Goal: Task Accomplishment & Management: Manage account settings

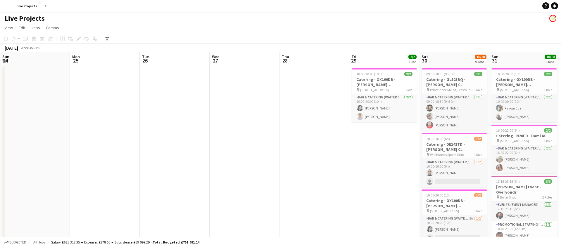
scroll to position [0, 201]
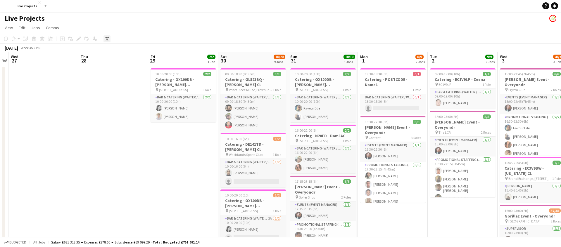
click at [108, 40] on icon "Date picker" at bounding box center [107, 39] width 5 height 5
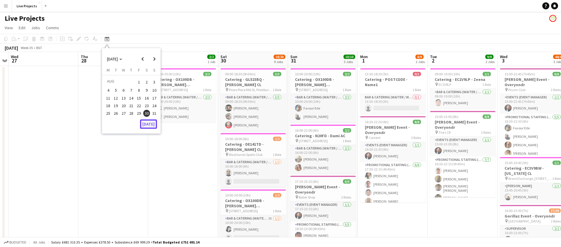
click at [149, 124] on button "Today" at bounding box center [148, 124] width 17 height 9
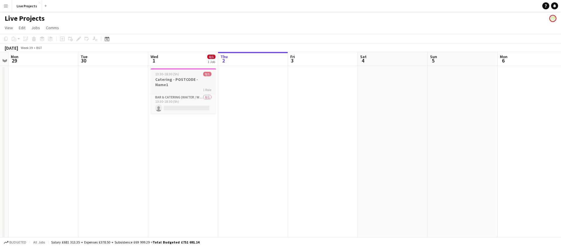
click at [188, 77] on h3 "Catering - POSTCODE - Name1" at bounding box center [183, 82] width 65 height 11
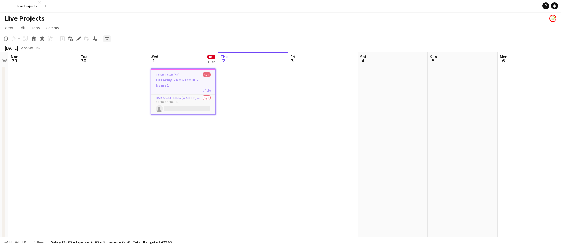
click at [108, 39] on icon "Date picker" at bounding box center [107, 39] width 5 height 5
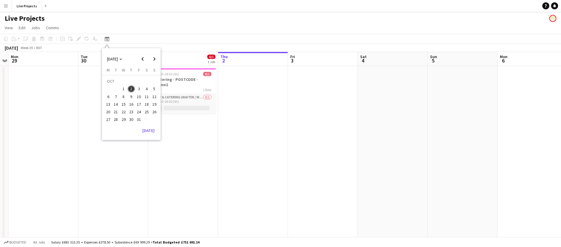
click at [145, 111] on span "25" at bounding box center [146, 111] width 7 height 7
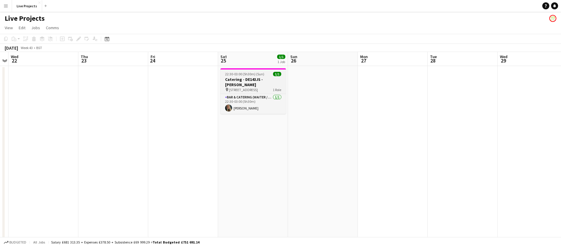
click at [244, 80] on h3 "Catering - DE143JS - Trevor CL" at bounding box center [252, 82] width 65 height 11
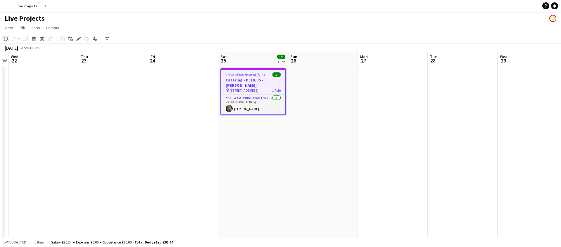
click at [7, 39] on icon "Copy" at bounding box center [6, 39] width 5 height 5
click at [108, 40] on icon "Date picker" at bounding box center [107, 39] width 5 height 5
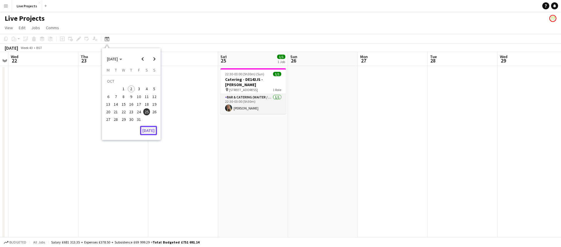
click at [148, 131] on button "Today" at bounding box center [148, 130] width 17 height 9
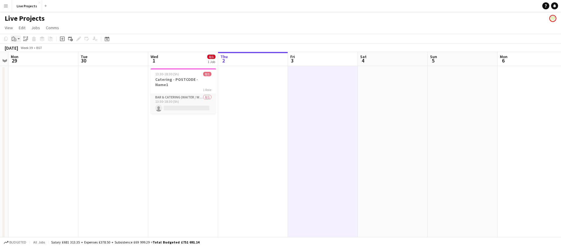
click at [15, 39] on icon "Paste" at bounding box center [14, 39] width 5 height 5
drag, startPoint x: 19, startPoint y: 49, endPoint x: 23, endPoint y: 52, distance: 5.1
click at [19, 49] on link "Paste Command V" at bounding box center [38, 49] width 46 height 5
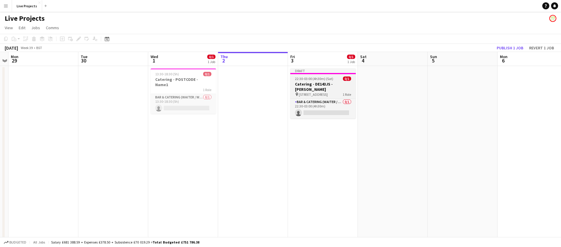
click at [320, 82] on h3 "Catering - DE143JS - Trevor CL" at bounding box center [322, 87] width 65 height 11
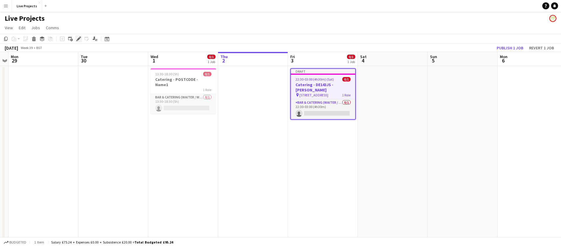
click at [79, 37] on icon "Edit" at bounding box center [78, 39] width 5 height 5
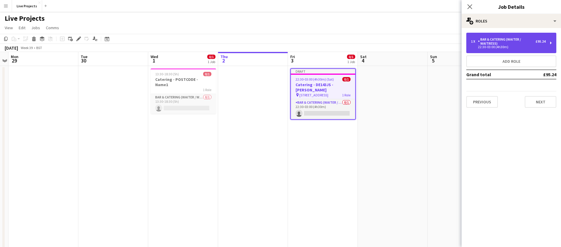
click at [511, 42] on div "Bar & Catering (Waiter / waitress)" at bounding box center [507, 41] width 58 height 8
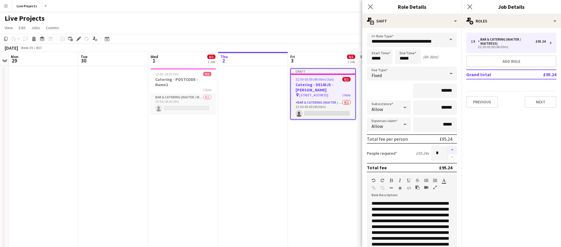
click at [453, 150] on button "button" at bounding box center [451, 150] width 9 height 8
type input "*"
click at [376, 59] on input "*****" at bounding box center [380, 57] width 26 height 15
click at [374, 67] on div at bounding box center [374, 67] width 12 height 6
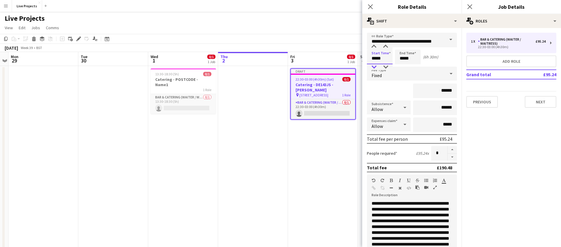
click at [374, 67] on div at bounding box center [374, 67] width 12 height 6
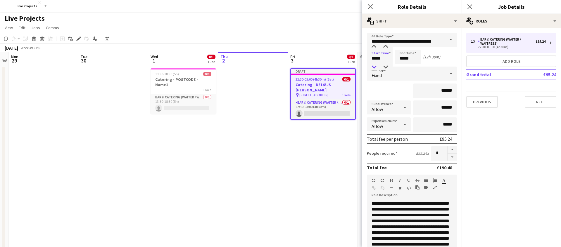
click at [374, 67] on div at bounding box center [374, 67] width 12 height 6
click at [384, 66] on div at bounding box center [386, 67] width 12 height 6
type input "*****"
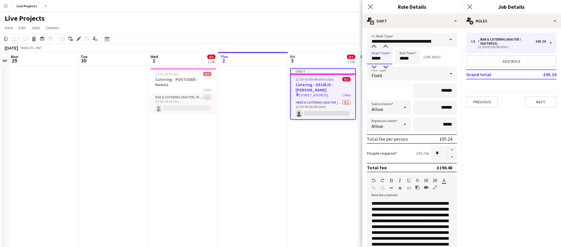
click at [384, 66] on div at bounding box center [386, 67] width 12 height 6
click at [403, 58] on input "*****" at bounding box center [408, 57] width 26 height 15
click at [402, 68] on div at bounding box center [402, 67] width 12 height 6
click at [402, 46] on div at bounding box center [402, 47] width 12 height 6
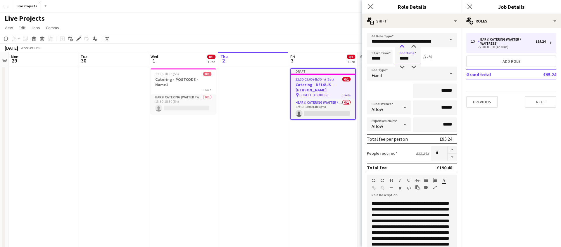
click at [402, 46] on div at bounding box center [402, 47] width 12 height 6
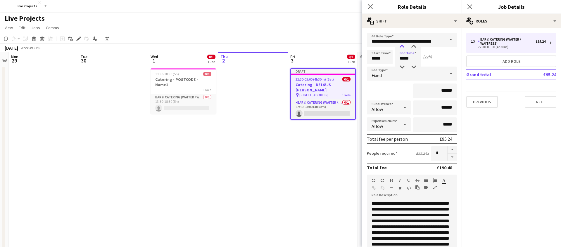
click at [402, 46] on div at bounding box center [402, 47] width 12 height 6
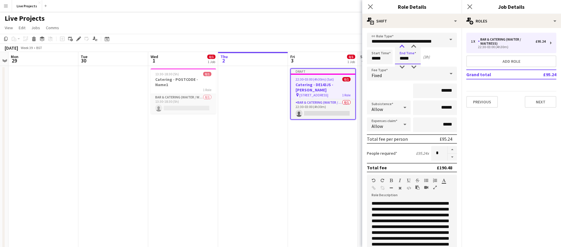
click at [402, 46] on div at bounding box center [402, 47] width 12 height 6
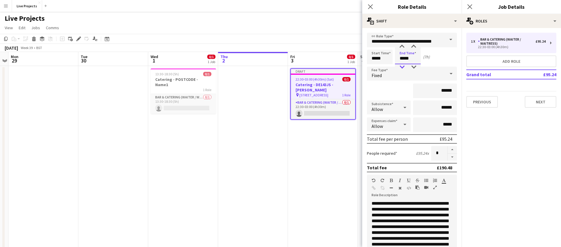
type input "*****"
click at [403, 67] on div at bounding box center [402, 67] width 12 height 6
click at [398, 78] on div "Fixed" at bounding box center [406, 74] width 78 height 14
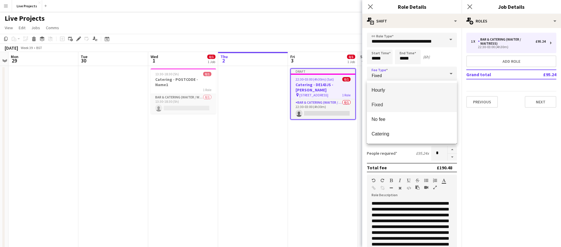
click at [383, 88] on span "Hourly" at bounding box center [411, 90] width 81 height 6
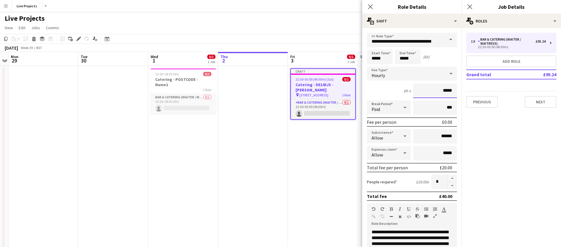
drag, startPoint x: 443, startPoint y: 91, endPoint x: 456, endPoint y: 89, distance: 12.9
click at [456, 89] on input "*****" at bounding box center [435, 91] width 44 height 15
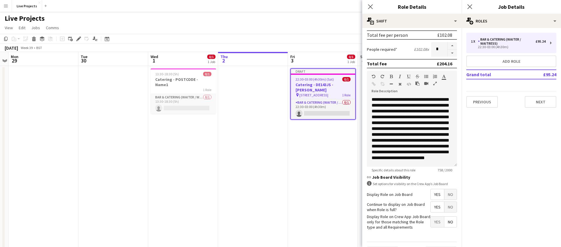
scroll to position [149, 0]
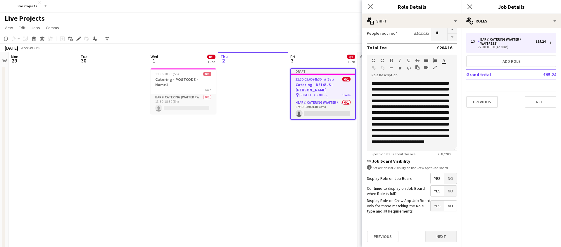
type input "******"
click at [442, 238] on button "Next" at bounding box center [441, 237] width 32 height 12
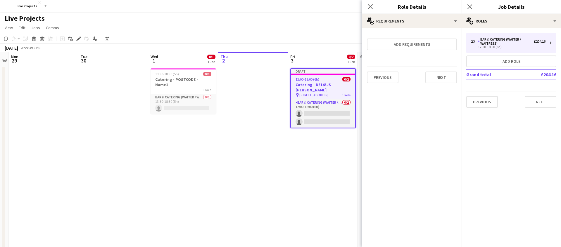
scroll to position [0, 0]
drag, startPoint x: 370, startPoint y: 5, endPoint x: 398, endPoint y: 9, distance: 28.6
click at [370, 5] on icon "Close pop-in" at bounding box center [370, 7] width 6 height 6
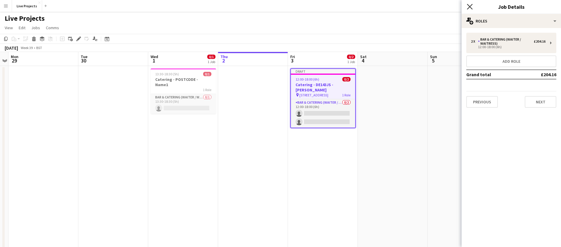
click at [470, 6] on icon at bounding box center [470, 7] width 6 height 6
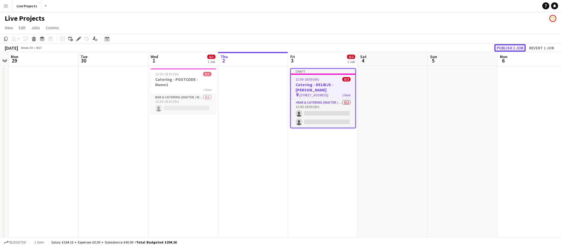
click at [511, 47] on button "Publish 1 job" at bounding box center [509, 48] width 31 height 8
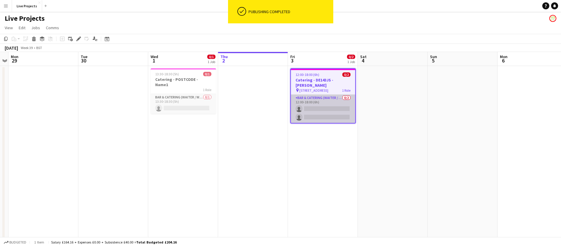
click at [326, 113] on app-card-role "Bar & Catering (Waiter / waitress) 0/2 12:00-18:00 (6h) single-neutral-actions …" at bounding box center [323, 109] width 64 height 28
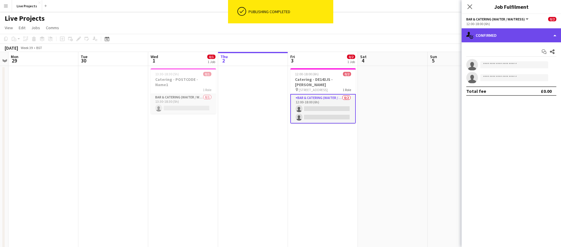
drag, startPoint x: 509, startPoint y: 34, endPoint x: 510, endPoint y: 36, distance: 3.0
click at [509, 34] on div "single-neutral-actions-check-2 Confirmed" at bounding box center [510, 35] width 99 height 14
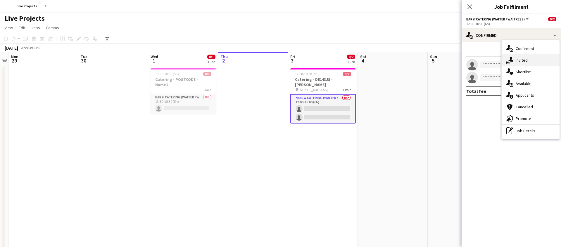
click at [521, 60] on span "Invited" at bounding box center [522, 60] width 12 height 5
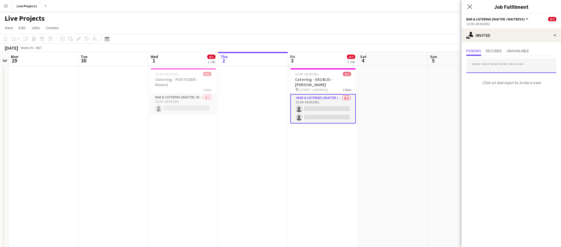
click at [476, 67] on input "text" at bounding box center [511, 65] width 90 height 15
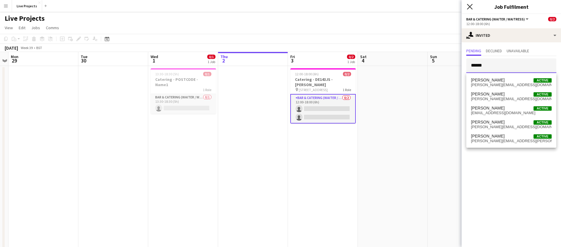
type input "*****"
drag, startPoint x: 470, startPoint y: 5, endPoint x: 470, endPoint y: 11, distance: 5.3
click at [470, 5] on icon "Close pop-in" at bounding box center [469, 6] width 5 height 5
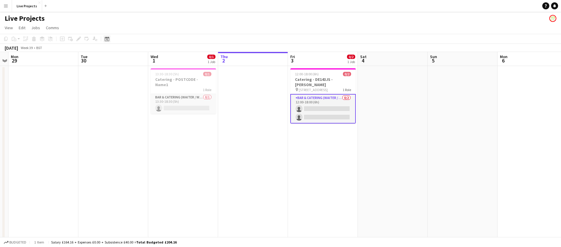
click at [108, 37] on icon at bounding box center [107, 39] width 4 height 5
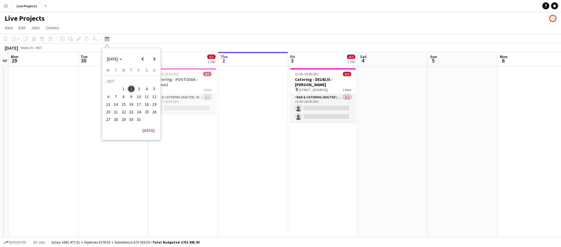
click at [145, 111] on span "25" at bounding box center [146, 111] width 7 height 7
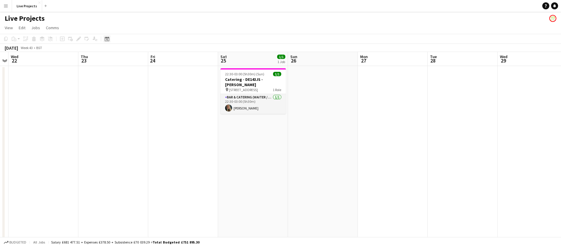
click at [106, 39] on icon "Date picker" at bounding box center [107, 39] width 5 height 5
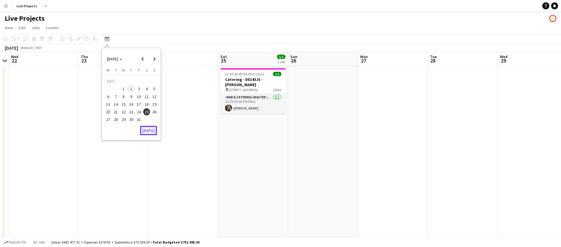
click at [148, 131] on button "[DATE]" at bounding box center [148, 130] width 17 height 9
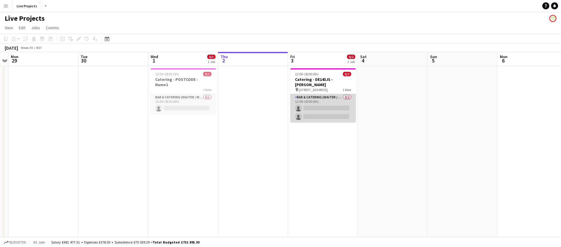
click at [324, 102] on app-card-role "Bar & Catering (Waiter / waitress) 0/2 12:00-18:00 (6h) single-neutral-actions …" at bounding box center [322, 108] width 65 height 28
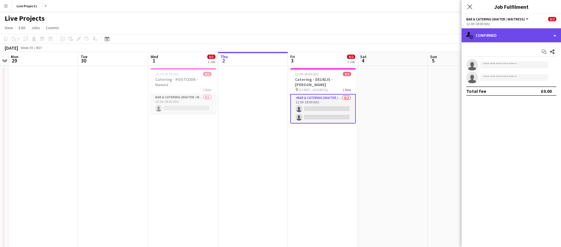
click at [534, 37] on div "single-neutral-actions-check-2 Confirmed" at bounding box center [510, 35] width 99 height 14
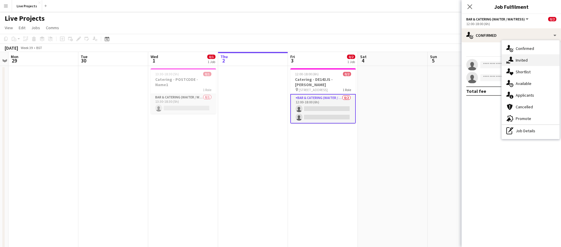
click at [521, 62] on span "Invited" at bounding box center [522, 60] width 12 height 5
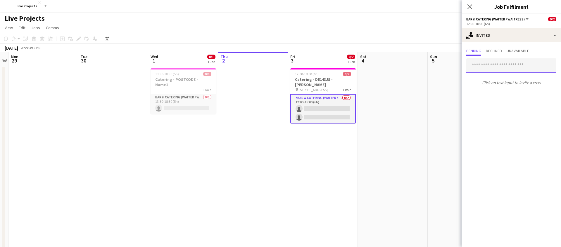
click at [480, 65] on input "text" at bounding box center [511, 65] width 90 height 15
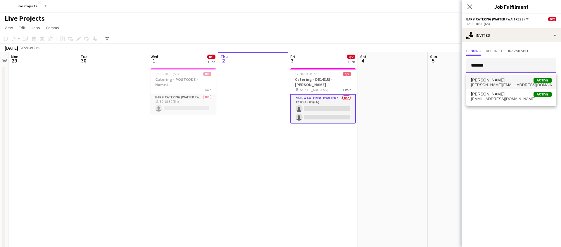
type input "*******"
click at [485, 82] on span "sarah smith" at bounding box center [488, 80] width 34 height 5
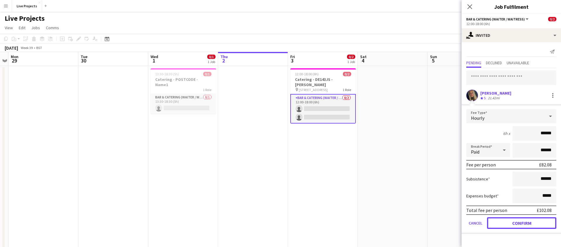
click at [527, 225] on button "Confirm" at bounding box center [521, 223] width 69 height 12
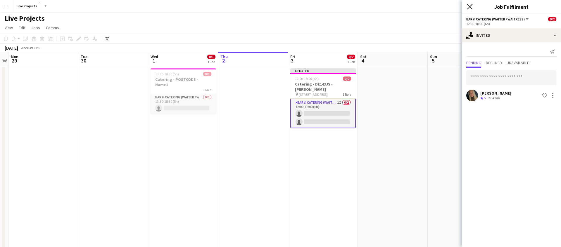
click at [471, 7] on icon "Close pop-in" at bounding box center [470, 7] width 6 height 6
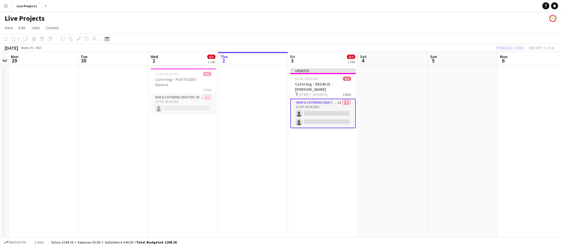
click at [507, 46] on div "Publish 1 job Revert 1 job" at bounding box center [525, 48] width 71 height 8
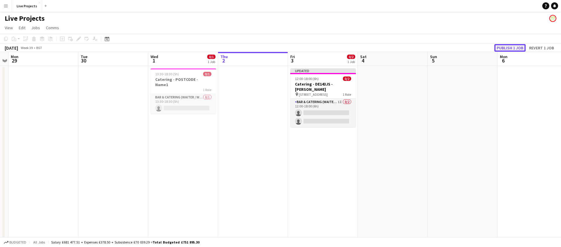
click at [507, 46] on button "Publish 1 job" at bounding box center [509, 48] width 31 height 8
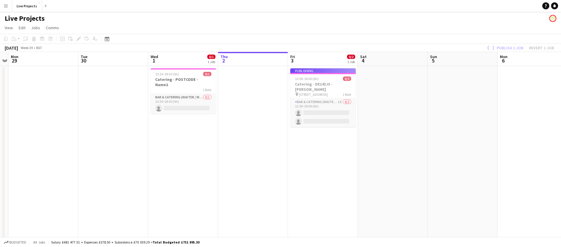
click at [333, 92] on div "pin 364 Uxbridge Street 1 Role" at bounding box center [322, 94] width 65 height 5
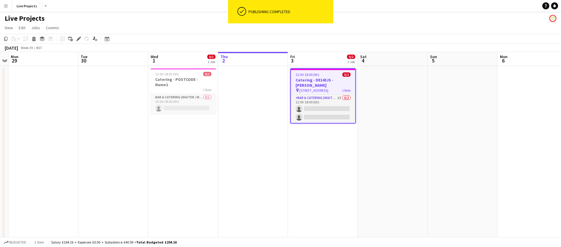
click at [326, 79] on h3 "Catering - DE143JS - Trevor CL" at bounding box center [323, 82] width 64 height 11
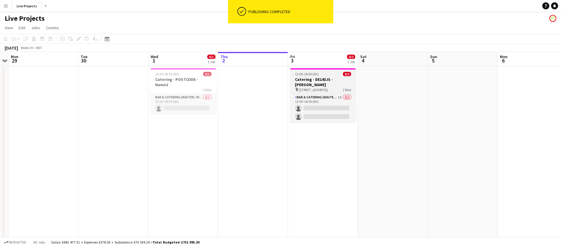
click at [327, 80] on h3 "Catering - DE143JS - Trevor CL" at bounding box center [322, 82] width 65 height 11
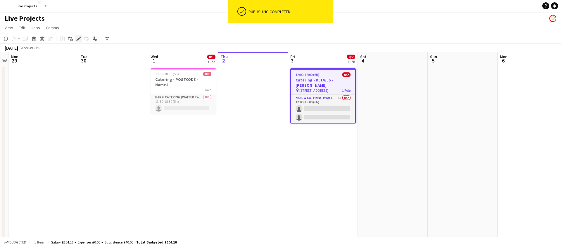
click at [77, 38] on icon "Edit" at bounding box center [78, 39] width 5 height 5
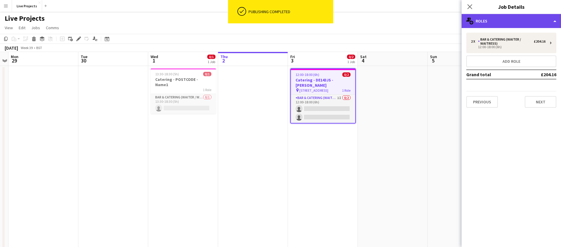
click at [520, 17] on div "multiple-users-add Roles" at bounding box center [510, 21] width 99 height 14
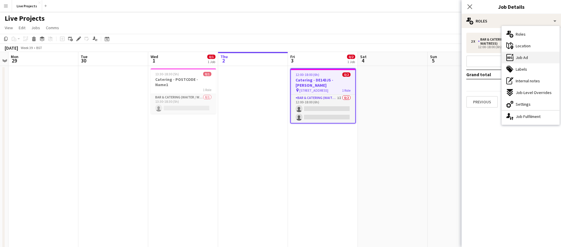
click at [528, 59] on div "ads-window Job Ad" at bounding box center [530, 58] width 58 height 12
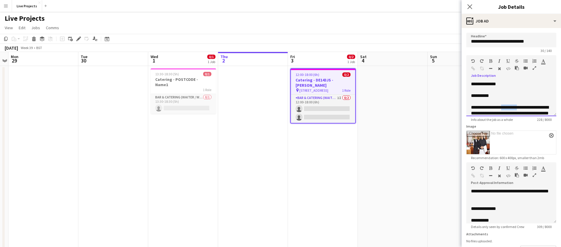
drag, startPoint x: 520, startPoint y: 106, endPoint x: 504, endPoint y: 106, distance: 16.1
click at [504, 106] on span "**********" at bounding box center [510, 113] width 78 height 16
click at [520, 107] on span "**********" at bounding box center [509, 110] width 77 height 10
drag, startPoint x: 529, startPoint y: 108, endPoint x: 469, endPoint y: 76, distance: 67.9
copy div "**********"
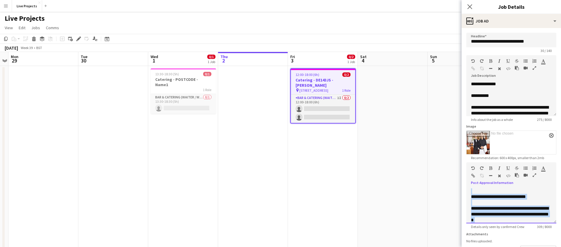
scroll to position [63, 0]
drag, startPoint x: 469, startPoint y: 209, endPoint x: 508, endPoint y: 222, distance: 40.2
paste div
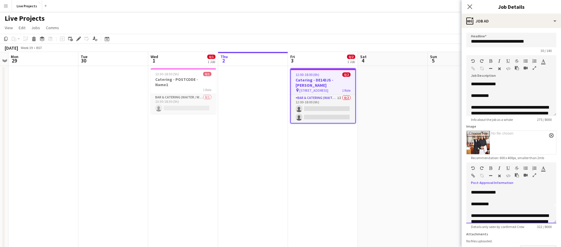
scroll to position [0, 0]
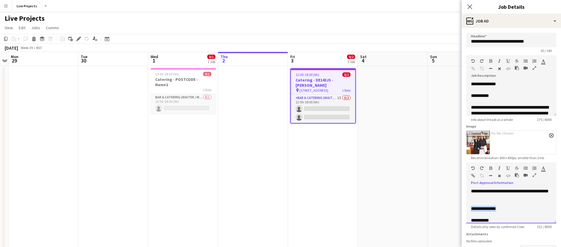
drag, startPoint x: 500, startPoint y: 209, endPoint x: 469, endPoint y: 207, distance: 31.0
click at [469, 207] on div "**********" at bounding box center [511, 205] width 90 height 35
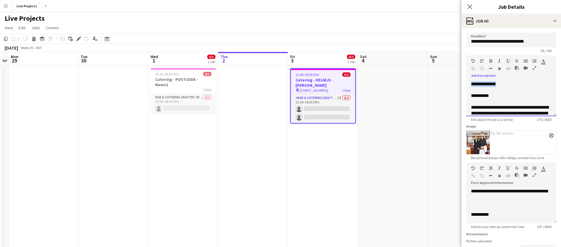
drag, startPoint x: 501, startPoint y: 85, endPoint x: 463, endPoint y: 84, distance: 38.6
click at [463, 84] on form "**********" at bounding box center [510, 159] width 99 height 253
click at [469, 6] on icon "Close pop-in" at bounding box center [470, 7] width 6 height 6
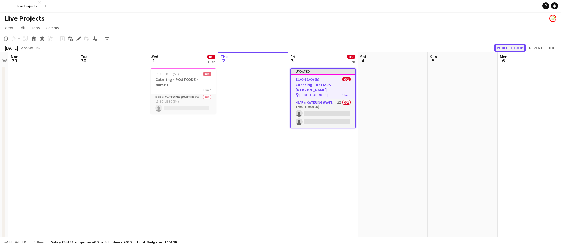
click at [510, 50] on button "Publish 1 job" at bounding box center [509, 48] width 31 height 8
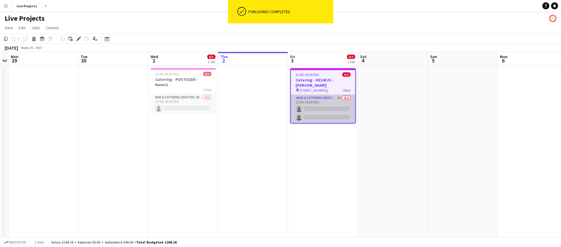
click at [320, 105] on app-card-role "Bar & Catering (Waiter / waitress) 1I 0/2 12:00-18:00 (6h) single-neutral-actio…" at bounding box center [323, 109] width 64 height 28
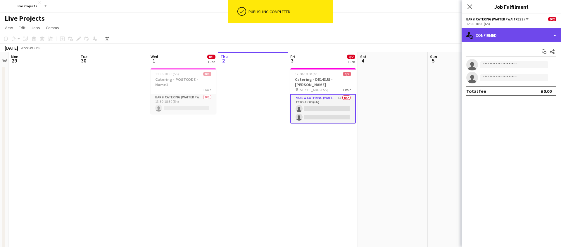
click at [514, 36] on div "single-neutral-actions-check-2 Confirmed" at bounding box center [510, 35] width 99 height 14
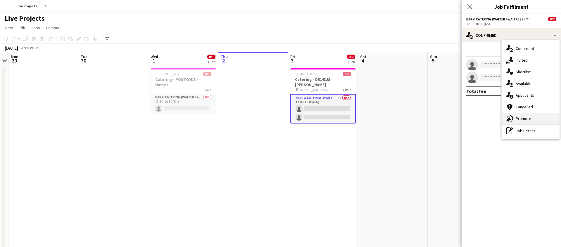
click at [529, 120] on span "Promote" at bounding box center [523, 118] width 15 height 5
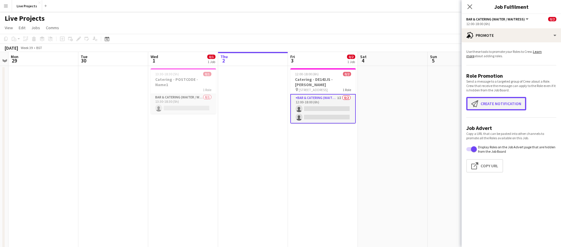
click at [496, 105] on button "Create notification Create notification" at bounding box center [496, 103] width 60 height 13
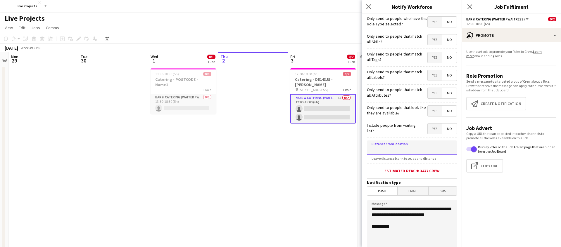
click at [400, 149] on input at bounding box center [412, 148] width 90 height 15
type input "*****"
click at [415, 188] on span "Email" at bounding box center [412, 191] width 31 height 9
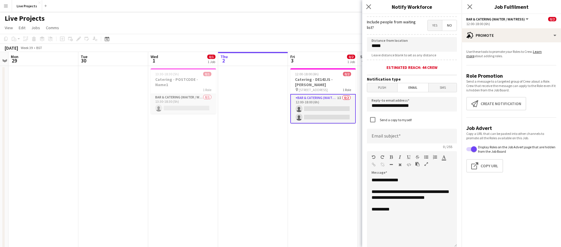
scroll to position [124, 0]
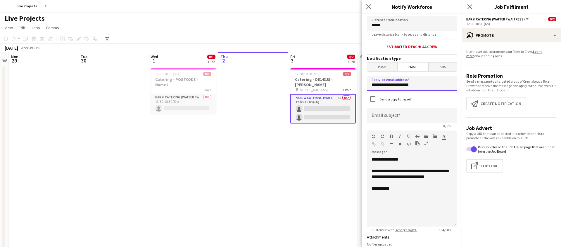
drag, startPoint x: 417, startPoint y: 84, endPoint x: 363, endPoint y: 79, distance: 54.3
click at [363, 79] on form "**********" at bounding box center [411, 124] width 99 height 468
type input "**********"
click at [383, 117] on input at bounding box center [412, 115] width 90 height 15
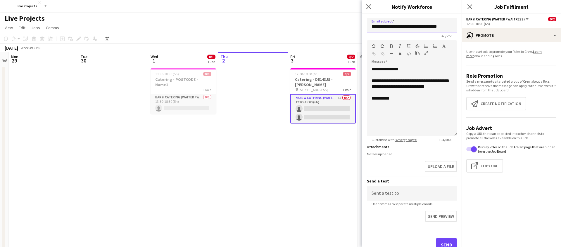
scroll to position [235, 0]
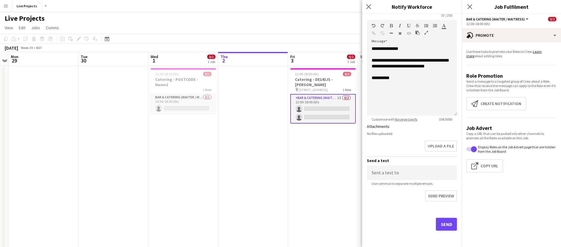
type input "**********"
click at [448, 225] on button "Send" at bounding box center [446, 224] width 21 height 13
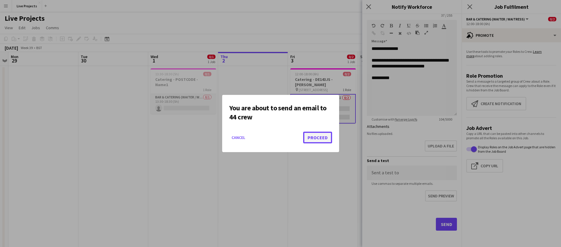
click at [321, 142] on button "Proceed" at bounding box center [317, 138] width 29 height 12
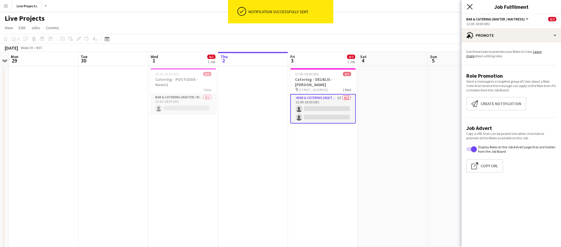
click at [469, 6] on icon "Close pop-in" at bounding box center [470, 7] width 6 height 6
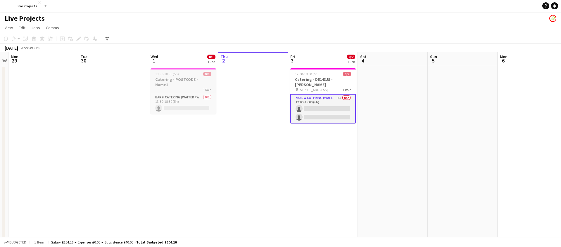
click at [186, 79] on h3 "Catering - POSTCODE - Name1" at bounding box center [183, 82] width 65 height 11
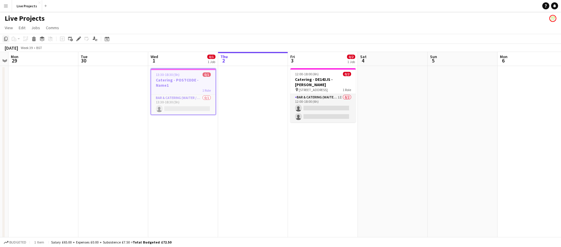
click at [6, 38] on icon "Copy" at bounding box center [6, 39] width 5 height 5
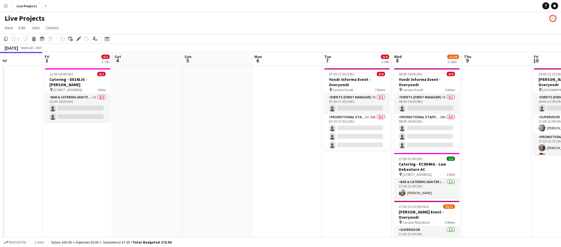
scroll to position [0, 168]
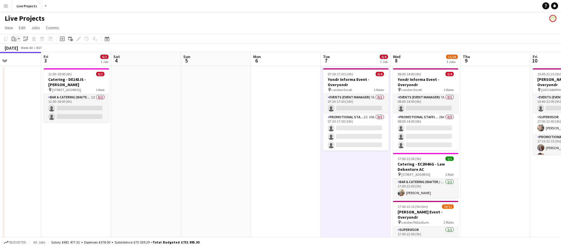
click at [13, 38] on icon "Paste" at bounding box center [14, 39] width 5 height 5
click at [21, 49] on link "Paste Command V" at bounding box center [38, 49] width 46 height 5
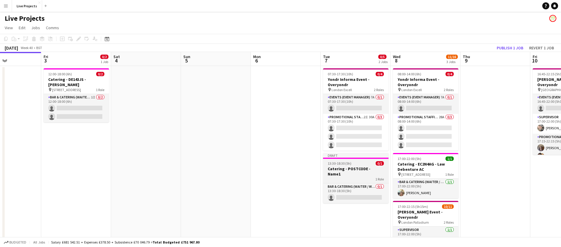
click at [356, 169] on h3 "Catering - POSTCODE - Name1" at bounding box center [355, 171] width 65 height 11
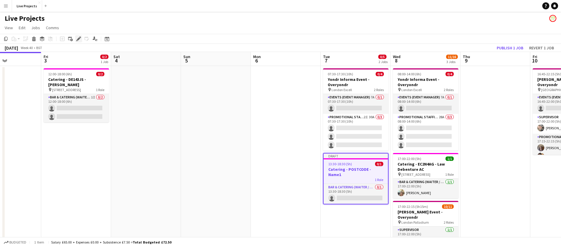
click at [79, 39] on icon at bounding box center [78, 38] width 3 height 3
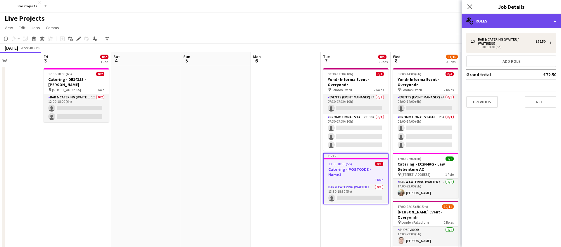
click at [531, 25] on div "multiple-users-add Roles" at bounding box center [510, 21] width 99 height 14
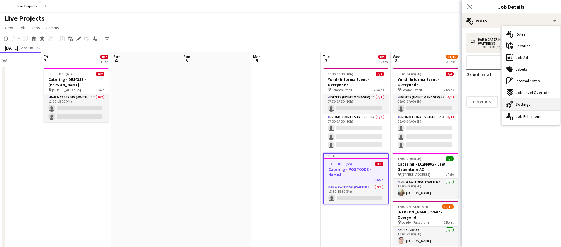
click at [527, 102] on span "Settings" at bounding box center [523, 104] width 15 height 5
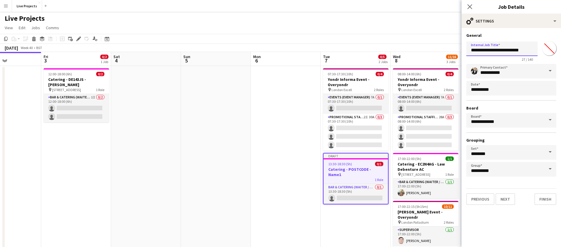
drag, startPoint x: 530, startPoint y: 50, endPoint x: 517, endPoint y: 50, distance: 13.4
click at [517, 50] on input "**********" at bounding box center [501, 48] width 71 height 15
drag, startPoint x: 511, startPoint y: 49, endPoint x: 490, endPoint y: 49, distance: 21.3
click at [490, 49] on input "**********" at bounding box center [501, 48] width 71 height 15
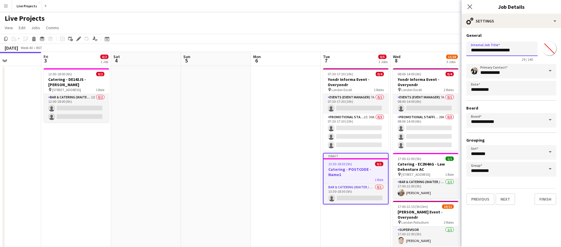
scroll to position [0, 0]
type input "**********"
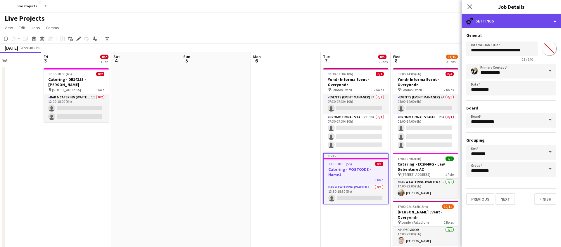
click at [508, 22] on div "cog-double-3 Settings" at bounding box center [510, 21] width 99 height 14
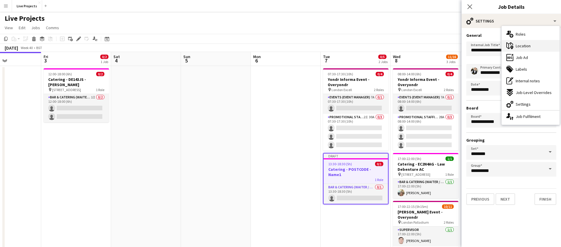
click at [523, 44] on span "Location" at bounding box center [523, 45] width 15 height 5
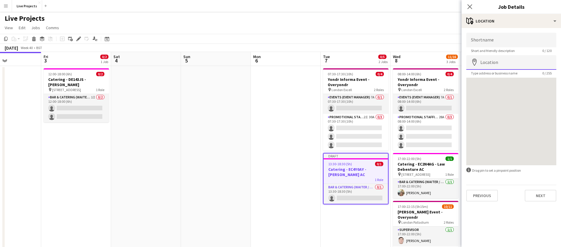
click at [490, 65] on input "Location" at bounding box center [511, 62] width 90 height 15
type input "**********"
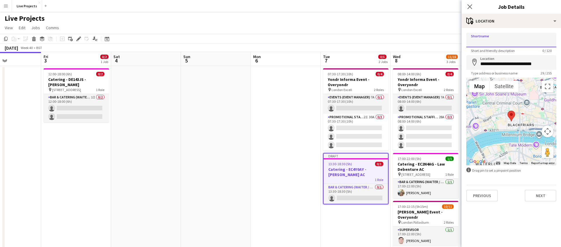
click at [488, 40] on input "Shortname" at bounding box center [511, 40] width 90 height 15
click at [471, 42] on input "**********" at bounding box center [511, 40] width 90 height 15
type input "**********"
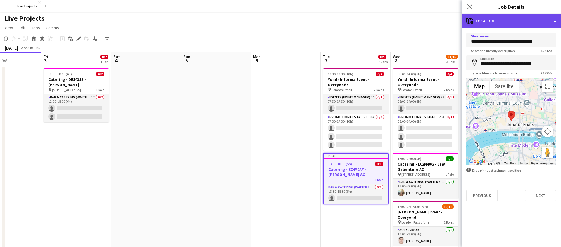
click at [507, 20] on div "maps-pin-1 Location" at bounding box center [510, 21] width 99 height 14
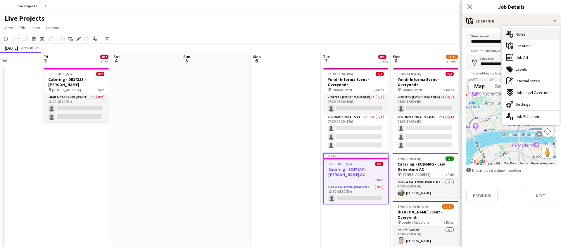
click at [520, 33] on span "Roles" at bounding box center [521, 34] width 10 height 5
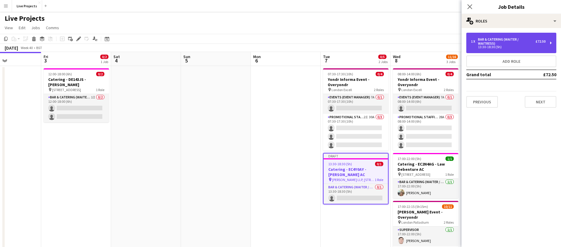
click at [503, 44] on div "Bar & Catering (Waiter / waitress)" at bounding box center [507, 41] width 58 height 8
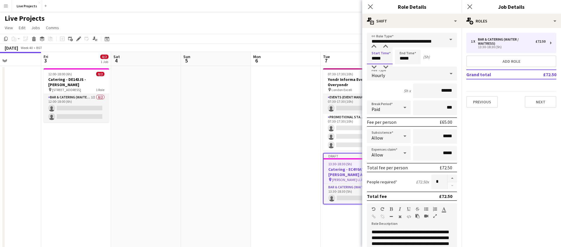
click at [375, 58] on input "*****" at bounding box center [380, 57] width 26 height 15
click at [374, 49] on div at bounding box center [374, 47] width 12 height 6
click at [402, 60] on input "*****" at bounding box center [408, 57] width 26 height 15
drag, startPoint x: 376, startPoint y: 58, endPoint x: 374, endPoint y: 54, distance: 4.5
click at [376, 58] on input "*****" at bounding box center [380, 57] width 26 height 15
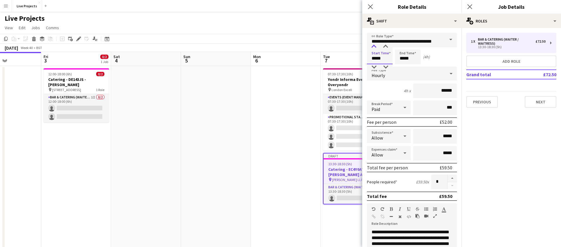
click at [375, 46] on div at bounding box center [374, 47] width 12 height 6
type input "*****"
click at [375, 46] on div at bounding box center [374, 47] width 12 height 6
click at [401, 59] on input "*****" at bounding box center [408, 57] width 26 height 15
click at [402, 46] on div at bounding box center [402, 47] width 12 height 6
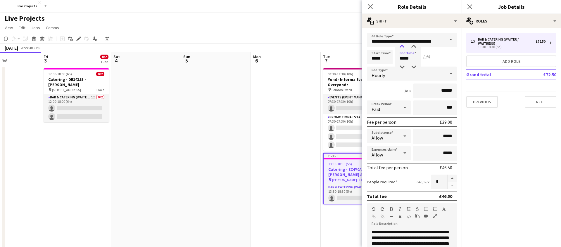
click at [402, 46] on div at bounding box center [402, 47] width 12 height 6
type input "*****"
click at [402, 46] on div at bounding box center [402, 47] width 12 height 6
drag, startPoint x: 449, startPoint y: 91, endPoint x: 453, endPoint y: 91, distance: 4.1
click at [453, 91] on input "******" at bounding box center [435, 91] width 44 height 15
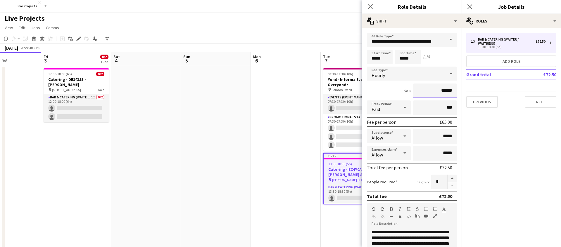
drag, startPoint x: 453, startPoint y: 91, endPoint x: 448, endPoint y: 91, distance: 5.0
click at [448, 91] on input "******" at bounding box center [435, 91] width 44 height 15
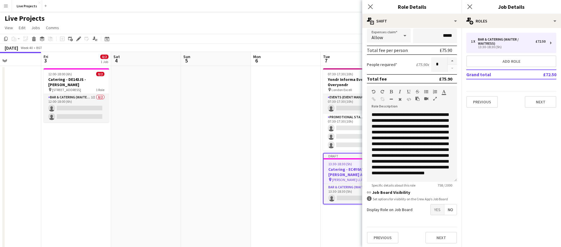
scroll to position [119, 0]
type input "******"
click at [453, 58] on button "button" at bounding box center [451, 60] width 9 height 8
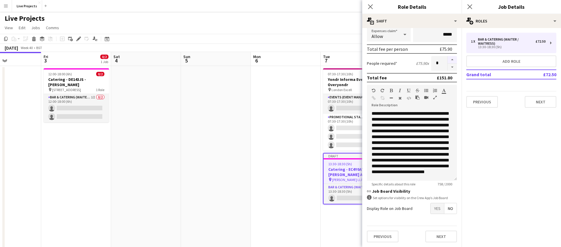
type input "*"
drag, startPoint x: 438, startPoint y: 210, endPoint x: 436, endPoint y: 212, distance: 3.1
click at [438, 210] on span "Yes" at bounding box center [436, 208] width 13 height 11
click at [434, 219] on span "Yes" at bounding box center [436, 221] width 13 height 11
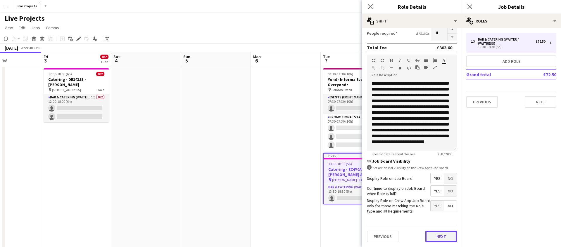
drag, startPoint x: 437, startPoint y: 235, endPoint x: 438, endPoint y: 224, distance: 10.9
click at [437, 235] on button "Next" at bounding box center [441, 237] width 32 height 12
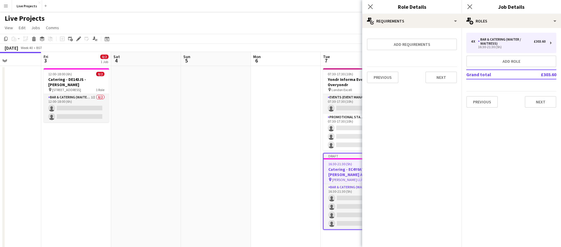
scroll to position [0, 0]
click at [372, 6] on icon "Close pop-in" at bounding box center [370, 7] width 6 height 6
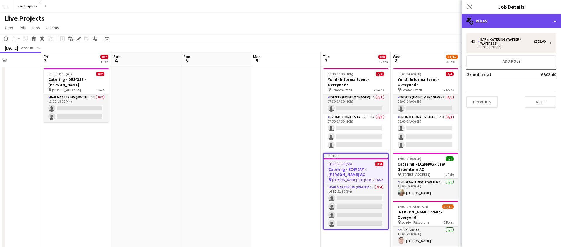
click at [508, 19] on div "multiple-users-add Roles" at bounding box center [510, 21] width 99 height 14
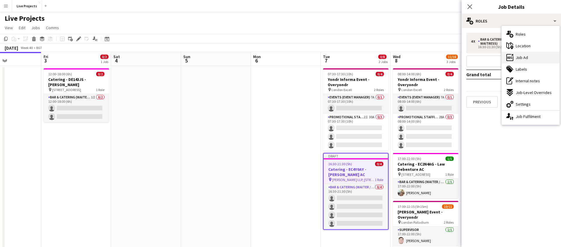
click at [526, 55] on span "Job Ad" at bounding box center [522, 57] width 12 height 5
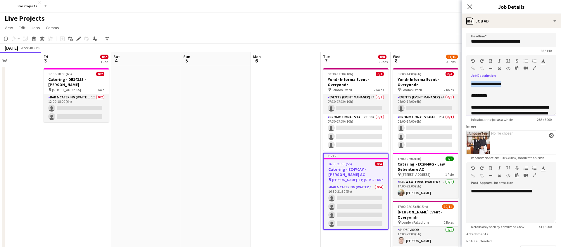
drag, startPoint x: 507, startPoint y: 85, endPoint x: 471, endPoint y: 85, distance: 36.2
click at [471, 85] on div "**********" at bounding box center [511, 98] width 90 height 35
drag, startPoint x: 487, startPoint y: 97, endPoint x: 468, endPoint y: 96, distance: 19.0
click at [469, 96] on div "**********" at bounding box center [511, 98] width 90 height 35
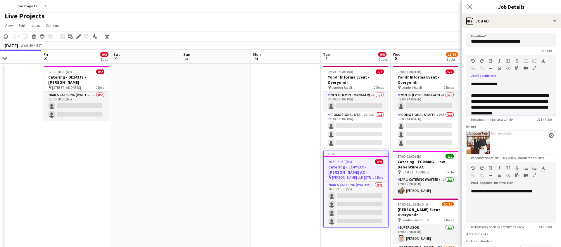
drag, startPoint x: 483, startPoint y: 101, endPoint x: 486, endPoint y: 102, distance: 3.3
click at [483, 101] on span "**********" at bounding box center [510, 105] width 78 height 22
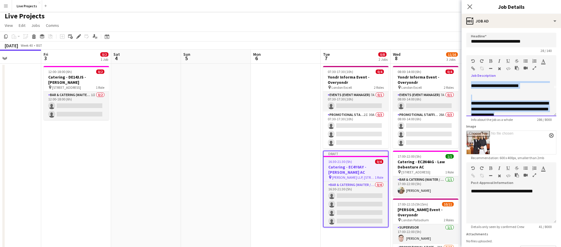
scroll to position [34, 0]
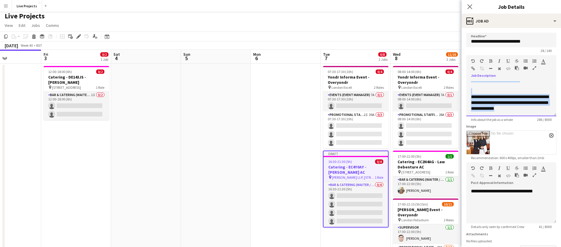
drag, startPoint x: 470, startPoint y: 84, endPoint x: 501, endPoint y: 120, distance: 46.6
click at [499, 123] on form "**********" at bounding box center [510, 159] width 99 height 253
copy div "**********"
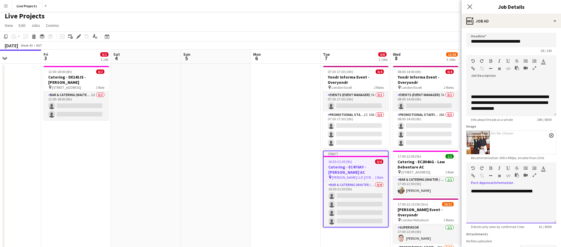
click at [476, 201] on div at bounding box center [511, 203] width 81 height 6
paste div
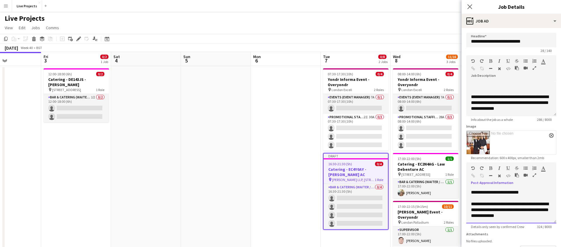
scroll to position [0, 0]
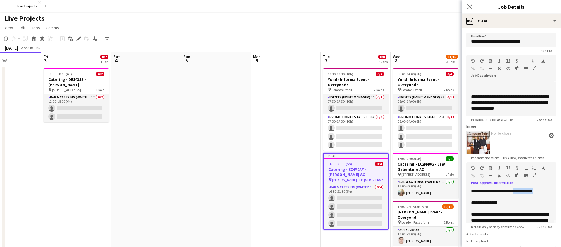
drag, startPoint x: 544, startPoint y: 191, endPoint x: 515, endPoint y: 192, distance: 29.5
click at [515, 192] on div "**********" at bounding box center [511, 191] width 81 height 6
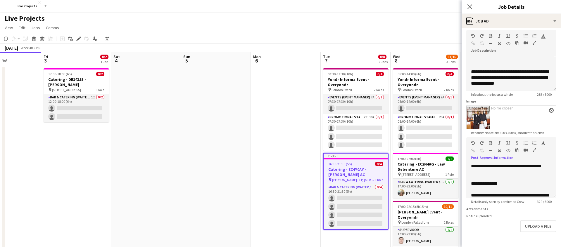
scroll to position [43, 0]
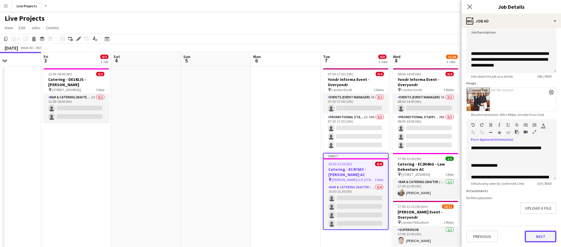
click at [538, 236] on button "Next" at bounding box center [541, 237] width 32 height 12
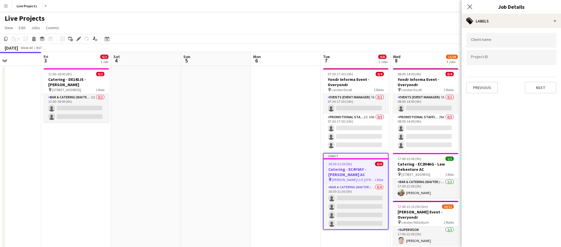
scroll to position [0, 0]
drag, startPoint x: 469, startPoint y: 6, endPoint x: 506, endPoint y: 25, distance: 42.1
click at [469, 6] on icon "Close pop-in" at bounding box center [469, 6] width 5 height 5
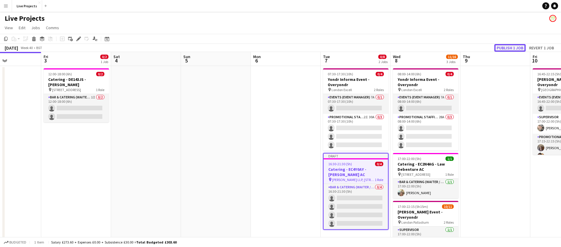
click at [518, 46] on button "Publish 1 job" at bounding box center [509, 48] width 31 height 8
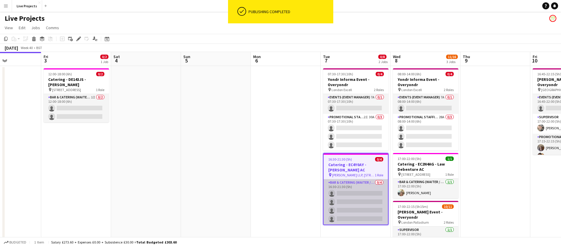
click at [352, 199] on app-card-role "Bar & Catering (Waiter / waitress) 0/4 16:30-21:30 (5h) single-neutral-actions …" at bounding box center [356, 201] width 64 height 45
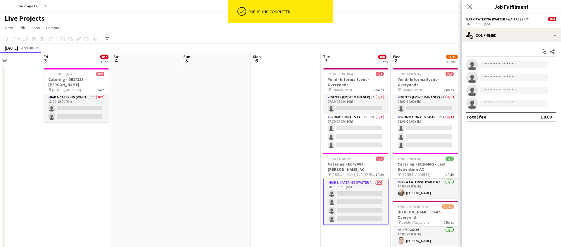
scroll to position [0, 169]
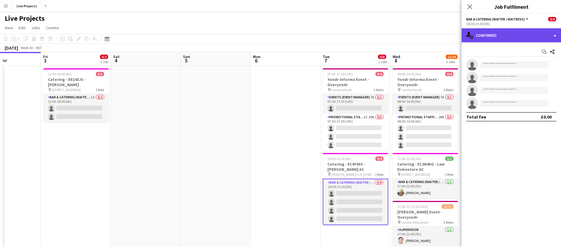
click at [536, 40] on div "single-neutral-actions-check-2 Confirmed" at bounding box center [510, 35] width 99 height 14
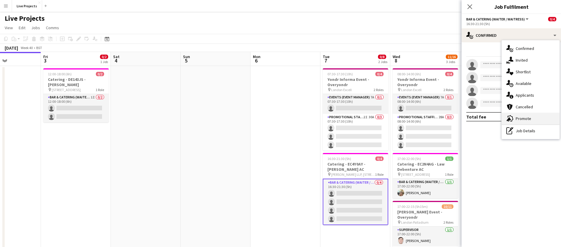
click at [522, 119] on span "Promote" at bounding box center [523, 118] width 15 height 5
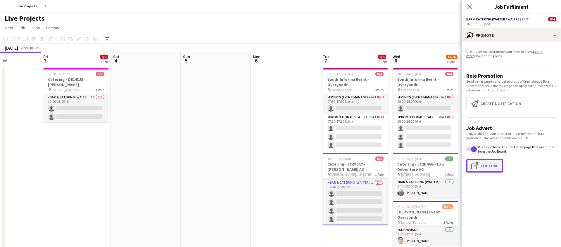
click at [492, 165] on button "Click to copy URL Copy Url" at bounding box center [484, 165] width 37 height 13
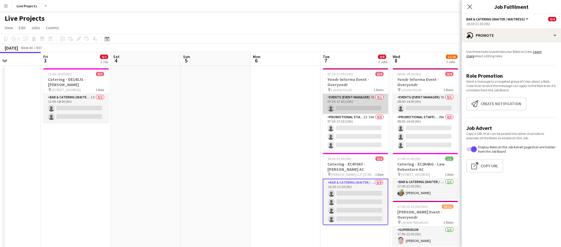
click at [359, 105] on app-card-role "Events (Event Manager) 7A 0/1 07:30-17:30 (10h) single-neutral-actions" at bounding box center [355, 104] width 65 height 20
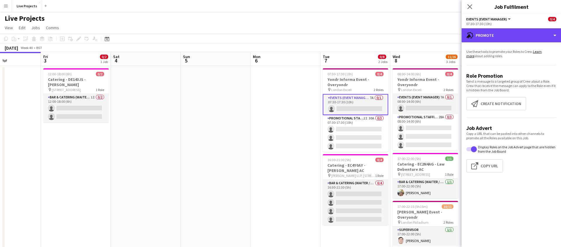
drag, startPoint x: 515, startPoint y: 32, endPoint x: 521, endPoint y: 44, distance: 13.2
click at [516, 33] on div "advertising-megaphone Promote" at bounding box center [510, 35] width 99 height 14
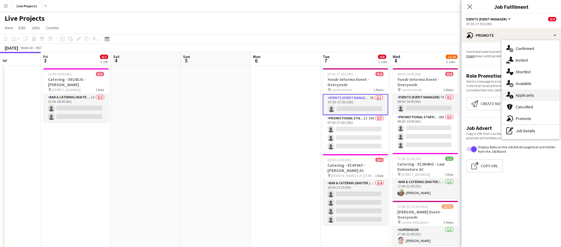
click at [525, 95] on span "Applicants" at bounding box center [525, 95] width 18 height 5
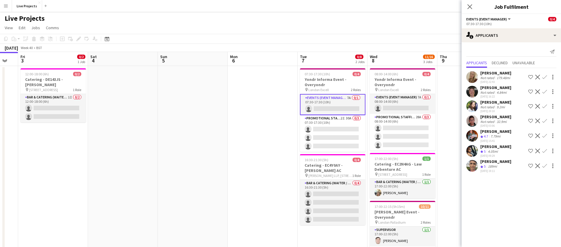
scroll to position [0, 192]
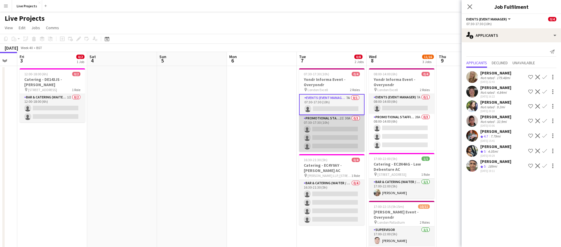
click at [346, 133] on app-card-role "Promotional Staffing (Exhibition Host) 2I 30A 0/3 07:30-17:30 (10h) single-neut…" at bounding box center [331, 133] width 65 height 37
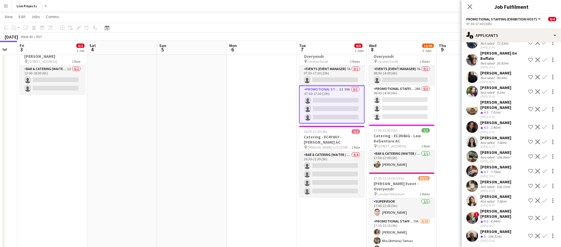
scroll to position [264, 0]
click at [544, 170] on app-icon "Confirm" at bounding box center [544, 170] width 5 height 5
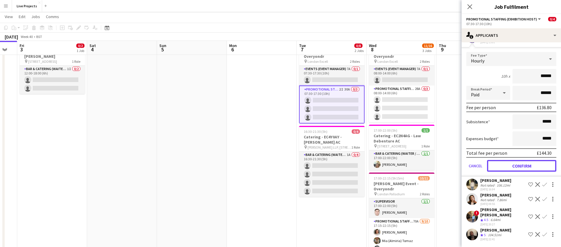
click at [519, 167] on button "Confirm" at bounding box center [521, 166] width 69 height 12
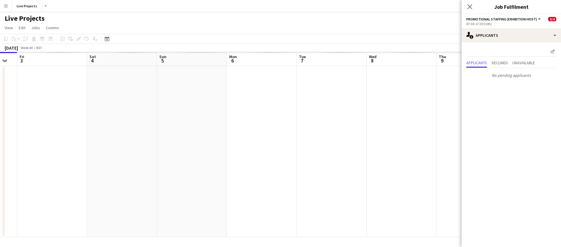
scroll to position [0, 0]
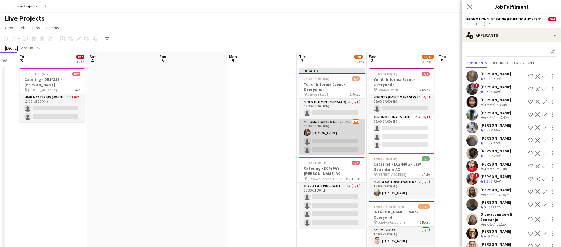
click at [347, 138] on app-card-role "Promotional Staffing (Exhibition Host) 2I 29A 1/3 07:30-17:30 (10h) Adrianna Ra…" at bounding box center [331, 137] width 65 height 37
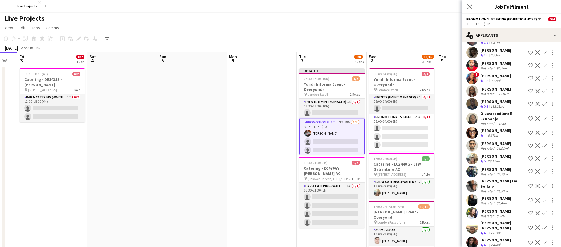
scroll to position [99, 0]
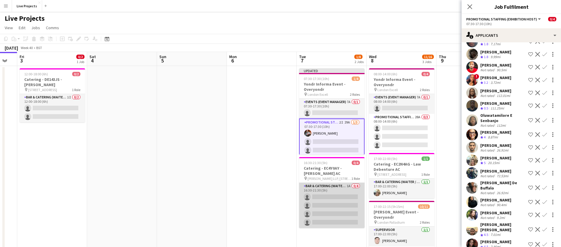
click at [348, 195] on app-card-role "Bar & Catering (Waiter / waitress) 1A 0/4 16:30-21:30 (5h) single-neutral-actio…" at bounding box center [331, 205] width 65 height 45
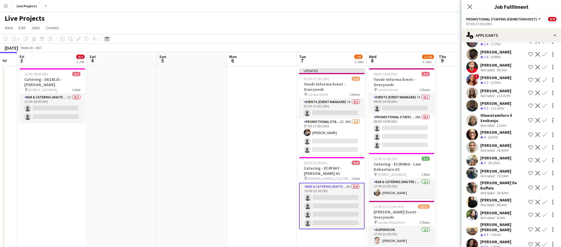
click at [341, 196] on app-card-role "Bar & Catering (Waiter / waitress) 1A 0/4 16:30-21:30 (5h) single-neutral-actio…" at bounding box center [331, 206] width 65 height 46
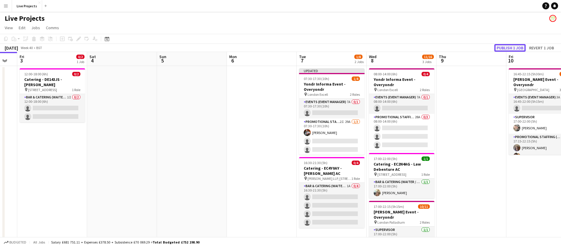
drag, startPoint x: 506, startPoint y: 44, endPoint x: 506, endPoint y: 49, distance: 4.8
click at [506, 44] on button "Publish 1 job" at bounding box center [509, 48] width 31 height 8
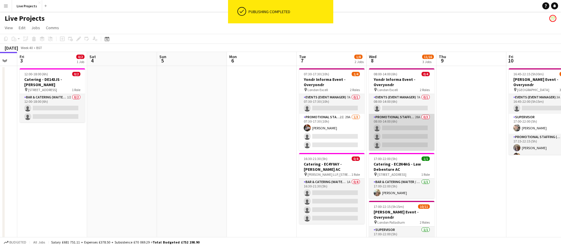
drag, startPoint x: 412, startPoint y: 130, endPoint x: 413, endPoint y: 134, distance: 4.8
click at [412, 130] on app-card-role "Promotional Staffing (Exhibition Host) 28A 0/3 08:00-14:00 (6h) single-neutral-…" at bounding box center [401, 132] width 65 height 37
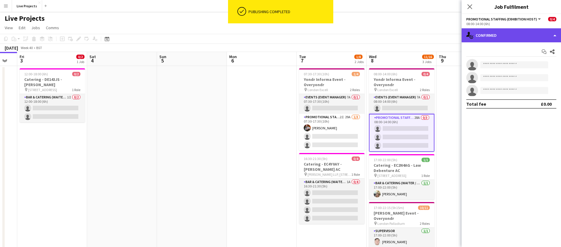
click at [512, 36] on div "single-neutral-actions-check-2 Confirmed" at bounding box center [510, 35] width 99 height 14
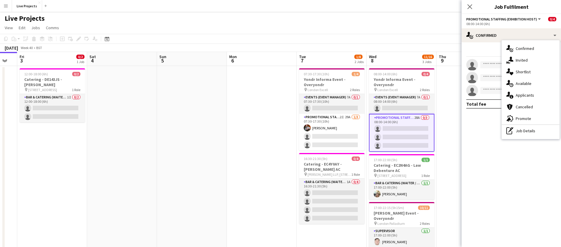
click at [530, 95] on span "Applicants" at bounding box center [525, 95] width 18 height 5
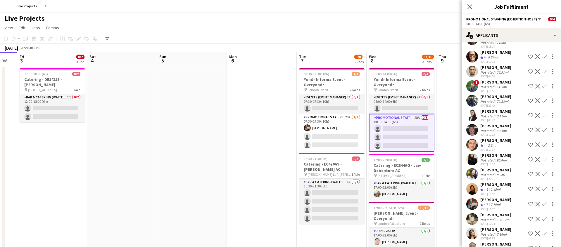
scroll to position [205, 0]
click at [544, 206] on app-icon "Confirm" at bounding box center [544, 203] width 5 height 5
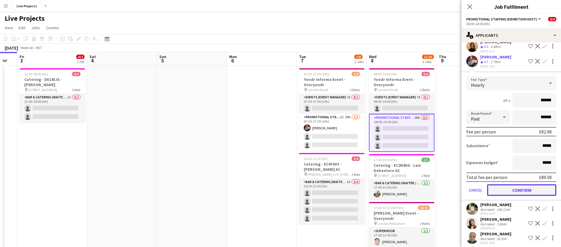
click at [522, 196] on button "Confirm" at bounding box center [521, 190] width 69 height 12
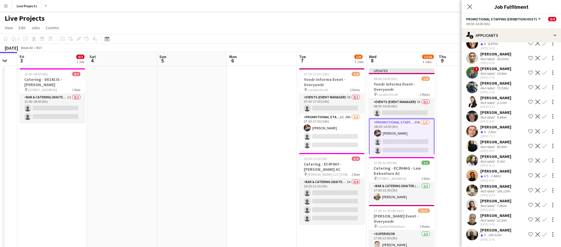
scroll to position [229, 0]
click at [470, 6] on icon "Close pop-in" at bounding box center [469, 6] width 5 height 5
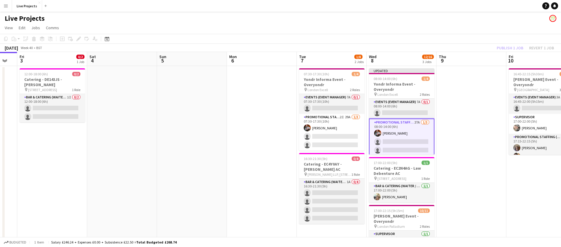
click at [512, 46] on div "Publish 1 job Revert 1 job" at bounding box center [525, 48] width 71 height 8
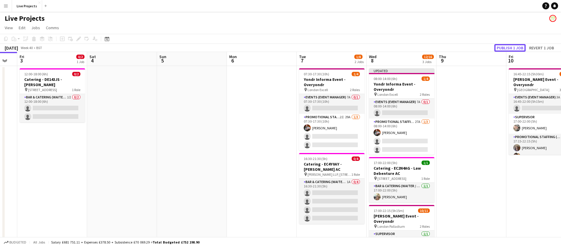
click at [511, 46] on button "Publish 1 job" at bounding box center [509, 48] width 31 height 8
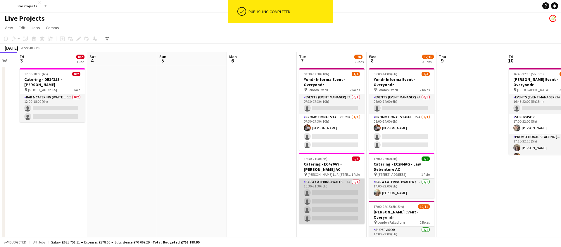
click at [344, 191] on app-card-role "Bar & Catering (Waiter / waitress) 1A 0/4 16:30-21:30 (5h) single-neutral-actio…" at bounding box center [331, 201] width 65 height 45
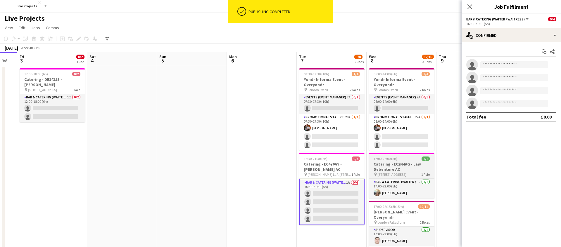
scroll to position [0, 193]
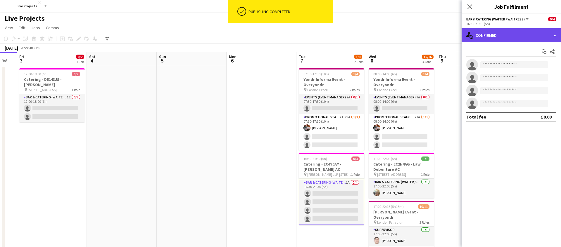
click at [515, 40] on div "single-neutral-actions-check-2 Confirmed" at bounding box center [510, 35] width 99 height 14
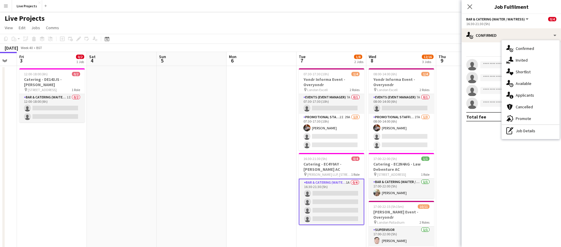
click at [530, 95] on span "Applicants" at bounding box center [525, 95] width 18 height 5
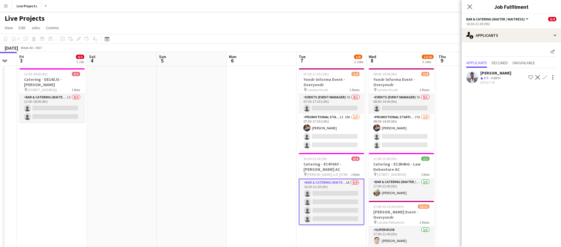
click at [545, 77] on app-icon "Confirm" at bounding box center [544, 77] width 5 height 5
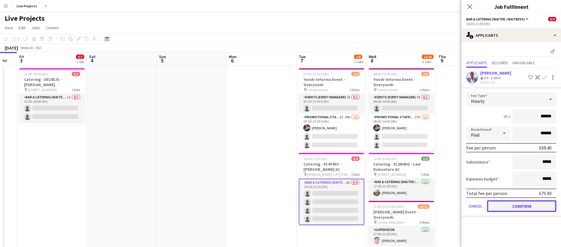
click at [526, 205] on button "Confirm" at bounding box center [521, 206] width 69 height 12
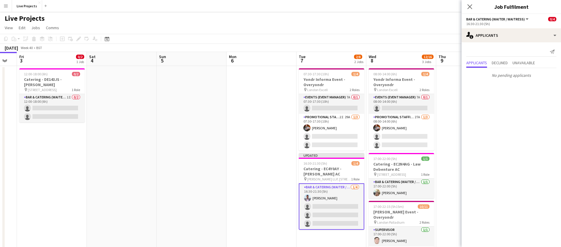
click at [468, 4] on icon "Close pop-in" at bounding box center [469, 6] width 5 height 5
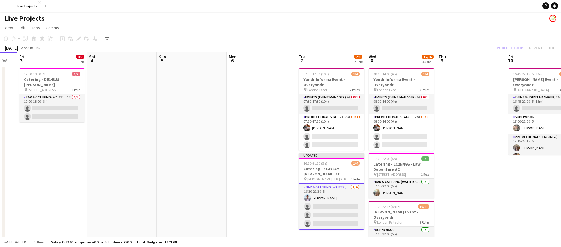
click at [507, 47] on div "Publish 1 job Revert 1 job" at bounding box center [525, 48] width 71 height 8
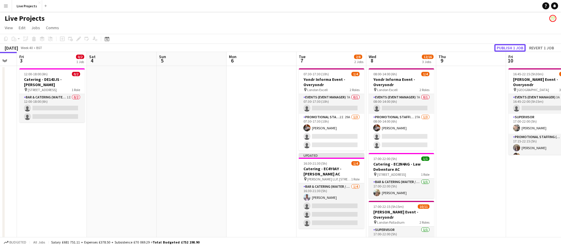
click at [507, 47] on button "Publish 1 job" at bounding box center [509, 48] width 31 height 8
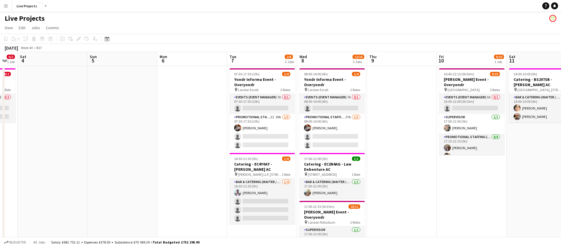
scroll to position [0, 261]
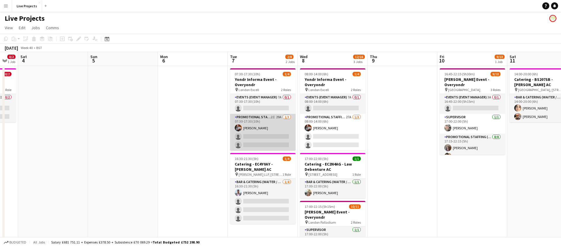
click at [275, 143] on app-card-role "Promotional Staffing (Exhibition Host) 2I 29A 1/3 07:30-17:30 (10h) Adrianna Ra…" at bounding box center [262, 132] width 65 height 37
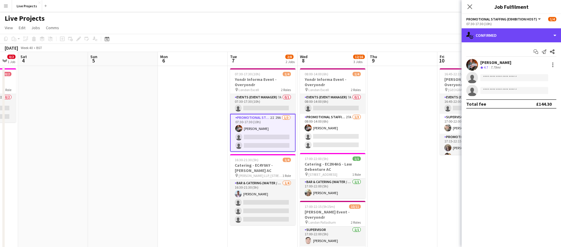
drag, startPoint x: 504, startPoint y: 37, endPoint x: 513, endPoint y: 50, distance: 15.3
click at [504, 37] on div "single-neutral-actions-check-2 Confirmed" at bounding box center [510, 35] width 99 height 14
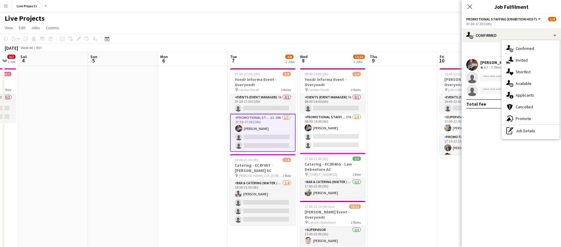
drag, startPoint x: 528, startPoint y: 94, endPoint x: 527, endPoint y: 98, distance: 3.8
click at [528, 94] on span "Applicants" at bounding box center [525, 95] width 18 height 5
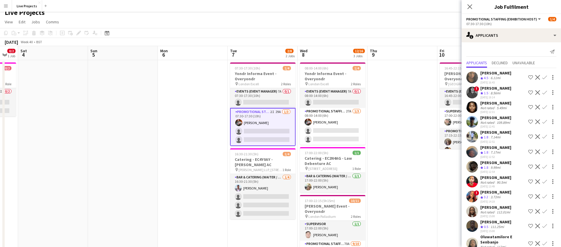
scroll to position [0, 0]
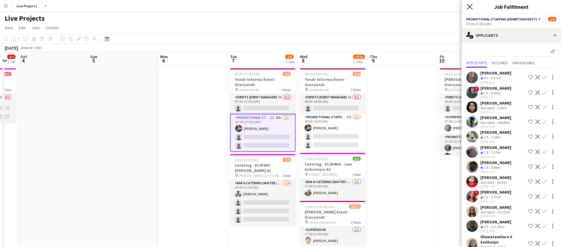
click at [468, 5] on icon "Close pop-in" at bounding box center [470, 7] width 6 height 6
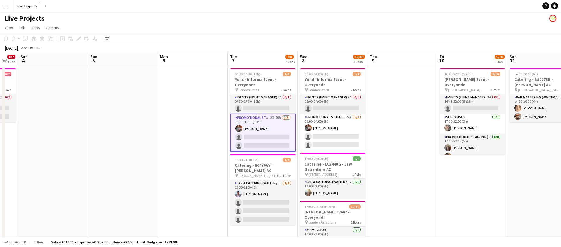
click at [282, 139] on app-card-role "Promotional Staffing (Exhibition Host) 2I 29A 1/3 07:30-17:30 (10h) Adrianna Ra…" at bounding box center [262, 133] width 65 height 38
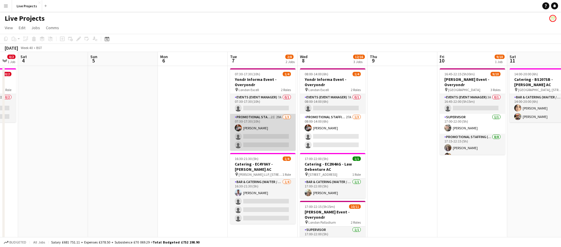
click at [275, 137] on app-card-role "Promotional Staffing (Exhibition Host) 2I 29A 1/3 07:30-17:30 (10h) Adrianna Ra…" at bounding box center [262, 132] width 65 height 37
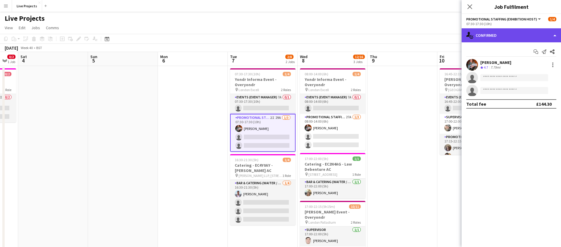
click at [535, 37] on div "single-neutral-actions-check-2 Confirmed" at bounding box center [510, 35] width 99 height 14
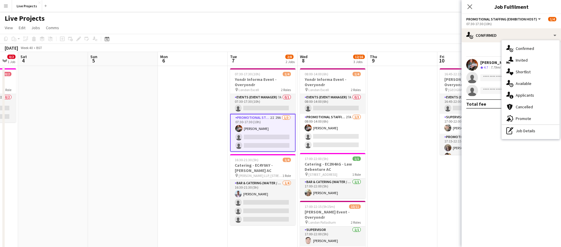
click at [527, 97] on span "Applicants" at bounding box center [525, 95] width 18 height 5
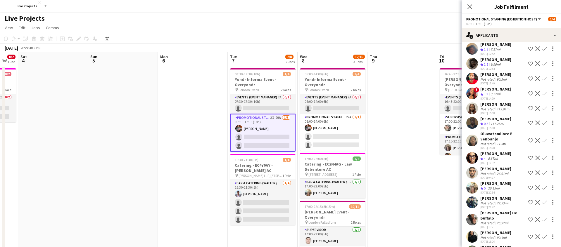
scroll to position [104, 0]
click at [544, 160] on app-icon "Confirm" at bounding box center [544, 157] width 5 height 5
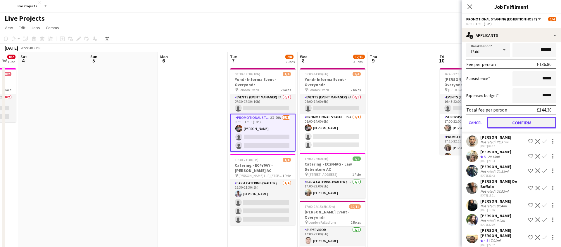
click at [523, 127] on button "Confirm" at bounding box center [521, 123] width 69 height 12
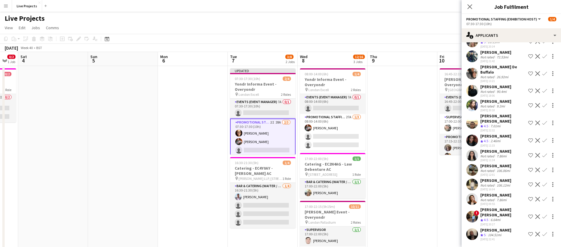
scroll to position [120, 0]
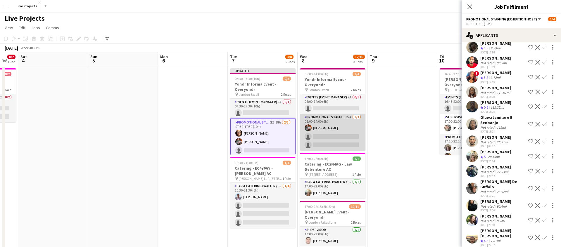
click at [345, 137] on app-card-role "Promotional Staffing (Exhibition Host) 27A 1/3 08:00-14:00 (6h) Adrianna Radozy…" at bounding box center [332, 132] width 65 height 37
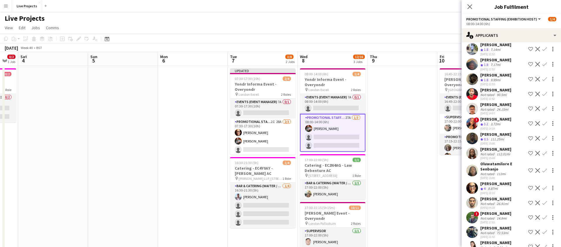
scroll to position [75, 0]
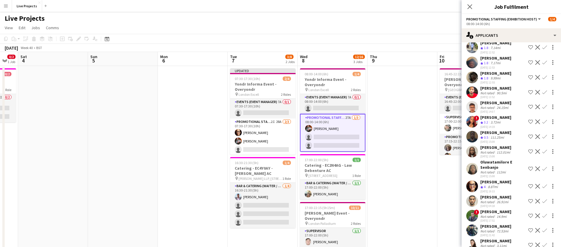
drag, startPoint x: 544, startPoint y: 191, endPoint x: 542, endPoint y: 199, distance: 8.7
click at [544, 189] on app-icon "Confirm" at bounding box center [544, 186] width 5 height 5
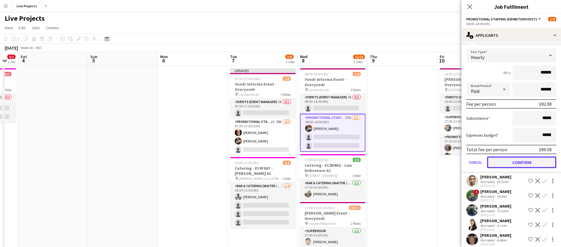
click at [524, 168] on button "Confirm" at bounding box center [521, 163] width 69 height 12
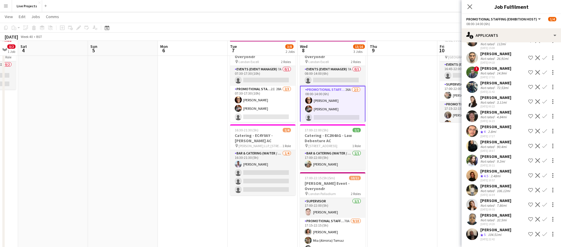
scroll to position [33, 0]
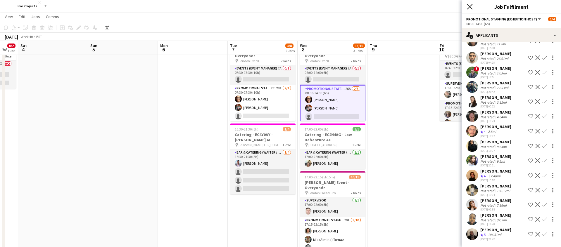
drag, startPoint x: 468, startPoint y: 4, endPoint x: 468, endPoint y: 8, distance: 4.4
click at [468, 4] on icon "Close pop-in" at bounding box center [470, 7] width 6 height 6
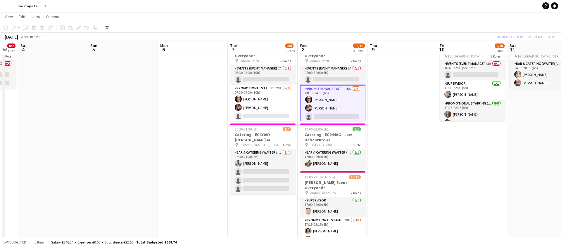
click at [505, 37] on div "Publish 1 job Revert 1 job" at bounding box center [525, 37] width 71 height 8
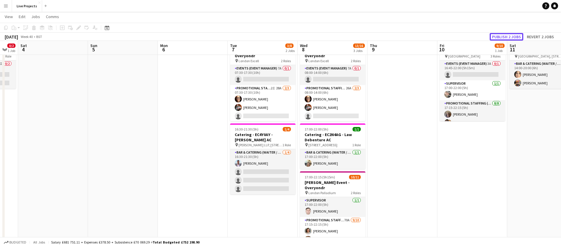
click at [505, 37] on button "Publish 2 jobs" at bounding box center [507, 37] width 34 height 8
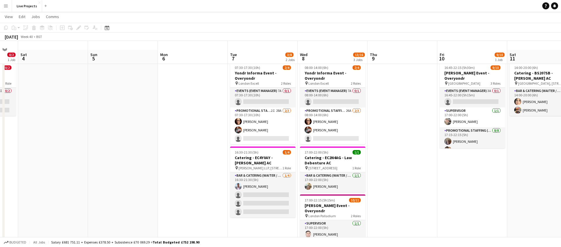
scroll to position [0, 0]
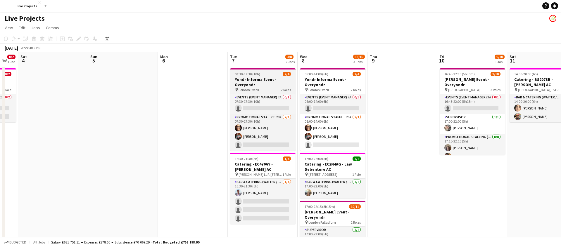
click at [272, 85] on h3 "Yondr Informa Event - Overyondr" at bounding box center [262, 82] width 65 height 11
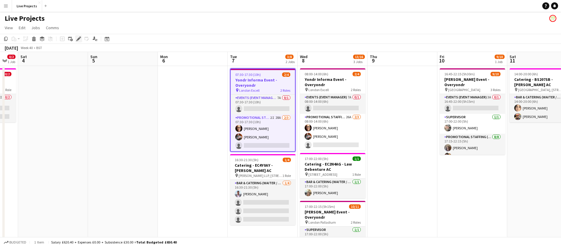
click at [78, 37] on icon "Edit" at bounding box center [78, 39] width 5 height 5
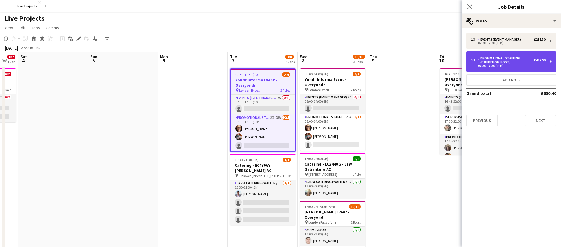
click at [484, 65] on div "07:30-17:30 (10h)" at bounding box center [508, 65] width 75 height 3
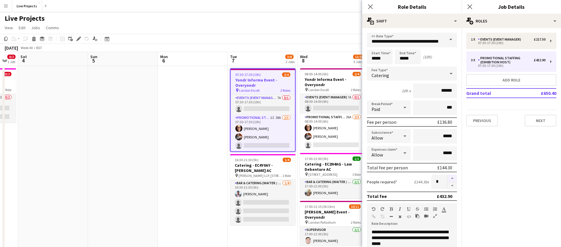
click at [452, 177] on button "button" at bounding box center [451, 179] width 9 height 8
type input "*"
click at [368, 6] on icon "Close pop-in" at bounding box center [370, 7] width 6 height 6
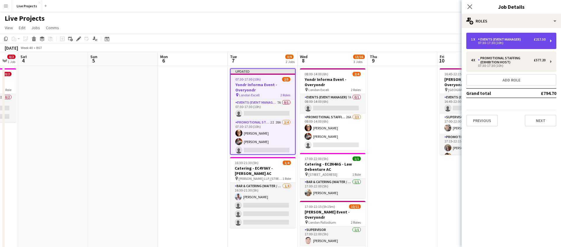
click at [532, 43] on div "07:30-17:30 (10h)" at bounding box center [508, 42] width 75 height 3
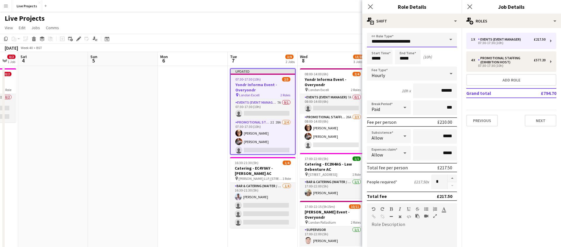
click at [431, 36] on input "**********" at bounding box center [412, 40] width 90 height 15
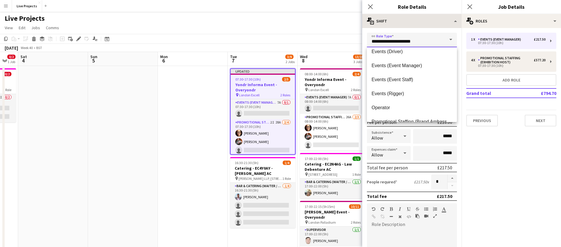
scroll to position [155, 0]
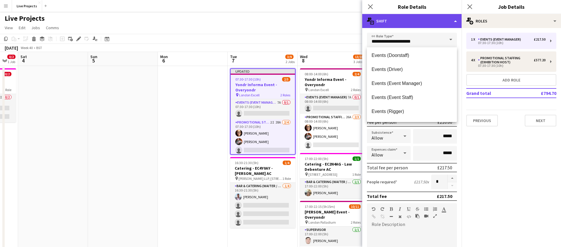
click at [430, 25] on div "multiple-actions-text Shift" at bounding box center [411, 21] width 99 height 14
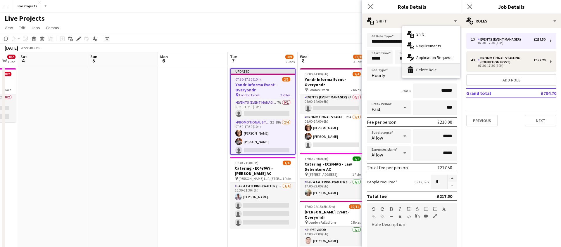
click at [426, 72] on div "bin-2 Delete Role" at bounding box center [431, 70] width 58 height 12
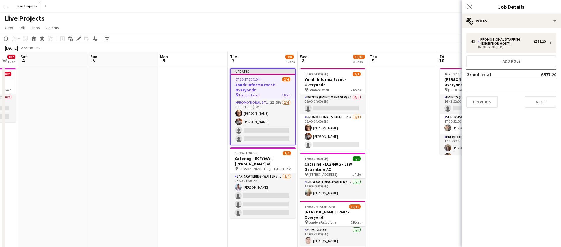
drag, startPoint x: 469, startPoint y: 5, endPoint x: 467, endPoint y: 9, distance: 4.2
click at [469, 5] on icon "Close pop-in" at bounding box center [469, 6] width 5 height 5
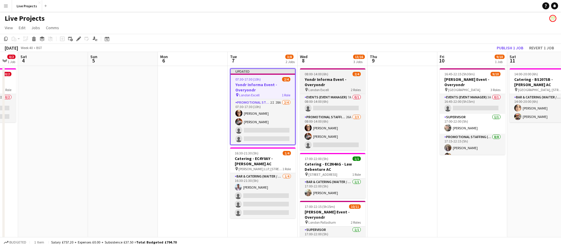
click at [334, 80] on h3 "Yondr Informa Event - Overyondr" at bounding box center [332, 82] width 65 height 11
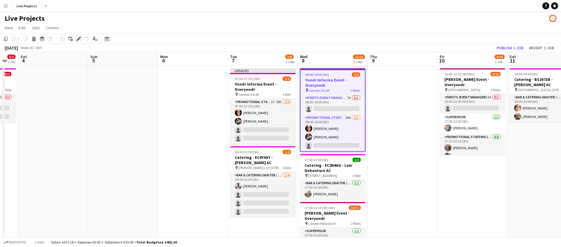
click at [78, 38] on icon "Edit" at bounding box center [78, 39] width 5 height 5
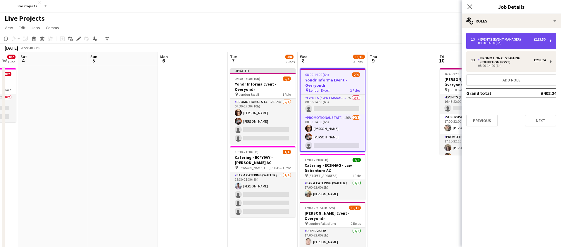
click at [511, 43] on div "08:00-14:00 (6h)" at bounding box center [508, 42] width 75 height 3
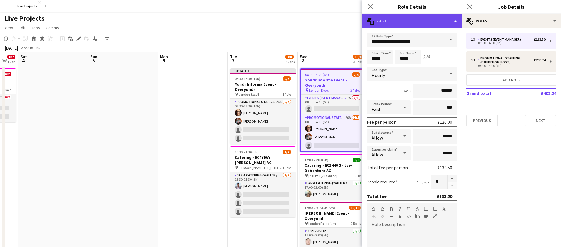
click at [423, 21] on div "multiple-actions-text Shift" at bounding box center [411, 21] width 99 height 14
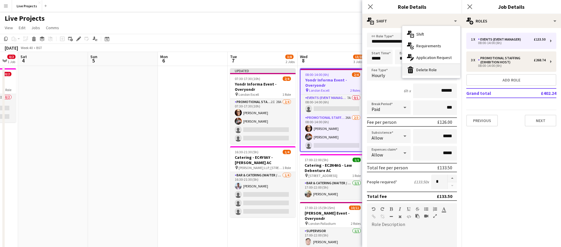
click at [431, 70] on div "bin-2 Delete Role" at bounding box center [431, 70] width 58 height 12
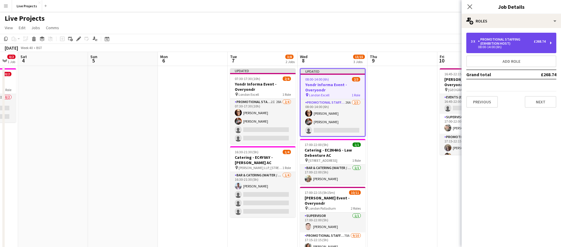
click at [504, 41] on div "Promotional Staffing (Exhibition Host)" at bounding box center [506, 41] width 56 height 8
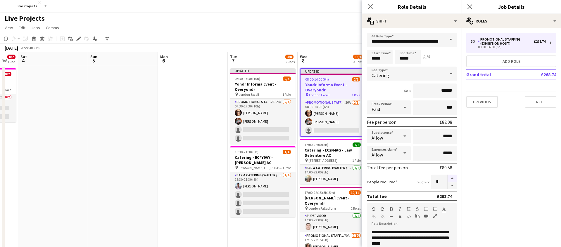
click at [450, 176] on button "button" at bounding box center [451, 179] width 9 height 8
type input "*"
click at [371, 4] on icon "Close pop-in" at bounding box center [370, 7] width 6 height 6
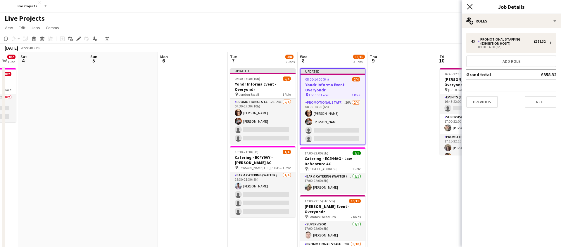
drag, startPoint x: 469, startPoint y: 5, endPoint x: 473, endPoint y: 8, distance: 4.8
click at [469, 5] on icon "Close pop-in" at bounding box center [470, 7] width 6 height 6
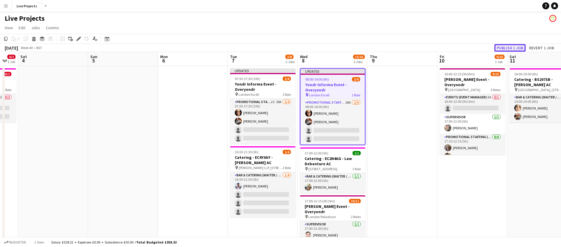
click at [508, 45] on button "Publish 1 job" at bounding box center [509, 48] width 31 height 8
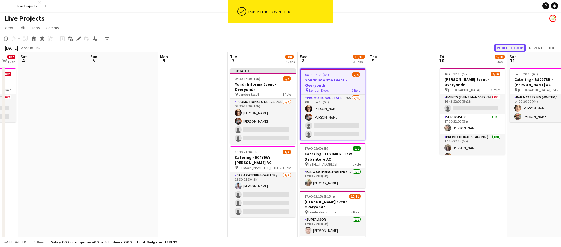
click at [515, 45] on button "Publish 1 job" at bounding box center [509, 48] width 31 height 8
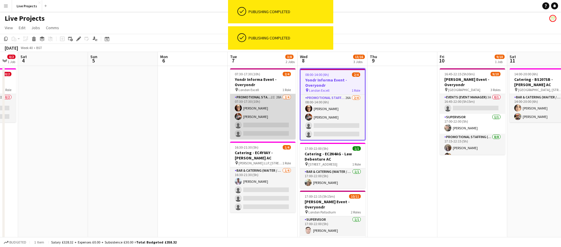
click at [271, 123] on app-card-role "Promotional Staffing (Exhibition Host) 2I 28A 2/4 07:30-17:30 (10h) Veronica Fe…" at bounding box center [262, 116] width 65 height 45
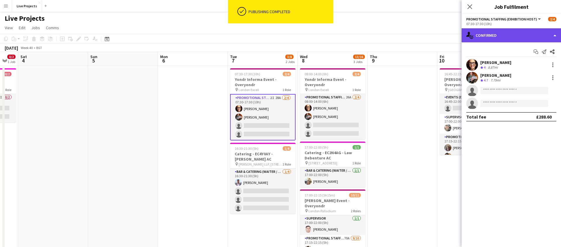
click at [531, 40] on div "single-neutral-actions-check-2 Confirmed" at bounding box center [510, 35] width 99 height 14
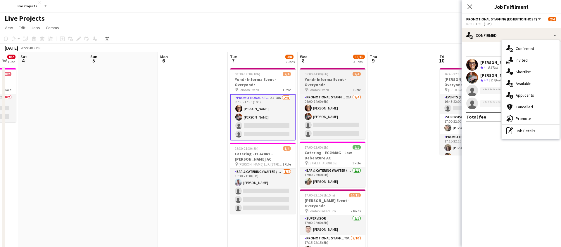
click at [339, 80] on h3 "Yondr Informa Event - Overyondr" at bounding box center [332, 82] width 65 height 11
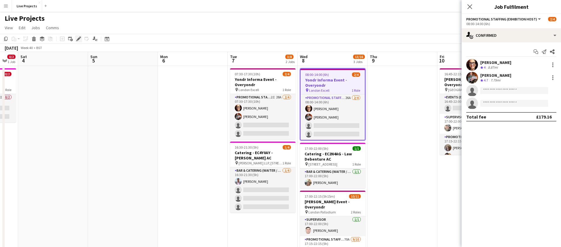
click at [79, 38] on icon at bounding box center [78, 38] width 3 height 3
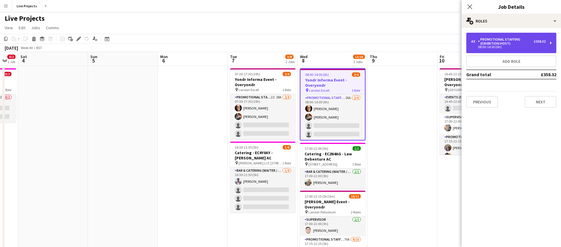
click at [511, 44] on div "Promotional Staffing (Exhibition Host)" at bounding box center [506, 41] width 56 height 8
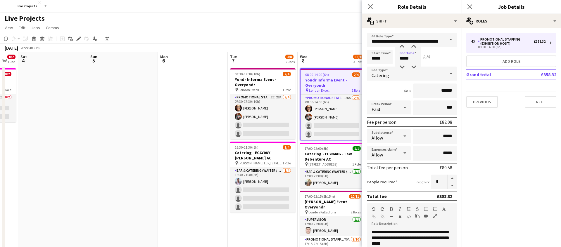
click at [404, 59] on input "*****" at bounding box center [408, 57] width 26 height 15
type input "*****"
click at [403, 66] on div at bounding box center [402, 67] width 12 height 6
click at [369, 5] on icon "Close pop-in" at bounding box center [370, 7] width 6 height 6
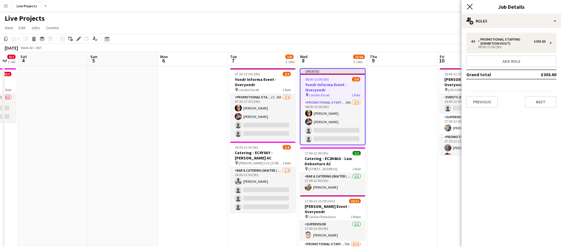
drag, startPoint x: 469, startPoint y: 5, endPoint x: 474, endPoint y: 7, distance: 5.2
click at [469, 5] on icon "Close pop-in" at bounding box center [470, 7] width 6 height 6
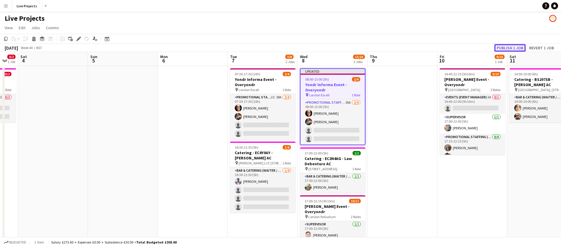
click at [516, 46] on button "Publish 1 job" at bounding box center [509, 48] width 31 height 8
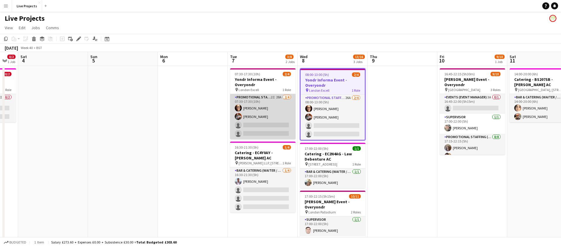
click at [265, 122] on app-card-role "Promotional Staffing (Exhibition Host) 2I 28A 2/4 07:30-17:30 (10h) Veronica Fe…" at bounding box center [262, 116] width 65 height 45
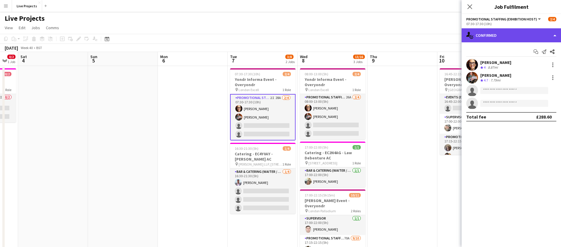
click at [506, 39] on div "single-neutral-actions-check-2 Confirmed" at bounding box center [510, 35] width 99 height 14
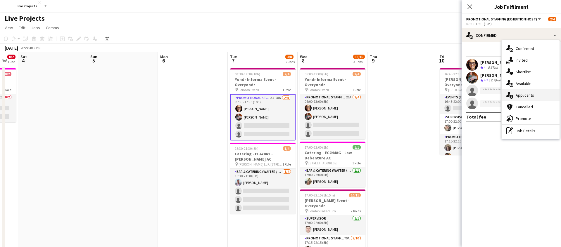
click at [525, 95] on span "Applicants" at bounding box center [525, 95] width 18 height 5
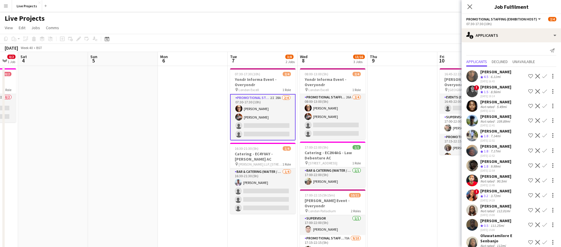
scroll to position [0, 0]
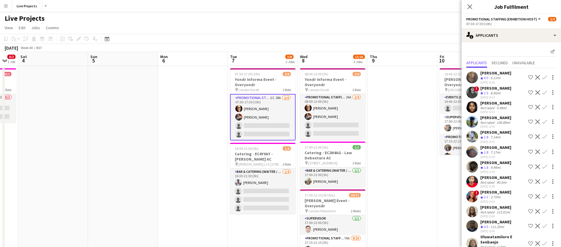
click at [503, 73] on div "Alexandra Belgrove" at bounding box center [495, 72] width 31 height 5
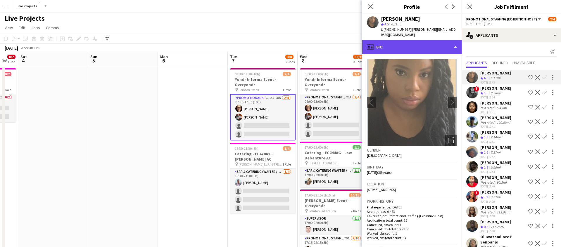
click at [428, 42] on div "profile Bio" at bounding box center [411, 47] width 99 height 14
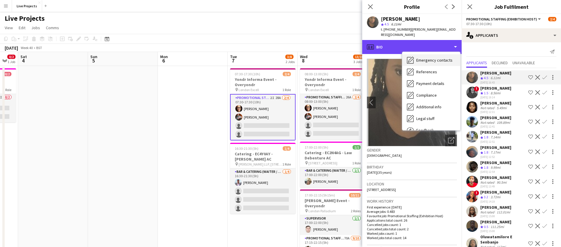
scroll to position [67, 0]
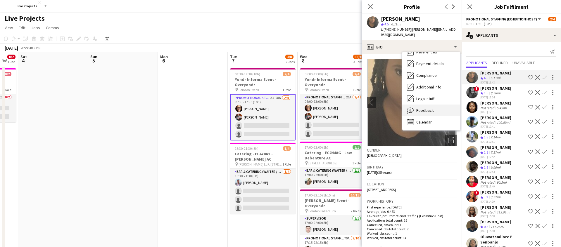
click at [434, 106] on div "Feedback Feedback" at bounding box center [431, 111] width 58 height 12
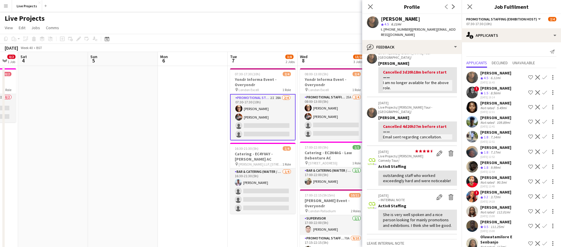
scroll to position [0, 0]
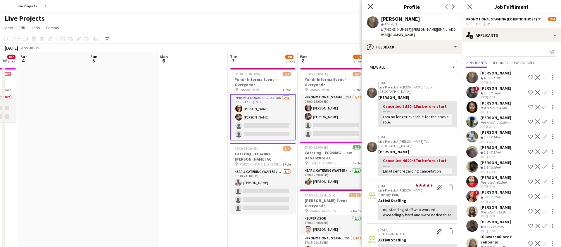
click at [371, 5] on icon "Close pop-in" at bounding box center [370, 7] width 6 height 6
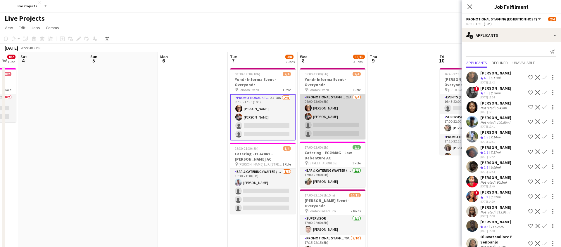
click at [330, 117] on app-card-role "Promotional Staffing (Exhibition Host) 25A 2/4 08:00-13:00 (5h) Veronica Felipe…" at bounding box center [332, 116] width 65 height 45
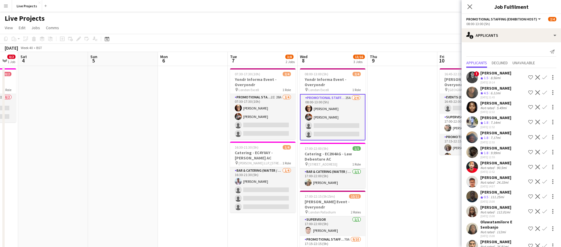
click at [544, 91] on app-icon "Confirm" at bounding box center [544, 92] width 5 height 5
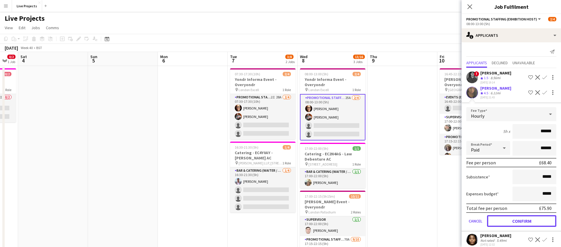
drag, startPoint x: 518, startPoint y: 224, endPoint x: 510, endPoint y: 218, distance: 10.0
click at [518, 224] on button "Confirm" at bounding box center [521, 221] width 69 height 12
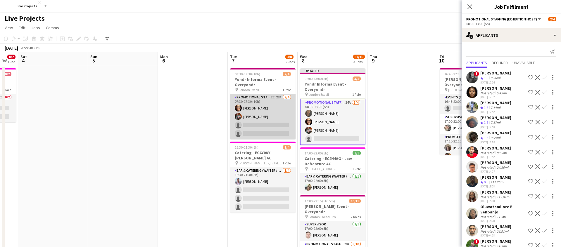
click at [278, 128] on app-card-role "Promotional Staffing (Exhibition Host) 2I 28A 2/4 07:30-17:30 (10h) Veronica Fe…" at bounding box center [262, 116] width 65 height 45
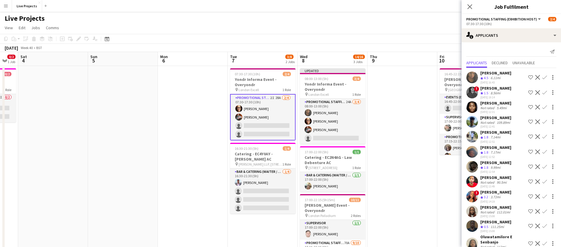
click at [544, 76] on app-icon "Confirm" at bounding box center [544, 77] width 5 height 5
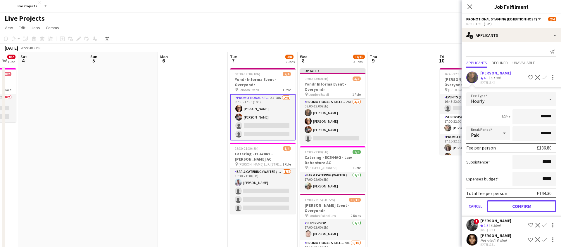
drag, startPoint x: 520, startPoint y: 204, endPoint x: 505, endPoint y: 144, distance: 61.5
click at [520, 203] on button "Confirm" at bounding box center [521, 206] width 69 height 12
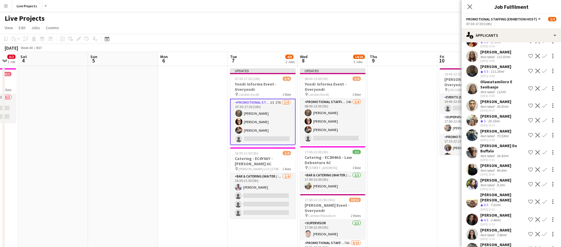
scroll to position [141, 0]
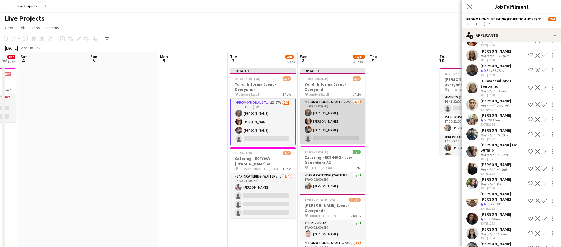
click at [353, 129] on app-card-role "Promotional Staffing (Exhibition Host) 24A 3/4 08:00-13:00 (5h) Alexandra Belgr…" at bounding box center [332, 121] width 65 height 45
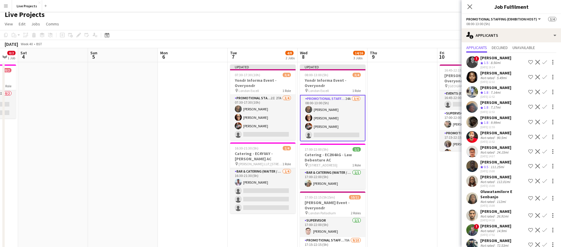
scroll to position [0, 0]
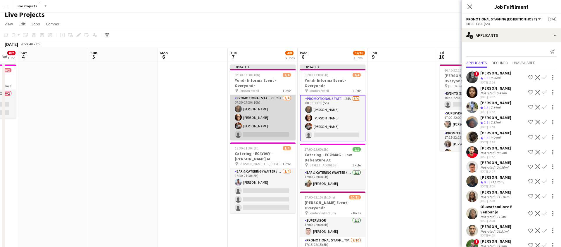
click at [268, 118] on app-card-role "Promotional Staffing (Exhibition Host) 2I 27A 3/4 07:30-17:30 (10h) Alexandra B…" at bounding box center [262, 117] width 65 height 45
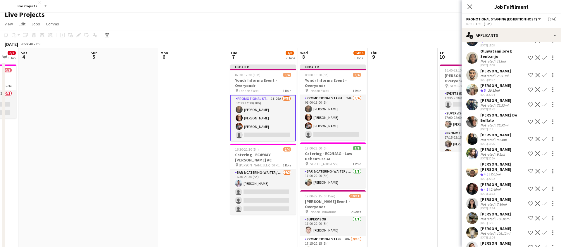
scroll to position [170, 0]
click at [496, 151] on div "Charlotte Tonge" at bounding box center [495, 150] width 31 height 5
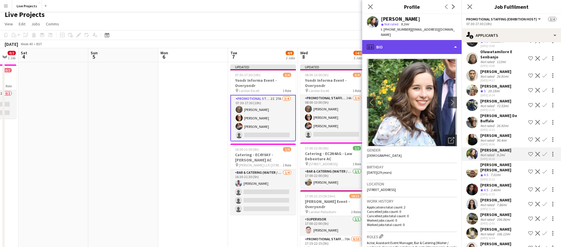
click at [424, 48] on div "profile Bio" at bounding box center [411, 47] width 99 height 14
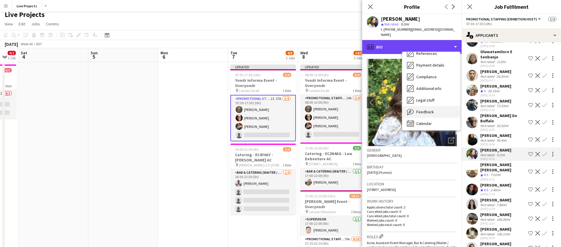
scroll to position [67, 0]
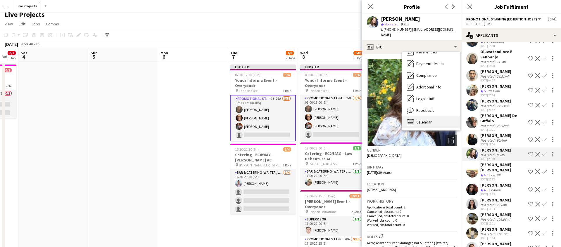
click at [428, 120] on span "Calendar" at bounding box center [423, 122] width 15 height 5
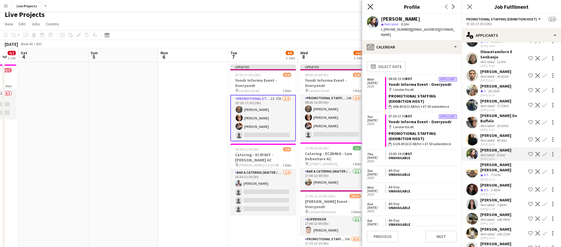
click at [372, 6] on icon "Close pop-in" at bounding box center [370, 7] width 6 height 6
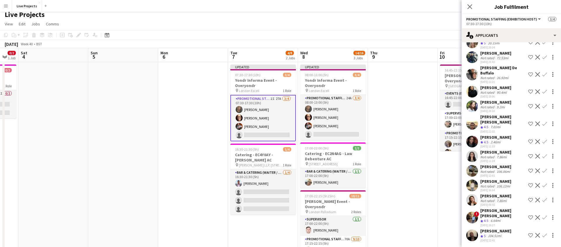
scroll to position [219, 0]
click at [500, 116] on div "[PERSON_NAME] [PERSON_NAME]" at bounding box center [503, 118] width 46 height 11
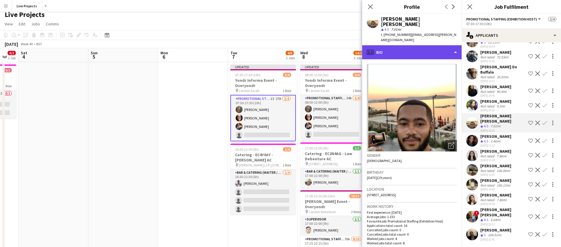
click at [418, 49] on div "profile Bio" at bounding box center [411, 52] width 99 height 14
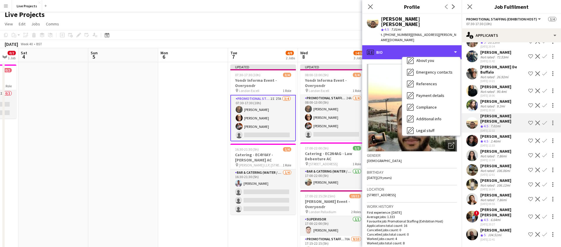
scroll to position [67, 0]
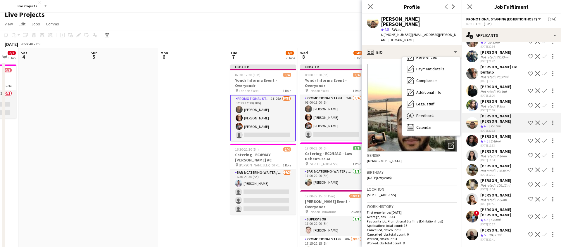
click at [432, 113] on span "Feedback" at bounding box center [425, 115] width 18 height 5
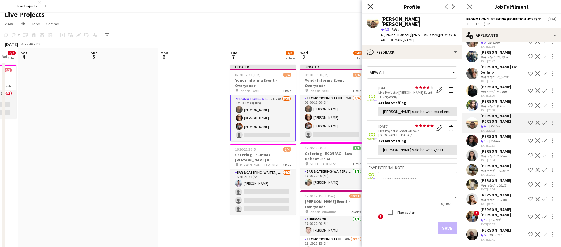
click at [370, 4] on icon "Close pop-in" at bounding box center [370, 7] width 6 height 6
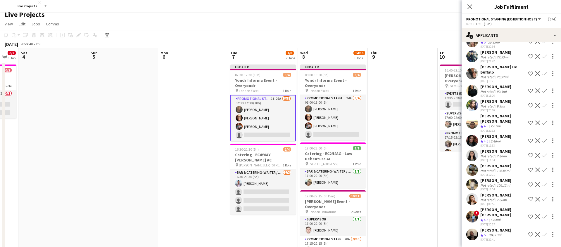
drag, startPoint x: 544, startPoint y: 119, endPoint x: 544, endPoint y: 124, distance: 5.3
click at [544, 121] on app-icon "Confirm" at bounding box center [544, 123] width 5 height 5
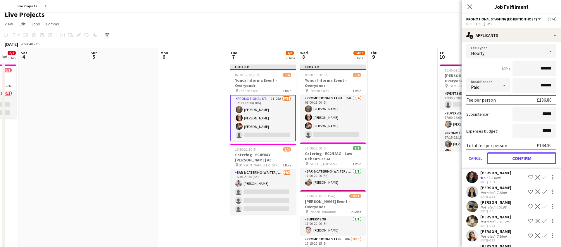
drag, startPoint x: 516, startPoint y: 153, endPoint x: 493, endPoint y: 152, distance: 22.5
click at [516, 153] on button "Confirm" at bounding box center [521, 159] width 69 height 12
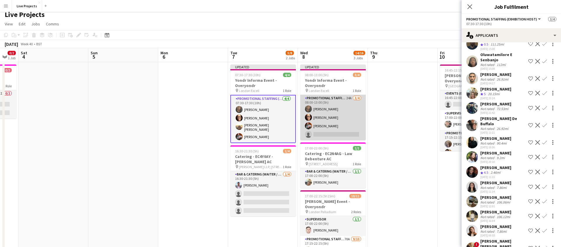
click at [349, 128] on app-card-role "Promotional Staffing (Exhibition Host) 24A 3/4 08:00-13:00 (5h) Alexandra Belgr…" at bounding box center [332, 117] width 65 height 45
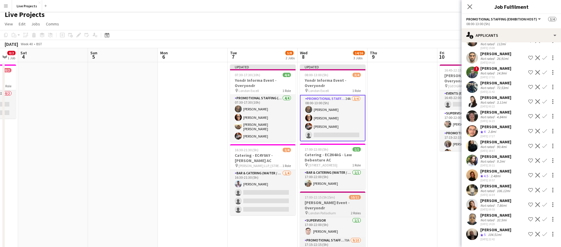
scroll to position [0, 0]
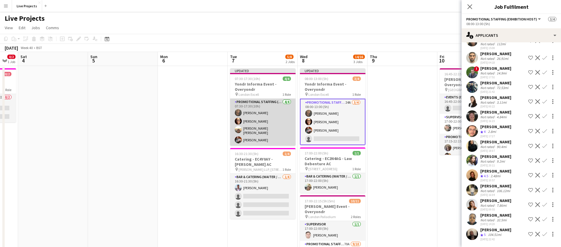
click at [269, 131] on app-card-role "Promotional Staffing (Exhibition Host) 4/4 07:30-17:30 (10h) Alexandra Belgrove…" at bounding box center [262, 122] width 65 height 47
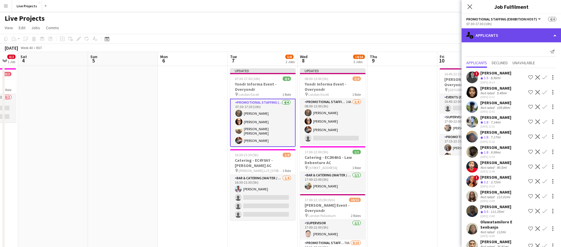
click at [511, 36] on div "single-neutral-actions-information Applicants" at bounding box center [510, 35] width 99 height 14
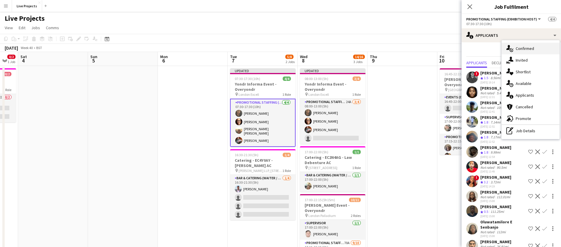
click at [523, 49] on span "Confirmed" at bounding box center [525, 48] width 18 height 5
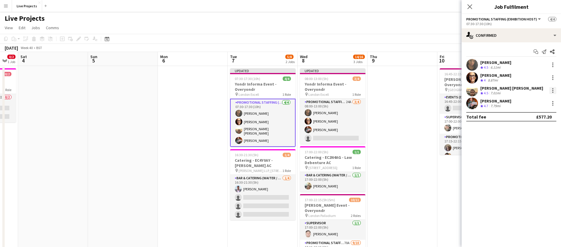
click at [554, 91] on div at bounding box center [552, 90] width 7 height 7
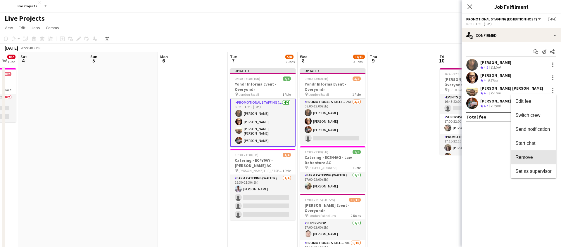
click at [527, 158] on span "Remove" at bounding box center [524, 157] width 18 height 5
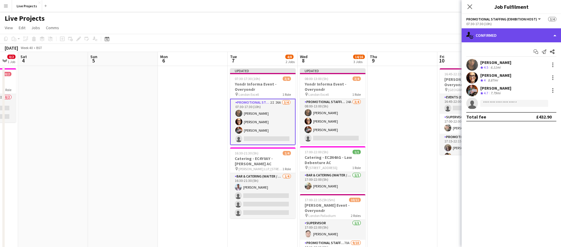
click at [502, 31] on div "single-neutral-actions-check-2 Confirmed" at bounding box center [510, 35] width 99 height 14
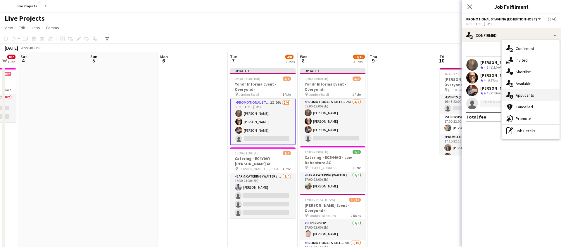
click at [526, 95] on span "Applicants" at bounding box center [525, 95] width 18 height 5
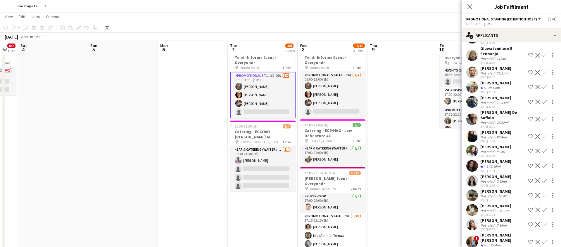
scroll to position [173, 0]
click at [499, 180] on div "[PERSON_NAME]" at bounding box center [495, 177] width 31 height 5
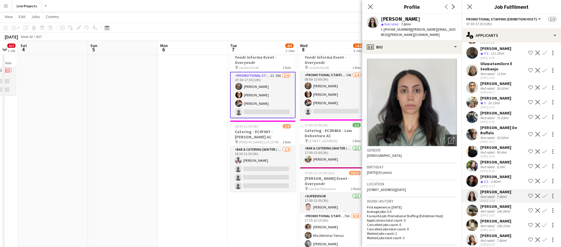
scroll to position [158, 0]
click at [493, 180] on div "[PERSON_NAME]" at bounding box center [495, 177] width 31 height 5
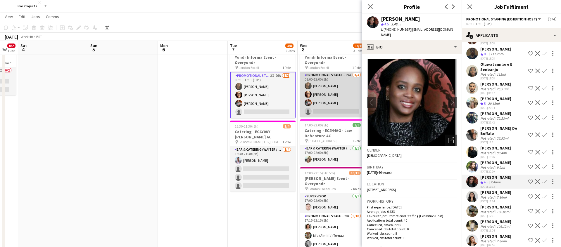
click at [332, 101] on app-card-role "Promotional Staffing (Exhibition Host) 24A 3/4 08:00-13:00 (5h) Alexandra Belgr…" at bounding box center [332, 94] width 65 height 45
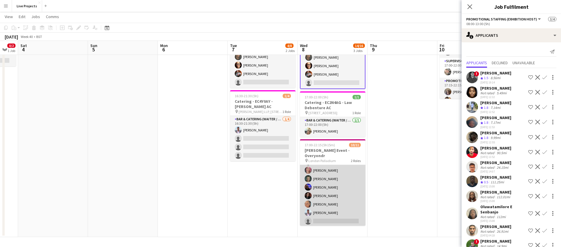
scroll to position [55, 0]
click at [349, 202] on app-card-role "Promotional Staffing (Exhibition Host) 70A 9/10 17:15-22:15 (5h) Sara Sole Mia …" at bounding box center [332, 178] width 65 height 96
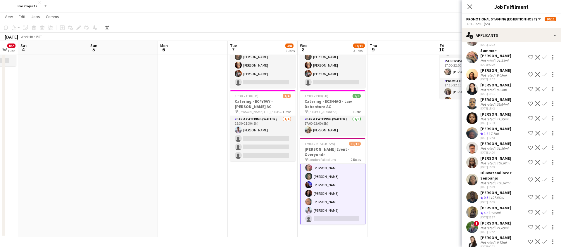
scroll to position [876, 0]
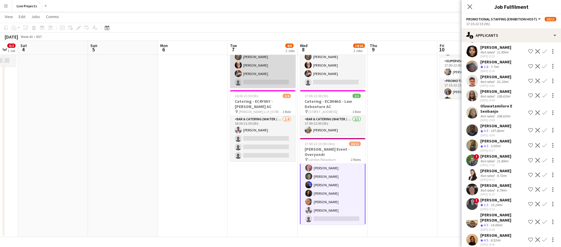
click at [262, 81] on app-card-role "Promotional Staffing (Exhibition Host) 2I 26A 3/4 07:30-17:30 (10h) Alexandra B…" at bounding box center [262, 65] width 65 height 45
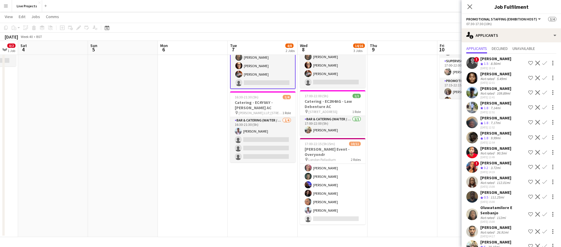
scroll to position [0, 0]
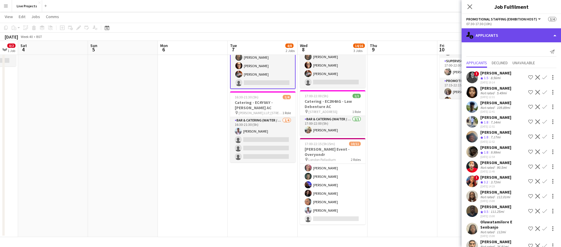
click at [496, 38] on div "single-neutral-actions-information Applicants" at bounding box center [510, 35] width 99 height 14
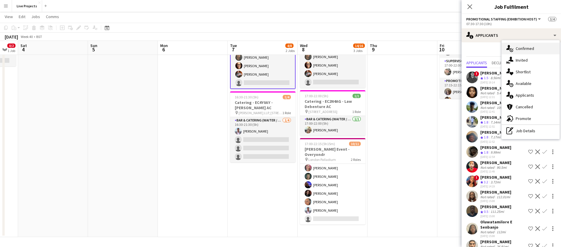
click at [532, 51] on span "Confirmed" at bounding box center [525, 48] width 18 height 5
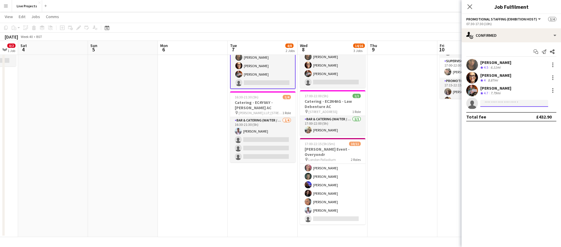
click at [500, 103] on input at bounding box center [514, 103] width 68 height 7
type input "********"
click at [472, 8] on icon "Close pop-in" at bounding box center [469, 6] width 5 height 5
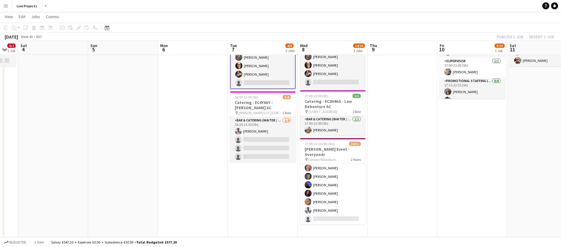
click at [508, 37] on div "Publish 1 job Revert 1 job" at bounding box center [525, 37] width 71 height 8
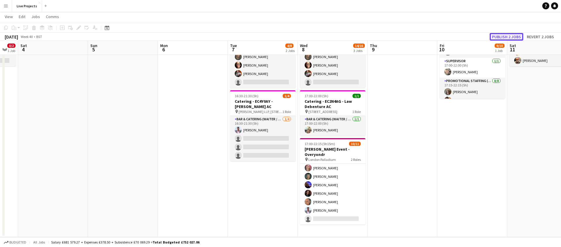
click at [508, 37] on button "Publish 2 jobs" at bounding box center [507, 37] width 34 height 8
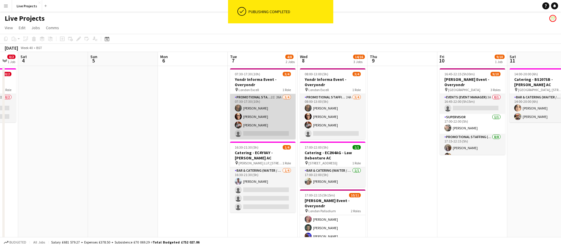
click at [266, 127] on app-card-role "Promotional Staffing (Exhibition Host) 2I 26A 3/4 07:30-17:30 (10h) Alexandra B…" at bounding box center [262, 116] width 65 height 45
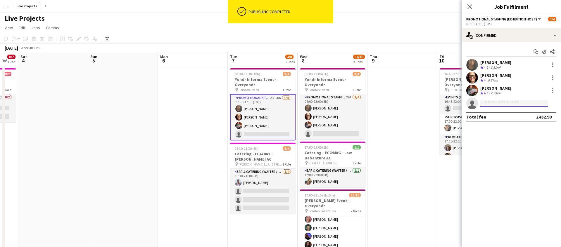
click at [496, 104] on input at bounding box center [514, 103] width 68 height 7
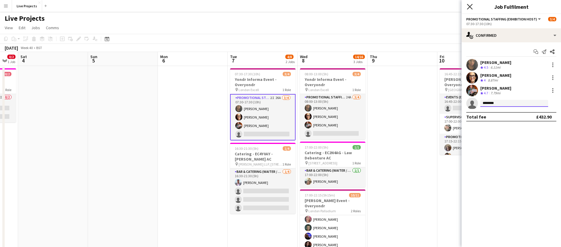
type input "********"
click at [469, 5] on icon "Close pop-in" at bounding box center [469, 6] width 5 height 5
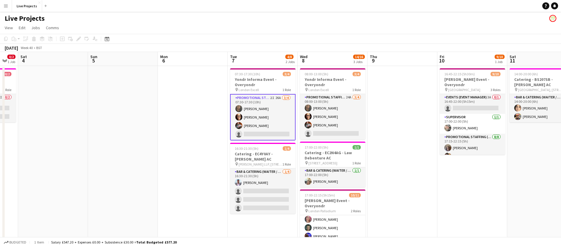
click at [272, 124] on app-card-role "Promotional Staffing (Exhibition Host) 2I 26A 3/4 07:30-17:30 (10h) Alexandra B…" at bounding box center [262, 117] width 65 height 46
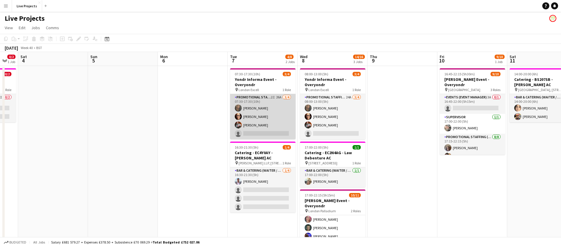
click at [269, 120] on app-card-role "Promotional Staffing (Exhibition Host) 2I 26A 3/4 07:30-17:30 (10h) Alexandra B…" at bounding box center [262, 116] width 65 height 45
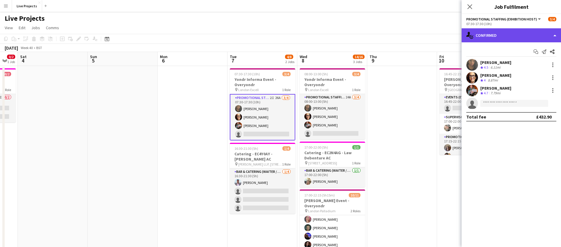
click at [527, 35] on div "single-neutral-actions-check-2 Confirmed" at bounding box center [510, 35] width 99 height 14
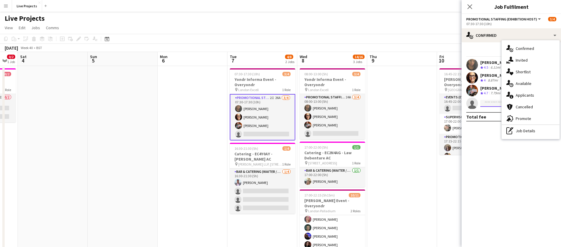
click at [488, 101] on input at bounding box center [514, 103] width 68 height 7
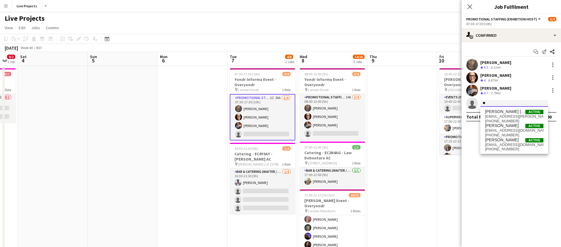
type input "*"
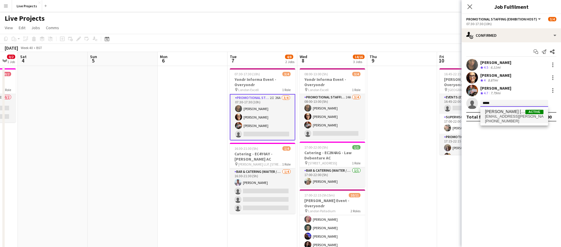
type input "*****"
click at [504, 114] on span "[PERSON_NAME] [PERSON_NAME]" at bounding box center [505, 111] width 40 height 5
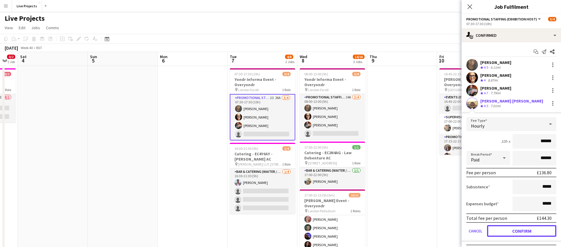
click at [522, 233] on button "Confirm" at bounding box center [521, 231] width 69 height 12
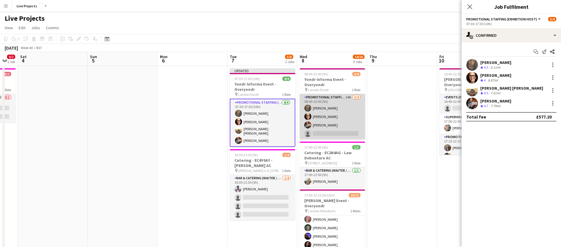
click at [336, 130] on app-card-role "Promotional Staffing (Exhibition Host) 24A 3/4 08:00-13:00 (5h) Alexandra Belgr…" at bounding box center [332, 116] width 65 height 45
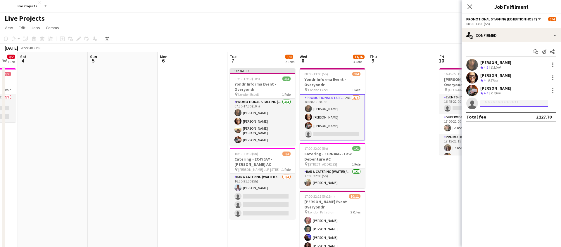
click at [517, 104] on input at bounding box center [514, 103] width 68 height 7
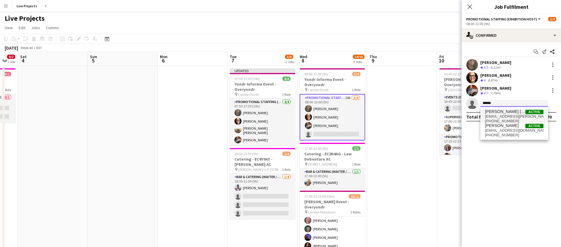
type input "******"
click at [523, 113] on span "[PERSON_NAME] [PERSON_NAME]" at bounding box center [505, 111] width 40 height 5
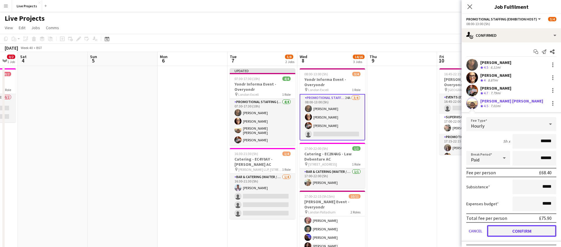
click at [516, 228] on button "Confirm" at bounding box center [521, 231] width 69 height 12
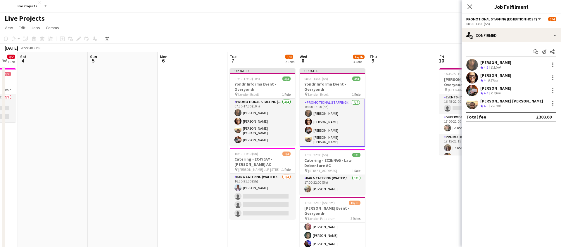
click at [472, 6] on icon "Close pop-in" at bounding box center [469, 6] width 5 height 5
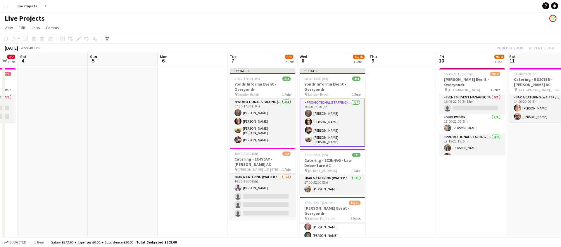
click at [504, 48] on div "Publish 1 job Revert 1 job" at bounding box center [525, 48] width 71 height 8
click at [504, 48] on button "Publish 1 job" at bounding box center [509, 48] width 31 height 8
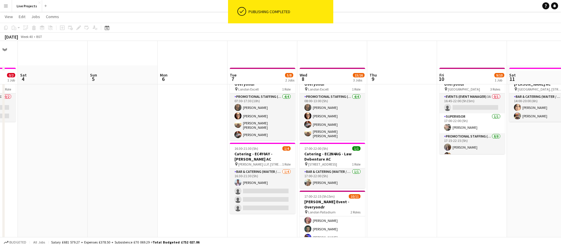
scroll to position [56, 0]
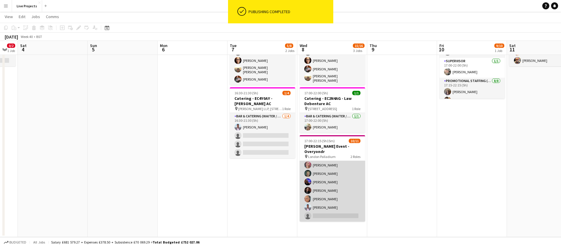
click at [351, 189] on app-card-role "Promotional Staffing (Exhibition Host) 70A 9/10 17:15-22:15 (5h) Sara Sole Mia …" at bounding box center [332, 174] width 65 height 96
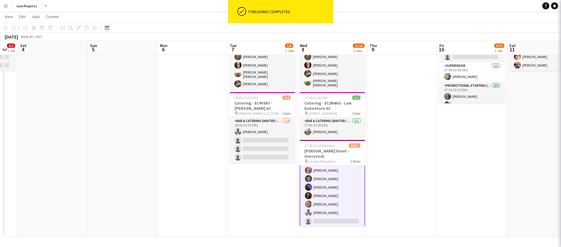
scroll to position [56, 0]
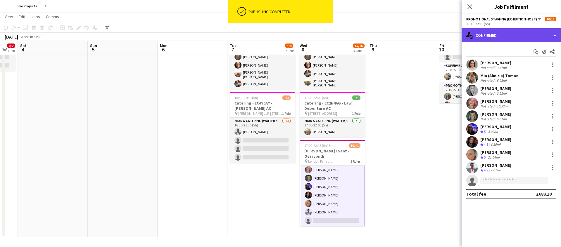
click at [530, 34] on div "single-neutral-actions-check-2 Confirmed" at bounding box center [510, 35] width 99 height 14
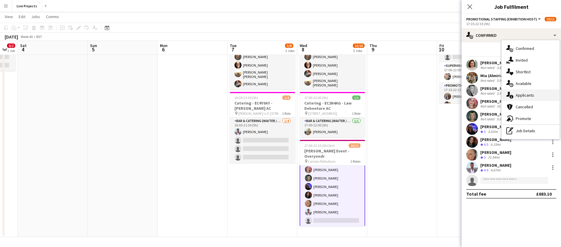
click at [530, 94] on span "Applicants" at bounding box center [525, 95] width 18 height 5
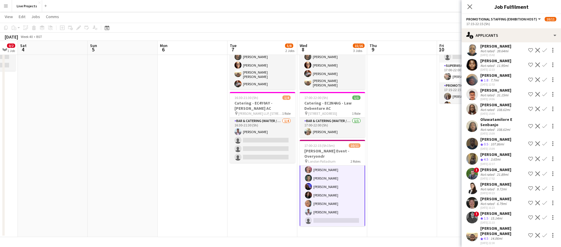
scroll to position [876, 0]
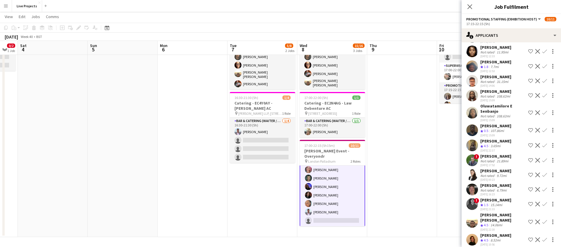
click at [504, 233] on div "Alicia Martinez" at bounding box center [495, 235] width 31 height 5
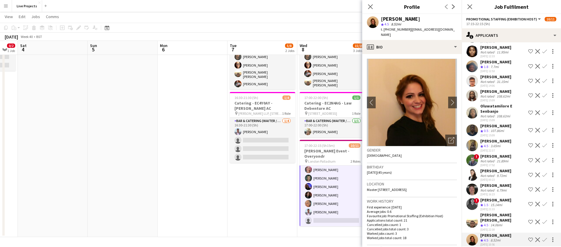
click at [546, 238] on app-icon "Confirm" at bounding box center [544, 240] width 5 height 5
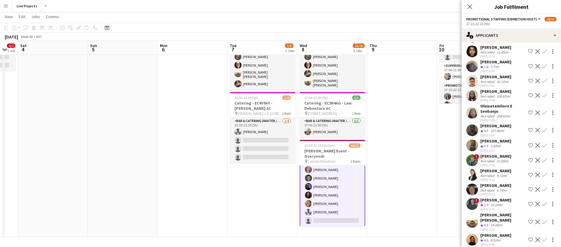
click at [545, 238] on app-icon "Confirm" at bounding box center [544, 240] width 5 height 5
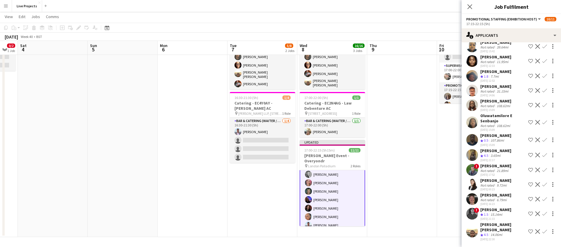
scroll to position [861, 0]
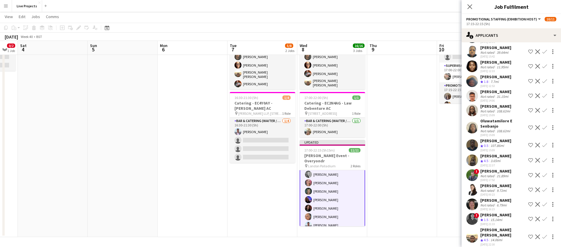
click at [469, 5] on icon "Close pop-in" at bounding box center [469, 6] width 5 height 5
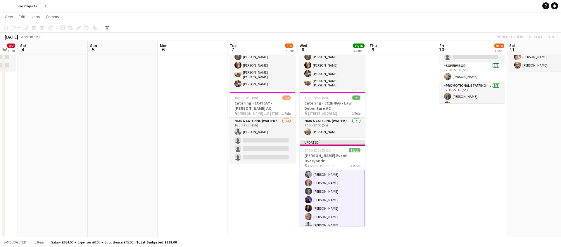
click at [506, 37] on div "Publish 1 job Revert 1 job" at bounding box center [525, 37] width 71 height 8
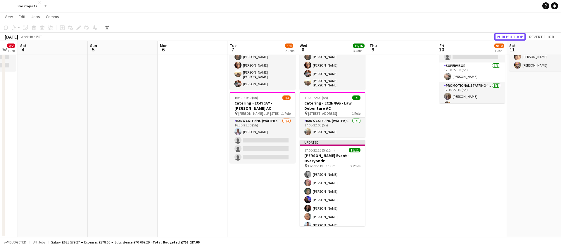
click at [506, 37] on button "Publish 1 job" at bounding box center [509, 37] width 31 height 8
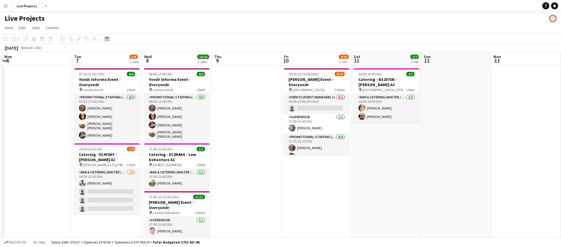
scroll to position [0, 279]
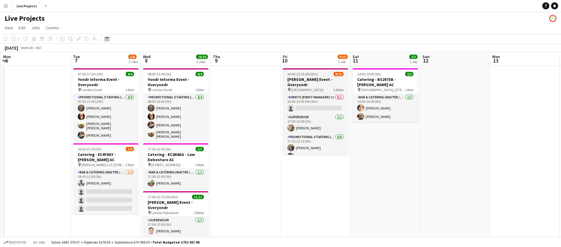
click at [310, 81] on h3 "Pete Davidson Event - Overyondr" at bounding box center [315, 82] width 65 height 11
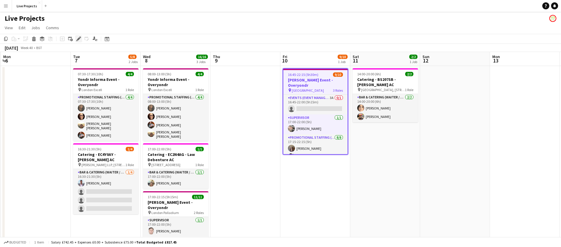
click at [79, 39] on icon at bounding box center [78, 38] width 3 height 3
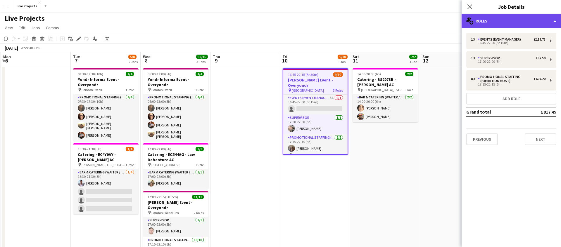
click at [496, 24] on div "multiple-users-add Roles" at bounding box center [510, 21] width 99 height 14
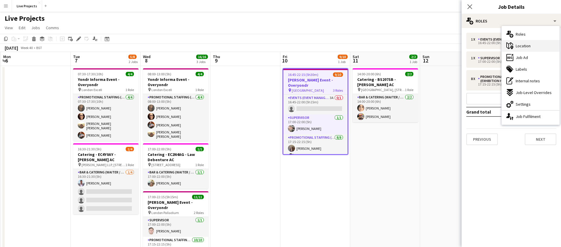
click at [524, 44] on span "Location" at bounding box center [523, 45] width 15 height 5
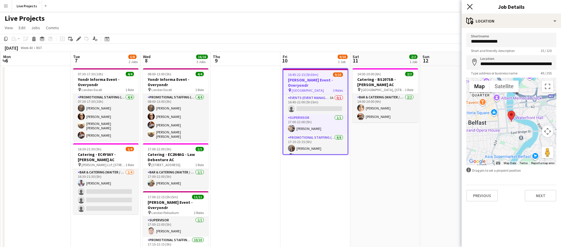
click at [469, 5] on icon "Close pop-in" at bounding box center [470, 7] width 6 height 6
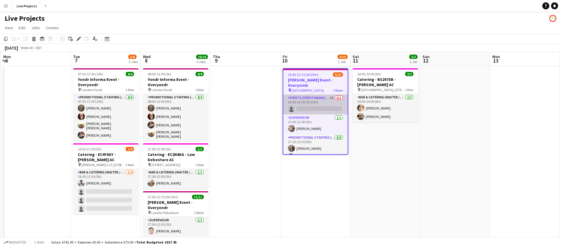
click at [323, 103] on app-card-role "Events (Event Manager) 3A 0/1 16:45-22:00 (5h15m) single-neutral-actions" at bounding box center [315, 105] width 64 height 20
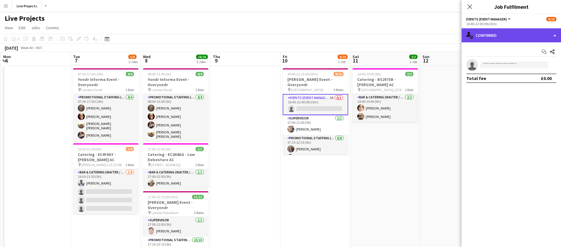
click at [528, 35] on div "single-neutral-actions-check-2 Confirmed" at bounding box center [510, 35] width 99 height 14
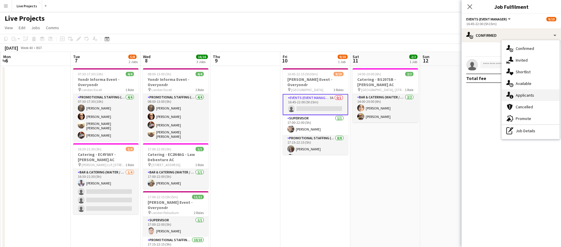
click at [533, 95] on span "Applicants" at bounding box center [525, 95] width 18 height 5
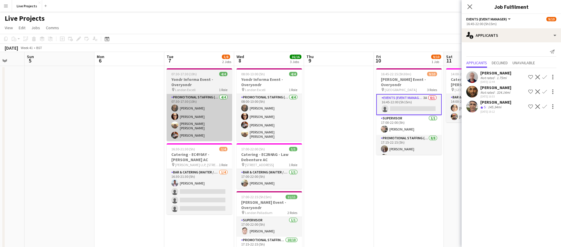
scroll to position [0, 177]
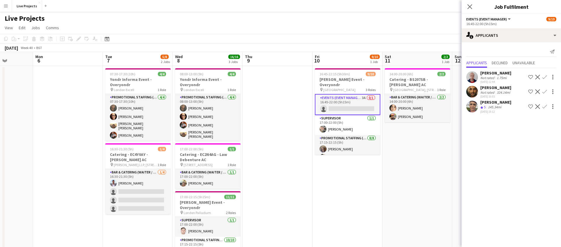
click at [354, 109] on app-card-role "Events (Event Manager) 3A 0/1 16:45-22:00 (5h15m) single-neutral-actions" at bounding box center [347, 104] width 65 height 21
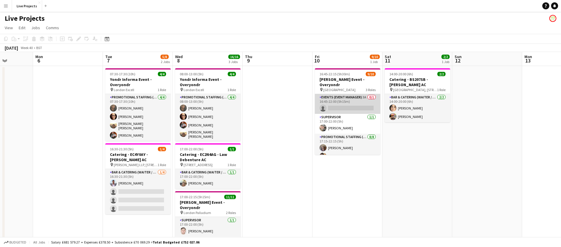
click at [353, 105] on app-card-role "Events (Event Manager) 3A 0/1 16:45-22:00 (5h15m) single-neutral-actions" at bounding box center [347, 104] width 65 height 20
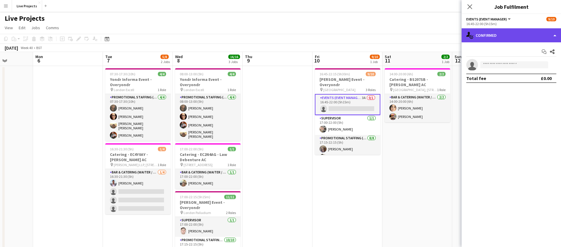
click at [515, 41] on div "single-neutral-actions-check-2 Confirmed" at bounding box center [510, 35] width 99 height 14
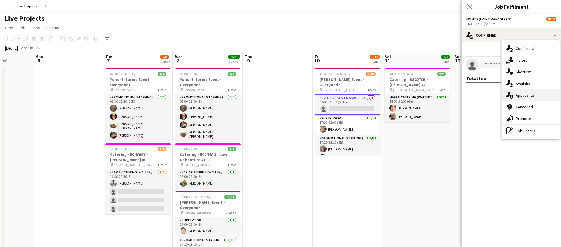
click at [531, 95] on span "Applicants" at bounding box center [525, 95] width 18 height 5
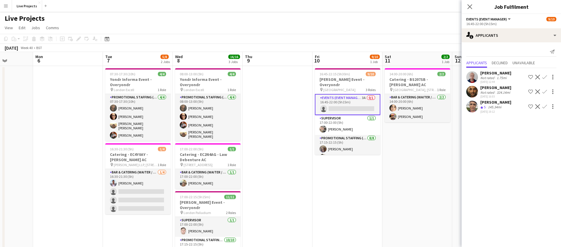
click at [544, 106] on app-icon "Confirm" at bounding box center [544, 106] width 5 height 5
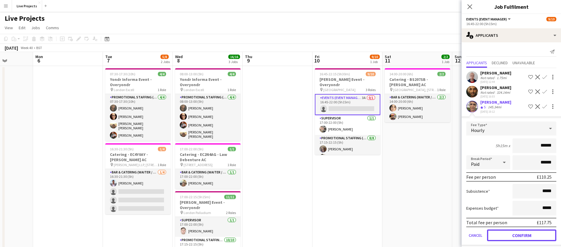
click at [527, 232] on button "Confirm" at bounding box center [521, 236] width 69 height 12
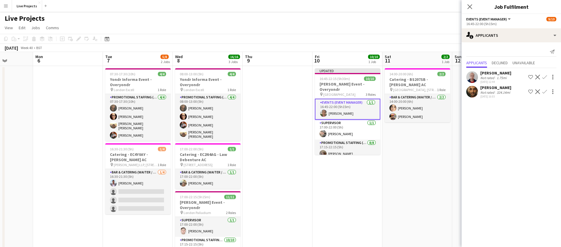
click at [467, 6] on icon "Close pop-in" at bounding box center [469, 6] width 5 height 5
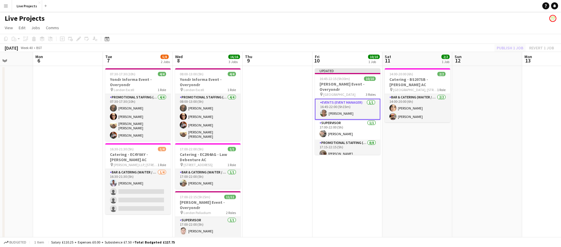
click at [503, 48] on div "Publish 1 job Revert 1 job" at bounding box center [525, 48] width 71 height 8
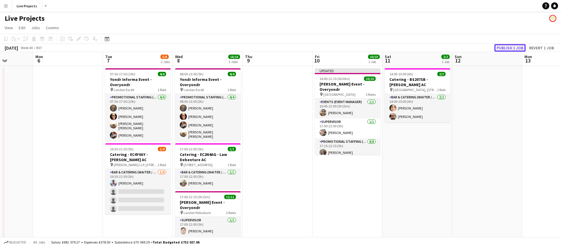
click at [503, 48] on button "Publish 1 job" at bounding box center [509, 48] width 31 height 8
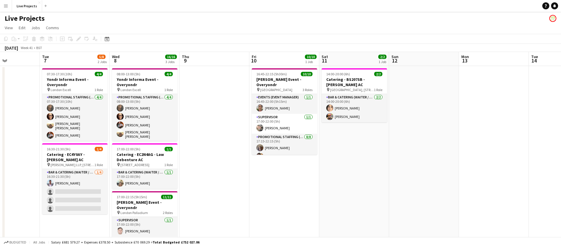
scroll to position [0, 239]
click at [106, 39] on icon at bounding box center [107, 40] width 2 height 2
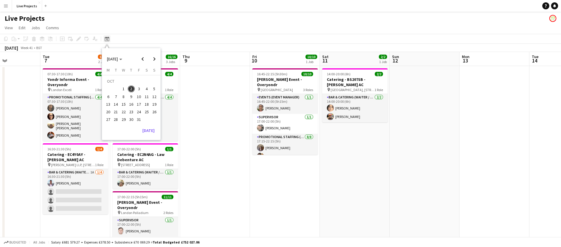
click at [109, 38] on icon at bounding box center [107, 39] width 4 height 5
click at [109, 39] on icon at bounding box center [107, 39] width 4 height 5
click at [155, 59] on span "Next month" at bounding box center [154, 59] width 12 height 12
click at [139, 90] on span "7" at bounding box center [138, 90] width 7 height 7
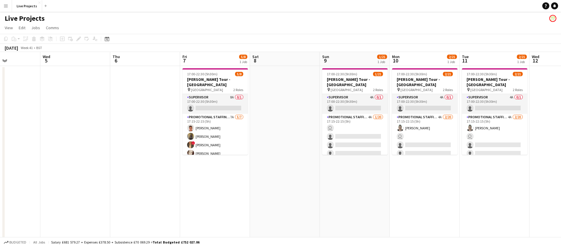
scroll to position [0, 201]
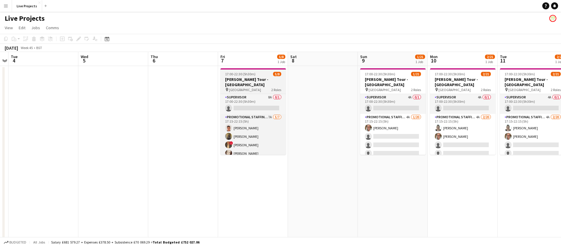
drag, startPoint x: 257, startPoint y: 81, endPoint x: 249, endPoint y: 80, distance: 8.6
click at [257, 81] on h3 "Bob Dylan Tour - Brighton" at bounding box center [252, 82] width 65 height 11
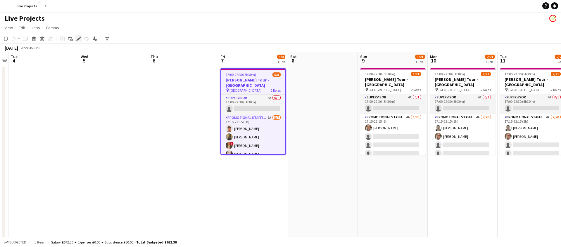
click at [78, 38] on icon at bounding box center [78, 38] width 3 height 3
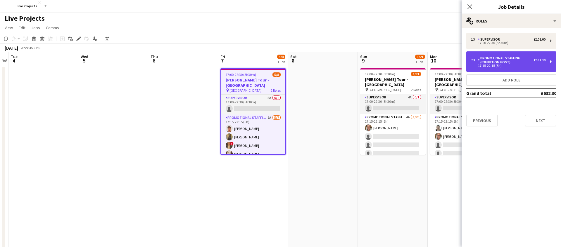
click at [489, 64] on div "Promotional Staffing (Exhibition Host)" at bounding box center [506, 60] width 56 height 8
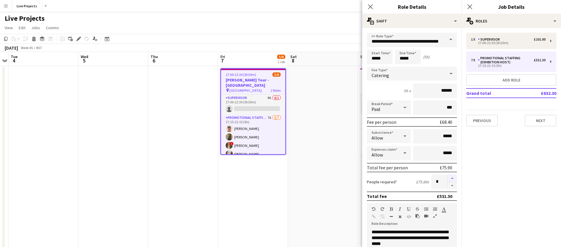
click at [451, 177] on button "button" at bounding box center [451, 179] width 9 height 8
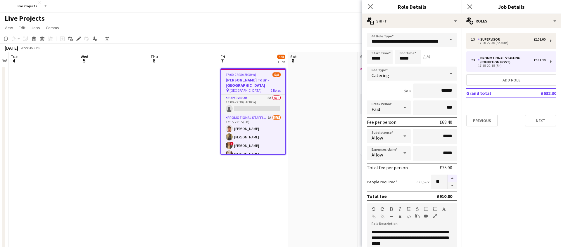
click at [451, 177] on button "button" at bounding box center [451, 179] width 9 height 8
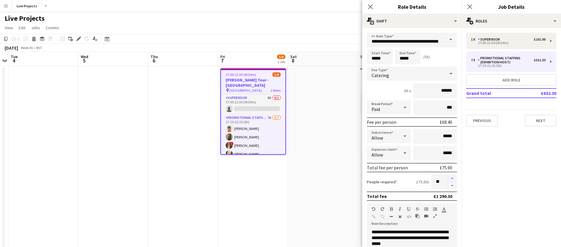
click at [451, 177] on button "button" at bounding box center [451, 179] width 9 height 8
type input "**"
click at [370, 6] on icon "Close pop-in" at bounding box center [370, 7] width 6 height 6
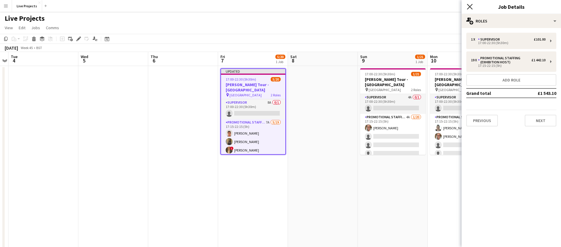
click at [469, 6] on icon at bounding box center [470, 7] width 6 height 6
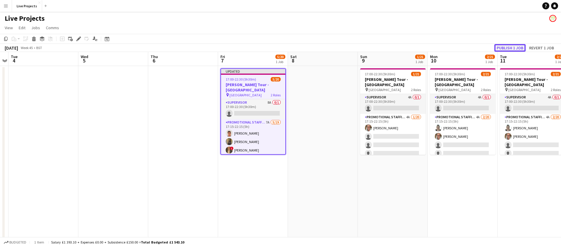
click at [512, 46] on button "Publish 1 job" at bounding box center [509, 48] width 31 height 8
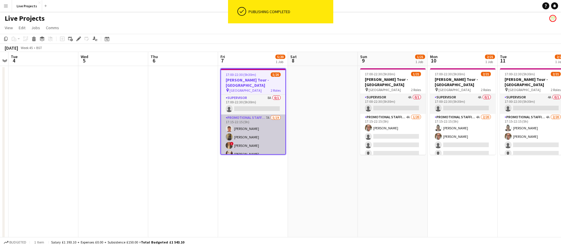
click at [265, 140] on app-card-role "Promotional Staffing (Exhibition Host) 7A 5/19 17:15-22:15 (5h) Rohan Singh Rak…" at bounding box center [253, 201] width 64 height 172
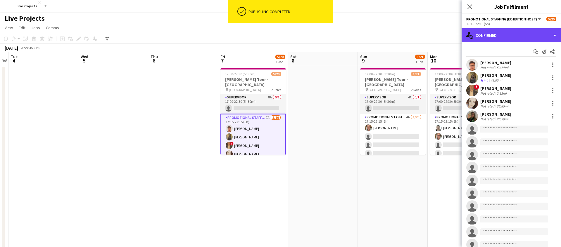
drag, startPoint x: 521, startPoint y: 35, endPoint x: 526, endPoint y: 46, distance: 12.3
click at [521, 35] on div "single-neutral-actions-check-2 Confirmed" at bounding box center [510, 35] width 99 height 14
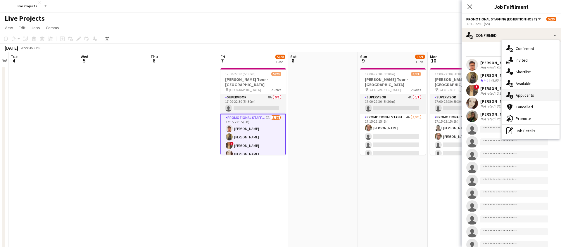
click at [531, 97] on span "Applicants" at bounding box center [525, 95] width 18 height 5
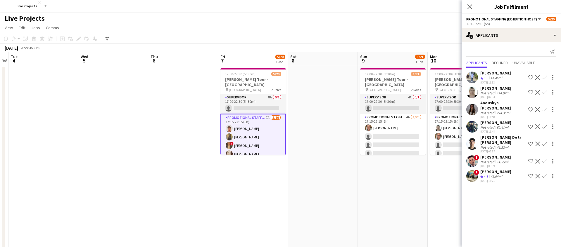
click at [545, 76] on app-icon "Confirm" at bounding box center [544, 77] width 5 height 5
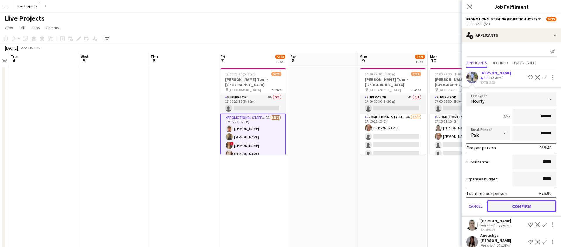
click at [521, 206] on button "Confirm" at bounding box center [521, 206] width 69 height 12
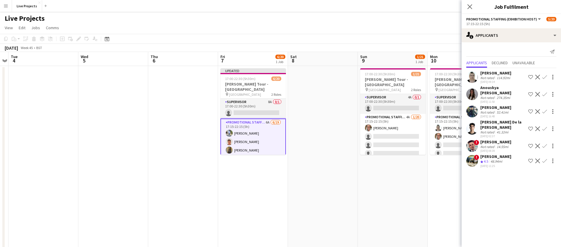
click at [544, 159] on app-icon "Confirm" at bounding box center [544, 161] width 5 height 5
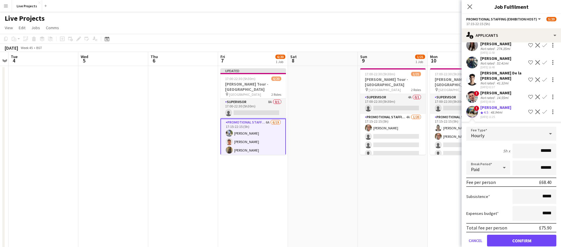
scroll to position [59, 0]
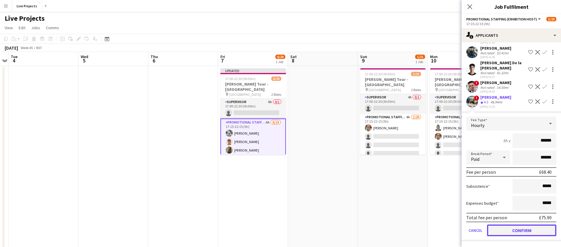
click at [511, 228] on button "Confirm" at bounding box center [521, 231] width 69 height 12
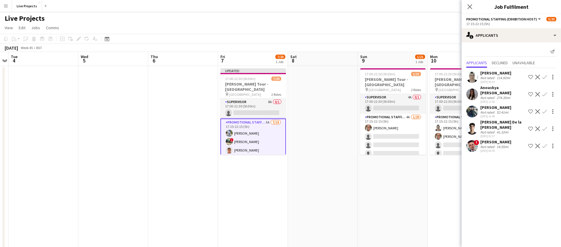
scroll to position [0, 0]
click at [545, 145] on app-icon "Confirm" at bounding box center [544, 146] width 5 height 5
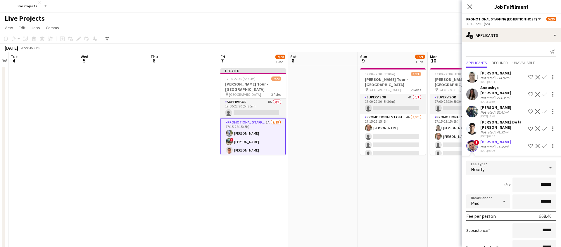
scroll to position [44, 0]
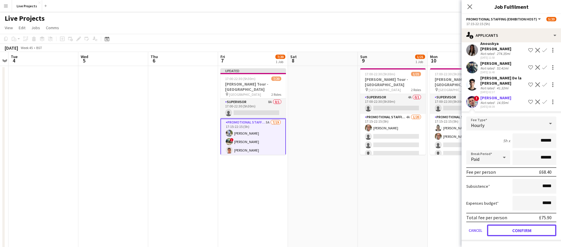
click at [521, 228] on button "Confirm" at bounding box center [521, 231] width 69 height 12
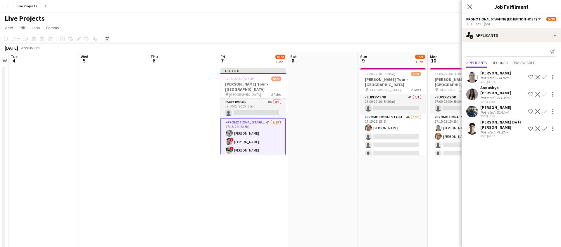
scroll to position [0, 0]
click at [498, 124] on div "Adrian De la Rosa Sanchez" at bounding box center [503, 125] width 46 height 11
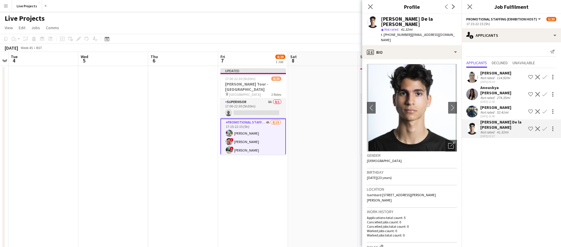
click at [544, 128] on app-icon "Confirm" at bounding box center [544, 129] width 5 height 5
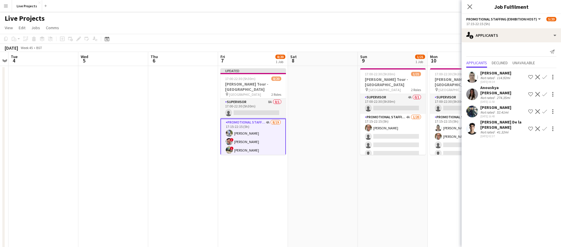
click at [544, 129] on app-icon "Confirm" at bounding box center [544, 129] width 5 height 5
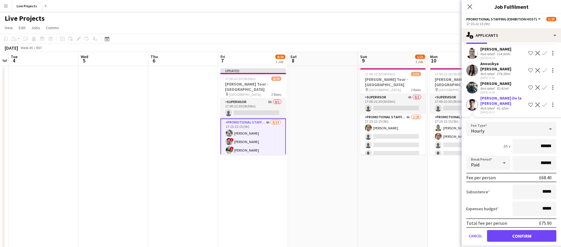
scroll to position [30, 0]
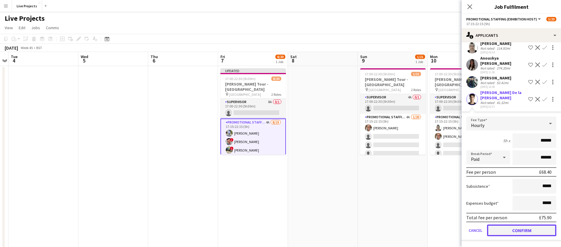
click at [519, 227] on button "Confirm" at bounding box center [521, 231] width 69 height 12
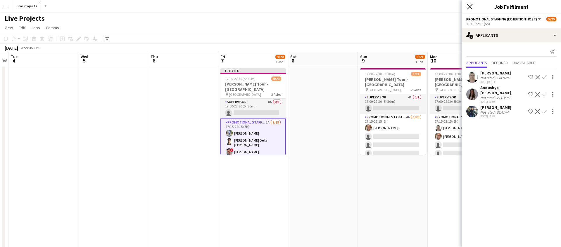
scroll to position [0, 0]
click at [471, 6] on icon "Close pop-in" at bounding box center [470, 7] width 6 height 6
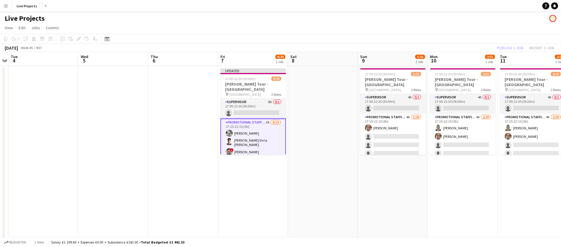
click at [504, 46] on div "Publish 1 job Revert 1 job" at bounding box center [525, 48] width 71 height 8
drag, startPoint x: 504, startPoint y: 46, endPoint x: 330, endPoint y: 120, distance: 189.9
click at [504, 46] on button "Publish 1 job" at bounding box center [509, 48] width 31 height 8
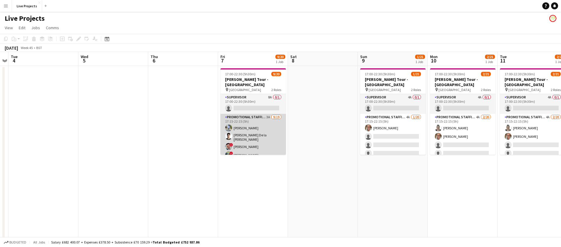
click at [270, 135] on app-card-role "Promotional Staffing (Exhibition Host) 3A 9/19 17:15-22:15 (5h) Joshua Adom Adr…" at bounding box center [252, 201] width 65 height 174
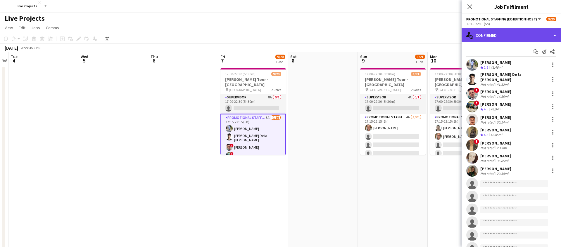
click at [513, 37] on div "single-neutral-actions-check-2 Confirmed" at bounding box center [510, 35] width 99 height 14
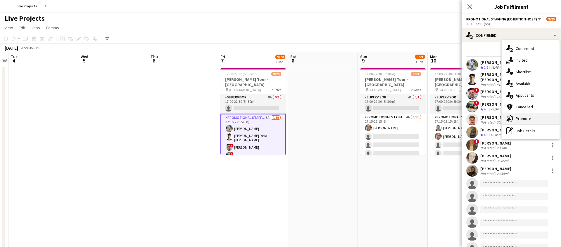
click at [528, 118] on span "Promote" at bounding box center [523, 118] width 15 height 5
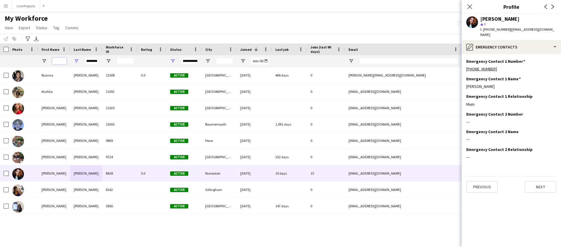
click at [56, 62] on input "First Name Filter Input" at bounding box center [59, 61] width 15 height 7
drag, startPoint x: 86, startPoint y: 61, endPoint x: 105, endPoint y: 60, distance: 19.3
click at [105, 60] on div "********" at bounding box center [317, 61] width 634 height 12
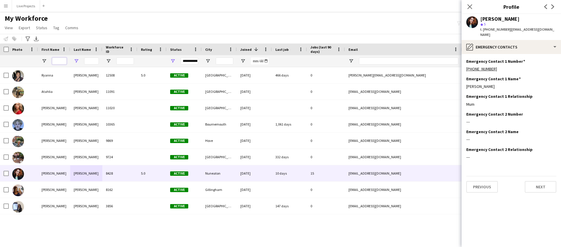
click at [56, 60] on input "First Name Filter Input" at bounding box center [59, 61] width 15 height 7
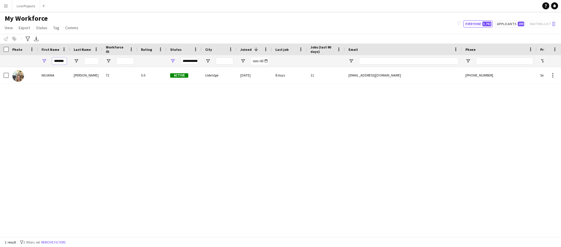
drag, startPoint x: 65, startPoint y: 62, endPoint x: 49, endPoint y: 62, distance: 16.1
click at [49, 62] on div "*******" at bounding box center [54, 61] width 32 height 12
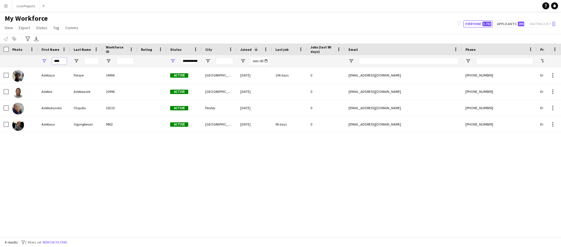
drag, startPoint x: 63, startPoint y: 61, endPoint x: 49, endPoint y: 61, distance: 14.3
click at [49, 61] on div "****" at bounding box center [54, 61] width 32 height 12
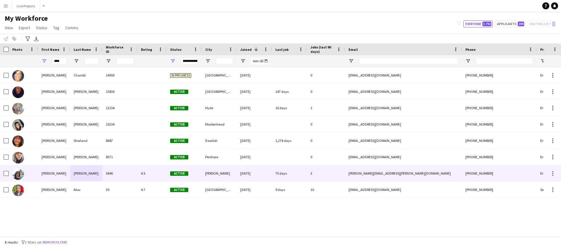
click at [58, 173] on div "Gina Nurliana" at bounding box center [54, 173] width 32 height 16
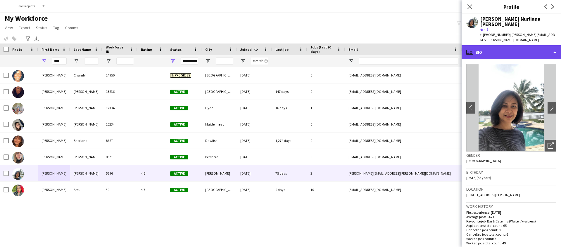
click at [513, 45] on div "profile Bio" at bounding box center [510, 52] width 99 height 14
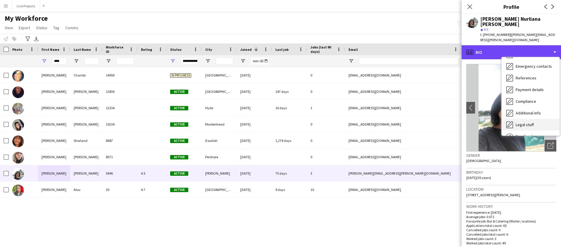
scroll to position [67, 0]
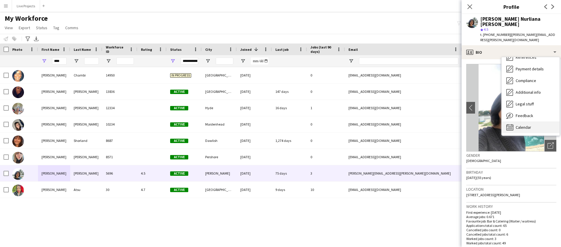
click at [520, 125] on span "Calendar" at bounding box center [523, 127] width 15 height 5
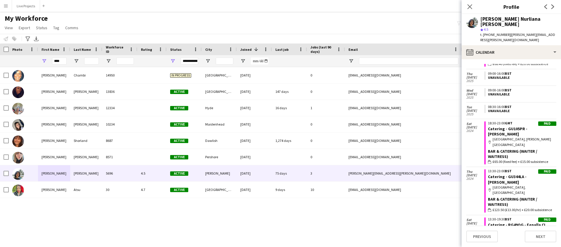
scroll to position [267, 0]
drag, startPoint x: 59, startPoint y: 62, endPoint x: 50, endPoint y: 61, distance: 9.6
click at [50, 61] on div "****" at bounding box center [54, 61] width 32 height 12
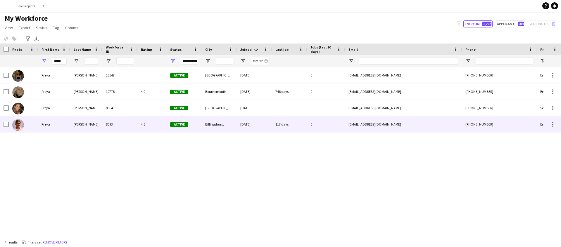
click at [56, 124] on div "Freya" at bounding box center [54, 124] width 32 height 16
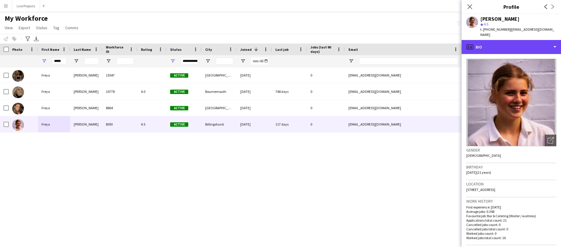
drag, startPoint x: 511, startPoint y: 43, endPoint x: 513, endPoint y: 47, distance: 4.3
click at [511, 43] on div "profile Bio" at bounding box center [510, 47] width 99 height 14
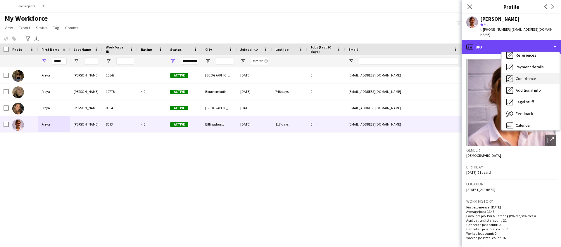
scroll to position [67, 0]
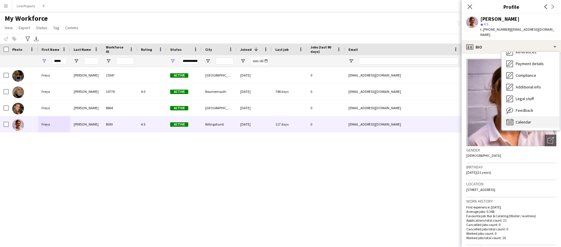
click at [529, 120] on span "Calendar" at bounding box center [523, 122] width 15 height 5
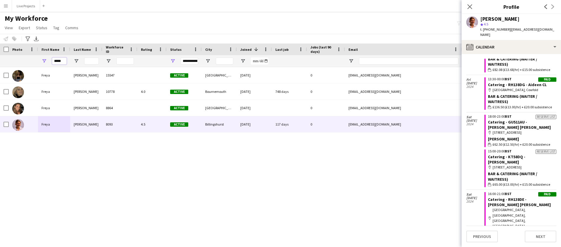
scroll to position [0, 1]
drag, startPoint x: 62, startPoint y: 62, endPoint x: 46, endPoint y: 61, distance: 15.8
click at [46, 61] on div "*****" at bounding box center [53, 61] width 32 height 12
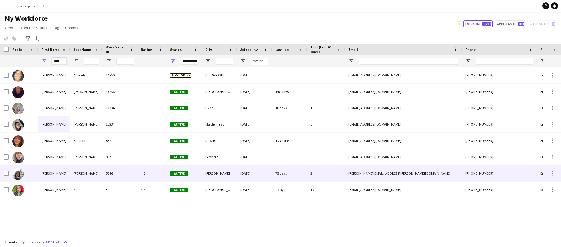
type input "****"
click at [61, 171] on div "Gina Nurliana" at bounding box center [54, 173] width 32 height 16
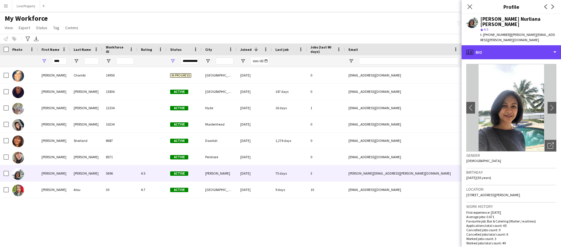
drag, startPoint x: 531, startPoint y: 41, endPoint x: 528, endPoint y: 46, distance: 5.1
click at [531, 45] on div "profile Bio" at bounding box center [510, 52] width 99 height 14
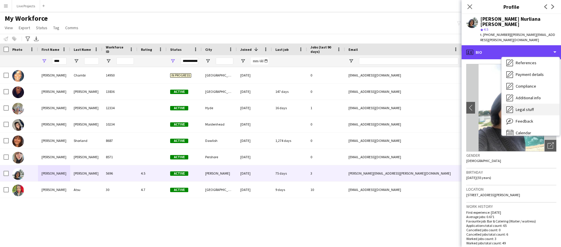
scroll to position [67, 0]
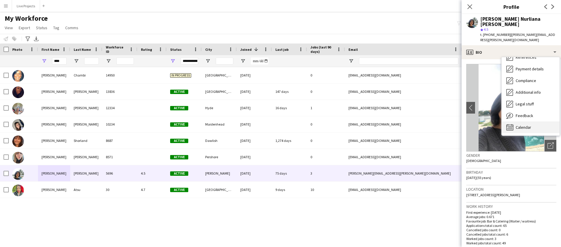
click at [530, 125] on span "Calendar" at bounding box center [523, 127] width 15 height 5
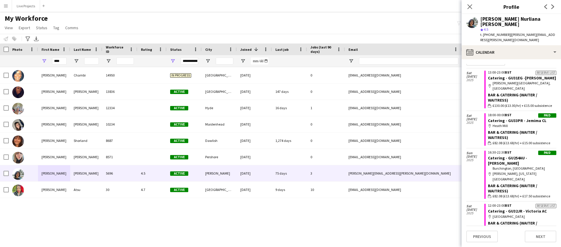
scroll to position [0, 0]
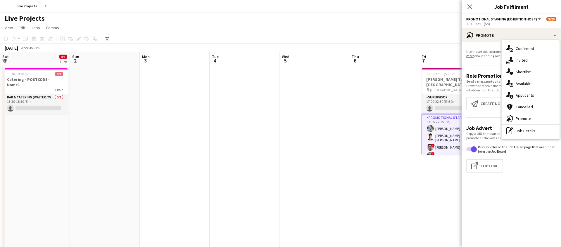
scroll to position [0, 201]
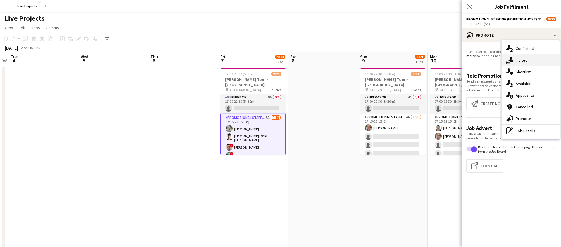
click at [523, 58] on span "Invited" at bounding box center [522, 60] width 12 height 5
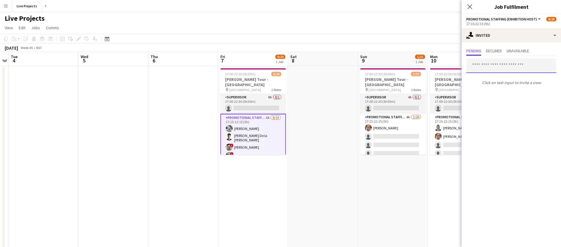
click at [491, 67] on input "text" at bounding box center [511, 65] width 90 height 15
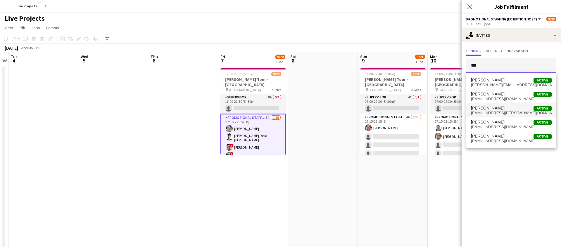
type input "***"
click at [491, 112] on span "mia.finn@icloud.com" at bounding box center [511, 113] width 81 height 5
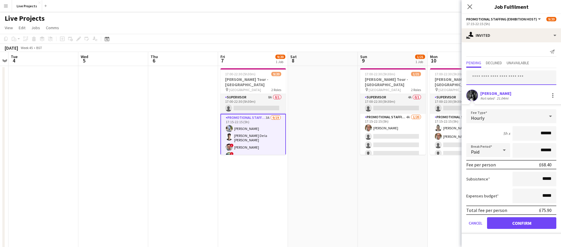
click at [482, 78] on input "text" at bounding box center [511, 77] width 90 height 15
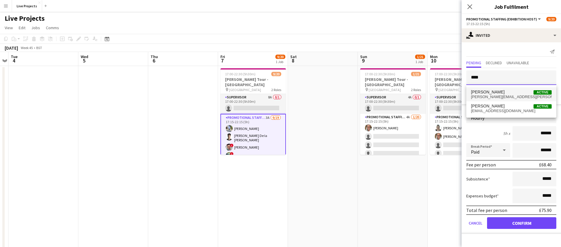
type input "****"
click at [492, 95] on span "rafferty.finn@icloud.com" at bounding box center [511, 97] width 81 height 5
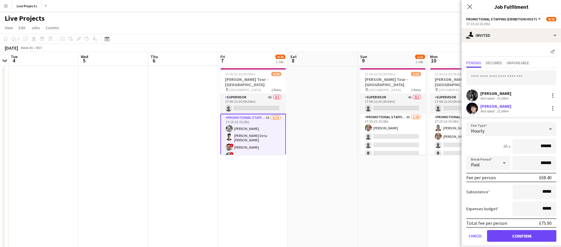
scroll to position [6, 0]
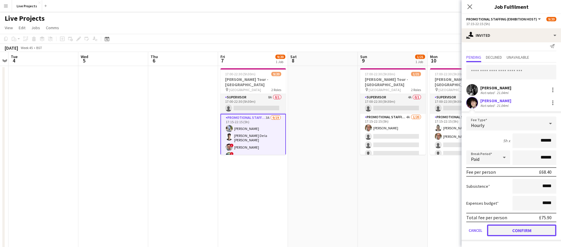
click at [522, 232] on button "Confirm" at bounding box center [521, 231] width 69 height 12
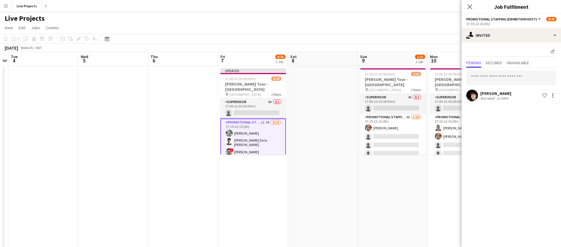
scroll to position [0, 0]
click at [511, 96] on div "Raff Finn Not rated 21.04mi Shortlist crew" at bounding box center [510, 96] width 99 height 12
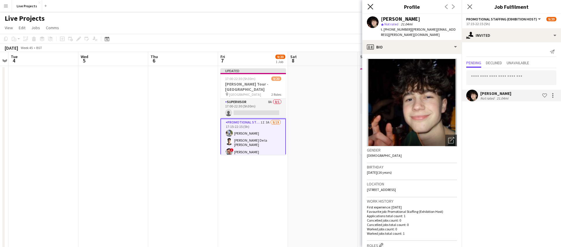
click at [370, 4] on icon "Close pop-in" at bounding box center [370, 7] width 6 height 6
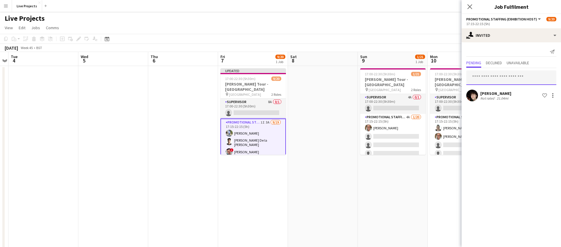
click at [479, 78] on input "text" at bounding box center [511, 77] width 90 height 15
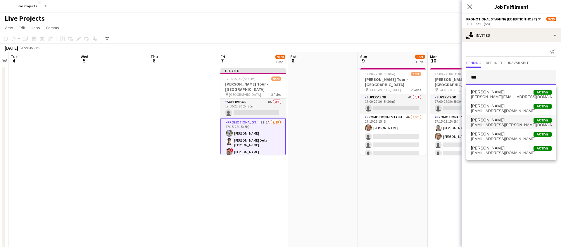
type input "***"
click at [483, 119] on span "Mia Finn" at bounding box center [488, 120] width 34 height 5
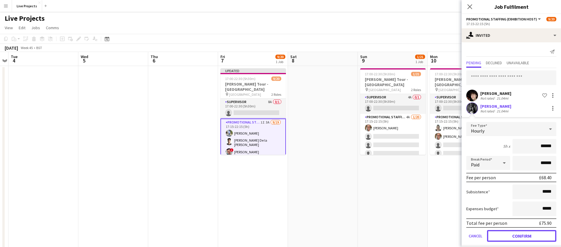
drag, startPoint x: 515, startPoint y: 235, endPoint x: 515, endPoint y: 231, distance: 3.2
click at [515, 234] on button "Confirm" at bounding box center [521, 236] width 69 height 12
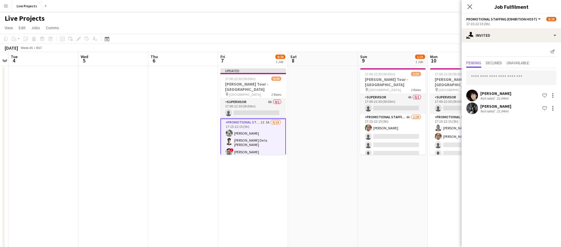
click at [470, 6] on icon at bounding box center [469, 6] width 5 height 5
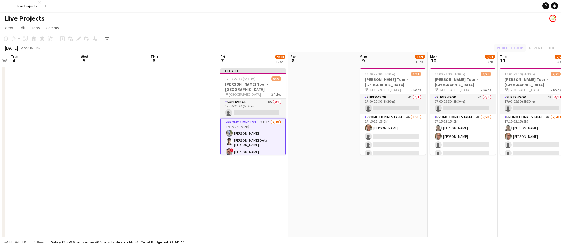
click at [516, 48] on div "Publish 1 job Revert 1 job" at bounding box center [525, 48] width 71 height 8
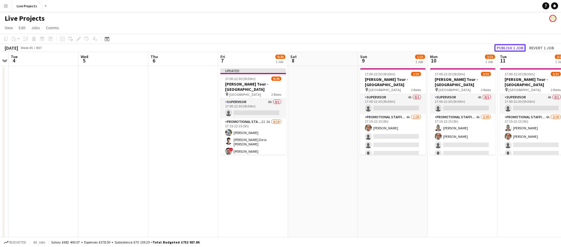
drag, startPoint x: 516, startPoint y: 48, endPoint x: 512, endPoint y: 50, distance: 4.1
click at [516, 48] on button "Publish 1 job" at bounding box center [509, 48] width 31 height 8
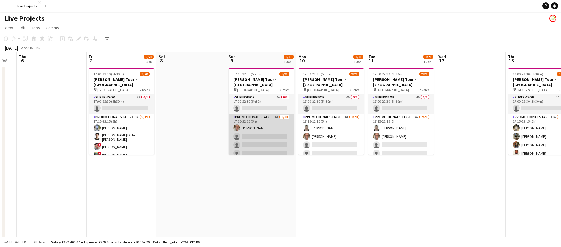
scroll to position [0, 193]
click at [269, 140] on app-card-role "Promotional Staffing (Exhibition Host) 4A 1/20 17:15-22:15 (5h) Krysha Osulliva…" at bounding box center [260, 204] width 65 height 181
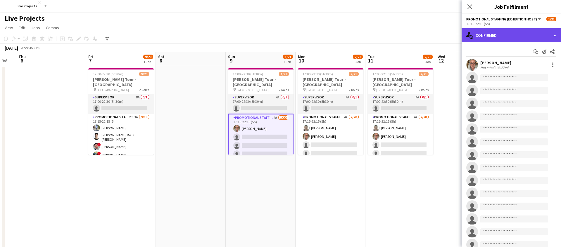
click at [501, 31] on div "single-neutral-actions-check-2 Confirmed" at bounding box center [510, 35] width 99 height 14
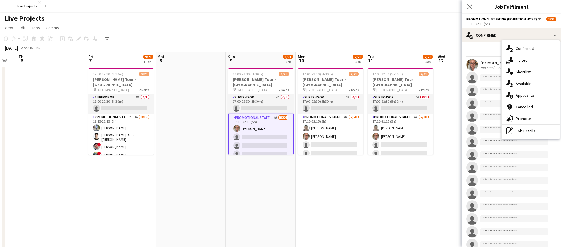
click at [539, 96] on div "single-neutral-actions-information Applicants" at bounding box center [530, 95] width 58 height 12
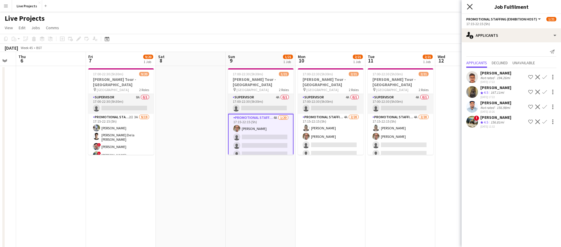
click at [469, 4] on icon "Close pop-in" at bounding box center [470, 7] width 6 height 6
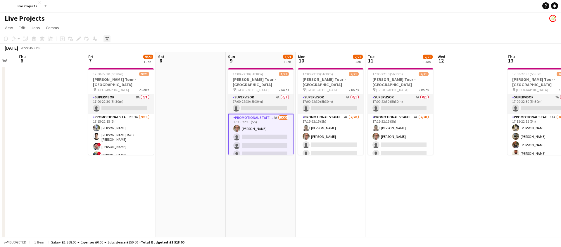
click at [107, 38] on icon "Date picker" at bounding box center [107, 39] width 5 height 5
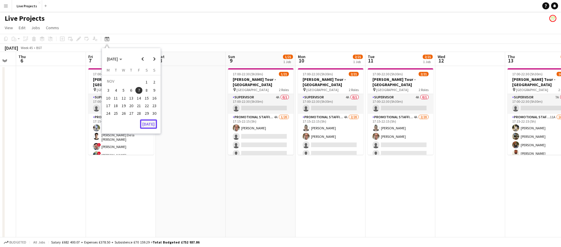
click at [153, 124] on button "[DATE]" at bounding box center [148, 124] width 17 height 9
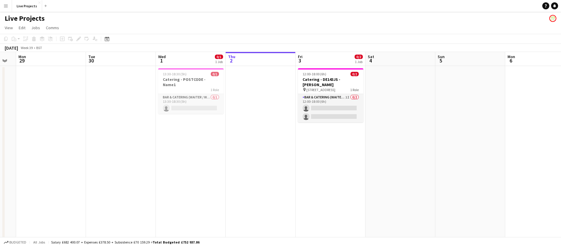
scroll to position [0, 201]
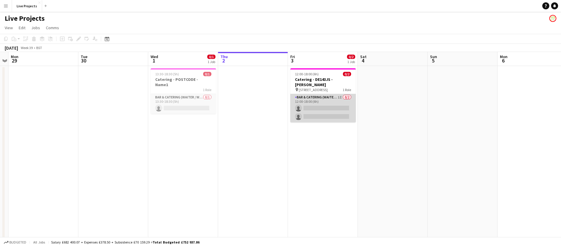
click at [338, 105] on app-card-role "Bar & Catering (Waiter / waitress) 1I 0/2 12:00-18:00 (6h) single-neutral-actio…" at bounding box center [322, 108] width 65 height 28
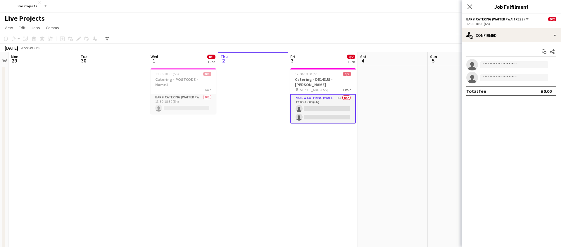
click at [470, 6] on icon at bounding box center [469, 6] width 5 height 5
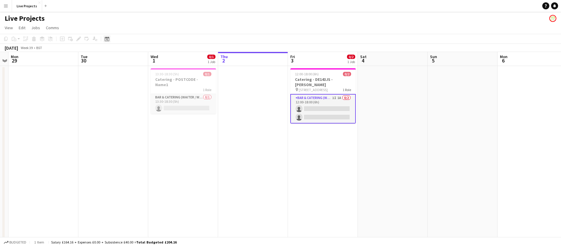
click at [108, 38] on icon at bounding box center [107, 39] width 4 height 5
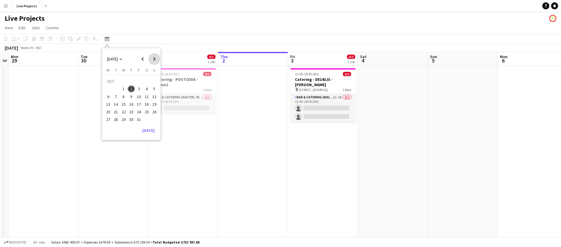
click at [154, 56] on span "Next month" at bounding box center [154, 59] width 12 height 12
click at [154, 90] on span "9" at bounding box center [154, 90] width 7 height 7
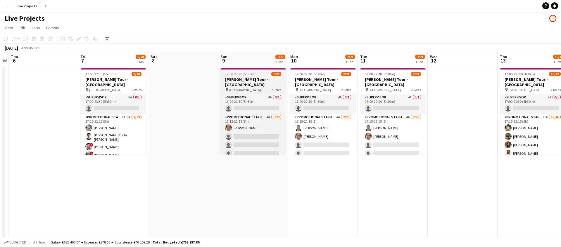
click at [247, 75] on span "17:00-22:30 (5h30m)" at bounding box center [240, 74] width 30 height 4
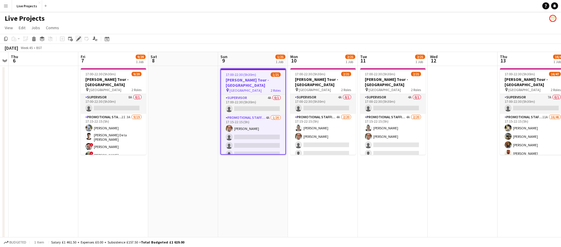
click at [79, 37] on icon at bounding box center [78, 38] width 3 height 3
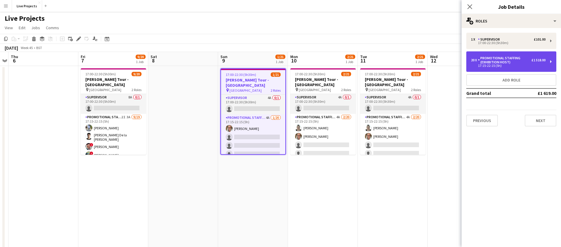
click at [546, 63] on div "20 x Promotional Staffing (Exhibition Host) £1 518.00 17:15-22:15 (5h)" at bounding box center [511, 61] width 90 height 20
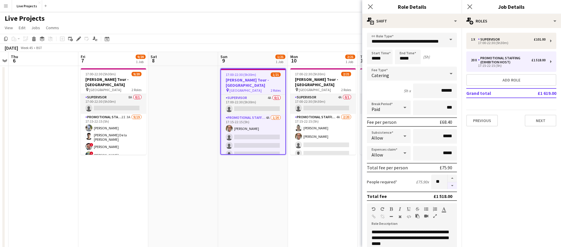
click at [453, 185] on button "button" at bounding box center [451, 185] width 9 height 7
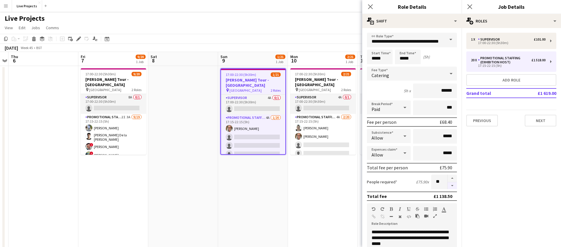
click at [453, 185] on button "button" at bounding box center [451, 185] width 9 height 7
type input "**"
click at [371, 6] on icon "Close pop-in" at bounding box center [370, 6] width 5 height 5
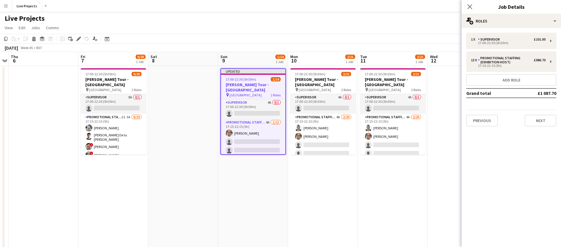
click at [469, 5] on icon "Close pop-in" at bounding box center [469, 6] width 5 height 5
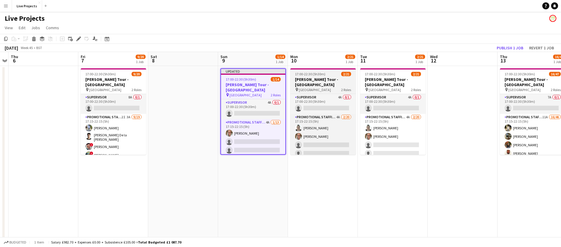
click at [326, 81] on h3 "Bob Dylan Tour - Swansea" at bounding box center [322, 82] width 65 height 11
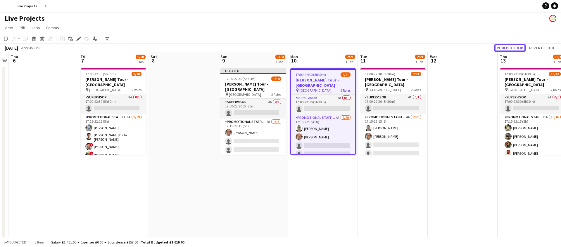
click at [518, 46] on button "Publish 1 job" at bounding box center [509, 48] width 31 height 8
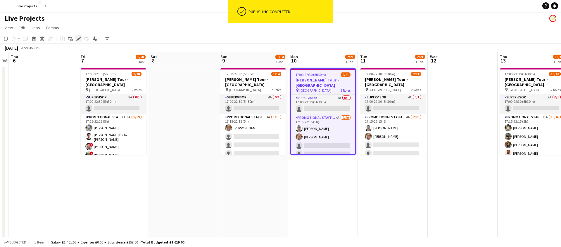
click at [78, 37] on icon "Edit" at bounding box center [78, 39] width 5 height 5
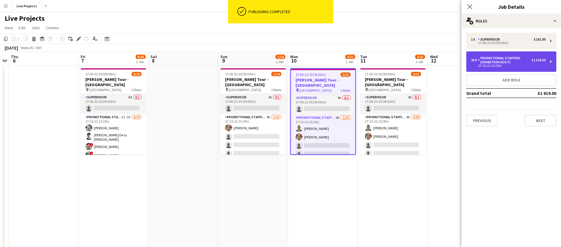
drag, startPoint x: 486, startPoint y: 61, endPoint x: 486, endPoint y: 71, distance: 9.7
click at [487, 61] on div "Promotional Staffing (Exhibition Host)" at bounding box center [504, 60] width 53 height 8
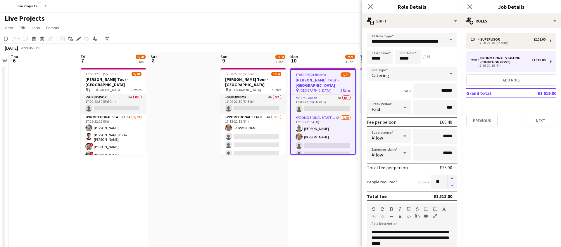
click at [453, 186] on button "button" at bounding box center [451, 185] width 9 height 7
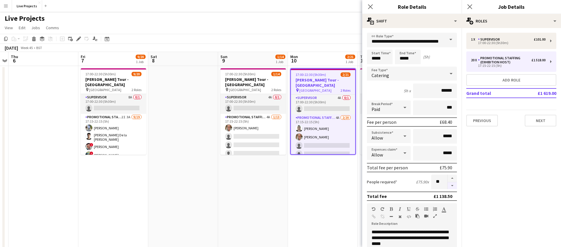
click at [453, 186] on button "button" at bounding box center [451, 185] width 9 height 7
type input "**"
drag, startPoint x: 370, startPoint y: 6, endPoint x: 405, endPoint y: 8, distance: 35.1
click at [371, 6] on icon at bounding box center [370, 6] width 5 height 5
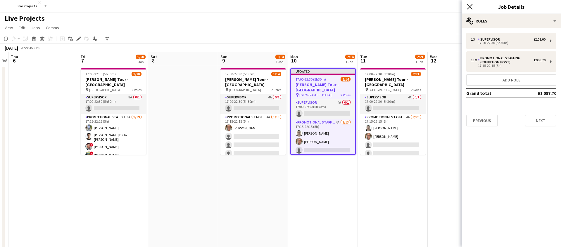
drag, startPoint x: 470, startPoint y: 6, endPoint x: 466, endPoint y: 34, distance: 28.1
click at [470, 6] on icon "Close pop-in" at bounding box center [469, 6] width 5 height 5
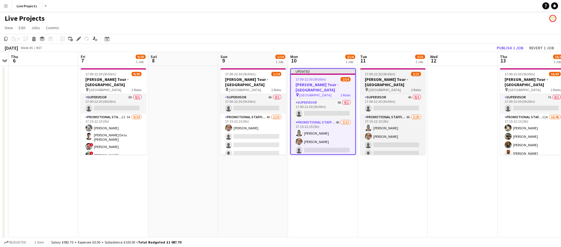
click at [397, 82] on app-job-card "17:00-22:30 (5h30m) 2/21 Bob Dylan Tour - Swansea pin Swansea Arena 2 Roles Sup…" at bounding box center [392, 111] width 65 height 87
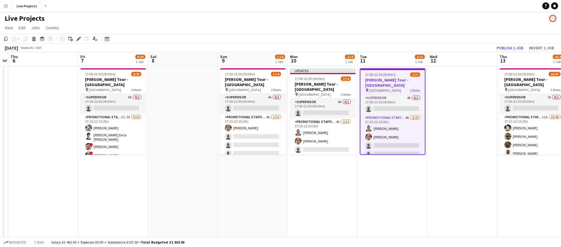
drag, startPoint x: 78, startPoint y: 39, endPoint x: 100, endPoint y: 41, distance: 21.5
click at [79, 39] on icon at bounding box center [78, 38] width 3 height 3
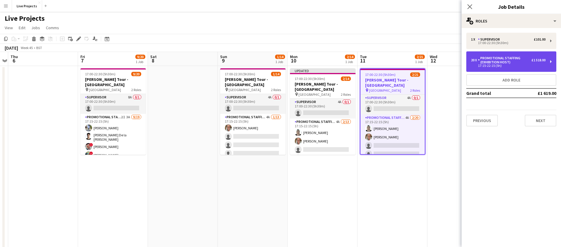
click at [526, 60] on div "Promotional Staffing (Exhibition Host)" at bounding box center [504, 60] width 53 height 8
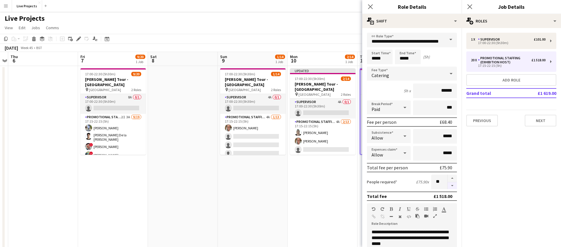
click at [452, 186] on button "button" at bounding box center [451, 185] width 9 height 7
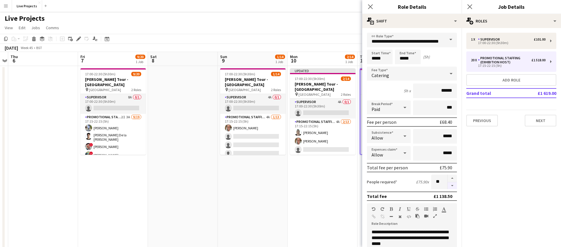
click at [452, 186] on button "button" at bounding box center [451, 185] width 9 height 7
type input "**"
drag, startPoint x: 371, startPoint y: 7, endPoint x: 391, endPoint y: 8, distance: 20.5
click at [371, 7] on icon "Close pop-in" at bounding box center [370, 6] width 5 height 5
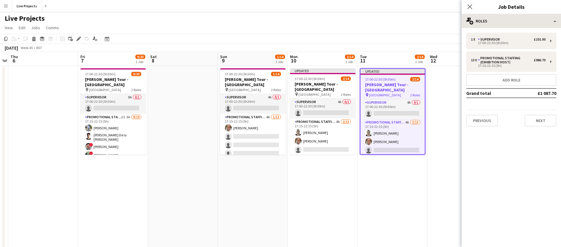
drag, startPoint x: 471, startPoint y: 6, endPoint x: 488, endPoint y: 16, distance: 19.9
click at [471, 6] on icon "Close pop-in" at bounding box center [469, 6] width 5 height 5
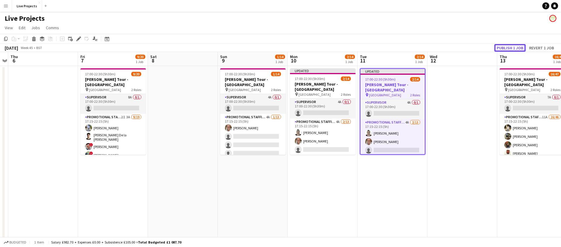
click at [516, 45] on button "Publish 1 job" at bounding box center [509, 48] width 31 height 8
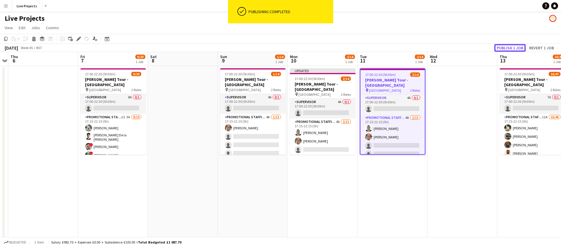
click at [516, 46] on button "Publish 1 job" at bounding box center [509, 48] width 31 height 8
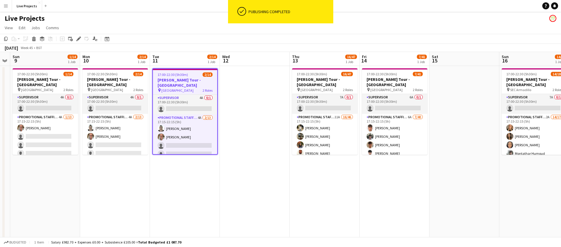
scroll to position [0, 270]
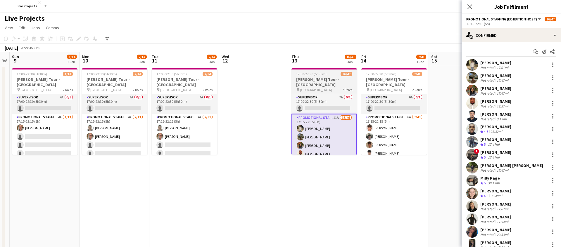
drag, startPoint x: 321, startPoint y: 82, endPoint x: 326, endPoint y: 87, distance: 7.0
click at [321, 88] on span "Coventry Arena" at bounding box center [316, 90] width 32 height 4
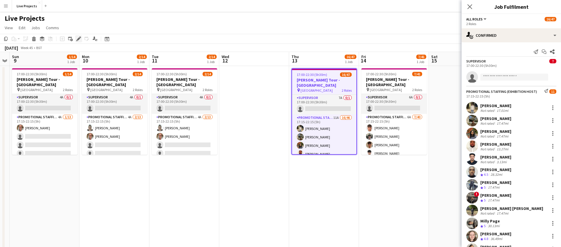
click at [77, 38] on icon "Edit" at bounding box center [78, 39] width 5 height 5
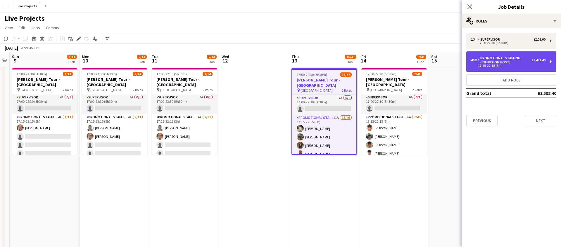
click at [516, 63] on div "Promotional Staffing (Exhibition Host)" at bounding box center [504, 60] width 53 height 8
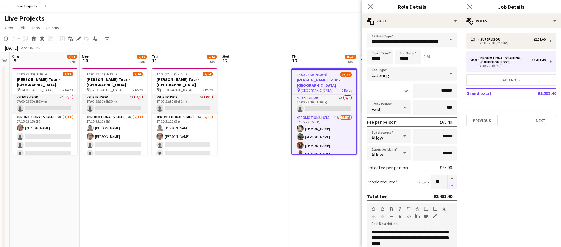
click at [453, 186] on button "button" at bounding box center [451, 185] width 9 height 7
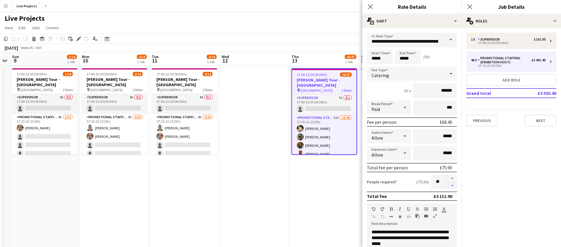
click at [453, 186] on button "button" at bounding box center [451, 185] width 9 height 7
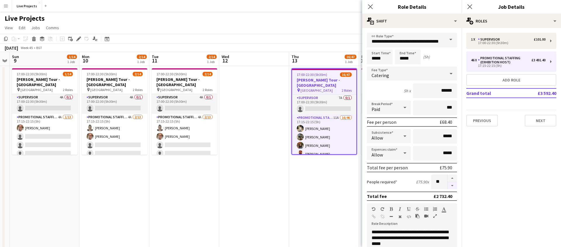
click at [453, 186] on button "button" at bounding box center [451, 185] width 9 height 7
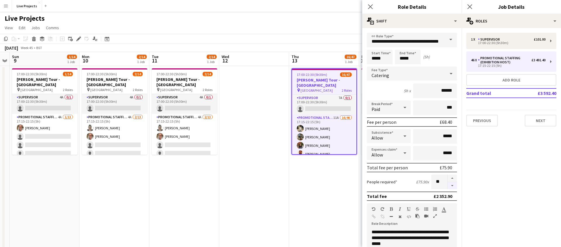
click at [453, 186] on button "button" at bounding box center [451, 185] width 9 height 7
type input "**"
click at [372, 5] on icon at bounding box center [370, 7] width 6 height 6
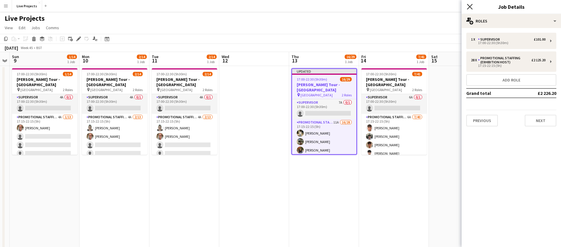
click at [469, 6] on icon at bounding box center [470, 7] width 6 height 6
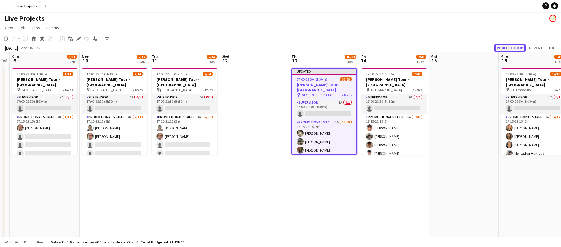
click at [515, 47] on button "Publish 1 job" at bounding box center [509, 48] width 31 height 8
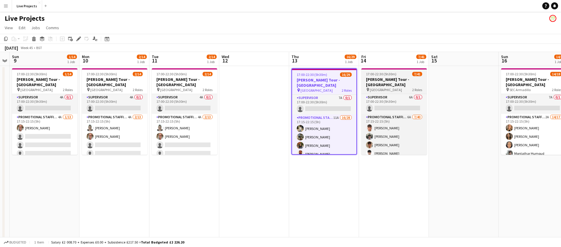
drag, startPoint x: 399, startPoint y: 80, endPoint x: 402, endPoint y: 86, distance: 5.9
click at [399, 80] on h3 "Bob Dylan Tour - Leeds" at bounding box center [393, 82] width 65 height 11
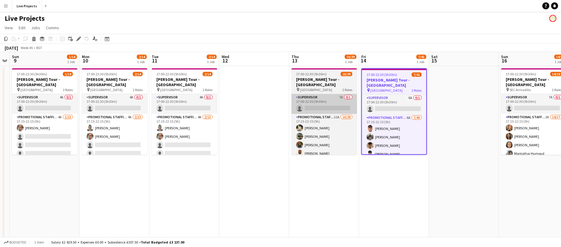
drag, startPoint x: 79, startPoint y: 38, endPoint x: 309, endPoint y: 108, distance: 239.8
click at [79, 38] on icon at bounding box center [78, 38] width 3 height 3
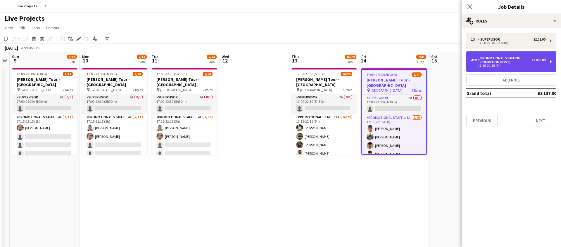
click at [524, 64] on div "Promotional Staffing (Exhibition Host)" at bounding box center [504, 60] width 53 height 8
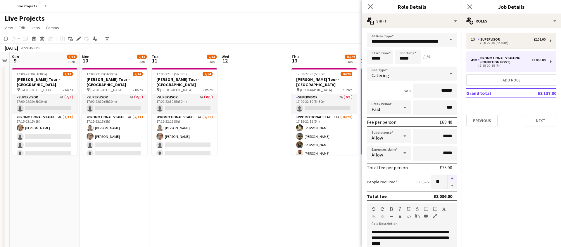
drag, startPoint x: 452, startPoint y: 175, endPoint x: 446, endPoint y: 150, distance: 25.9
click at [452, 175] on button "button" at bounding box center [451, 179] width 9 height 8
type input "**"
click at [369, 8] on icon at bounding box center [370, 6] width 5 height 5
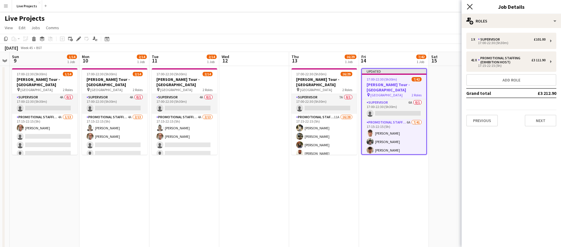
click at [471, 6] on icon at bounding box center [470, 7] width 6 height 6
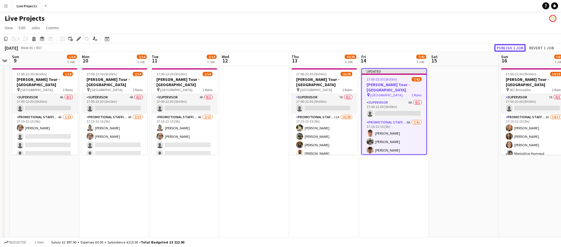
click at [505, 48] on button "Publish 1 job" at bounding box center [509, 48] width 31 height 8
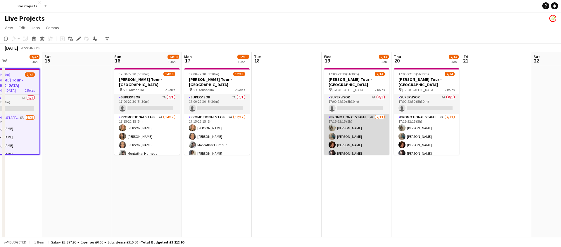
scroll to position [0, 238]
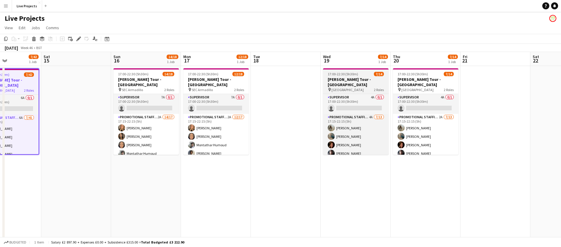
click at [362, 79] on h3 "Bob Dylan Tour - Belfast" at bounding box center [355, 82] width 65 height 11
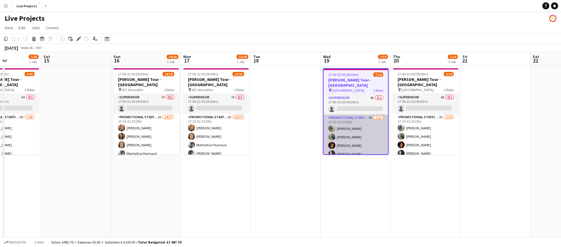
click at [368, 132] on app-card-role "Promotional Staffing (Exhibition Host) 4A 7/13 17:15-22:15 (5h) Casey Kane Maky…" at bounding box center [356, 176] width 64 height 122
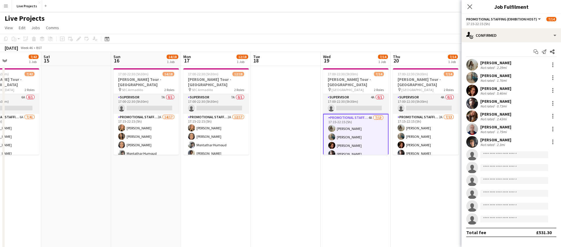
click at [468, 6] on icon "Close pop-in" at bounding box center [469, 6] width 5 height 5
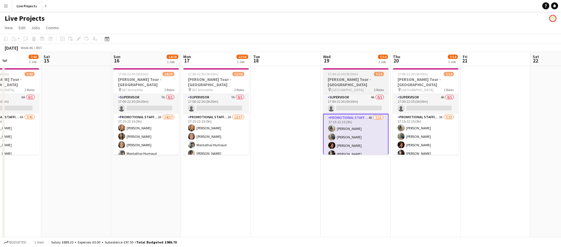
drag, startPoint x: 358, startPoint y: 78, endPoint x: 354, endPoint y: 80, distance: 5.0
click at [358, 78] on h3 "Bob Dylan Tour - Belfast" at bounding box center [355, 82] width 65 height 11
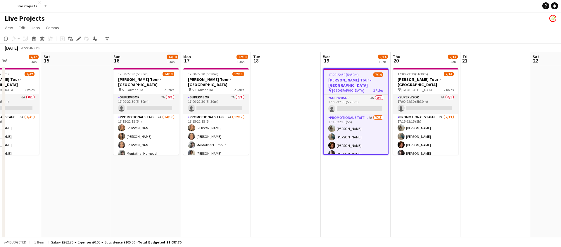
scroll to position [0, 239]
drag, startPoint x: 79, startPoint y: 38, endPoint x: 82, endPoint y: 43, distance: 5.6
click at [79, 38] on icon at bounding box center [78, 38] width 3 height 3
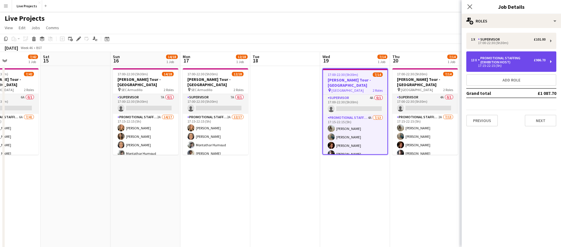
drag, startPoint x: 507, startPoint y: 63, endPoint x: 504, endPoint y: 67, distance: 5.2
click at [507, 63] on div "Promotional Staffing (Exhibition Host)" at bounding box center [506, 60] width 56 height 8
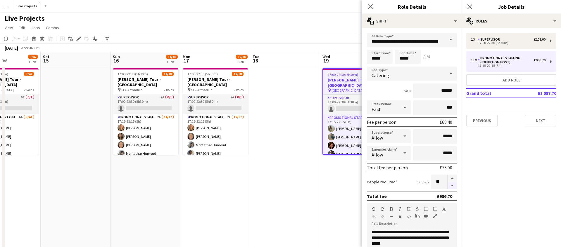
click at [452, 185] on button "button" at bounding box center [451, 185] width 9 height 7
type input "**"
click at [372, 6] on icon "Close pop-in" at bounding box center [370, 7] width 6 height 6
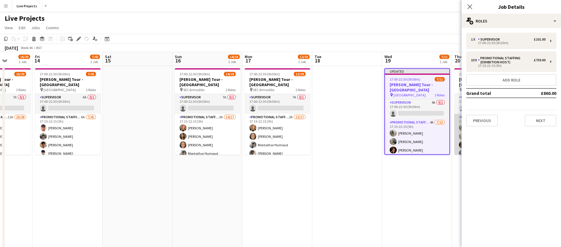
scroll to position [0, 187]
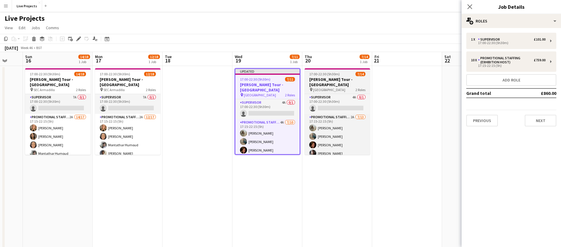
click at [343, 73] on div "17:00-22:30 (5h30m) 7/14" at bounding box center [337, 74] width 65 height 4
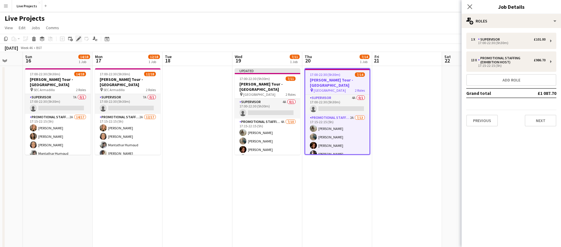
click at [78, 37] on icon "Edit" at bounding box center [78, 39] width 5 height 5
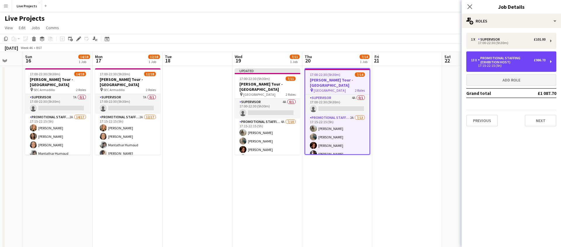
drag, startPoint x: 506, startPoint y: 63, endPoint x: 516, endPoint y: 82, distance: 21.2
click at [506, 63] on div "Promotional Staffing (Exhibition Host)" at bounding box center [506, 60] width 56 height 8
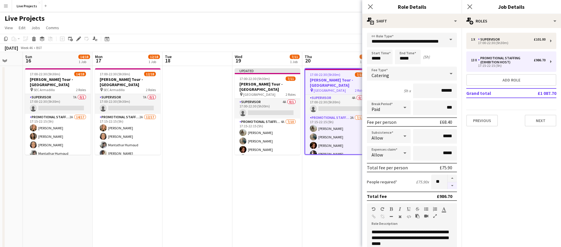
click at [454, 184] on button "button" at bounding box center [451, 185] width 9 height 7
type input "**"
drag, startPoint x: 369, startPoint y: 5, endPoint x: 402, endPoint y: 8, distance: 32.8
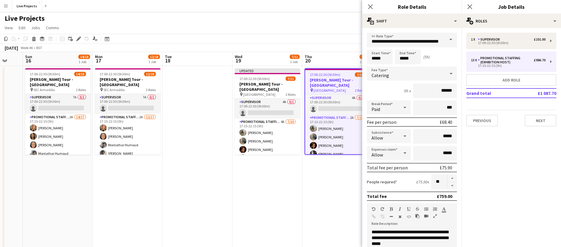
click at [370, 5] on icon "Close pop-in" at bounding box center [370, 6] width 5 height 5
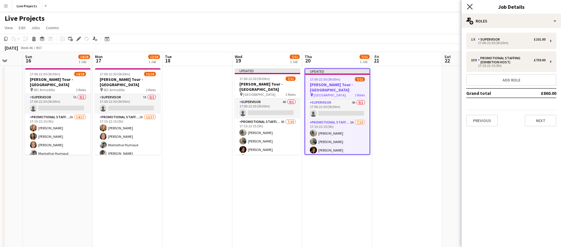
click at [469, 6] on icon at bounding box center [470, 7] width 6 height 6
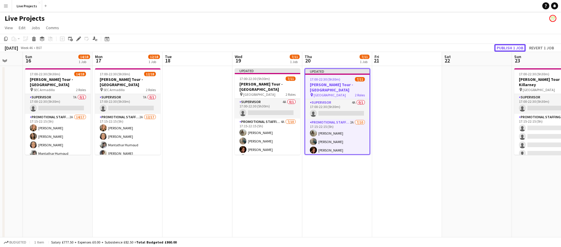
click at [501, 47] on button "Publish 1 job" at bounding box center [509, 48] width 31 height 8
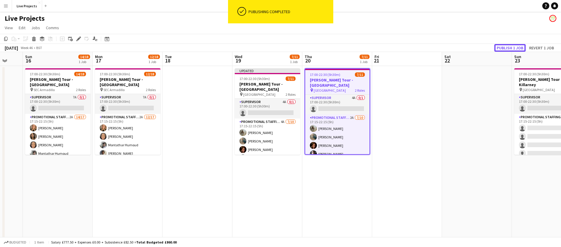
click at [502, 47] on button "Publish 1 job" at bounding box center [509, 48] width 31 height 8
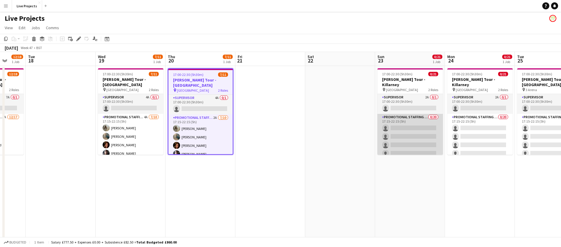
scroll to position [0, 204]
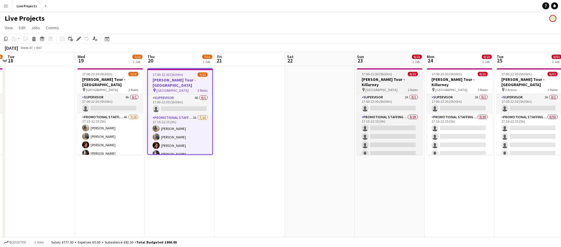
click at [392, 79] on h3 "Bob Dylan Tour - Killarney" at bounding box center [389, 82] width 65 height 11
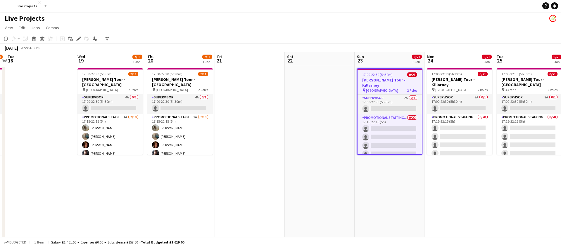
drag, startPoint x: 78, startPoint y: 39, endPoint x: 89, endPoint y: 48, distance: 14.5
click at [78, 39] on icon at bounding box center [78, 38] width 3 height 3
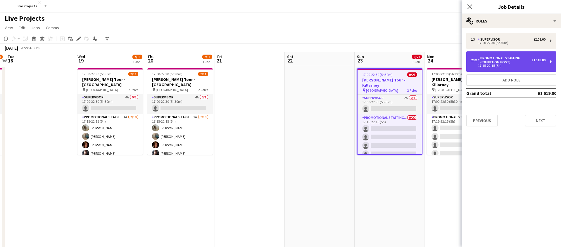
drag, startPoint x: 506, startPoint y: 62, endPoint x: 506, endPoint y: 71, distance: 8.5
click at [506, 62] on div "Promotional Staffing (Exhibition Host)" at bounding box center [504, 60] width 53 height 8
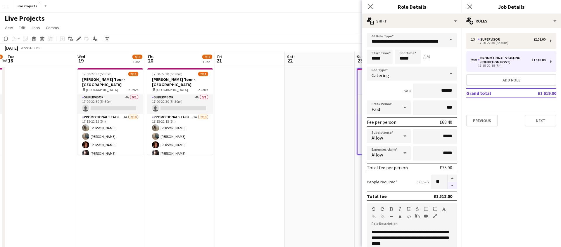
click at [454, 186] on button "button" at bounding box center [451, 185] width 9 height 7
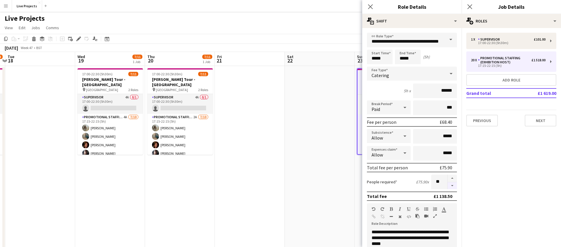
click at [454, 186] on button "button" at bounding box center [451, 185] width 9 height 7
type input "**"
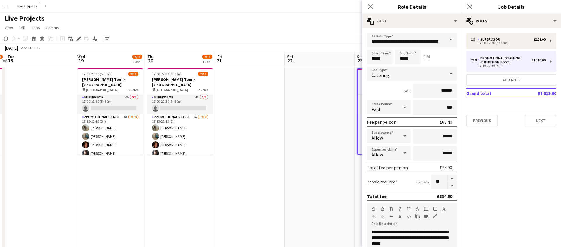
drag, startPoint x: 371, startPoint y: 6, endPoint x: 397, endPoint y: 8, distance: 26.4
click at [371, 6] on icon at bounding box center [370, 6] width 5 height 5
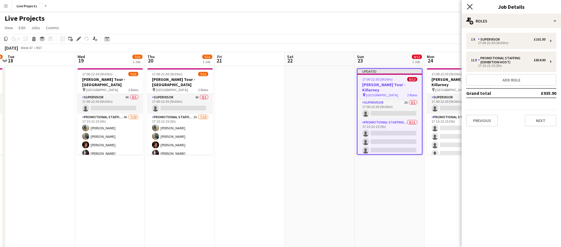
drag, startPoint x: 467, startPoint y: 6, endPoint x: 470, endPoint y: 19, distance: 13.4
click at [467, 6] on icon "Close pop-in" at bounding box center [469, 6] width 5 height 5
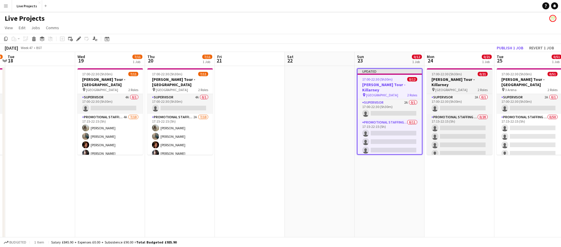
click at [472, 79] on h3 "Bob Dylan Tour - Killarney" at bounding box center [459, 82] width 65 height 11
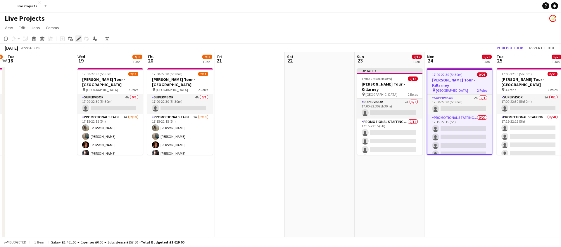
click at [79, 39] on icon at bounding box center [78, 38] width 3 height 3
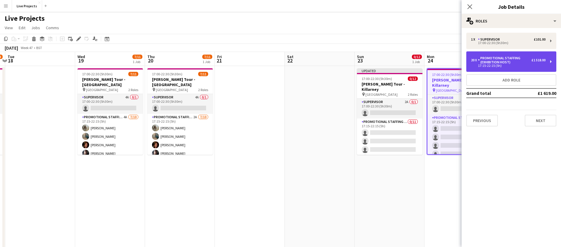
click at [499, 64] on div "Promotional Staffing (Exhibition Host)" at bounding box center [504, 60] width 53 height 8
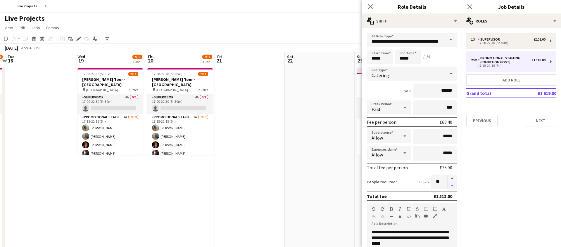
click at [454, 185] on button "button" at bounding box center [451, 185] width 9 height 7
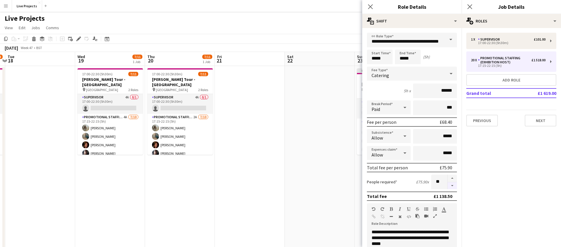
click at [454, 185] on button "button" at bounding box center [451, 185] width 9 height 7
click at [454, 184] on button "button" at bounding box center [451, 185] width 9 height 7
type input "**"
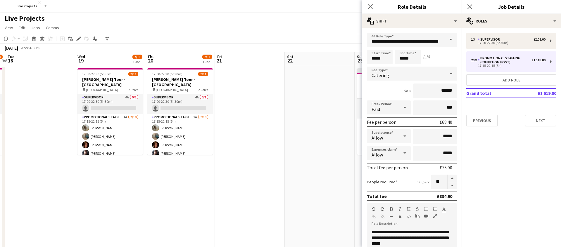
drag, startPoint x: 369, startPoint y: 6, endPoint x: 408, endPoint y: 8, distance: 39.5
click at [370, 6] on icon "Close pop-in" at bounding box center [370, 6] width 5 height 5
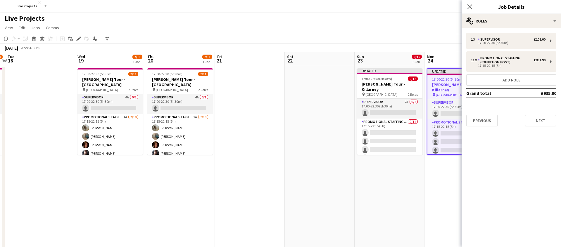
click at [467, 5] on icon "Close pop-in" at bounding box center [469, 6] width 5 height 5
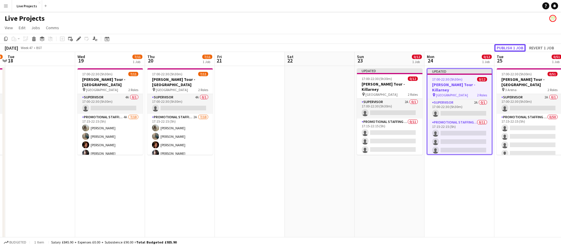
click at [517, 47] on button "Publish 1 job" at bounding box center [509, 48] width 31 height 8
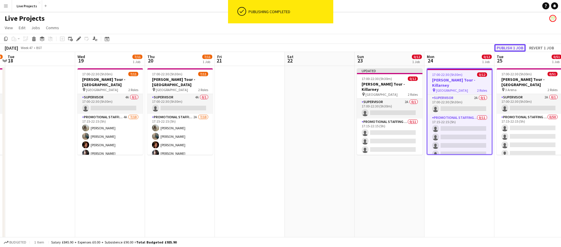
click at [515, 47] on button "Publish 1 job" at bounding box center [509, 48] width 31 height 8
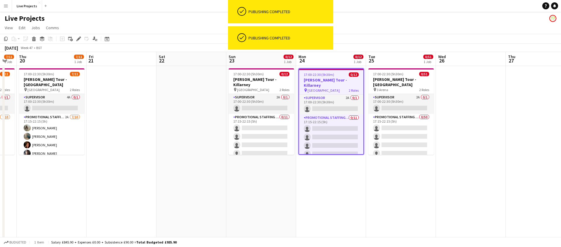
scroll to position [0, 201]
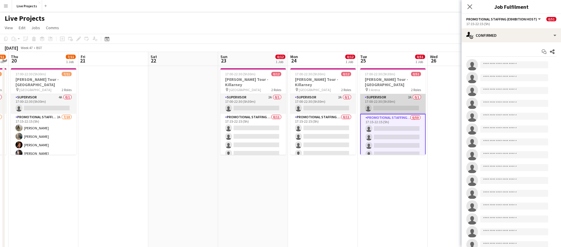
click at [399, 102] on app-card-role "Supervisor 2A 0/1 17:00-22:30 (5h30m) single-neutral-actions" at bounding box center [392, 104] width 65 height 20
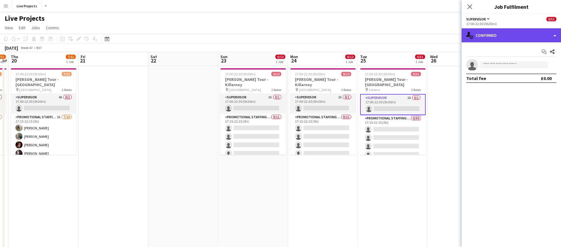
click at [505, 36] on div "single-neutral-actions-check-2 Confirmed" at bounding box center [510, 35] width 99 height 14
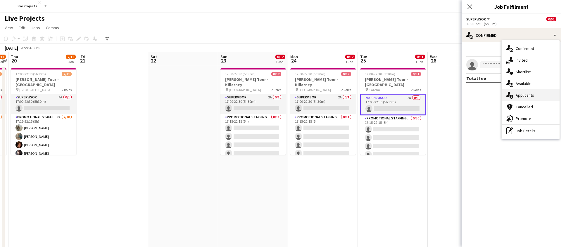
click at [531, 94] on span "Applicants" at bounding box center [525, 95] width 18 height 5
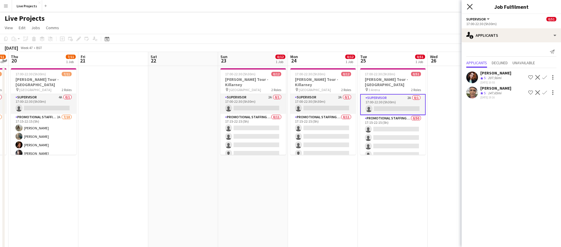
click at [471, 7] on icon "Close pop-in" at bounding box center [470, 7] width 6 height 6
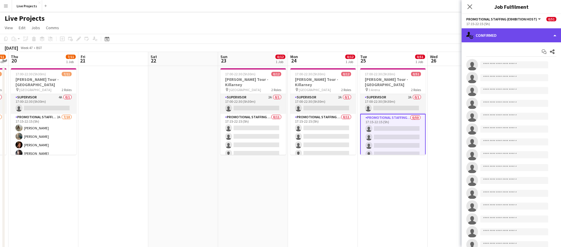
drag, startPoint x: 506, startPoint y: 38, endPoint x: 507, endPoint y: 48, distance: 9.4
click at [506, 38] on div "single-neutral-actions-check-2 Confirmed" at bounding box center [510, 35] width 99 height 14
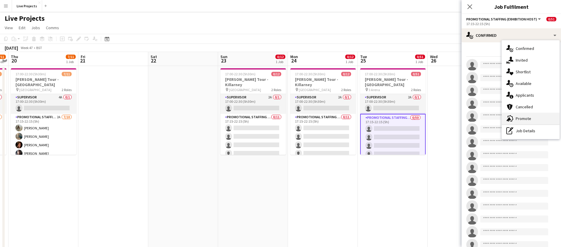
click at [526, 119] on span "Promote" at bounding box center [523, 118] width 15 height 5
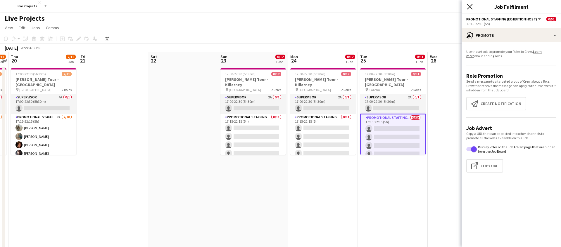
click at [469, 6] on icon "Close pop-in" at bounding box center [470, 7] width 6 height 6
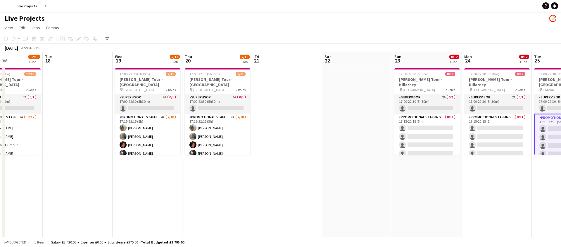
scroll to position [0, 165]
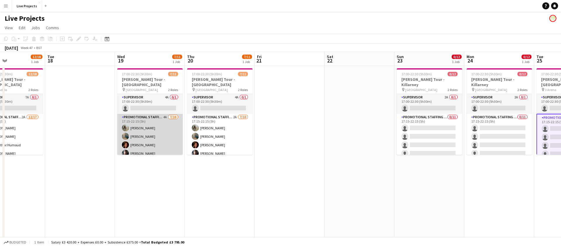
click at [166, 136] on app-card-role "Promotional Staffing (Exhibition Host) 4A 7/10 17:15-22:15 (5h) Casey Kane Maky…" at bounding box center [149, 162] width 65 height 96
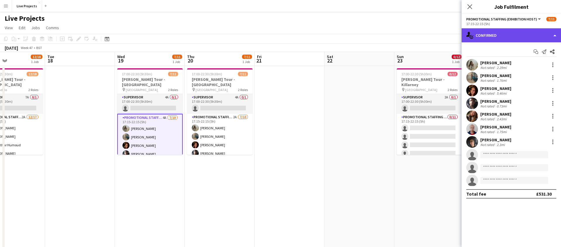
click at [518, 36] on div "single-neutral-actions-check-2 Confirmed" at bounding box center [510, 35] width 99 height 14
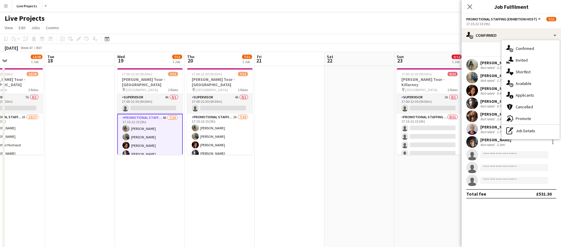
click at [527, 96] on span "Applicants" at bounding box center [525, 95] width 18 height 5
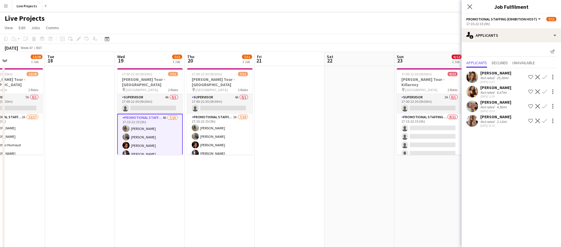
click at [499, 117] on div "Emily Jordan" at bounding box center [495, 116] width 31 height 5
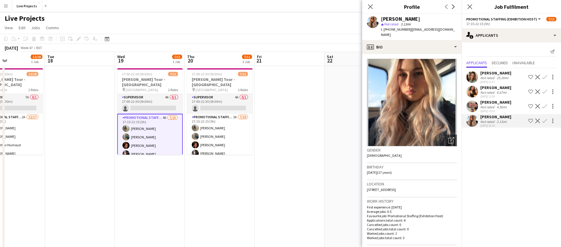
click at [546, 120] on app-icon "Confirm" at bounding box center [544, 121] width 5 height 5
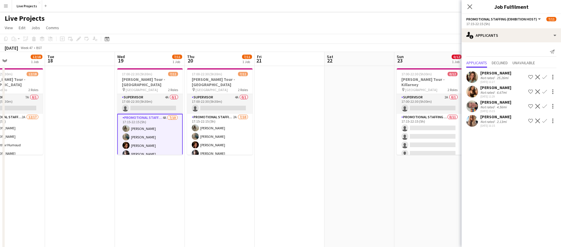
drag, startPoint x: 545, startPoint y: 119, endPoint x: 546, endPoint y: 128, distance: 8.6
click at [545, 119] on app-icon "Confirm" at bounding box center [544, 121] width 5 height 5
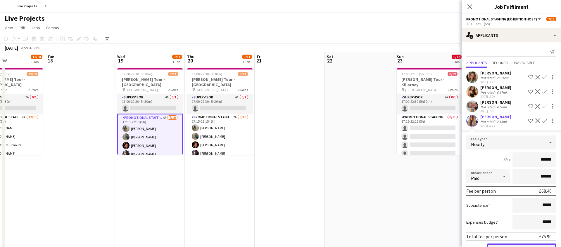
click at [533, 245] on button "Confirm" at bounding box center [521, 250] width 69 height 12
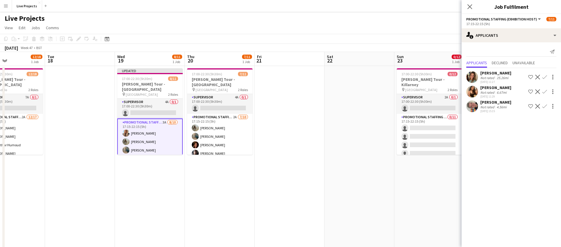
click at [544, 105] on app-icon "Confirm" at bounding box center [544, 106] width 5 height 5
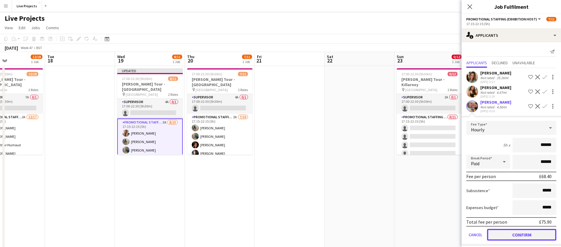
click at [534, 236] on button "Confirm" at bounding box center [521, 235] width 69 height 12
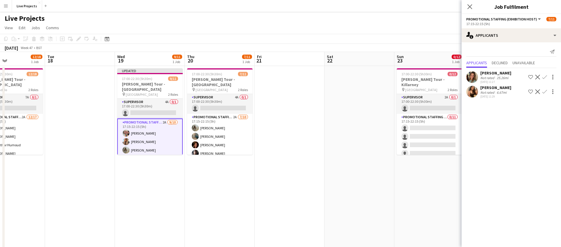
click at [499, 74] on div "Katie Wright" at bounding box center [495, 72] width 31 height 5
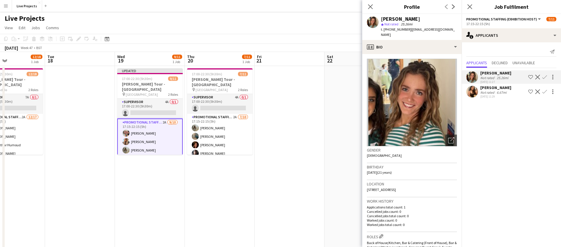
click at [376, 7] on div "Close pop-in" at bounding box center [370, 6] width 16 height 13
drag, startPoint x: 372, startPoint y: 4, endPoint x: 386, endPoint y: 9, distance: 15.4
click at [373, 5] on icon "Close pop-in" at bounding box center [370, 6] width 5 height 5
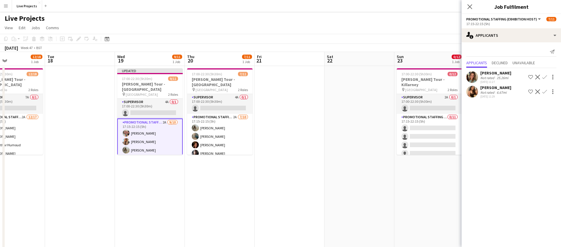
drag, startPoint x: 545, startPoint y: 75, endPoint x: 542, endPoint y: 83, distance: 8.5
click at [545, 75] on app-icon "Confirm" at bounding box center [544, 77] width 5 height 5
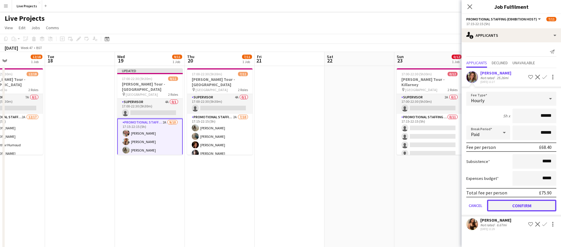
click at [527, 205] on button "Confirm" at bounding box center [521, 206] width 69 height 12
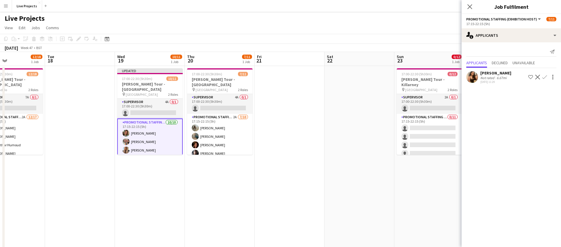
drag, startPoint x: 469, startPoint y: 5, endPoint x: 487, endPoint y: 39, distance: 39.1
click at [469, 5] on icon "Close pop-in" at bounding box center [469, 6] width 5 height 5
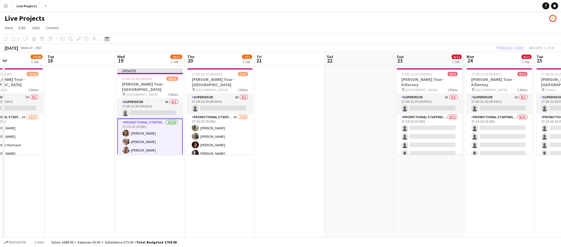
click at [506, 47] on div "Publish 1 job Revert 1 job" at bounding box center [525, 48] width 71 height 8
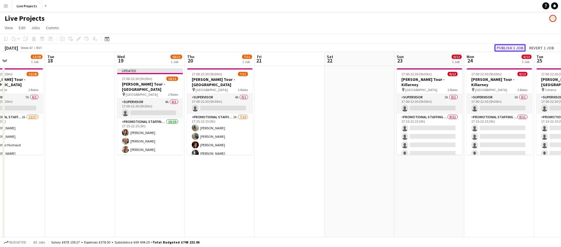
click at [506, 47] on button "Publish 1 job" at bounding box center [509, 48] width 31 height 8
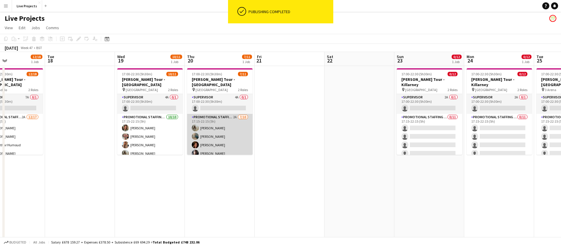
click at [229, 139] on app-card-role "Promotional Staffing (Exhibition Host) 2A 7/10 17:15-22:15 (5h) Casey Kane Maky…" at bounding box center [219, 162] width 65 height 96
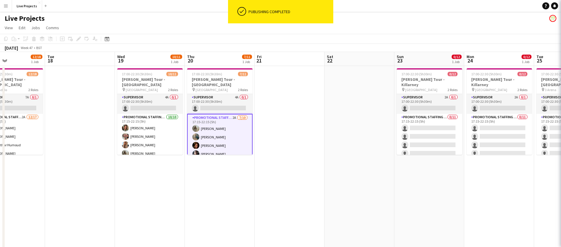
scroll to position [0, 165]
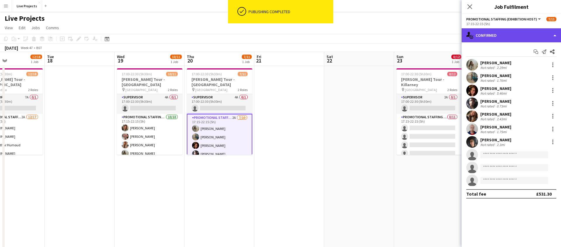
click at [511, 34] on div "single-neutral-actions-check-2 Confirmed" at bounding box center [510, 35] width 99 height 14
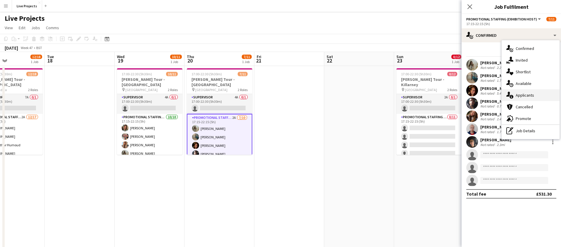
click at [535, 93] on div "single-neutral-actions-information Applicants" at bounding box center [530, 95] width 58 height 12
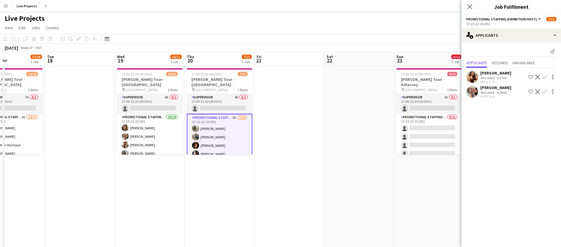
click at [545, 75] on app-icon "Confirm" at bounding box center [544, 77] width 5 height 5
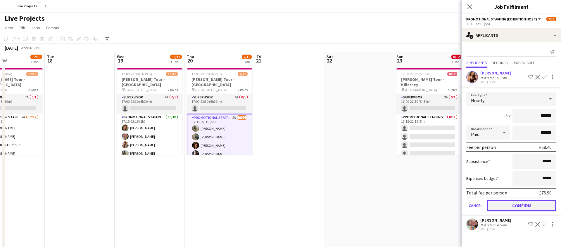
drag, startPoint x: 532, startPoint y: 203, endPoint x: 537, endPoint y: 193, distance: 11.4
click at [533, 203] on button "Confirm" at bounding box center [521, 206] width 69 height 12
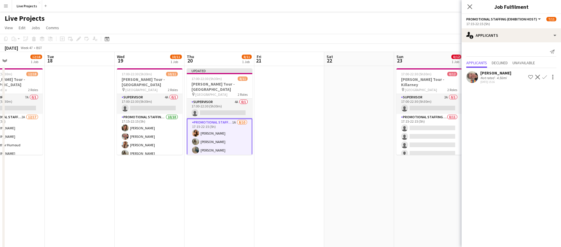
click at [546, 76] on app-icon "Confirm" at bounding box center [544, 77] width 5 height 5
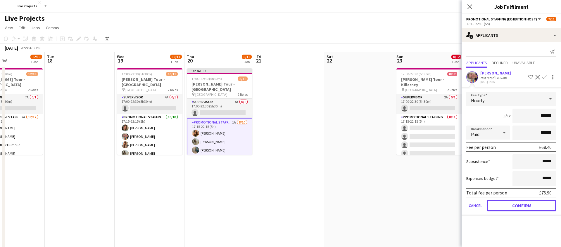
click at [529, 207] on button "Confirm" at bounding box center [521, 206] width 69 height 12
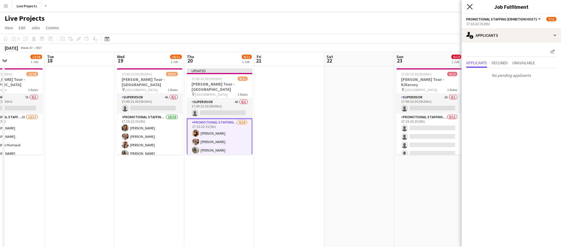
click at [472, 6] on icon "Close pop-in" at bounding box center [470, 7] width 6 height 6
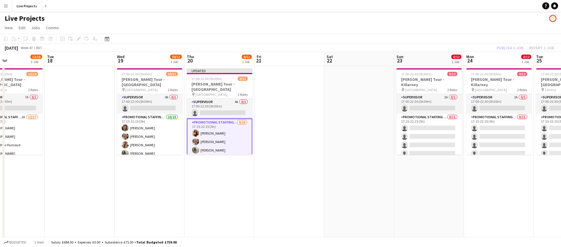
click at [503, 47] on div "Publish 1 job Revert 1 job" at bounding box center [525, 48] width 71 height 8
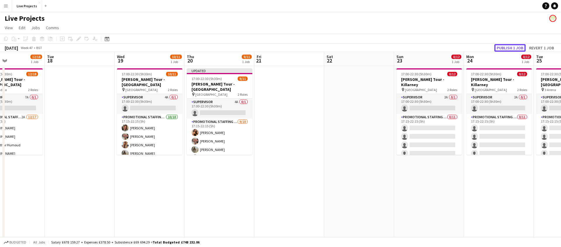
click at [503, 47] on button "Publish 1 job" at bounding box center [509, 48] width 31 height 8
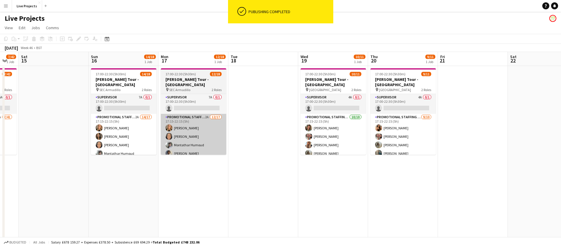
scroll to position [0, 120]
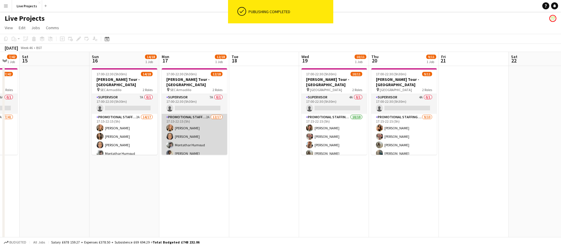
click at [209, 143] on app-card-role "Promotional Staffing (Exhibition Host) 2A 12/17 17:15-22:15 (5h) Eimear Mcgrath…" at bounding box center [194, 192] width 65 height 157
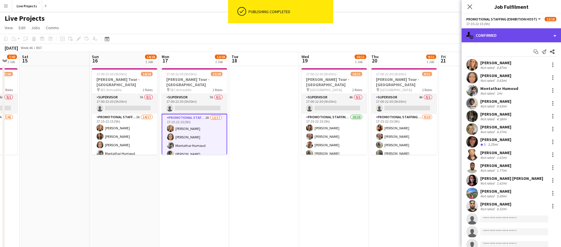
click at [520, 38] on div "single-neutral-actions-check-2 Confirmed" at bounding box center [510, 35] width 99 height 14
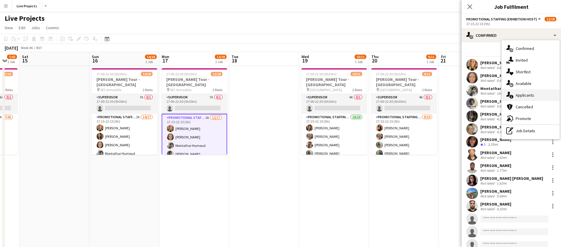
click at [523, 93] on span "Applicants" at bounding box center [525, 95] width 18 height 5
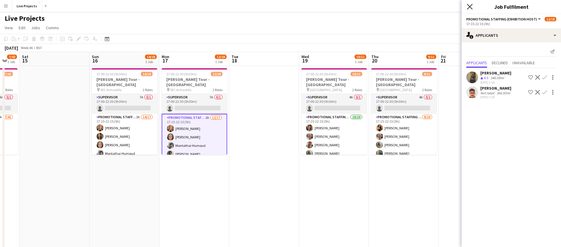
drag, startPoint x: 469, startPoint y: 5, endPoint x: 452, endPoint y: 22, distance: 23.8
click at [468, 6] on icon at bounding box center [470, 7] width 6 height 6
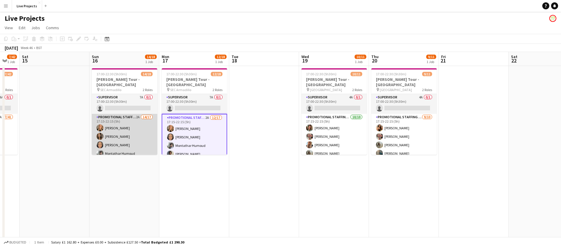
click at [136, 128] on app-card-role "Promotional Staffing (Exhibition Host) 2A 14/17 17:15-22:15 (5h) Eimear Mcgrath…" at bounding box center [124, 192] width 65 height 157
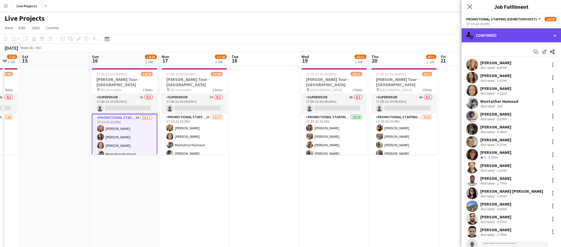
click at [531, 38] on div "single-neutral-actions-check-2 Confirmed" at bounding box center [510, 35] width 99 height 14
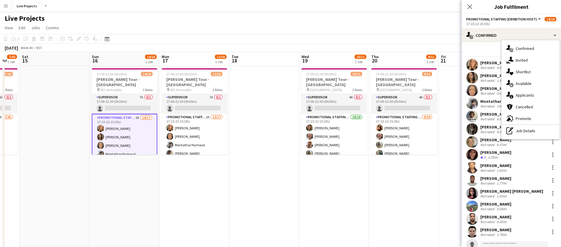
click at [524, 97] on span "Applicants" at bounding box center [525, 95] width 18 height 5
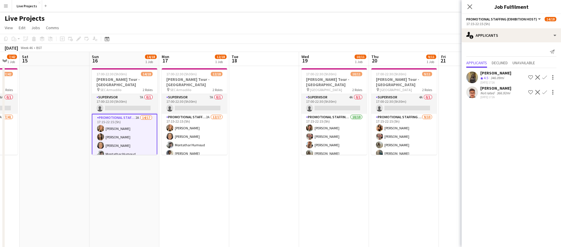
drag, startPoint x: 473, startPoint y: 6, endPoint x: 456, endPoint y: 25, distance: 25.1
click at [473, 6] on app-icon "Close pop-in" at bounding box center [469, 6] width 7 height 7
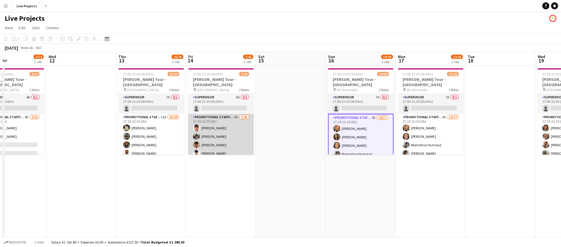
scroll to position [0, 163]
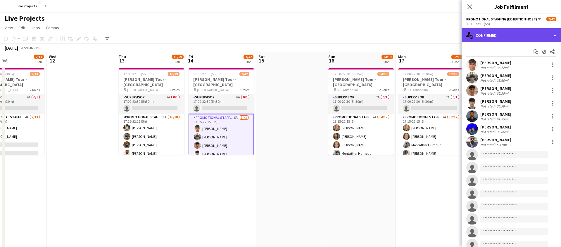
drag, startPoint x: 521, startPoint y: 34, endPoint x: 521, endPoint y: 37, distance: 3.2
click at [521, 34] on div "single-neutral-actions-check-2 Confirmed" at bounding box center [510, 35] width 99 height 14
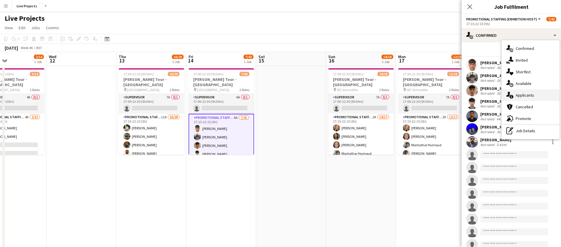
click at [526, 96] on span "Applicants" at bounding box center [525, 95] width 18 height 5
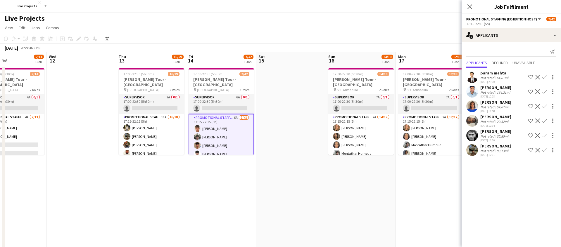
click at [545, 134] on app-icon "Confirm" at bounding box center [544, 135] width 5 height 5
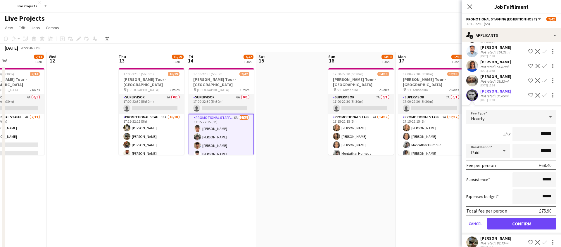
scroll to position [41, 0]
click at [521, 221] on button "Confirm" at bounding box center [521, 223] width 69 height 12
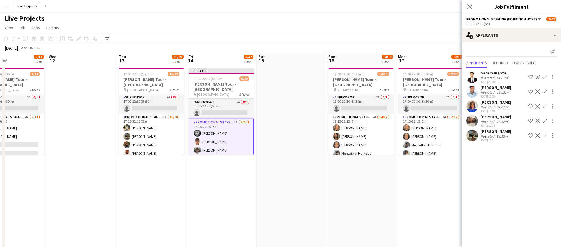
scroll to position [0, 0]
click at [545, 120] on app-icon "Confirm" at bounding box center [544, 121] width 5 height 5
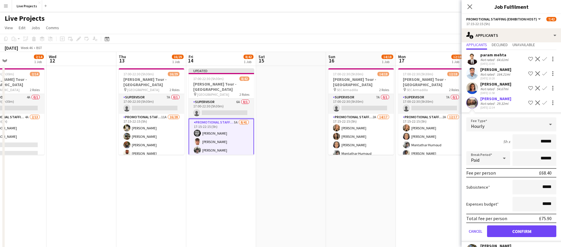
scroll to position [34, 0]
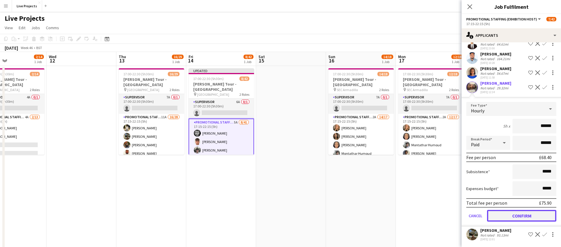
click at [501, 214] on button "Confirm" at bounding box center [521, 216] width 69 height 12
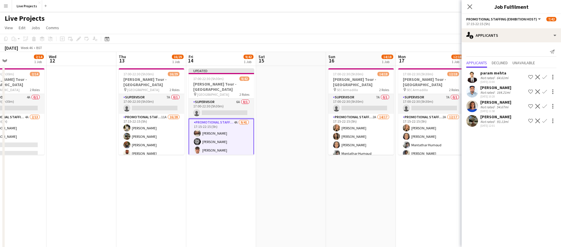
scroll to position [0, 0]
drag, startPoint x: 470, startPoint y: 7, endPoint x: 459, endPoint y: 24, distance: 20.1
click at [470, 7] on icon "Close pop-in" at bounding box center [469, 6] width 5 height 5
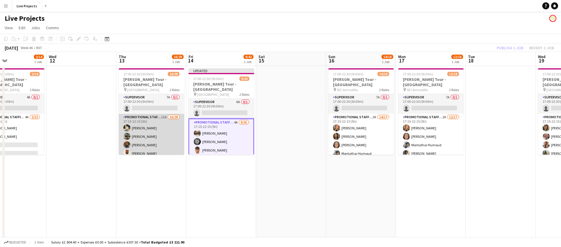
click at [145, 133] on app-card-role "Promotional Staffing (Exhibition Host) 11A 16/28 17:15-22:15 (5h) Harshvardhan …" at bounding box center [151, 240] width 65 height 252
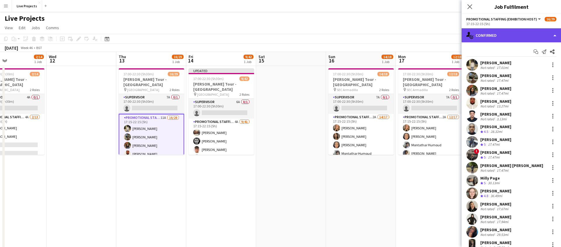
click at [520, 39] on div "single-neutral-actions-check-2 Confirmed" at bounding box center [510, 35] width 99 height 14
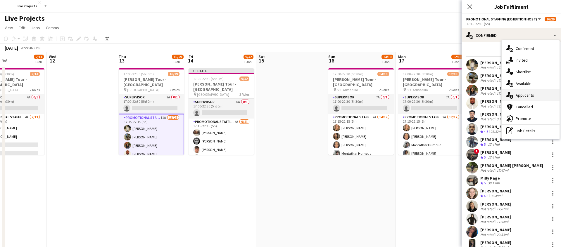
drag, startPoint x: 526, startPoint y: 96, endPoint x: 527, endPoint y: 101, distance: 4.7
click at [526, 96] on span "Applicants" at bounding box center [525, 95] width 18 height 5
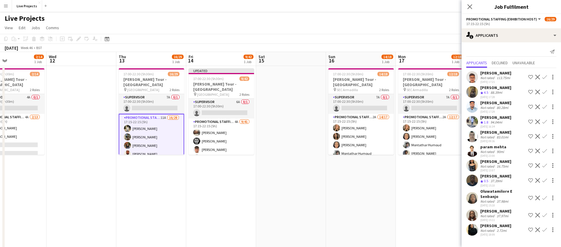
scroll to position [1, 0]
click at [545, 196] on app-icon "Confirm" at bounding box center [544, 198] width 5 height 5
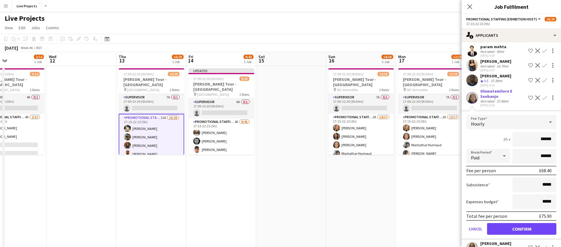
scroll to position [103, 0]
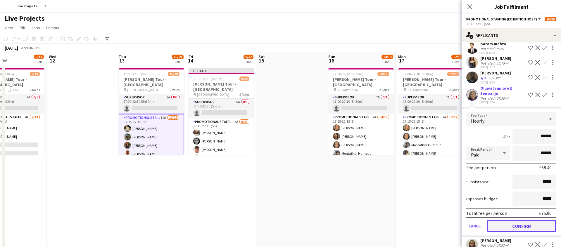
click at [502, 226] on button "Confirm" at bounding box center [521, 226] width 69 height 12
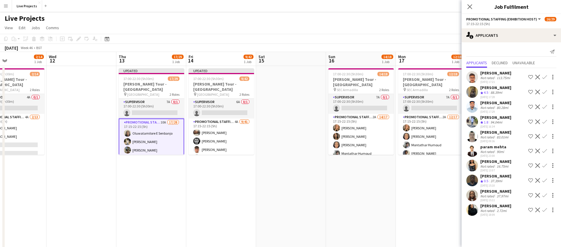
scroll to position [0, 0]
click at [545, 198] on app-icon "Confirm" at bounding box center [544, 195] width 5 height 5
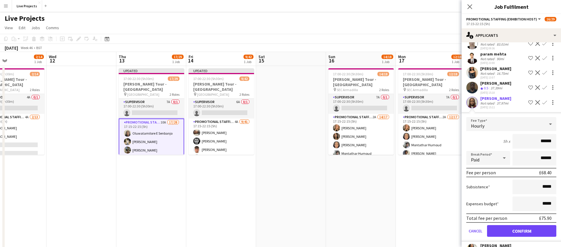
scroll to position [103, 0]
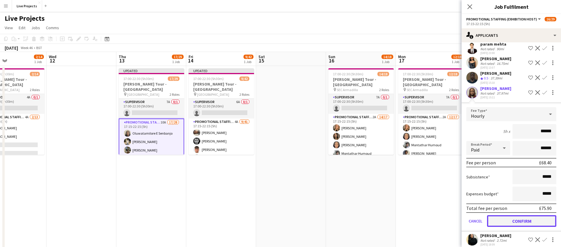
click at [500, 226] on button "Confirm" at bounding box center [521, 221] width 69 height 12
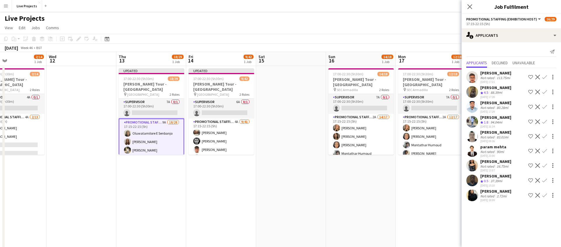
scroll to position [0, 0]
click at [544, 194] on app-icon "Confirm" at bounding box center [544, 195] width 5 height 5
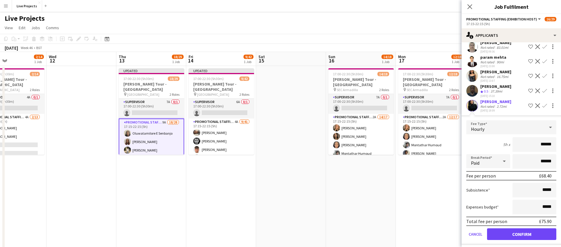
scroll to position [94, 0]
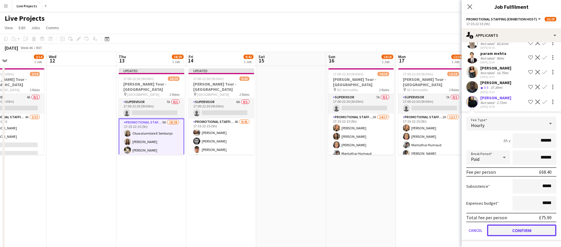
click at [493, 226] on button "Confirm" at bounding box center [521, 231] width 69 height 12
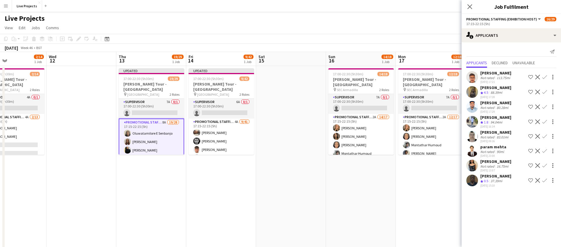
click at [545, 164] on app-icon "Confirm" at bounding box center [544, 165] width 5 height 5
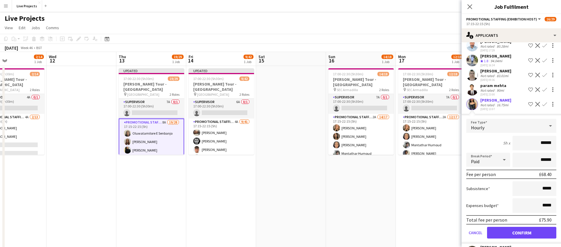
scroll to position [79, 0]
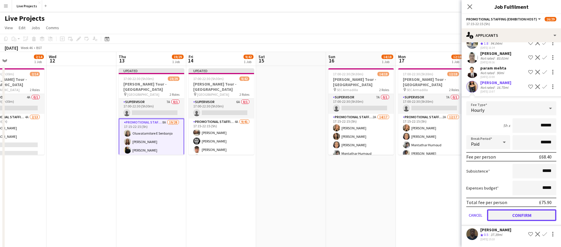
click at [511, 214] on button "Confirm" at bounding box center [521, 216] width 69 height 12
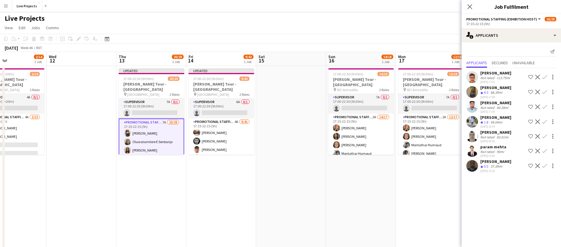
scroll to position [0, 0]
click at [497, 162] on div "Atirolaoluwa Adekeye" at bounding box center [495, 161] width 31 height 5
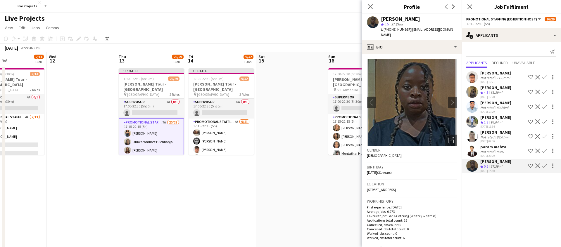
click at [415, 54] on app-crew-profile-bio "chevron-left chevron-right Open photos pop-in Gender Female Birthday 26-11-2003…" at bounding box center [411, 150] width 99 height 193
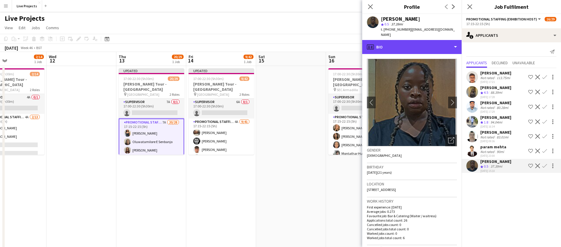
drag, startPoint x: 414, startPoint y: 45, endPoint x: 415, endPoint y: 50, distance: 5.0
click at [414, 45] on div "profile Bio" at bounding box center [411, 47] width 99 height 14
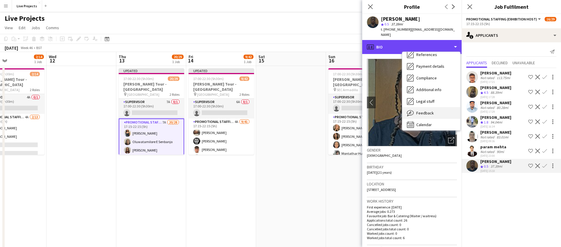
scroll to position [67, 0]
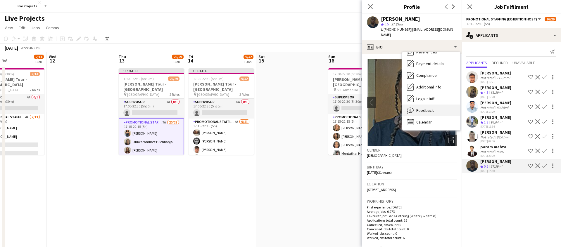
click at [425, 108] on span "Feedback" at bounding box center [425, 110] width 18 height 5
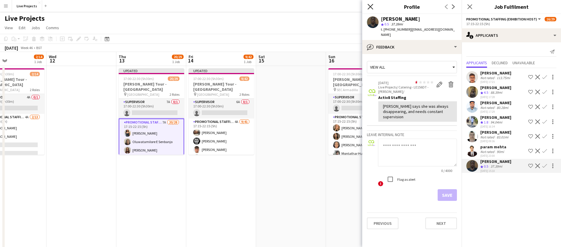
click at [370, 6] on icon at bounding box center [370, 7] width 6 height 6
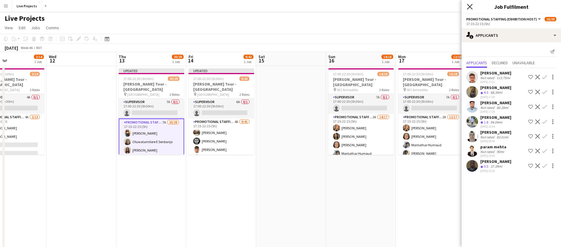
click at [468, 6] on icon "Close pop-in" at bounding box center [470, 7] width 6 height 6
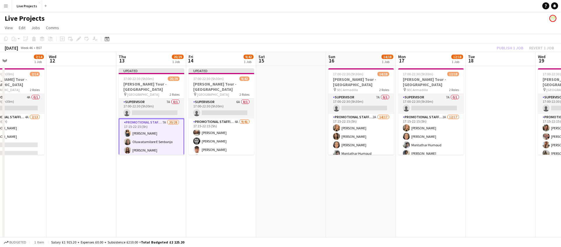
click at [504, 47] on div "Publish 1 job Revert 1 job" at bounding box center [525, 48] width 71 height 8
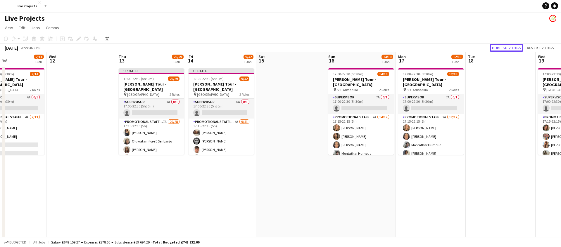
click at [504, 47] on button "Publish 2 jobs" at bounding box center [507, 48] width 34 height 8
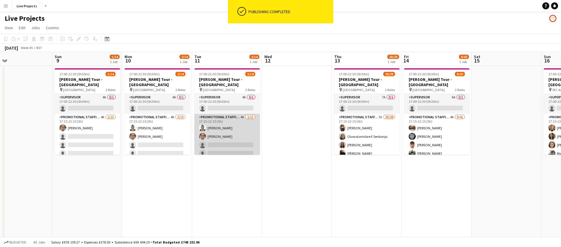
scroll to position [0, 155]
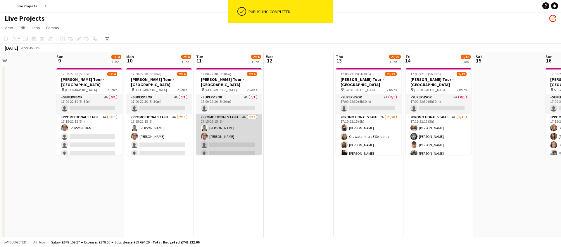
click at [245, 137] on app-card-role "Promotional Staffing (Exhibition Host) 4A 2/13 17:15-22:15 (5h) Yujie Lin Krysh…" at bounding box center [228, 175] width 65 height 122
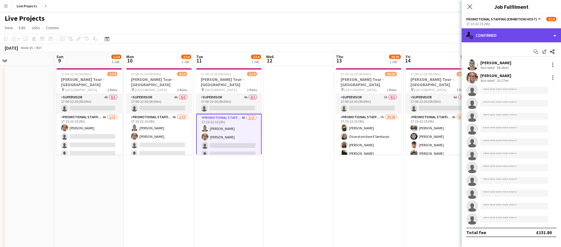
click at [513, 36] on div "single-neutral-actions-check-2 Confirmed" at bounding box center [510, 35] width 99 height 14
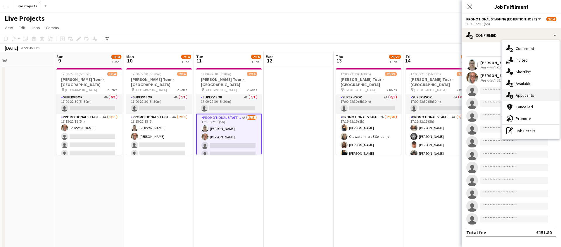
click at [533, 93] on span "Applicants" at bounding box center [525, 95] width 18 height 5
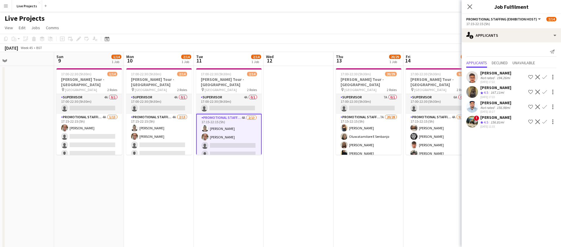
drag, startPoint x: 471, startPoint y: 8, endPoint x: 439, endPoint y: 30, distance: 38.9
click at [471, 8] on icon at bounding box center [469, 6] width 5 height 5
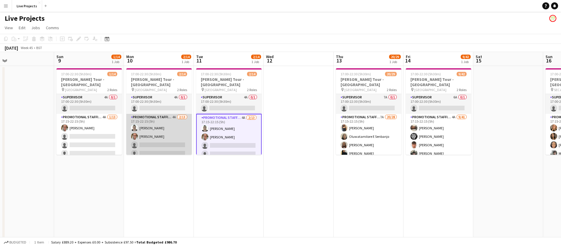
drag, startPoint x: 179, startPoint y: 127, endPoint x: 184, endPoint y: 127, distance: 5.3
click at [179, 128] on app-card-role "Promotional Staffing (Exhibition Host) 4A 2/13 17:15-22:15 (5h) Yujie Lin Krysh…" at bounding box center [158, 175] width 65 height 122
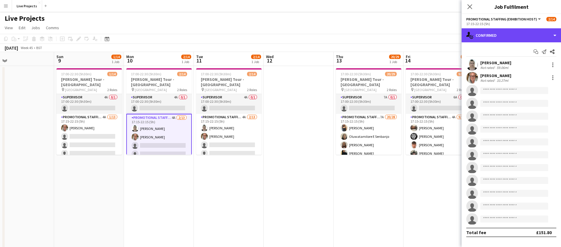
drag, startPoint x: 523, startPoint y: 37, endPoint x: 524, endPoint y: 45, distance: 8.0
click at [523, 37] on div "single-neutral-actions-check-2 Confirmed" at bounding box center [510, 35] width 99 height 14
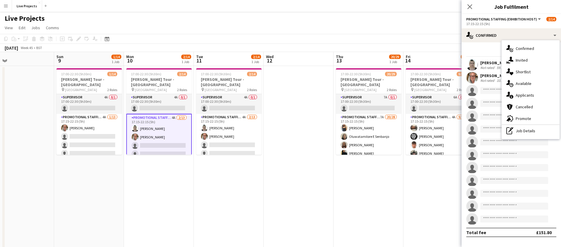
drag, startPoint x: 524, startPoint y: 96, endPoint x: 504, endPoint y: 96, distance: 19.6
click at [523, 96] on span "Applicants" at bounding box center [525, 95] width 18 height 5
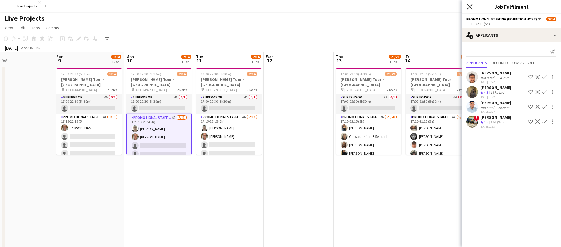
click at [470, 6] on icon at bounding box center [470, 7] width 6 height 6
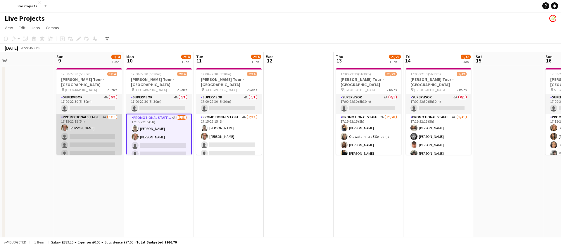
click at [96, 135] on app-card-role "Promotional Staffing (Exhibition Host) 4A 1/13 17:15-22:15 (5h) Krysha Osulliva…" at bounding box center [88, 175] width 65 height 122
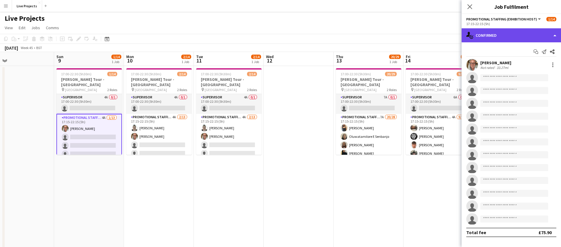
click at [519, 33] on div "single-neutral-actions-check-2 Confirmed" at bounding box center [510, 35] width 99 height 14
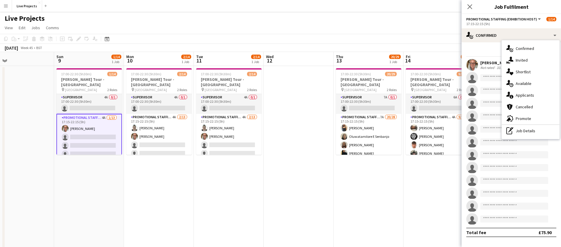
click at [526, 93] on span "Applicants" at bounding box center [525, 95] width 18 height 5
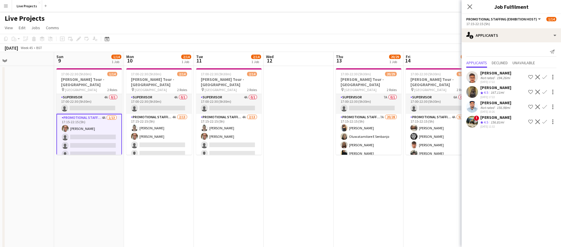
click at [469, 8] on icon at bounding box center [469, 6] width 5 height 5
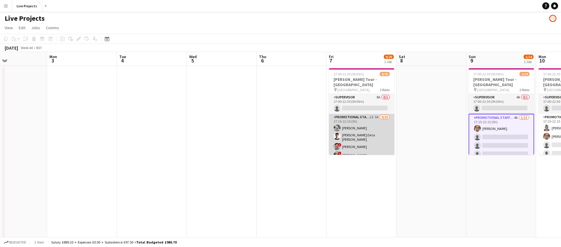
scroll to position [0, 170]
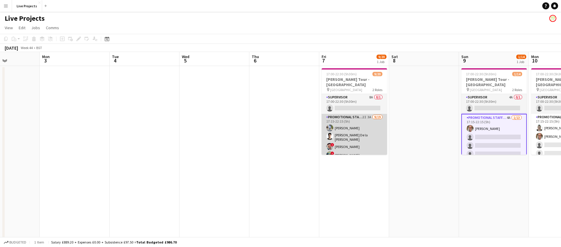
click at [360, 130] on app-card-role "Promotional Staffing (Exhibition Host) 2I 3A 9/19 17:15-22:15 (5h) Joshua Adom …" at bounding box center [353, 201] width 65 height 174
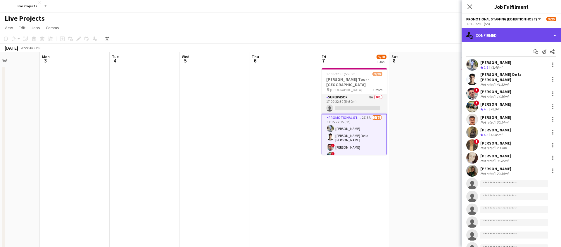
click at [513, 37] on div "single-neutral-actions-check-2 Confirmed" at bounding box center [510, 35] width 99 height 14
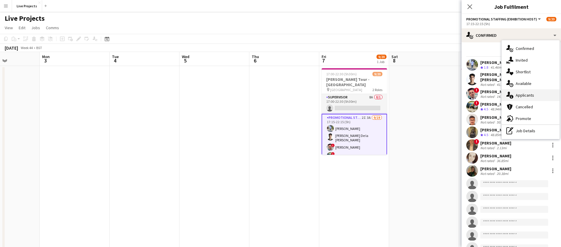
click at [524, 94] on span "Applicants" at bounding box center [525, 95] width 18 height 5
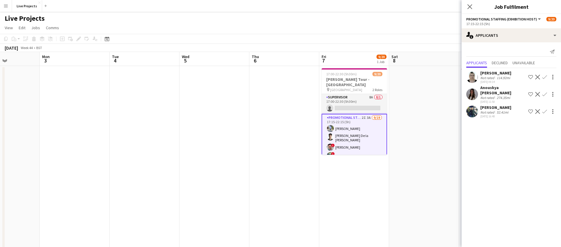
click at [468, 5] on icon "Close pop-in" at bounding box center [469, 6] width 5 height 5
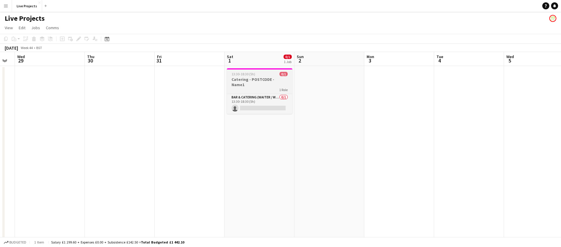
scroll to position [0, 279]
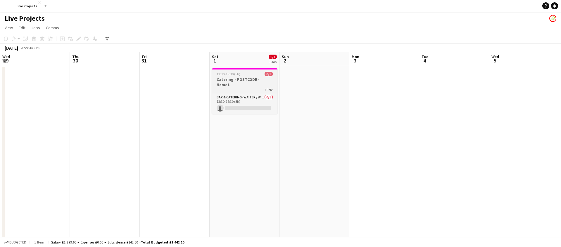
click at [241, 76] on div "13:30-18:30 (5h) 0/1" at bounding box center [244, 74] width 65 height 4
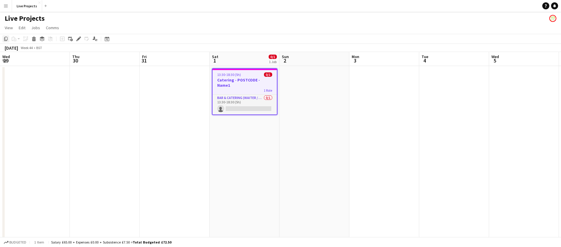
click at [6, 38] on icon "Copy" at bounding box center [6, 39] width 5 height 5
click at [106, 37] on icon at bounding box center [107, 39] width 4 height 5
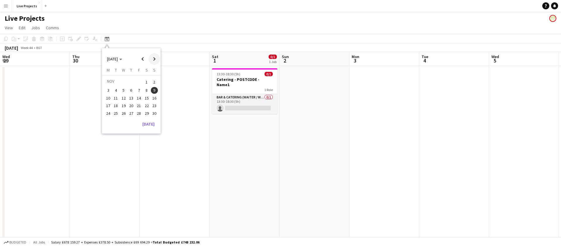
click at [157, 58] on span "Next month" at bounding box center [154, 59] width 12 height 12
drag, startPoint x: 144, startPoint y: 59, endPoint x: 145, endPoint y: 67, distance: 8.2
click at [144, 59] on span "Previous month" at bounding box center [143, 59] width 12 height 12
click at [154, 104] on span "21" at bounding box center [154, 104] width 7 height 7
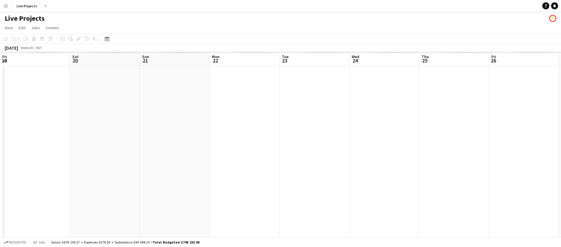
scroll to position [0, 201]
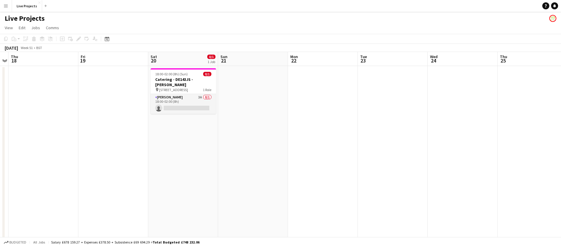
click at [179, 128] on app-date-cell "18:00-02:00 (8h) (Sun) 0/1 Catering - DE143JS - Trevor CL pin 364 Uxbridge Stre…" at bounding box center [183, 177] width 70 height 223
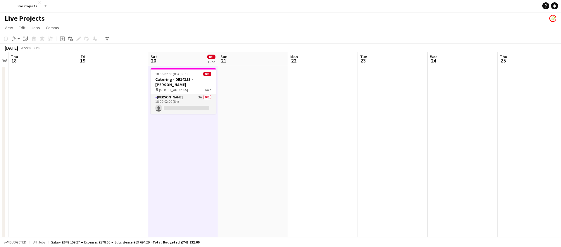
click at [248, 114] on app-date-cell at bounding box center [253, 177] width 70 height 223
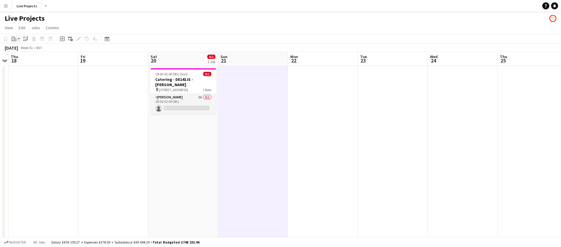
click at [13, 38] on icon "Paste" at bounding box center [14, 39] width 5 height 5
click at [19, 48] on link "Paste Command V" at bounding box center [38, 49] width 46 height 5
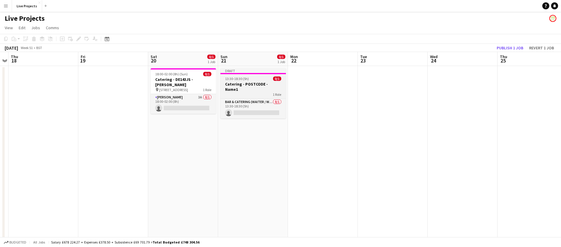
click at [236, 79] on span "13:30-18:30 (5h)" at bounding box center [237, 79] width 24 height 4
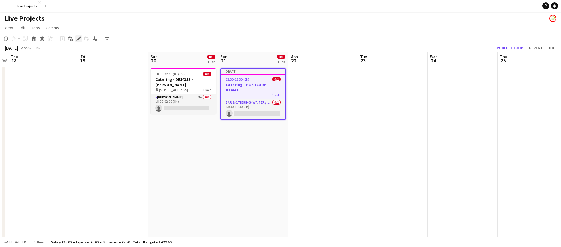
drag, startPoint x: 78, startPoint y: 37, endPoint x: 102, endPoint y: 42, distance: 24.5
click at [78, 37] on icon "Edit" at bounding box center [78, 39] width 5 height 5
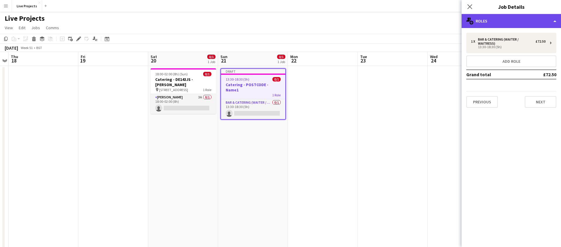
click at [513, 20] on div "multiple-users-add Roles" at bounding box center [510, 21] width 99 height 14
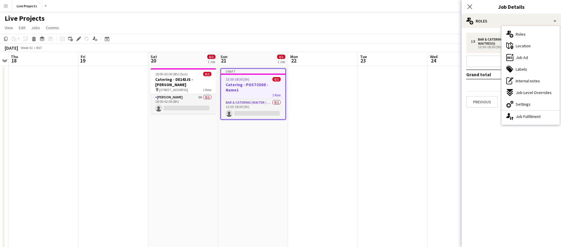
click at [526, 102] on span "Settings" at bounding box center [523, 104] width 15 height 5
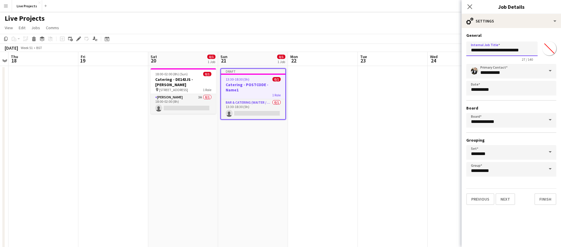
drag, startPoint x: 532, startPoint y: 49, endPoint x: 516, endPoint y: 51, distance: 15.5
click at [516, 51] on input "**********" at bounding box center [501, 48] width 71 height 15
drag, startPoint x: 512, startPoint y: 51, endPoint x: 490, endPoint y: 50, distance: 21.4
click at [491, 50] on input "**********" at bounding box center [501, 48] width 71 height 15
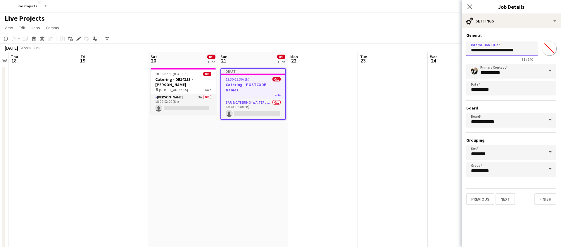
scroll to position [0, 0]
type input "**********"
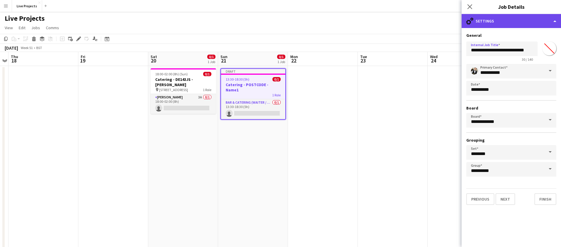
click at [507, 20] on div "cog-double-3 Settings" at bounding box center [510, 21] width 99 height 14
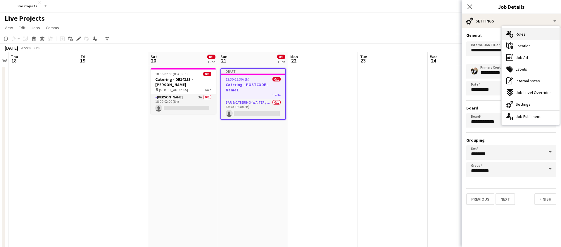
click at [522, 34] on span "Roles" at bounding box center [521, 34] width 10 height 5
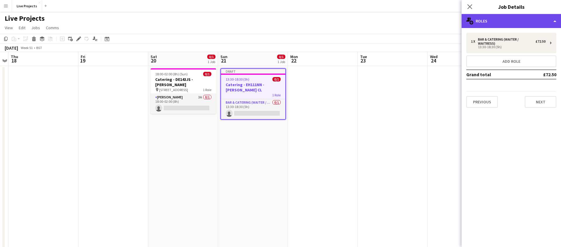
click at [513, 23] on div "multiple-users-add Roles" at bounding box center [510, 21] width 99 height 14
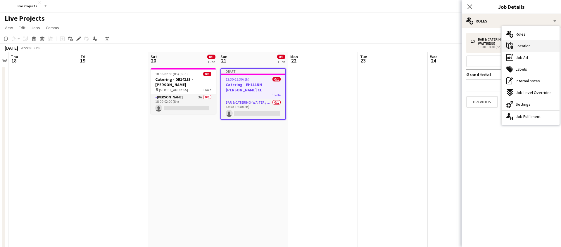
click at [518, 44] on span "Location" at bounding box center [523, 45] width 15 height 5
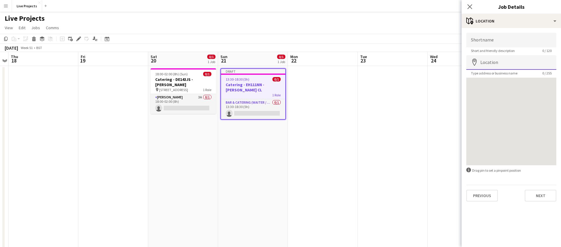
click at [498, 62] on input "Location" at bounding box center [511, 62] width 90 height 15
type input "**********"
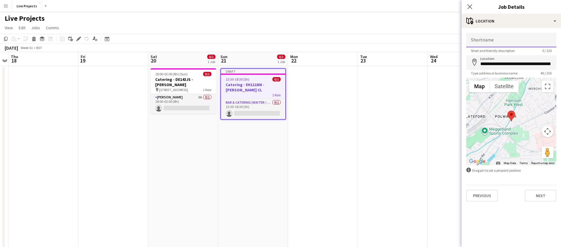
click at [477, 41] on input "Shortname" at bounding box center [511, 40] width 90 height 15
type input "**********"
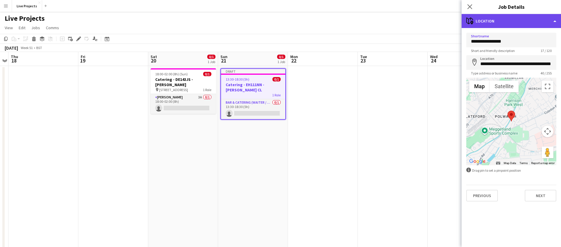
click at [497, 23] on div "maps-pin-1 Location" at bounding box center [510, 21] width 99 height 14
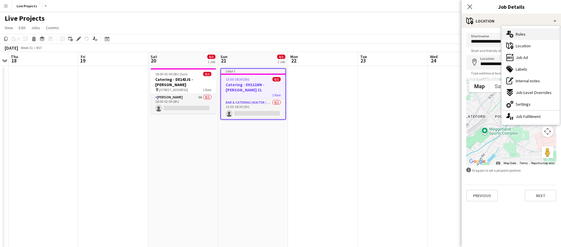
click at [521, 34] on span "Roles" at bounding box center [521, 34] width 10 height 5
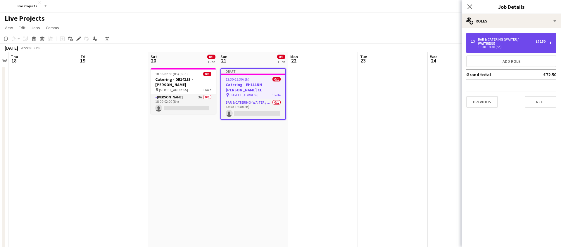
click at [504, 42] on div "Bar & Catering (Waiter / waitress)" at bounding box center [507, 41] width 58 height 8
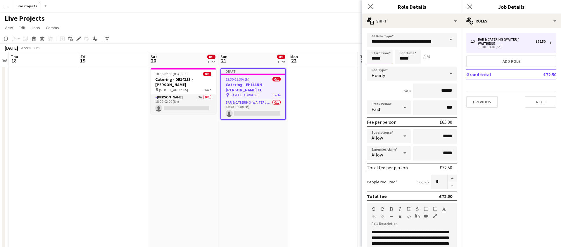
click at [374, 57] on input "*****" at bounding box center [380, 57] width 26 height 15
click at [373, 46] on div at bounding box center [374, 47] width 12 height 6
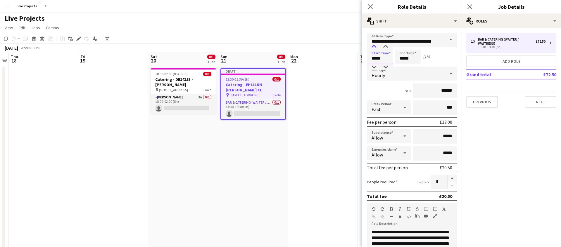
click at [373, 46] on div at bounding box center [374, 47] width 12 height 6
type input "*****"
click at [385, 45] on div at bounding box center [386, 47] width 12 height 6
drag, startPoint x: 402, startPoint y: 57, endPoint x: 402, endPoint y: 53, distance: 4.1
click at [403, 57] on input "*****" at bounding box center [408, 57] width 26 height 15
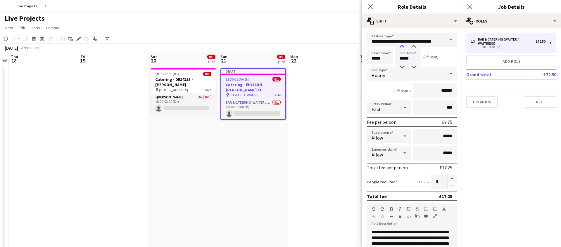
click at [401, 45] on div at bounding box center [402, 47] width 12 height 6
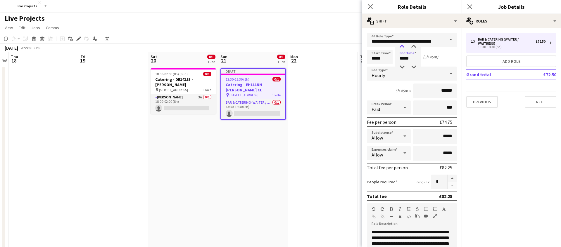
click at [401, 45] on div at bounding box center [402, 47] width 12 height 6
click at [377, 91] on div "5h 45m x ******" at bounding box center [412, 91] width 90 height 15
click at [409, 58] on input "*****" at bounding box center [408, 57] width 26 height 15
type input "*****"
click at [415, 65] on div at bounding box center [414, 67] width 12 height 6
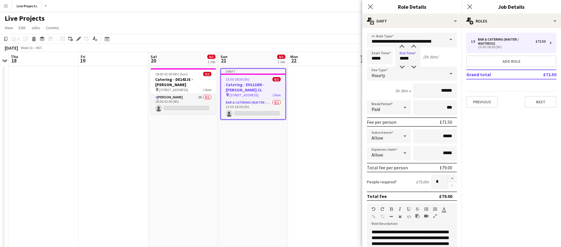
click at [385, 89] on div "5h 30m x ******" at bounding box center [412, 91] width 90 height 15
drag, startPoint x: 448, startPoint y: 90, endPoint x: 454, endPoint y: 89, distance: 5.9
click at [454, 89] on input "******" at bounding box center [435, 91] width 44 height 15
type input "******"
click at [452, 177] on button "button" at bounding box center [451, 179] width 9 height 8
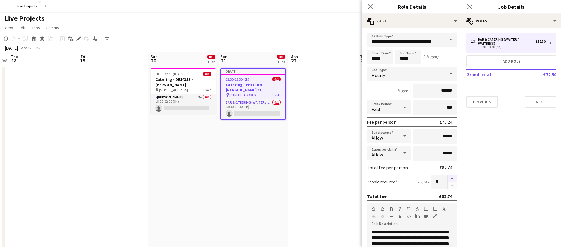
type input "*"
drag, startPoint x: 444, startPoint y: 135, endPoint x: 454, endPoint y: 135, distance: 9.4
click at [454, 135] on input "*****" at bounding box center [435, 136] width 44 height 15
type input "******"
click at [405, 170] on div "Total fee per person" at bounding box center [387, 168] width 41 height 6
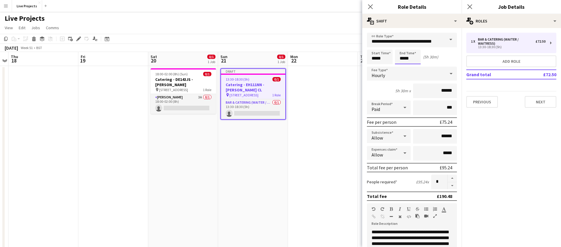
click at [413, 58] on input "*****" at bounding box center [408, 57] width 26 height 15
type input "*****"
click at [414, 45] on div at bounding box center [414, 47] width 12 height 6
click at [442, 60] on div "Start Time ***** End Time ***** (5h 45m)" at bounding box center [412, 57] width 90 height 15
drag, startPoint x: 446, startPoint y: 136, endPoint x: 442, endPoint y: 136, distance: 4.4
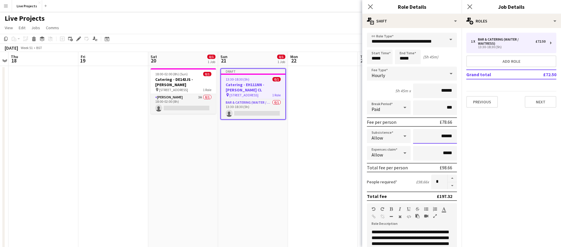
click at [442, 136] on input "******" at bounding box center [435, 136] width 44 height 15
click at [409, 162] on form "**********" at bounding box center [411, 199] width 99 height 333
drag, startPoint x: 448, startPoint y: 136, endPoint x: 454, endPoint y: 136, distance: 5.8
click at [454, 136] on input "******" at bounding box center [435, 136] width 44 height 15
click at [388, 178] on div "People required £97.16 x *" at bounding box center [412, 182] width 90 height 15
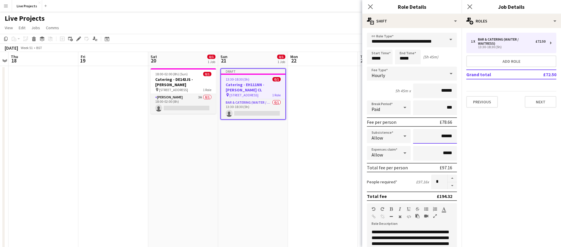
click at [454, 136] on input "******" at bounding box center [435, 136] width 44 height 15
type input "******"
click at [424, 156] on input "*****" at bounding box center [435, 153] width 44 height 15
click at [370, 6] on icon at bounding box center [370, 7] width 6 height 6
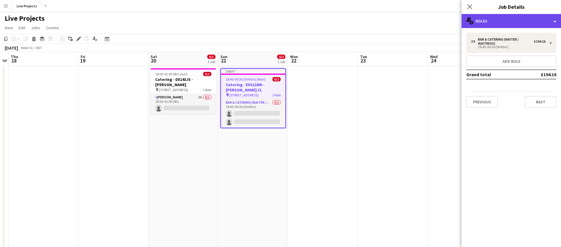
click at [509, 24] on div "multiple-users-add Roles" at bounding box center [510, 21] width 99 height 14
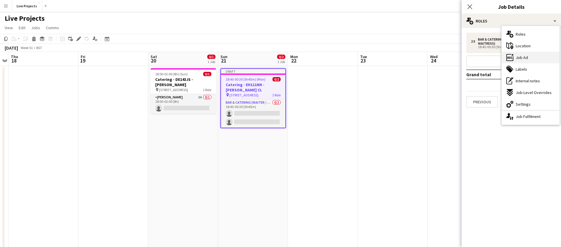
click at [536, 57] on div "ads-window Job Ad" at bounding box center [530, 58] width 58 height 12
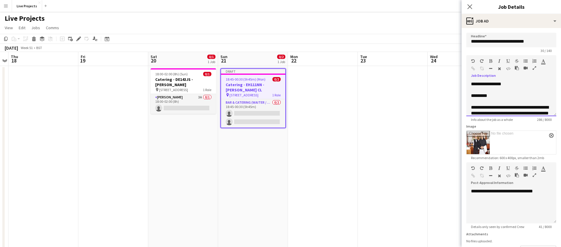
drag, startPoint x: 509, startPoint y: 84, endPoint x: 467, endPoint y: 86, distance: 42.4
click at [467, 86] on div "**********" at bounding box center [511, 98] width 90 height 35
click at [497, 83] on div "**********" at bounding box center [511, 98] width 90 height 35
drag, startPoint x: 513, startPoint y: 84, endPoint x: 470, endPoint y: 83, distance: 43.0
click at [470, 83] on div "**********" at bounding box center [511, 98] width 90 height 35
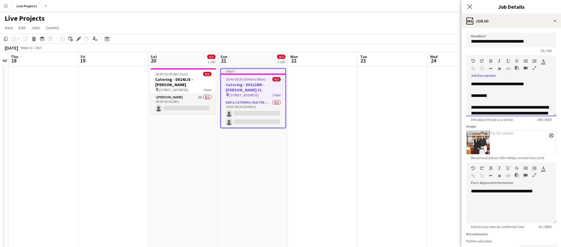
click at [473, 95] on div "*********" at bounding box center [511, 96] width 81 height 6
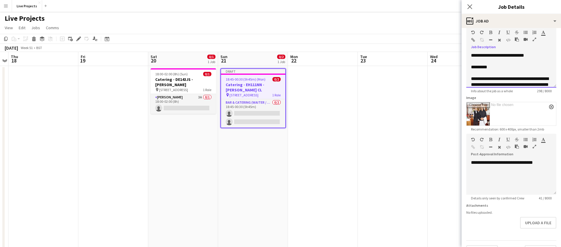
drag, startPoint x: 530, startPoint y: 81, endPoint x: 478, endPoint y: 50, distance: 60.3
click at [478, 49] on div "**********" at bounding box center [511, 68] width 90 height 39
copy div "**********"
click at [481, 175] on div at bounding box center [511, 175] width 81 height 6
paste div
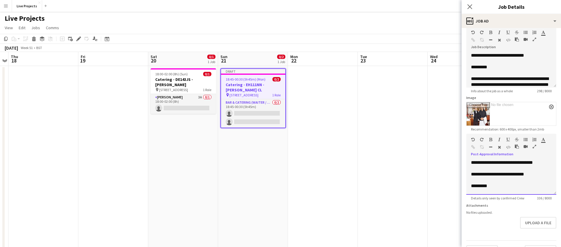
drag, startPoint x: 544, startPoint y: 161, endPoint x: 515, endPoint y: 161, distance: 29.8
click at [515, 161] on div "**********" at bounding box center [511, 163] width 81 height 6
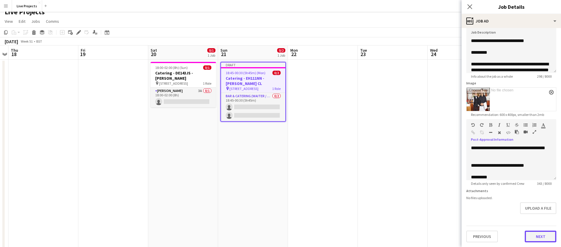
click at [535, 234] on button "Next" at bounding box center [541, 237] width 32 height 12
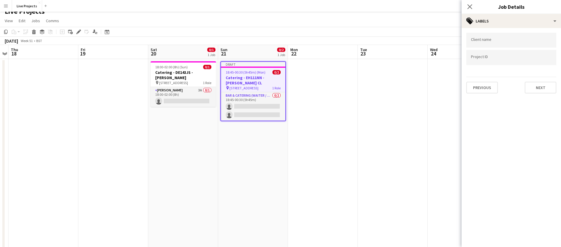
scroll to position [0, 0]
click at [471, 6] on icon "Close pop-in" at bounding box center [470, 7] width 6 height 6
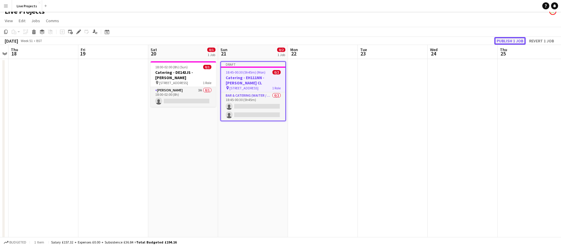
click at [506, 40] on button "Publish 1 job" at bounding box center [509, 41] width 31 height 8
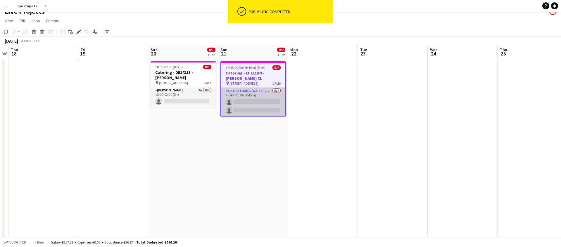
click at [268, 103] on app-card-role "Bar & Catering (Waiter / waitress) 0/2 18:45-00:30 (5h45m) single-neutral-actio…" at bounding box center [253, 102] width 64 height 28
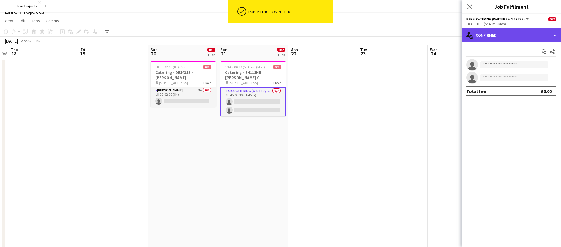
click at [510, 39] on div "single-neutral-actions-check-2 Confirmed" at bounding box center [510, 35] width 99 height 14
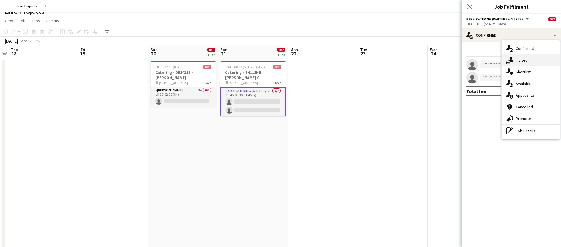
click at [524, 60] on span "Invited" at bounding box center [522, 60] width 12 height 5
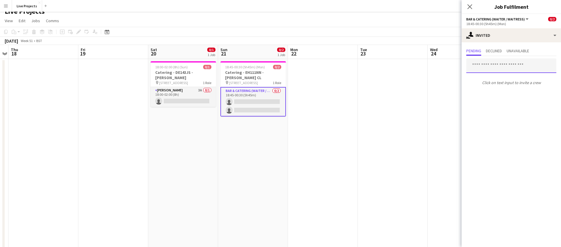
click at [489, 68] on input "text" at bounding box center [511, 65] width 90 height 15
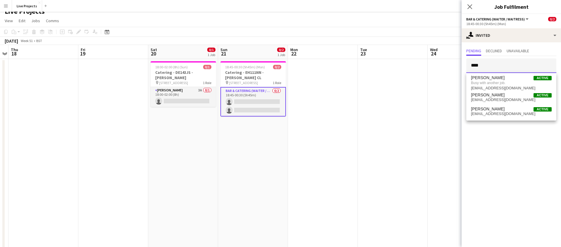
type input "****"
click at [469, 6] on icon at bounding box center [470, 7] width 6 height 6
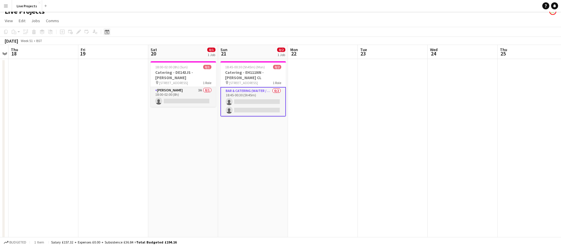
click at [109, 32] on icon at bounding box center [107, 32] width 4 height 5
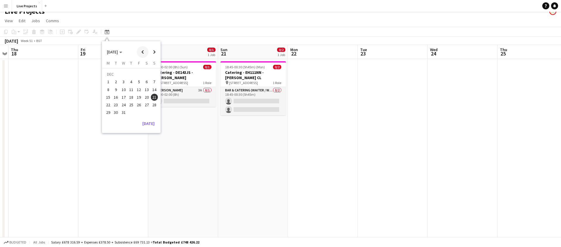
click at [142, 51] on span "Previous month" at bounding box center [143, 52] width 12 height 12
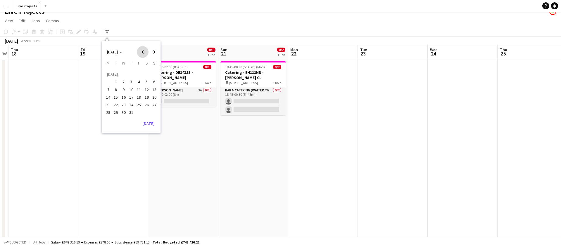
click at [142, 51] on span "Previous month" at bounding box center [143, 52] width 12 height 12
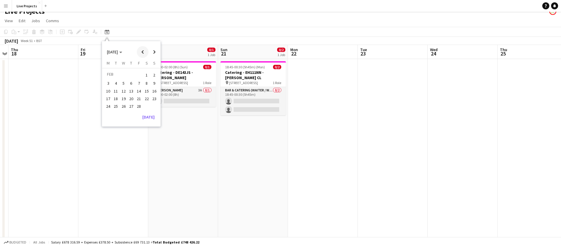
click at [142, 51] on span "Previous month" at bounding box center [143, 52] width 12 height 12
click at [152, 98] on span "22" at bounding box center [154, 98] width 7 height 7
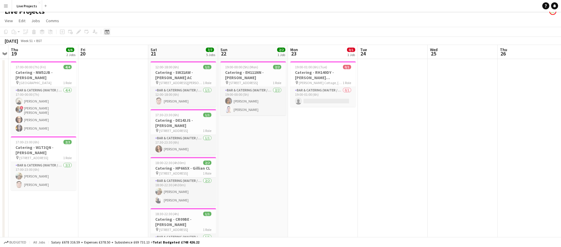
click at [108, 32] on icon "Date picker" at bounding box center [107, 32] width 5 height 5
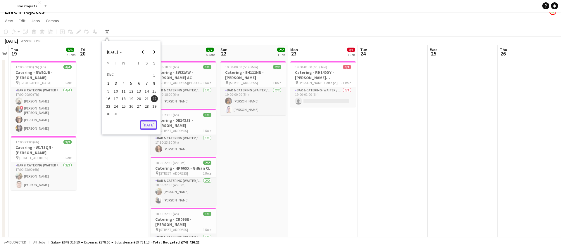
click at [150, 124] on button "[DATE]" at bounding box center [148, 124] width 17 height 9
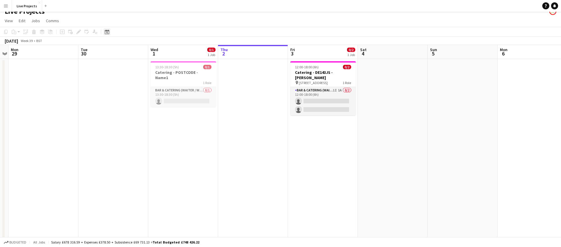
click at [105, 31] on icon at bounding box center [107, 32] width 4 height 5
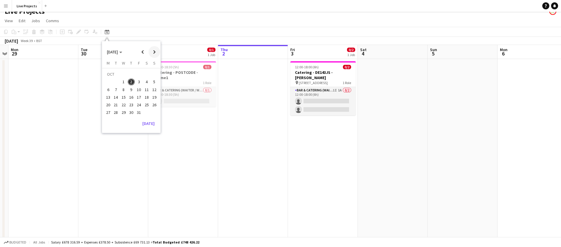
click at [153, 51] on span "Next month" at bounding box center [154, 52] width 12 height 12
click at [153, 97] on span "21" at bounding box center [154, 97] width 7 height 7
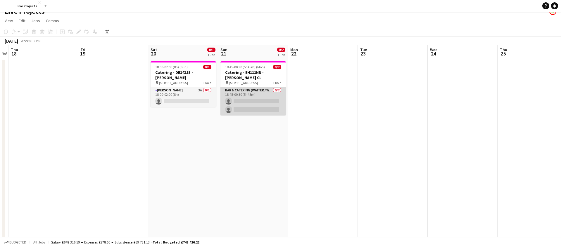
click at [252, 97] on app-card-role "Bar & Catering (Waiter / waitress) 0/2 18:45-00:30 (5h45m) single-neutral-actio…" at bounding box center [252, 101] width 65 height 28
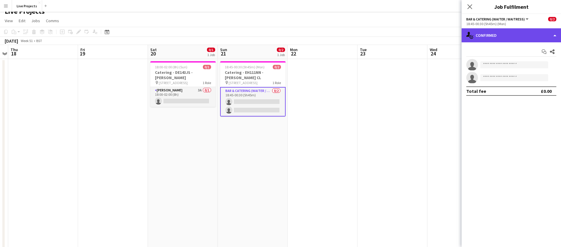
click at [523, 34] on div "single-neutral-actions-check-2 Confirmed" at bounding box center [510, 35] width 99 height 14
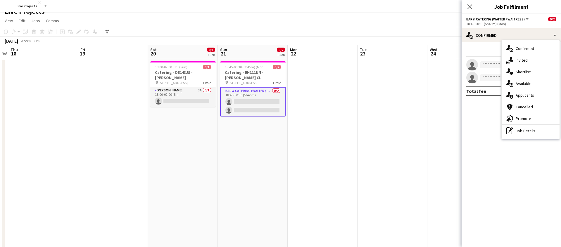
click at [530, 61] on div "single-neutral-actions-share-1 Invited" at bounding box center [530, 60] width 58 height 12
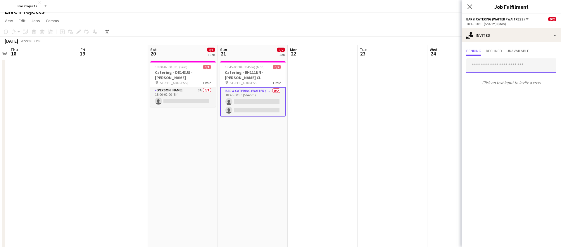
click at [485, 68] on input "text" at bounding box center [511, 65] width 90 height 15
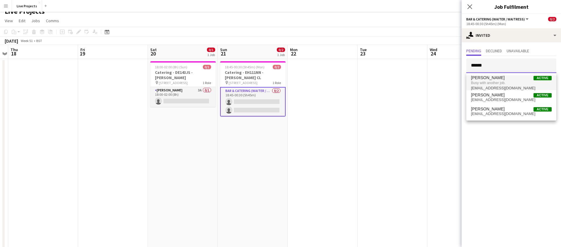
type input "******"
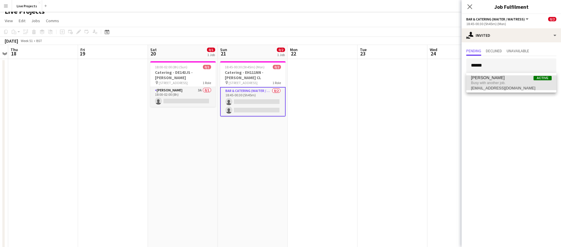
click at [492, 77] on span "Cleo Gifford" at bounding box center [488, 77] width 34 height 5
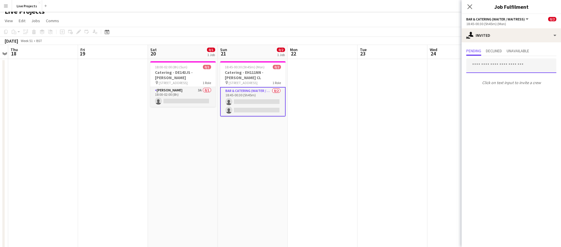
click at [486, 66] on input "text" at bounding box center [511, 65] width 90 height 15
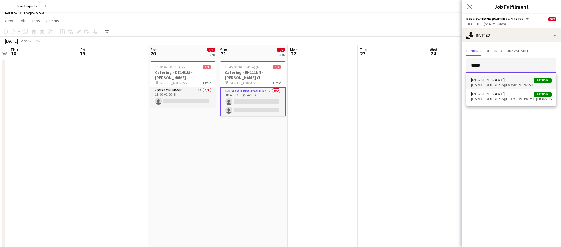
type input "*****"
click at [489, 80] on span "Mia Findlay" at bounding box center [488, 80] width 34 height 5
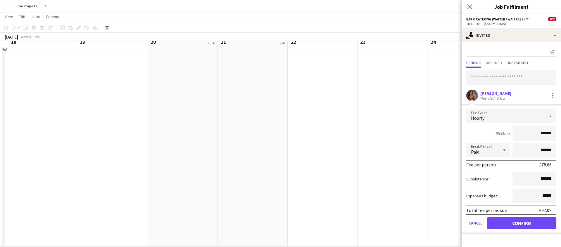
scroll to position [99, 0]
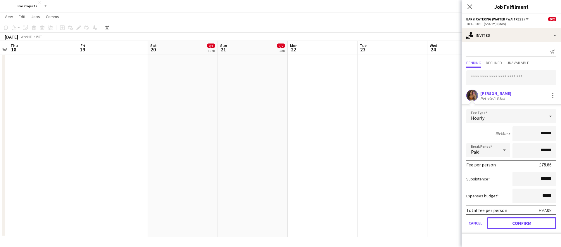
click at [520, 223] on button "Confirm" at bounding box center [521, 223] width 69 height 12
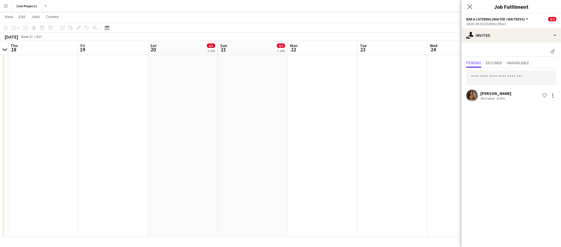
click at [469, 4] on icon "Close pop-in" at bounding box center [469, 6] width 5 height 5
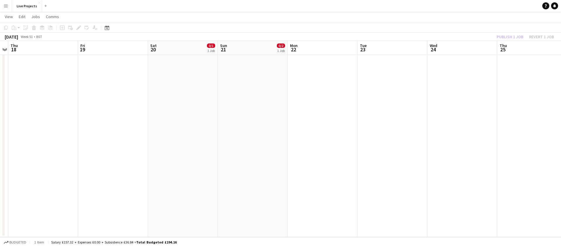
click at [503, 35] on div "Publish 1 job Revert 1 job" at bounding box center [525, 37] width 71 height 8
click at [503, 35] on button "Publish 1 job" at bounding box center [509, 37] width 31 height 8
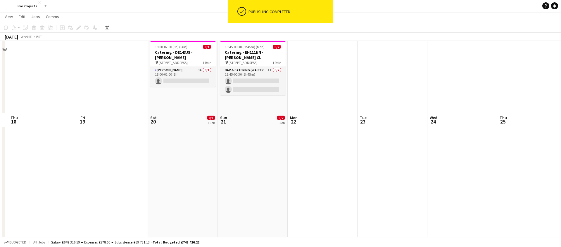
scroll to position [0, 0]
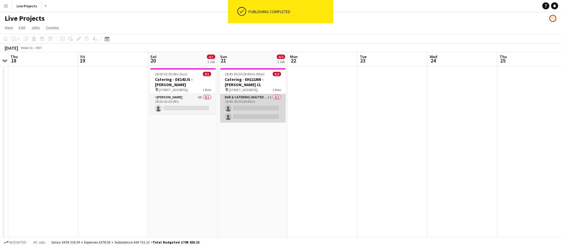
click at [260, 109] on app-card-role "Bar & Catering (Waiter / waitress) 1I 0/2 18:45-00:30 (5h45m) single-neutral-ac…" at bounding box center [252, 108] width 65 height 28
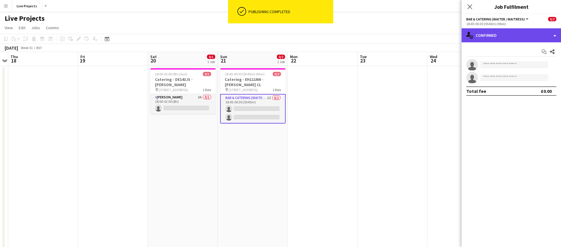
drag, startPoint x: 509, startPoint y: 39, endPoint x: 513, endPoint y: 49, distance: 11.3
click at [509, 39] on div "single-neutral-actions-check-2 Confirmed" at bounding box center [510, 35] width 99 height 14
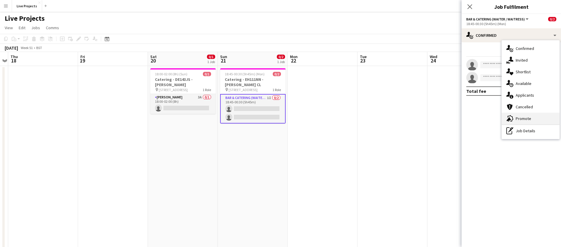
click at [522, 118] on span "Promote" at bounding box center [523, 118] width 15 height 5
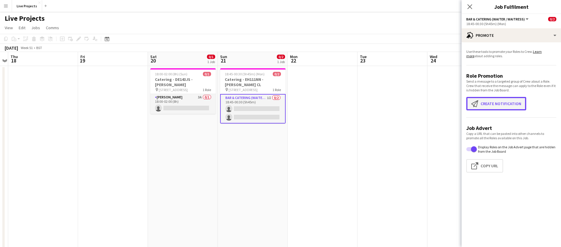
click at [507, 101] on button "Create notification Create notification" at bounding box center [496, 103] width 60 height 13
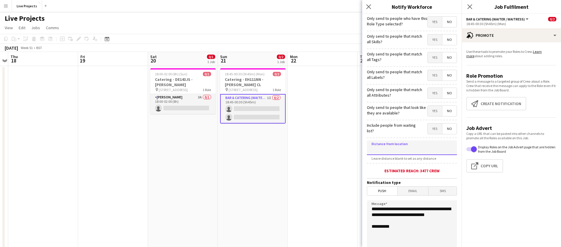
click at [387, 144] on input at bounding box center [412, 148] width 90 height 15
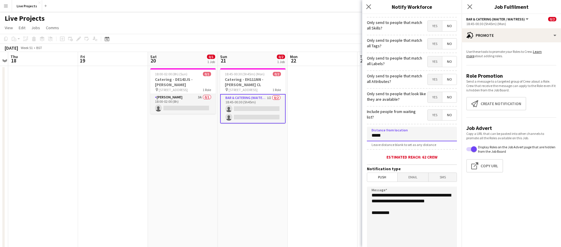
scroll to position [17, 0]
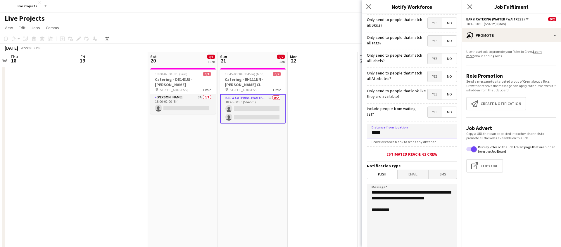
type input "*****"
click at [415, 173] on span "Email" at bounding box center [412, 174] width 31 height 9
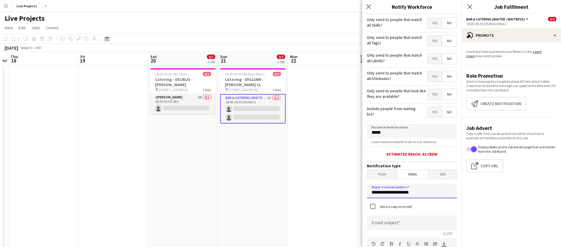
drag, startPoint x: 380, startPoint y: 190, endPoint x: 354, endPoint y: 189, distance: 26.0
click at [354, 189] on body "Menu Boards Boards Boards All jobs Status Workforce Workforce My Workforce Recr…" at bounding box center [280, 173] width 561 height 347
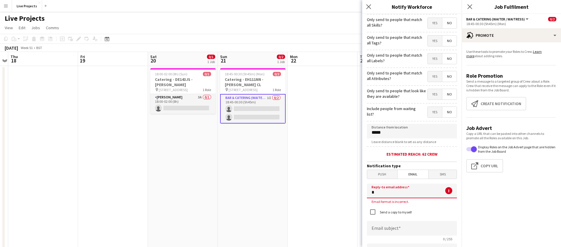
scroll to position [12, 0]
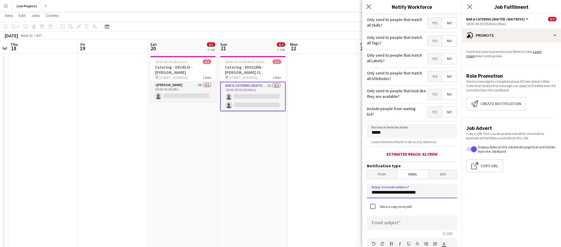
type input "**********"
click at [396, 223] on input at bounding box center [412, 223] width 90 height 15
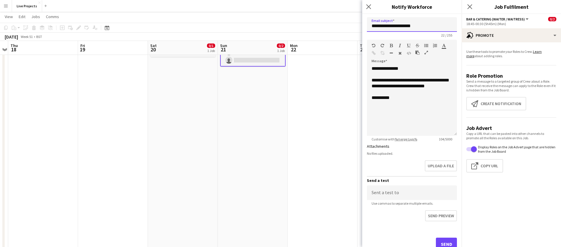
scroll to position [235, 0]
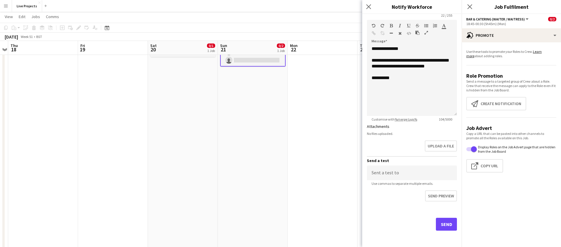
type input "**********"
click at [444, 227] on button "Send" at bounding box center [446, 224] width 21 height 13
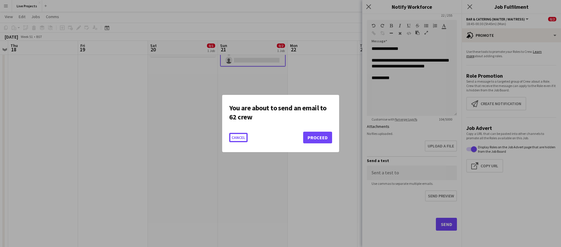
scroll to position [0, 0]
click at [326, 141] on button "Proceed" at bounding box center [317, 138] width 29 height 12
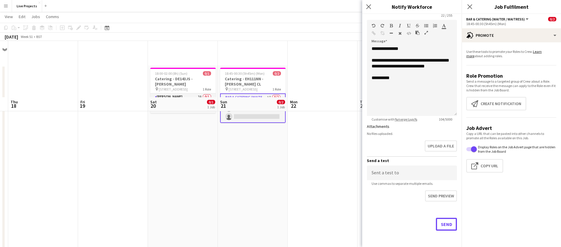
scroll to position [56, 0]
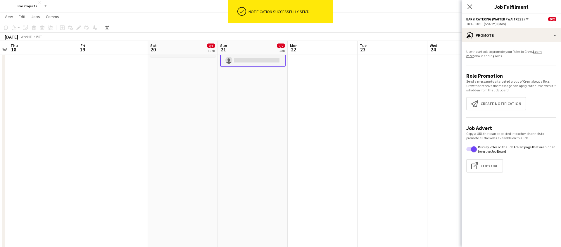
drag, startPoint x: 469, startPoint y: 6, endPoint x: 470, endPoint y: 16, distance: 9.7
click at [469, 6] on icon at bounding box center [469, 6] width 5 height 5
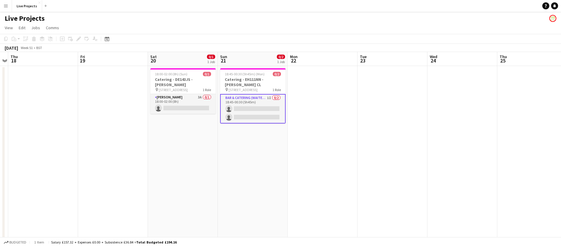
scroll to position [0, 202]
click at [108, 38] on icon at bounding box center [107, 39] width 4 height 5
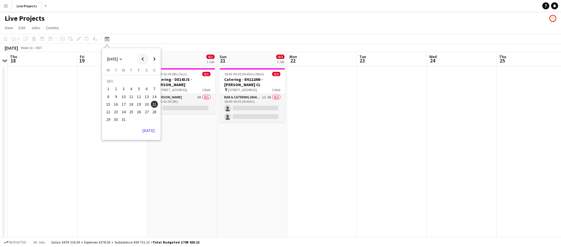
click at [143, 59] on span "Previous month" at bounding box center [143, 59] width 12 height 12
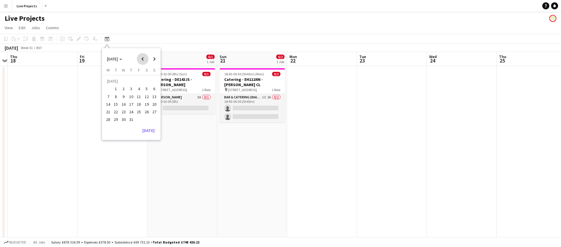
click at [143, 59] on span "Previous month" at bounding box center [143, 59] width 12 height 12
click at [122, 59] on polygon "Choose month and year" at bounding box center [120, 59] width 3 height 1
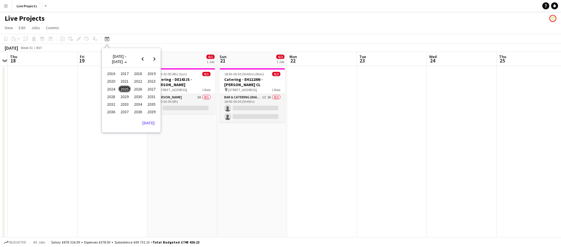
click at [127, 81] on span "2021" at bounding box center [124, 81] width 12 height 7
click at [154, 97] on span "DEC" at bounding box center [151, 96] width 12 height 7
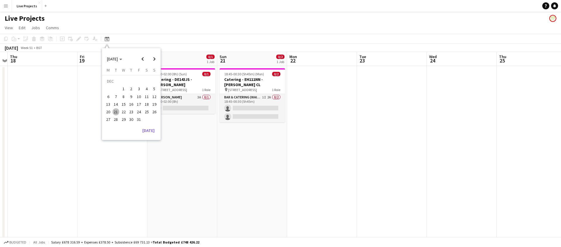
click at [114, 112] on span "21" at bounding box center [116, 111] width 7 height 7
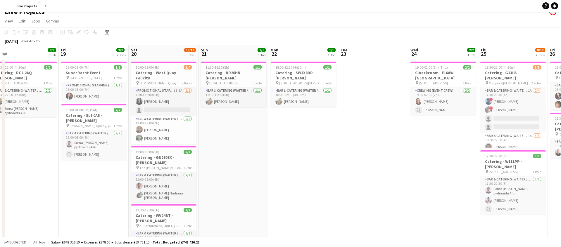
scroll to position [0, 0]
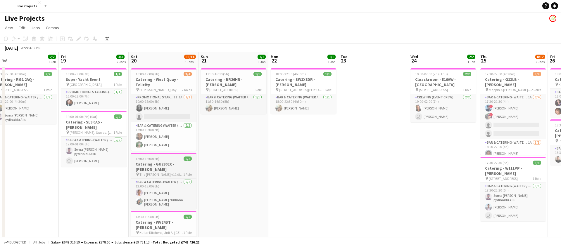
click at [153, 162] on h3 "Catering - GU290EX - Marion" at bounding box center [163, 167] width 65 height 11
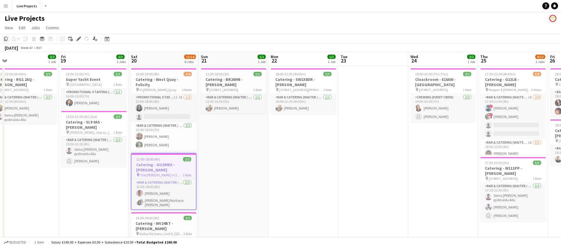
click at [6, 39] on icon "Copy" at bounding box center [6, 39] width 5 height 5
click at [106, 38] on icon at bounding box center [107, 39] width 4 height 5
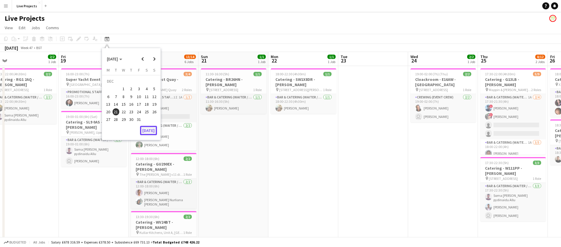
click at [150, 130] on button "[DATE]" at bounding box center [148, 130] width 17 height 9
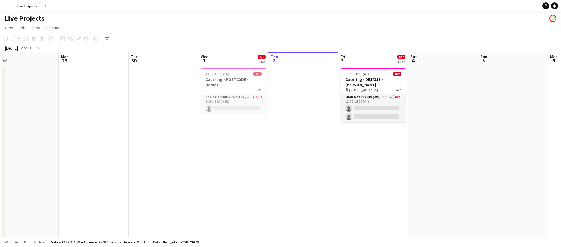
scroll to position [0, 201]
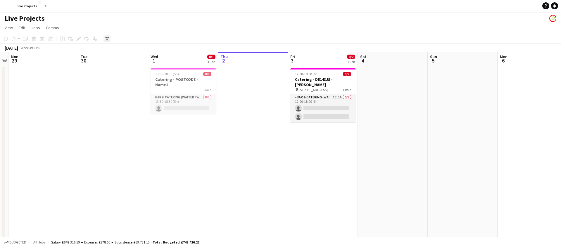
click at [108, 38] on icon at bounding box center [107, 39] width 4 height 5
click at [156, 57] on span "Next month" at bounding box center [154, 59] width 12 height 12
click at [130, 91] on span "6" at bounding box center [131, 90] width 7 height 7
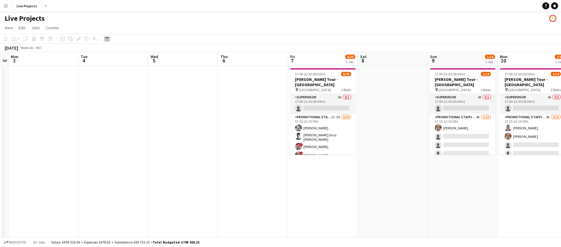
click at [108, 39] on icon "Date picker" at bounding box center [107, 39] width 5 height 5
click at [152, 59] on span "Next month" at bounding box center [154, 59] width 12 height 12
click at [148, 89] on span "6" at bounding box center [146, 89] width 7 height 7
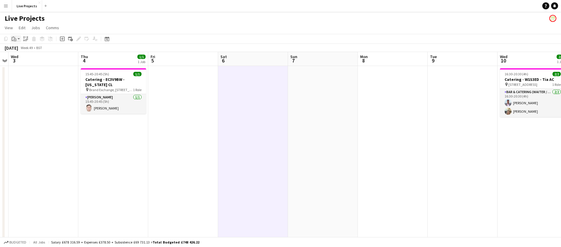
click at [13, 38] on icon "Paste" at bounding box center [14, 39] width 5 height 5
click at [17, 49] on link "Paste Command V" at bounding box center [38, 49] width 46 height 5
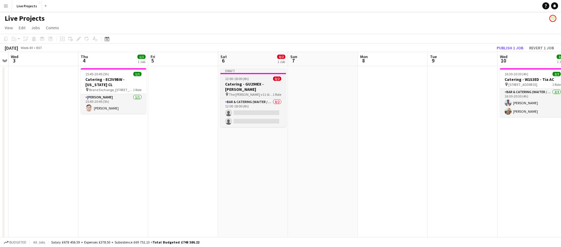
click at [261, 84] on h3 "Catering - GU290EX - Marion" at bounding box center [252, 87] width 65 height 11
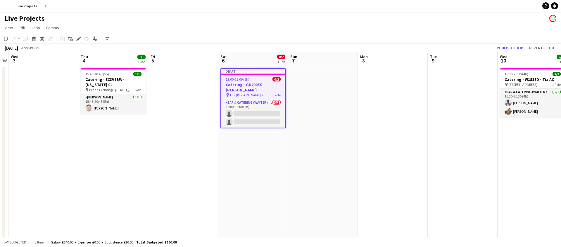
click at [257, 82] on h3 "Catering - GU290EX - Marion" at bounding box center [253, 87] width 64 height 11
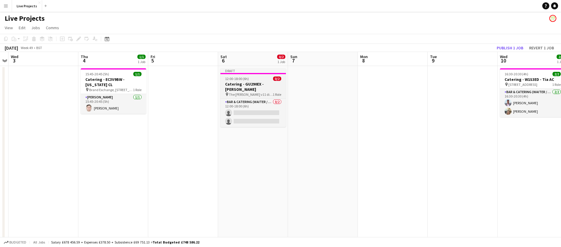
click at [257, 83] on h3 "Catering - GU290EX - Marion" at bounding box center [252, 87] width 65 height 11
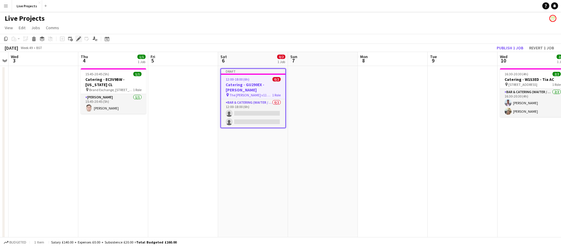
click at [78, 37] on icon "Edit" at bounding box center [78, 39] width 5 height 5
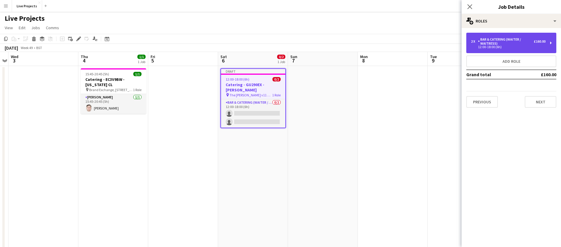
drag, startPoint x: 527, startPoint y: 41, endPoint x: 521, endPoint y: 52, distance: 11.8
click at [527, 41] on div "Bar & Catering (Waiter / waitress)" at bounding box center [506, 41] width 56 height 8
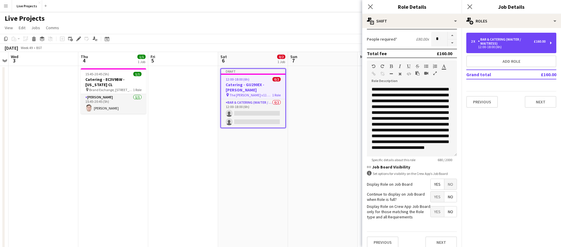
scroll to position [120, 0]
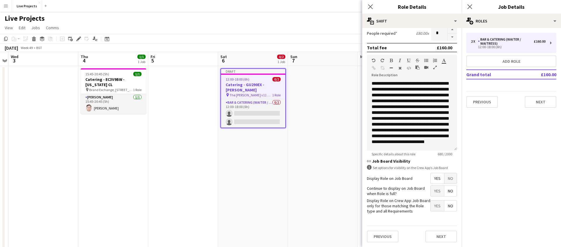
click at [436, 176] on span "Yes" at bounding box center [436, 178] width 13 height 11
click at [446, 176] on span "No" at bounding box center [450, 178] width 12 height 11
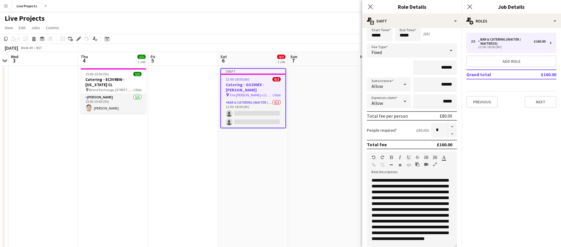
scroll to position [0, 0]
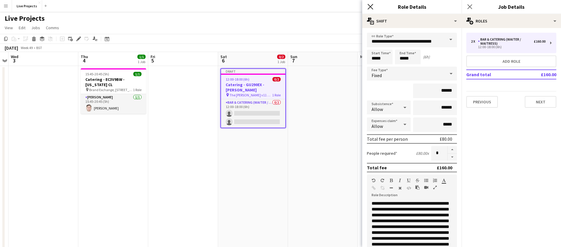
click at [371, 6] on icon at bounding box center [370, 7] width 6 height 6
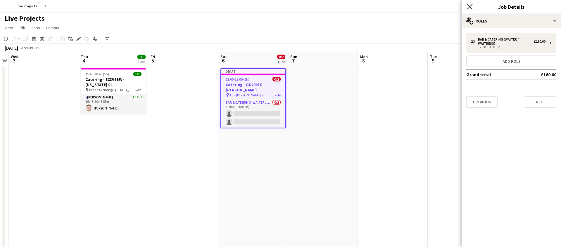
click at [470, 5] on icon "Close pop-in" at bounding box center [470, 7] width 6 height 6
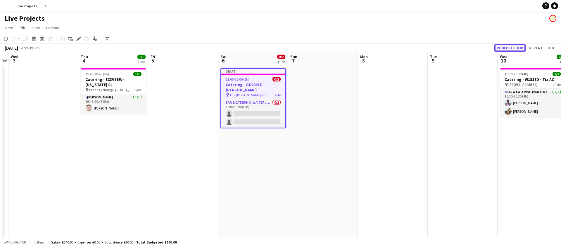
click at [510, 47] on button "Publish 1 job" at bounding box center [509, 48] width 31 height 8
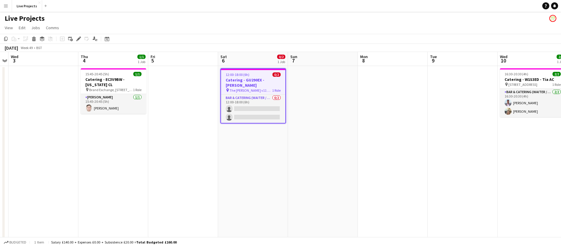
drag, startPoint x: 104, startPoint y: 38, endPoint x: 112, endPoint y: 42, distance: 8.9
click at [105, 38] on icon "Date picker" at bounding box center [107, 39] width 5 height 5
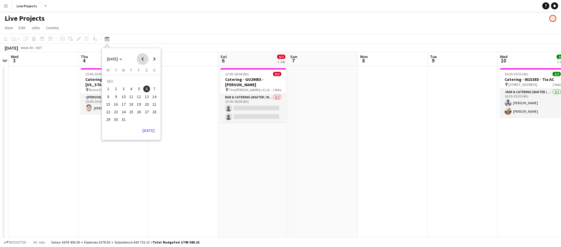
click at [140, 58] on span "Previous month" at bounding box center [143, 59] width 12 height 12
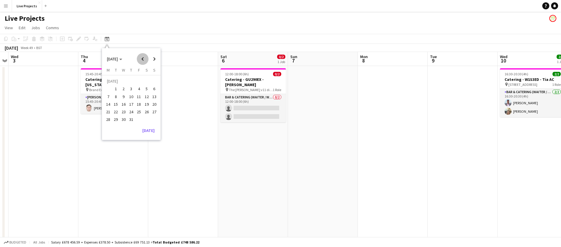
click at [140, 58] on span "Previous month" at bounding box center [143, 59] width 12 height 12
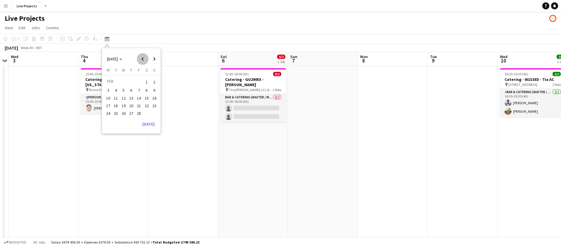
click at [140, 58] on span "Previous month" at bounding box center [143, 59] width 12 height 12
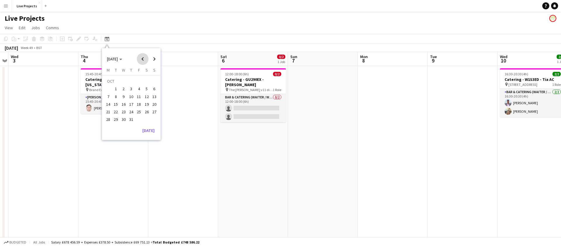
click at [140, 58] on span "Previous month" at bounding box center [143, 59] width 12 height 12
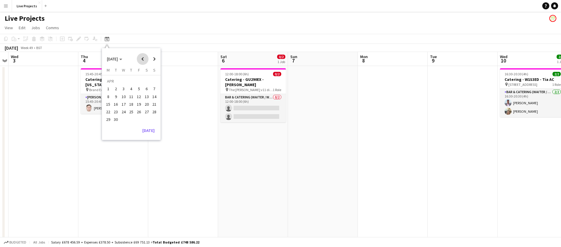
click at [140, 58] on span "Previous month" at bounding box center [143, 59] width 12 height 12
click at [146, 110] on span "27" at bounding box center [146, 111] width 7 height 7
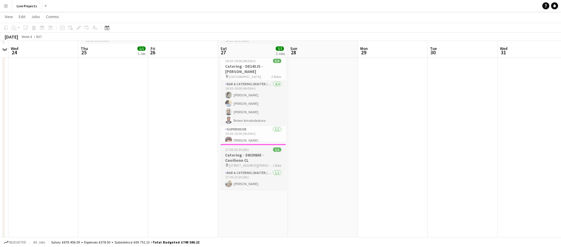
scroll to position [66, 0]
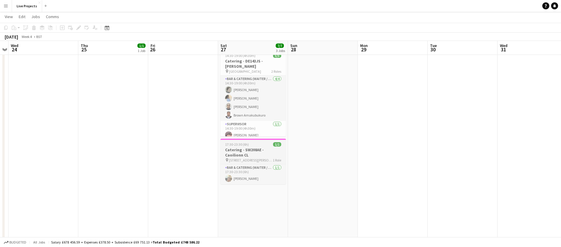
click at [260, 148] on h3 "Catering - SW208AE - Caoilionn CL" at bounding box center [252, 152] width 65 height 11
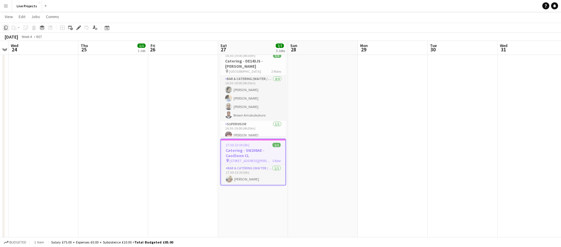
click at [5, 28] on icon at bounding box center [6, 28] width 4 height 4
drag, startPoint x: 107, startPoint y: 27, endPoint x: 107, endPoint y: 30, distance: 2.9
click at [107, 28] on icon at bounding box center [107, 28] width 2 height 2
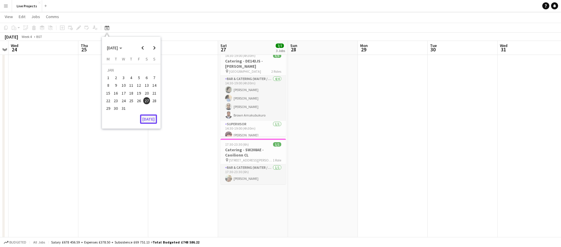
click at [146, 118] on button "[DATE]" at bounding box center [148, 119] width 17 height 9
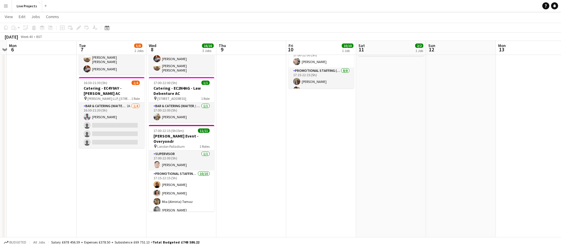
scroll to position [0, 284]
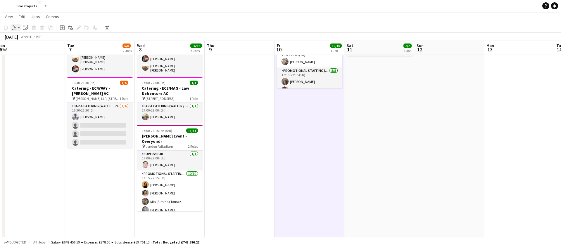
click at [13, 27] on icon "Paste" at bounding box center [14, 27] width 5 height 5
click at [20, 39] on link "Paste Command V" at bounding box center [38, 38] width 46 height 5
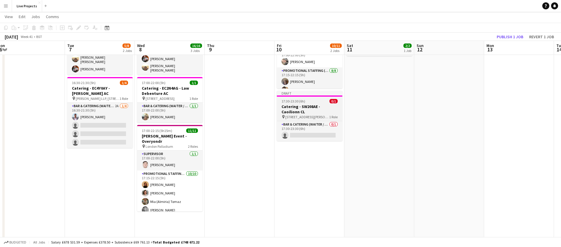
click at [317, 105] on h3 "Catering - SW208AE - Caoilionn CL" at bounding box center [309, 109] width 65 height 11
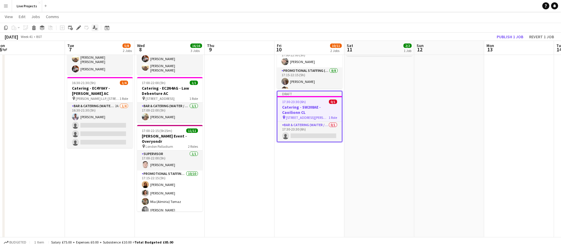
drag, startPoint x: 78, startPoint y: 27, endPoint x: 93, endPoint y: 30, distance: 15.6
click at [78, 27] on icon "Edit" at bounding box center [78, 27] width 5 height 5
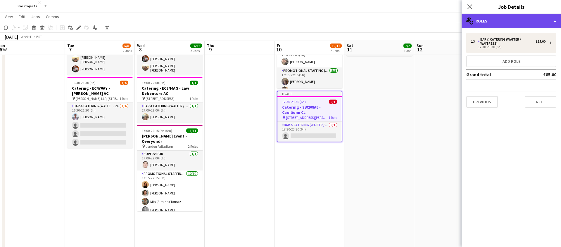
click at [508, 20] on div "multiple-users-add Roles" at bounding box center [510, 21] width 99 height 14
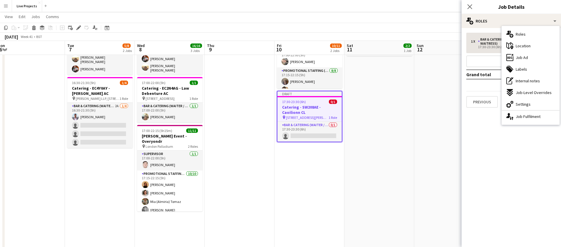
click at [523, 34] on span "Roles" at bounding box center [521, 34] width 10 height 5
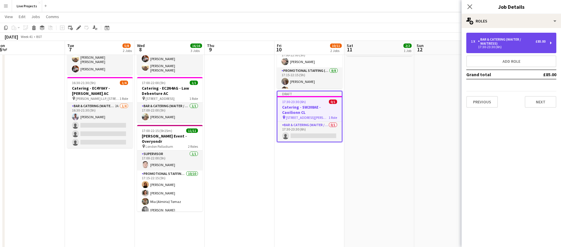
click at [520, 39] on div "Bar & Catering (Waiter / waitress)" at bounding box center [507, 41] width 58 height 8
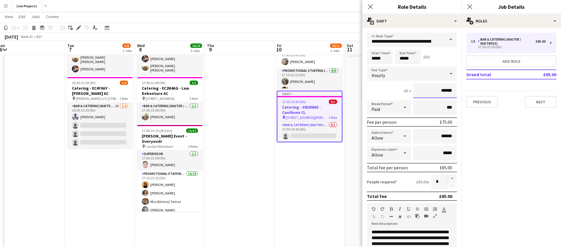
drag, startPoint x: 442, startPoint y: 90, endPoint x: 452, endPoint y: 89, distance: 9.8
click at [452, 89] on input "******" at bounding box center [435, 91] width 44 height 15
type input "******"
click at [403, 57] on input "*****" at bounding box center [408, 57] width 26 height 15
type input "*****"
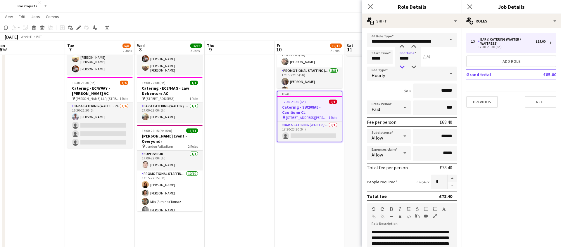
click at [402, 66] on div at bounding box center [402, 67] width 12 height 6
click at [370, 6] on icon at bounding box center [370, 7] width 6 height 6
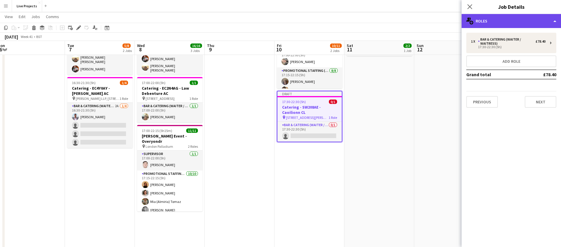
click at [514, 22] on div "multiple-users-add Roles" at bounding box center [510, 21] width 99 height 14
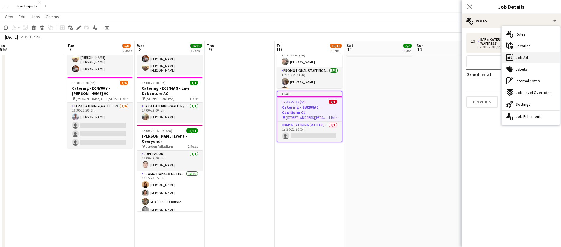
click at [526, 54] on div "ads-window Job Ad" at bounding box center [530, 58] width 58 height 12
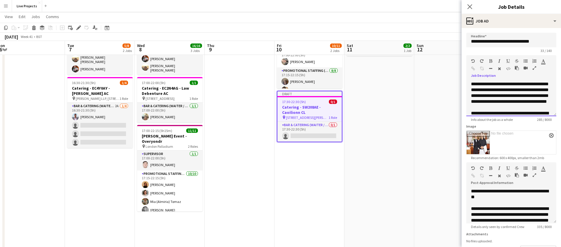
drag, startPoint x: 499, startPoint y: 83, endPoint x: 471, endPoint y: 84, distance: 28.4
click at [471, 84] on div "**********" at bounding box center [511, 98] width 90 height 35
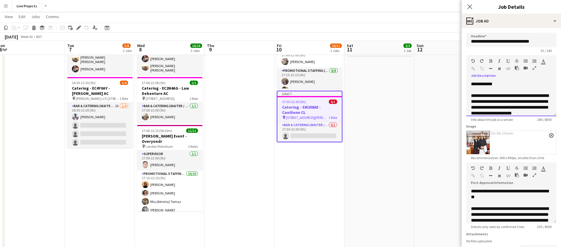
click at [491, 96] on span "**********" at bounding box center [510, 105] width 78 height 22
click at [497, 96] on div "**********" at bounding box center [511, 96] width 81 height 6
drag, startPoint x: 536, startPoint y: 109, endPoint x: 468, endPoint y: 72, distance: 77.8
click at [468, 71] on div "**********" at bounding box center [511, 85] width 90 height 61
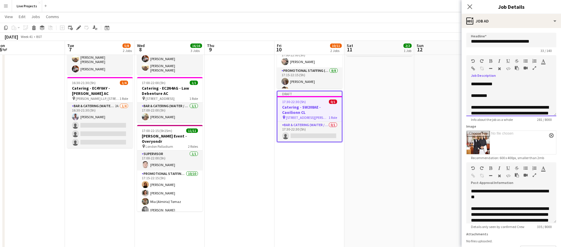
copy div "**********"
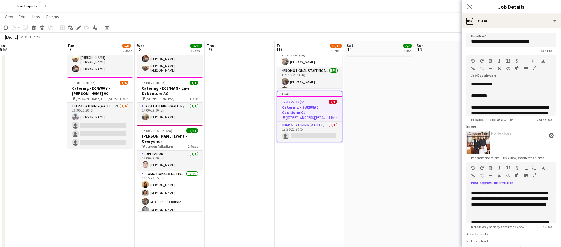
scroll to position [40, 0]
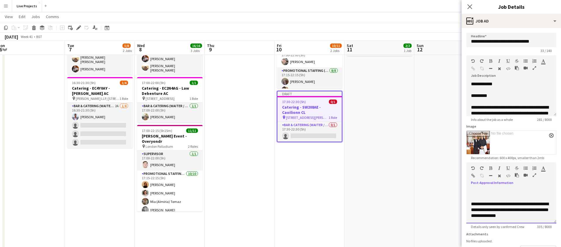
drag, startPoint x: 471, startPoint y: 208, endPoint x: 500, endPoint y: 220, distance: 31.1
click at [500, 228] on app-form-group "**********" at bounding box center [511, 195] width 90 height 67
paste div
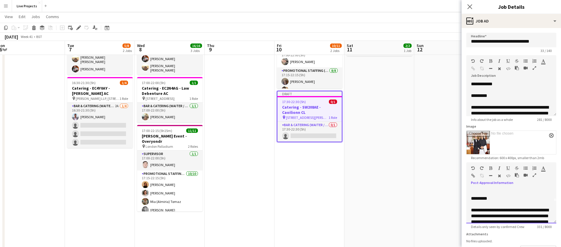
scroll to position [0, 0]
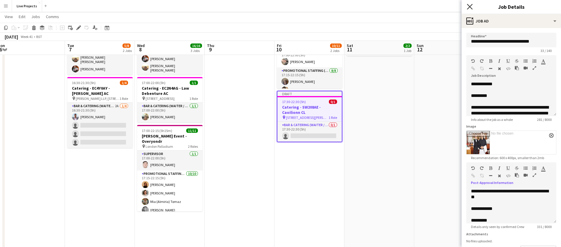
click at [469, 5] on icon "Close pop-in" at bounding box center [470, 7] width 6 height 6
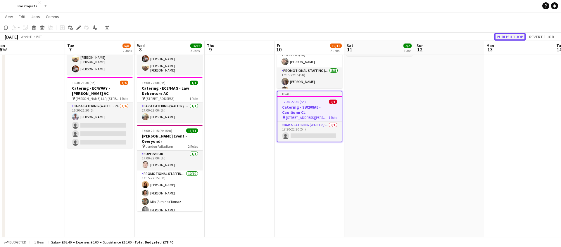
click at [516, 36] on button "Publish 1 job" at bounding box center [509, 37] width 31 height 8
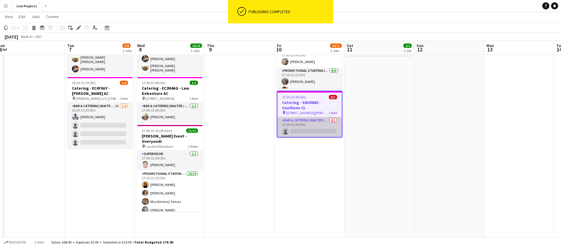
click at [309, 127] on app-card-role "Bar & Catering (Waiter / waitress) 0/1 17:30-22:30 (5h) single-neutral-actions" at bounding box center [309, 127] width 64 height 20
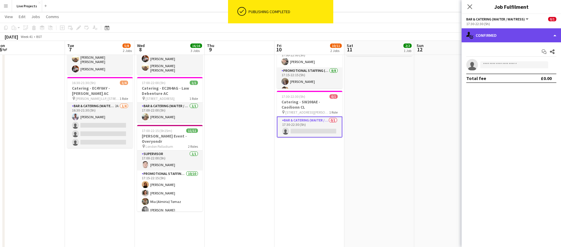
click at [513, 37] on div "single-neutral-actions-check-2 Confirmed" at bounding box center [510, 35] width 99 height 14
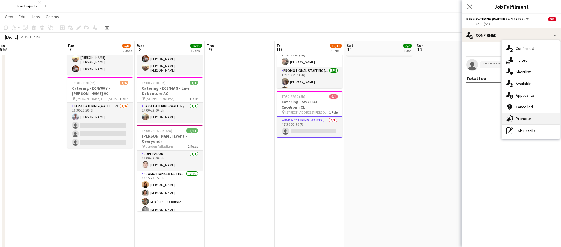
click at [523, 117] on span "Promote" at bounding box center [523, 118] width 15 height 5
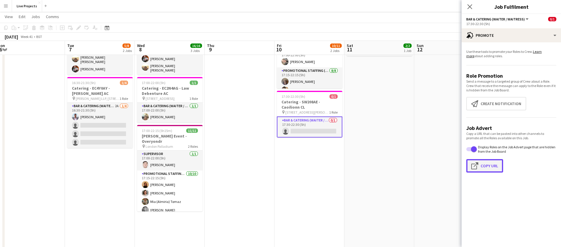
click at [490, 166] on button "Click to copy URL Copy Url" at bounding box center [484, 165] width 37 height 13
type textarea "**********"
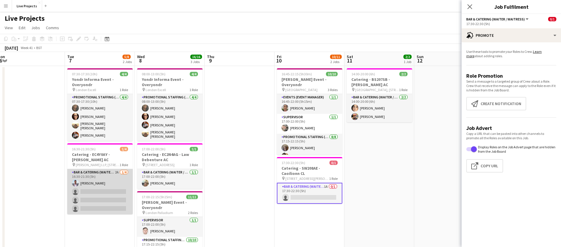
click at [107, 191] on app-card-role "Bar & Catering (Waiter / waitress) 2A 1/4 16:30-21:30 (5h) Jose Bale single-neu…" at bounding box center [99, 191] width 65 height 45
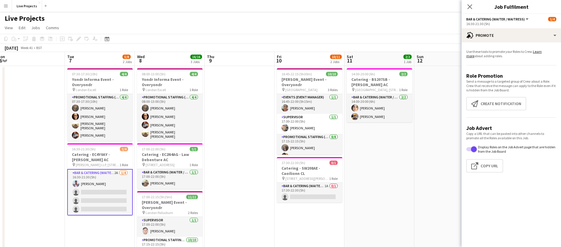
click at [98, 188] on app-card-role "Bar & Catering (Waiter / waitress) 2A 1/4 16:30-21:30 (5h) Jose Bale single-neu…" at bounding box center [99, 192] width 65 height 46
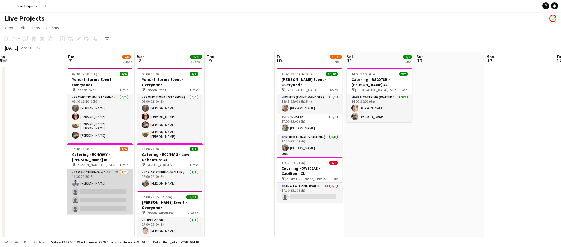
click at [98, 188] on app-card-role "Bar & Catering (Waiter / waitress) 2A 1/4 16:30-21:30 (5h) Jose Bale single-neu…" at bounding box center [99, 191] width 65 height 45
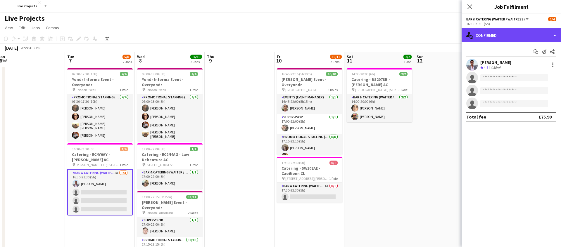
drag, startPoint x: 513, startPoint y: 37, endPoint x: 513, endPoint y: 45, distance: 8.5
click at [513, 37] on div "single-neutral-actions-check-2 Confirmed" at bounding box center [510, 35] width 99 height 14
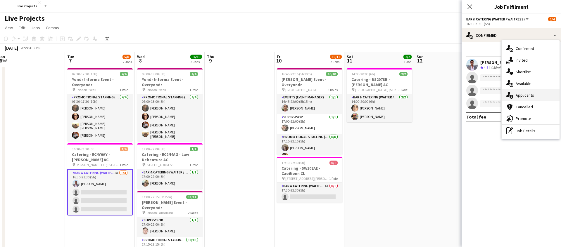
click at [527, 93] on span "Applicants" at bounding box center [525, 95] width 18 height 5
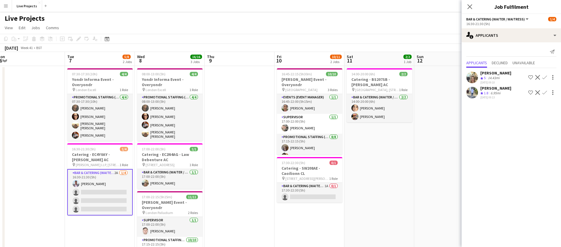
drag, startPoint x: 544, startPoint y: 76, endPoint x: 544, endPoint y: 84, distance: 8.8
click at [544, 76] on app-icon "Confirm" at bounding box center [544, 77] width 5 height 5
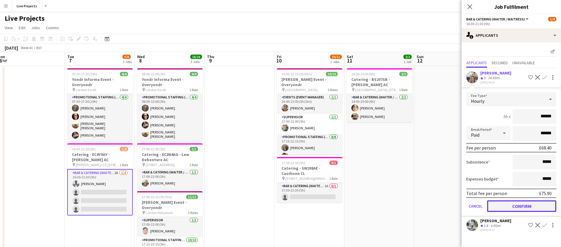
click at [527, 208] on button "Confirm" at bounding box center [521, 206] width 69 height 12
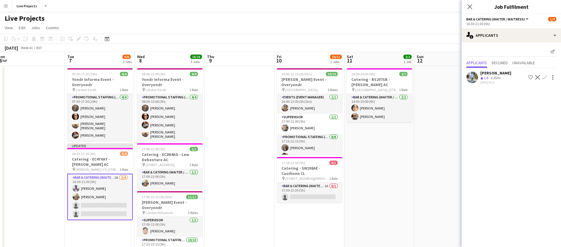
drag, startPoint x: 467, startPoint y: 3, endPoint x: 476, endPoint y: 8, distance: 10.5
click at [467, 3] on app-icon "Close pop-in" at bounding box center [469, 6] width 7 height 7
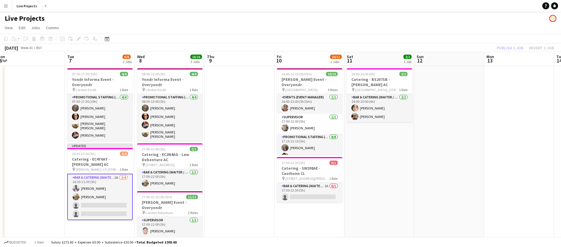
click at [507, 48] on div "Publish 1 job Revert 1 job" at bounding box center [525, 48] width 71 height 8
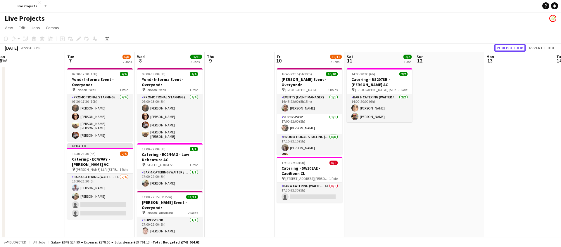
click at [507, 48] on button "Publish 1 job" at bounding box center [509, 48] width 31 height 8
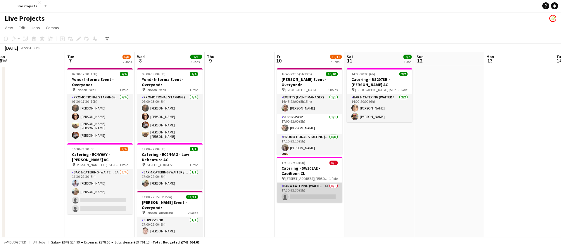
click at [325, 195] on app-card-role "Bar & Catering (Waiter / waitress) 1A 0/1 17:30-22:30 (5h) single-neutral-actio…" at bounding box center [309, 193] width 65 height 20
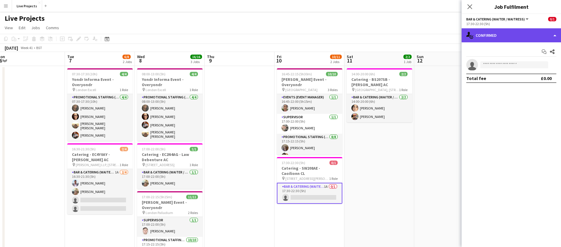
click at [535, 39] on div "single-neutral-actions-check-2 Confirmed" at bounding box center [510, 35] width 99 height 14
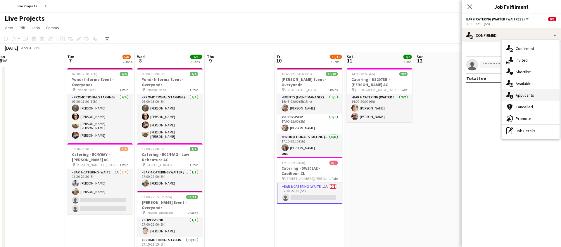
click at [530, 94] on span "Applicants" at bounding box center [525, 95] width 18 height 5
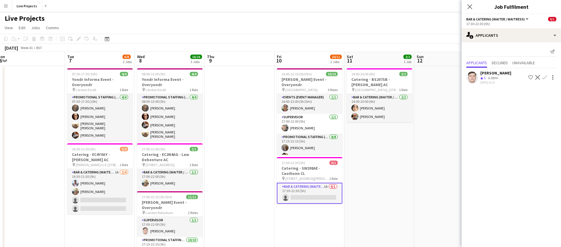
click at [544, 75] on app-icon "Confirm" at bounding box center [544, 77] width 5 height 5
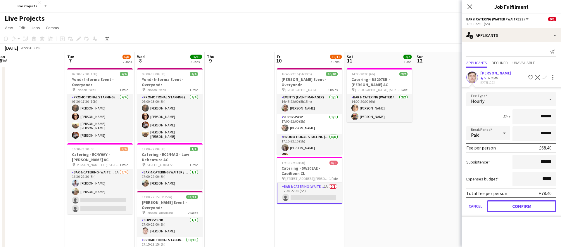
click at [520, 210] on button "Confirm" at bounding box center [521, 206] width 69 height 12
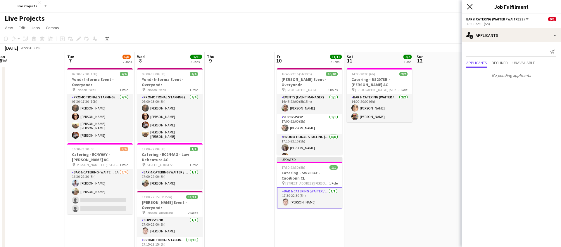
click at [469, 6] on icon at bounding box center [470, 7] width 6 height 6
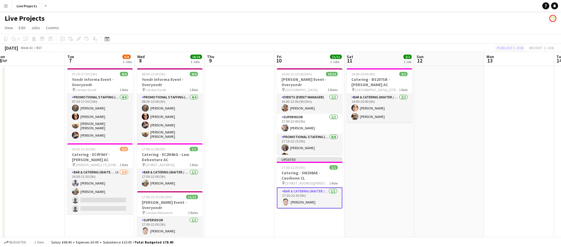
click at [509, 47] on div "Publish 1 job Revert 1 job" at bounding box center [525, 48] width 71 height 8
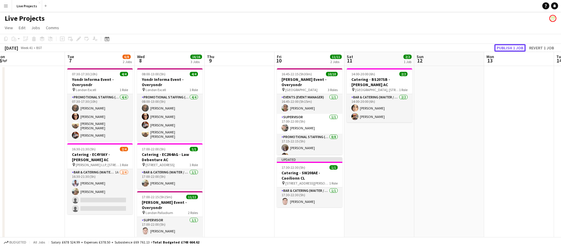
click at [509, 47] on button "Publish 1 job" at bounding box center [509, 48] width 31 height 8
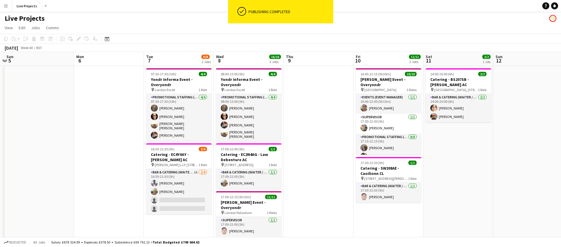
scroll to position [0, 205]
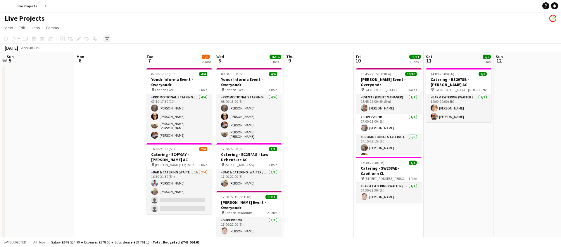
click at [108, 40] on icon at bounding box center [107, 40] width 2 height 2
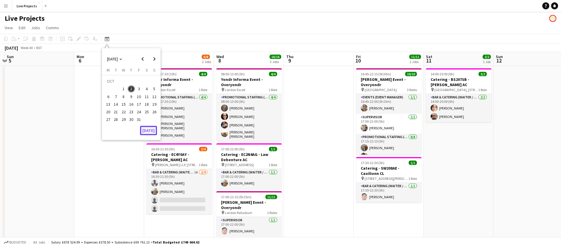
click at [147, 129] on button "[DATE]" at bounding box center [148, 130] width 17 height 9
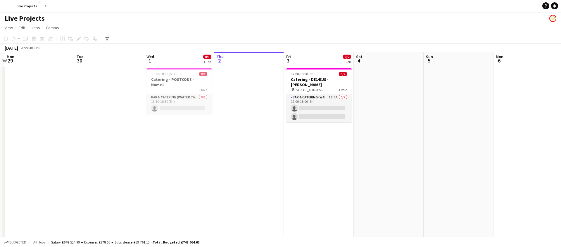
scroll to position [0, 201]
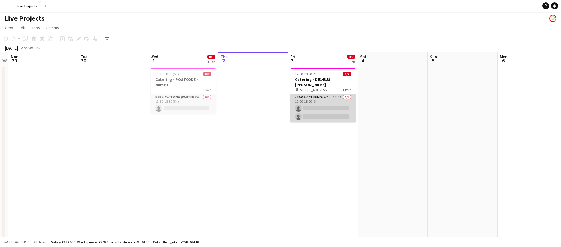
click at [335, 108] on app-card-role "Bar & Catering (Waiter / waitress) 1I 1A 0/2 12:00-18:00 (6h) single-neutral-ac…" at bounding box center [322, 108] width 65 height 28
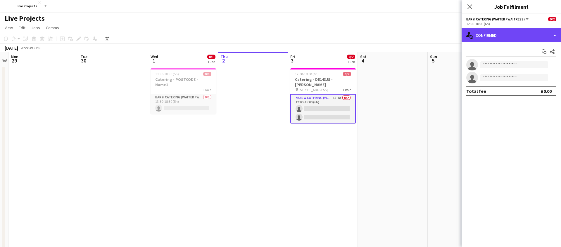
drag, startPoint x: 535, startPoint y: 38, endPoint x: 537, endPoint y: 47, distance: 9.8
click at [535, 38] on div "single-neutral-actions-check-2 Confirmed" at bounding box center [510, 35] width 99 height 14
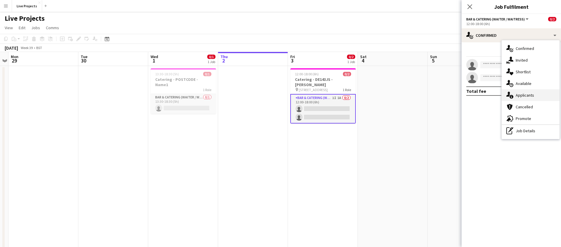
click at [530, 96] on span "Applicants" at bounding box center [525, 95] width 18 height 5
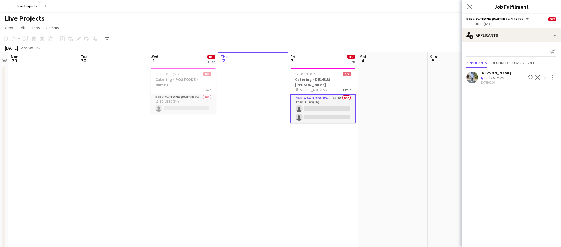
drag, startPoint x: 469, startPoint y: 5, endPoint x: 471, endPoint y: 16, distance: 11.2
click at [469, 5] on icon "Close pop-in" at bounding box center [469, 6] width 5 height 5
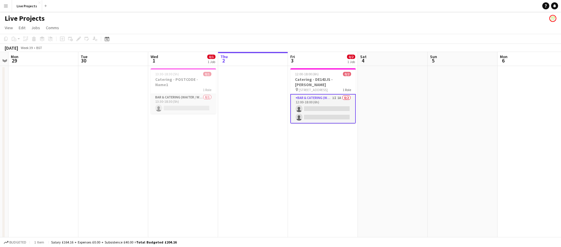
click at [330, 107] on app-card-role "Bar & Catering (Waiter / waitress) 1I 1A 0/2 12:00-18:00 (6h) single-neutral-ac…" at bounding box center [322, 109] width 65 height 30
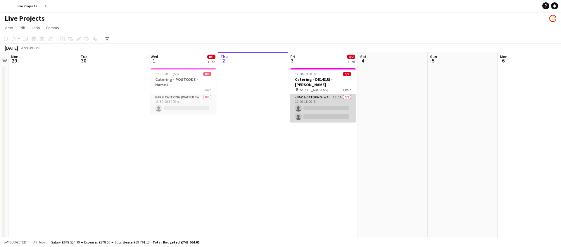
click at [329, 106] on app-card-role "Bar & Catering (Waiter / waitress) 1I 1A 0/2 12:00-18:00 (6h) single-neutral-ac…" at bounding box center [322, 108] width 65 height 28
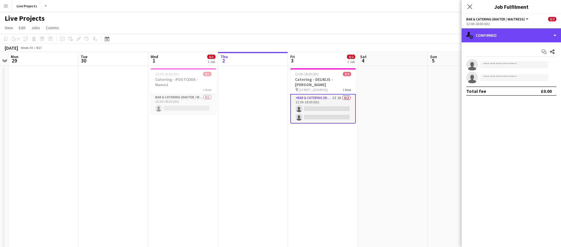
drag, startPoint x: 525, startPoint y: 36, endPoint x: 534, endPoint y: 53, distance: 18.6
click at [526, 37] on div "single-neutral-actions-check-2 Confirmed" at bounding box center [510, 35] width 99 height 14
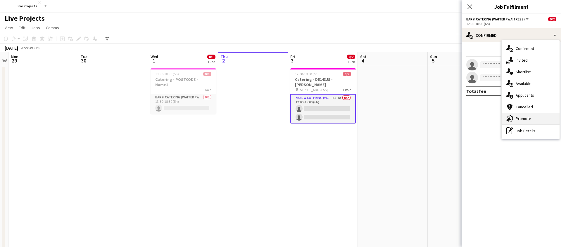
click at [526, 119] on span "Promote" at bounding box center [523, 118] width 15 height 5
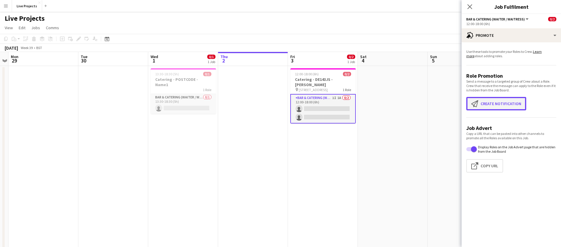
click at [501, 105] on button "Create notification Create notification" at bounding box center [496, 103] width 60 height 13
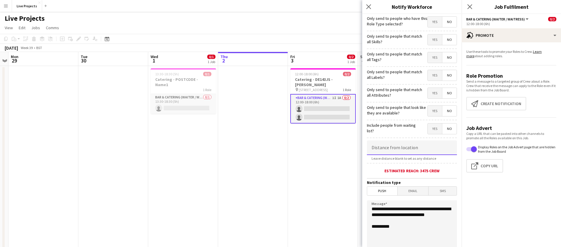
click at [397, 148] on input at bounding box center [412, 148] width 90 height 15
type input "*****"
click at [415, 193] on span "Email" at bounding box center [412, 191] width 31 height 9
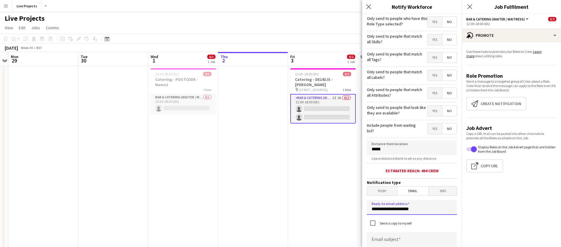
drag, startPoint x: 404, startPoint y: 209, endPoint x: 365, endPoint y: 208, distance: 39.2
click at [365, 208] on form "**********" at bounding box center [411, 248] width 99 height 468
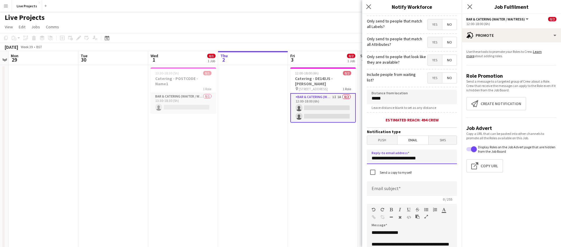
scroll to position [55, 0]
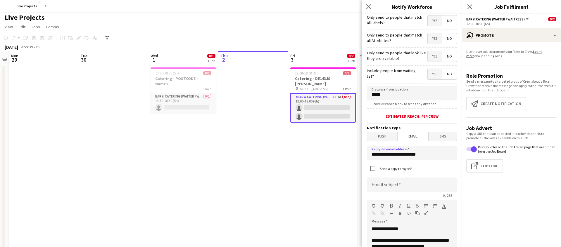
type input "**********"
click at [385, 186] on input at bounding box center [412, 185] width 90 height 15
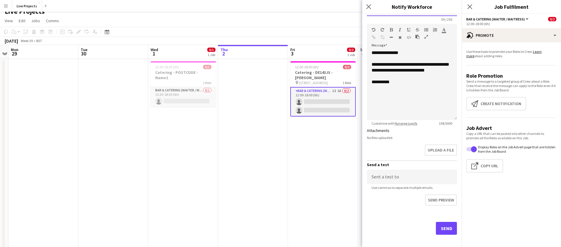
scroll to position [235, 0]
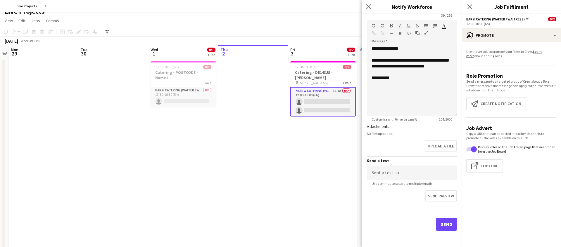
type input "**********"
click at [445, 222] on button "Send" at bounding box center [446, 224] width 21 height 13
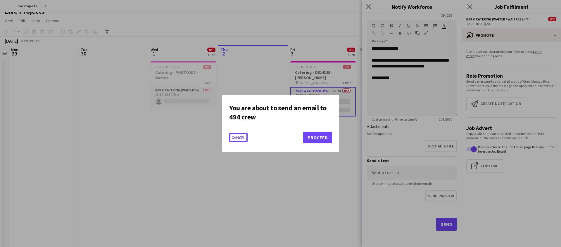
scroll to position [0, 0]
click at [324, 140] on button "Proceed" at bounding box center [317, 138] width 29 height 12
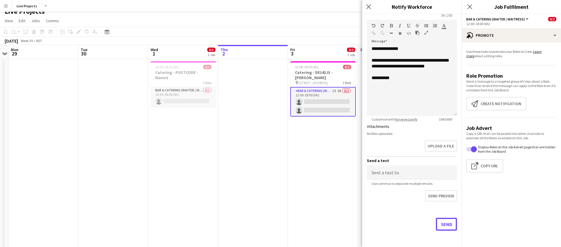
scroll to position [7, 0]
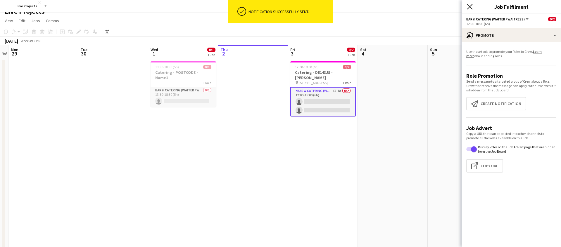
click at [469, 4] on icon "Close pop-in" at bounding box center [470, 7] width 6 height 6
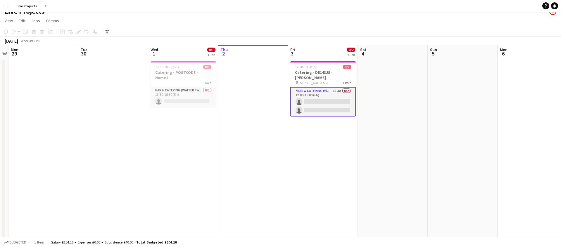
scroll to position [0, 0]
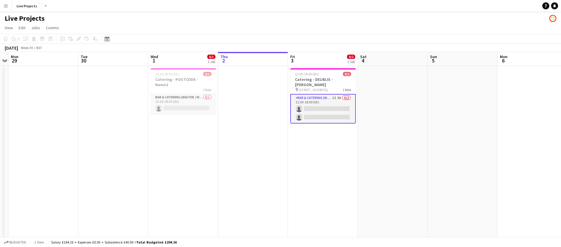
click at [106, 38] on icon at bounding box center [107, 39] width 4 height 5
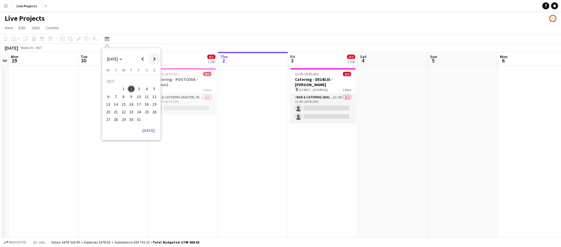
click at [155, 59] on span "Next month" at bounding box center [154, 59] width 12 height 12
click at [154, 104] on span "21" at bounding box center [154, 104] width 7 height 7
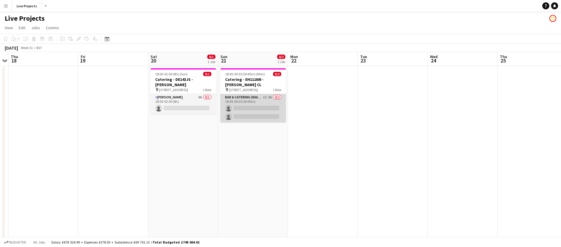
click at [256, 106] on app-card-role "Bar & Catering (Waiter / waitress) 1I 3A 0/2 18:45-00:30 (5h45m) single-neutral…" at bounding box center [252, 108] width 65 height 28
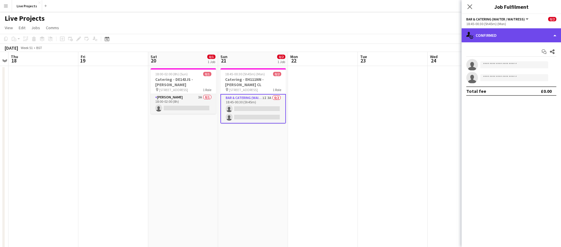
click at [525, 37] on div "single-neutral-actions-check-2 Confirmed" at bounding box center [510, 35] width 99 height 14
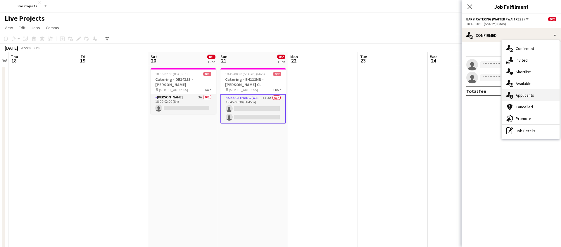
click at [526, 95] on span "Applicants" at bounding box center [525, 95] width 18 height 5
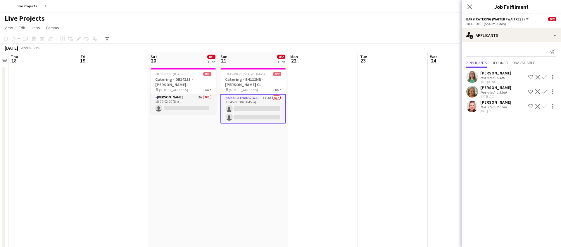
scroll to position [2, 0]
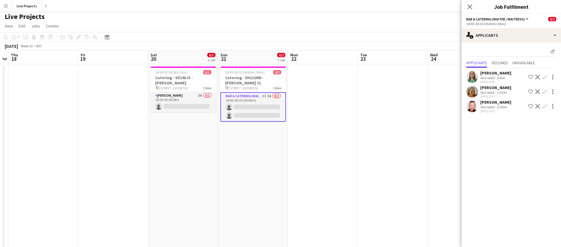
click at [497, 101] on div "Joy Cummings" at bounding box center [495, 102] width 31 height 5
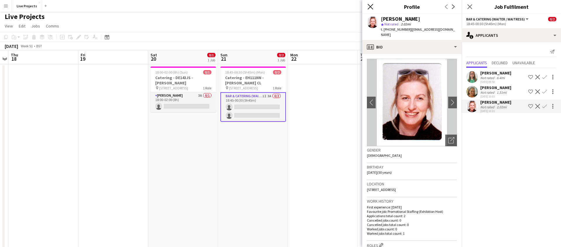
click at [370, 7] on icon at bounding box center [370, 7] width 6 height 6
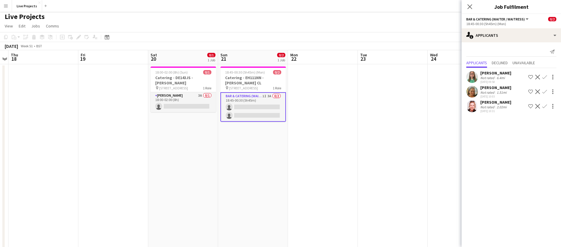
click at [545, 105] on app-icon "Confirm" at bounding box center [544, 106] width 5 height 5
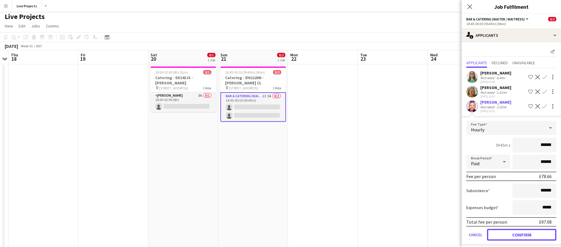
click at [526, 235] on button "Confirm" at bounding box center [521, 235] width 69 height 12
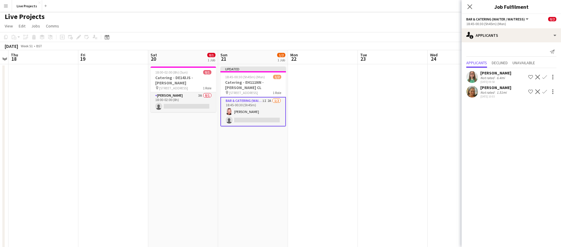
click at [488, 73] on div "Becky Sinnet" at bounding box center [495, 72] width 31 height 5
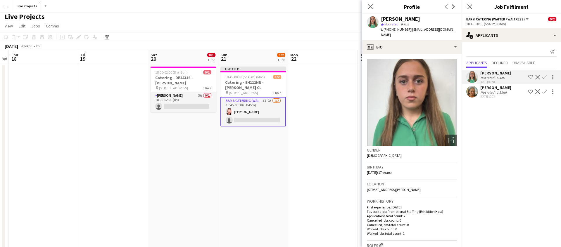
click at [487, 87] on div "Lianne Roy" at bounding box center [495, 87] width 31 height 5
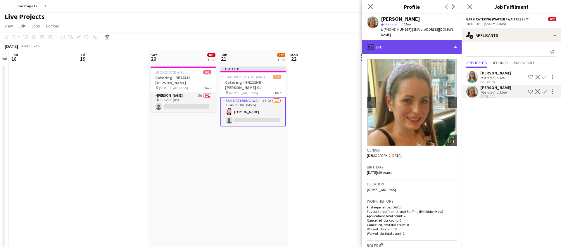
click at [415, 45] on div "profile Bio" at bounding box center [411, 47] width 99 height 14
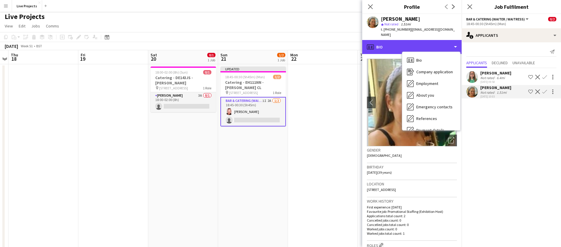
scroll to position [67, 0]
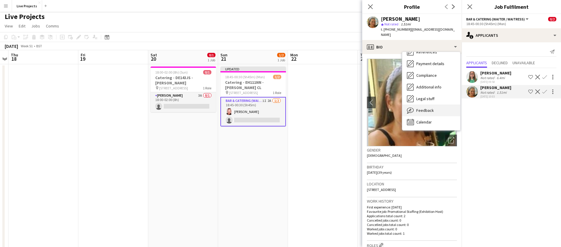
click at [427, 108] on span "Feedback" at bounding box center [425, 110] width 18 height 5
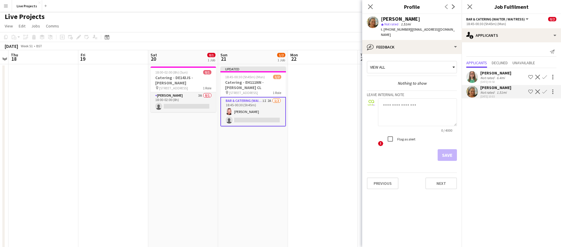
click at [544, 90] on app-icon "Confirm" at bounding box center [544, 91] width 5 height 5
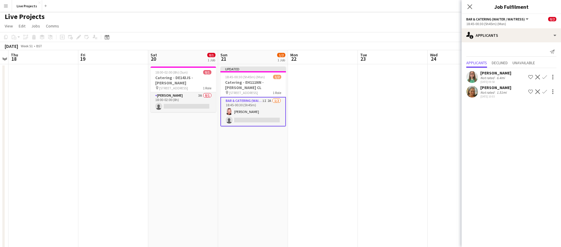
drag, startPoint x: 546, startPoint y: 91, endPoint x: 546, endPoint y: 99, distance: 8.5
click at [546, 91] on app-icon "Confirm" at bounding box center [544, 91] width 5 height 5
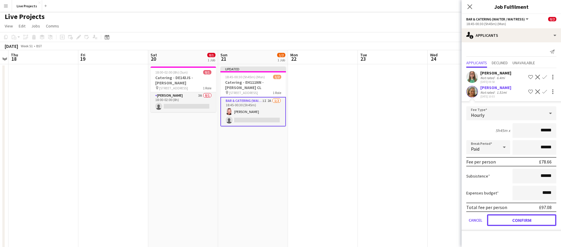
click at [533, 220] on button "Confirm" at bounding box center [521, 221] width 69 height 12
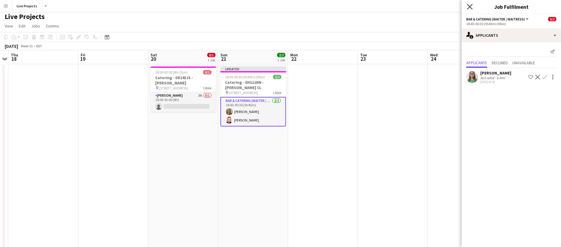
drag, startPoint x: 468, startPoint y: 6, endPoint x: 480, endPoint y: 24, distance: 21.0
click at [468, 6] on icon "Close pop-in" at bounding box center [470, 7] width 6 height 6
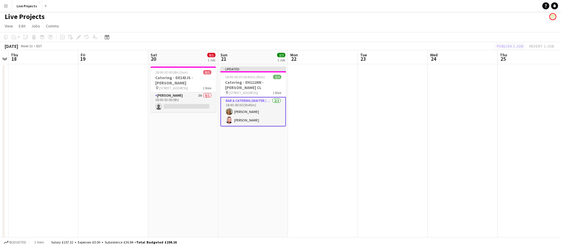
click at [507, 46] on div "Publish 1 job Revert 1 job" at bounding box center [525, 46] width 71 height 8
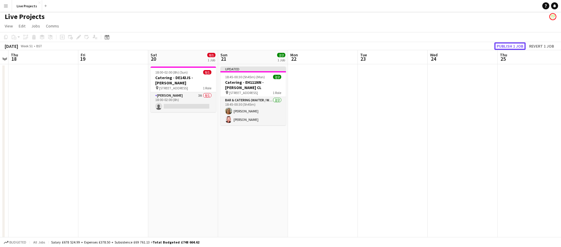
click at [507, 46] on button "Publish 1 job" at bounding box center [509, 46] width 31 height 8
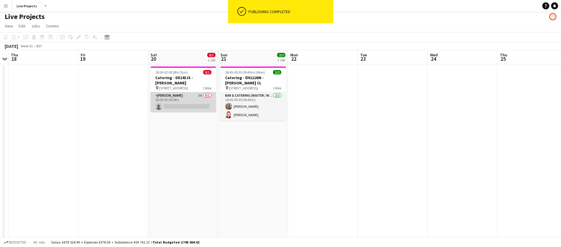
click at [192, 102] on app-card-role "Barman 3A 0/1 18:00-02:00 (8h) single-neutral-actions" at bounding box center [183, 102] width 65 height 20
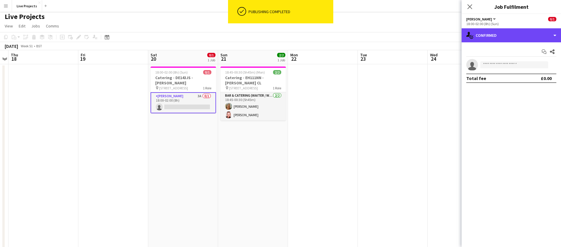
drag, startPoint x: 501, startPoint y: 37, endPoint x: 516, endPoint y: 44, distance: 16.6
click at [501, 37] on div "single-neutral-actions-check-2 Confirmed" at bounding box center [510, 35] width 99 height 14
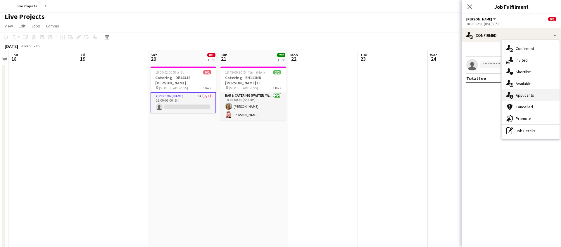
click at [533, 93] on span "Applicants" at bounding box center [525, 95] width 18 height 5
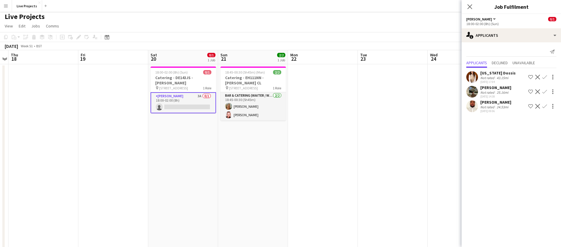
click at [499, 72] on div "Georgia Dossis" at bounding box center [497, 72] width 35 height 5
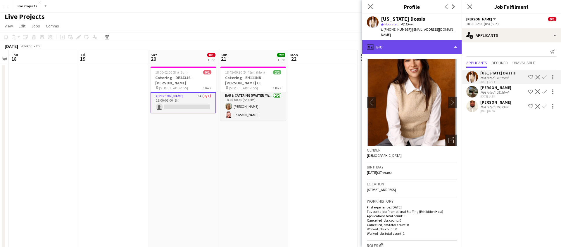
click at [418, 40] on div "profile Bio" at bounding box center [411, 47] width 99 height 14
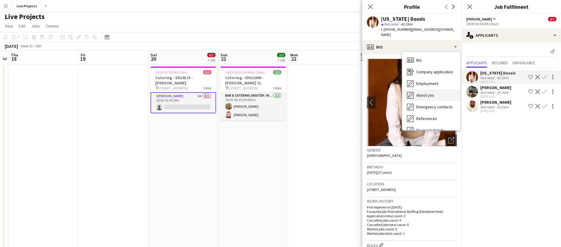
click at [430, 93] on span "About you" at bounding box center [425, 95] width 18 height 5
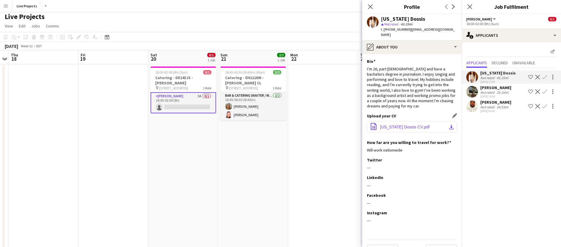
click at [418, 125] on span "Georgia Dossis CV.pdf" at bounding box center [404, 127] width 49 height 5
click at [545, 76] on app-icon "Confirm" at bounding box center [544, 77] width 5 height 5
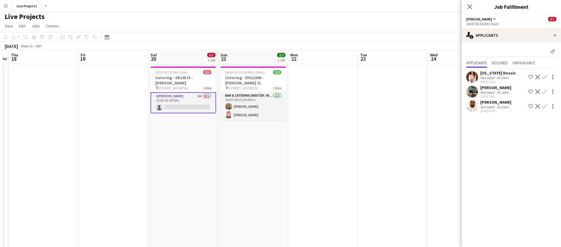
click at [545, 75] on button "Confirm" at bounding box center [544, 77] width 7 height 7
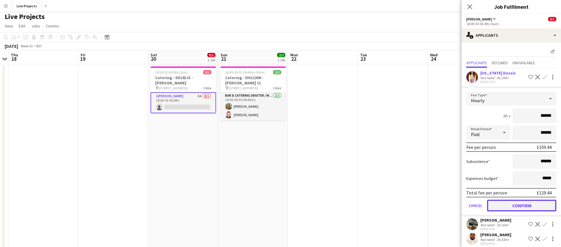
click at [523, 204] on button "Confirm" at bounding box center [521, 206] width 69 height 12
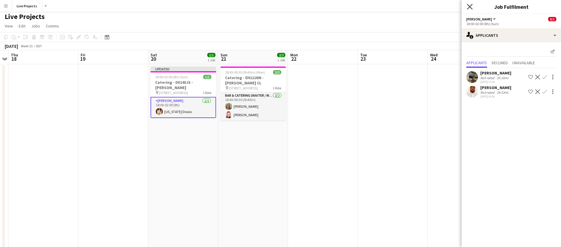
click at [470, 6] on icon at bounding box center [470, 7] width 6 height 6
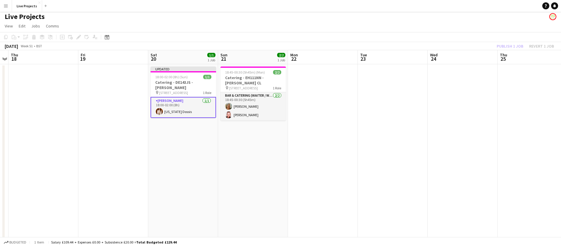
click at [509, 46] on div "Publish 1 job Revert 1 job" at bounding box center [525, 46] width 71 height 8
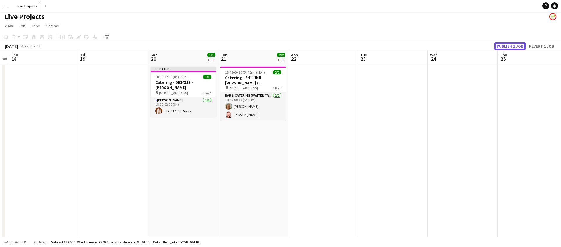
click at [509, 46] on button "Publish 1 job" at bounding box center [509, 46] width 31 height 8
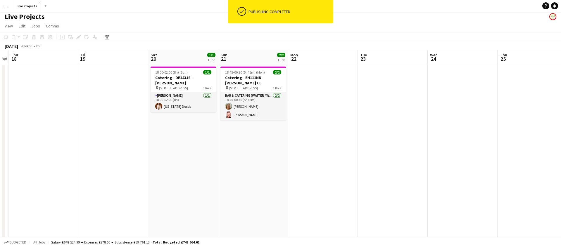
drag, startPoint x: 107, startPoint y: 37, endPoint x: 127, endPoint y: 60, distance: 30.7
click at [107, 37] on icon at bounding box center [107, 38] width 2 height 2
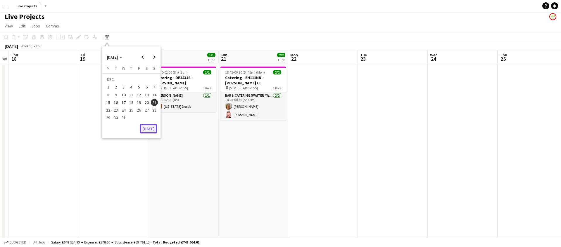
click at [146, 129] on button "[DATE]" at bounding box center [148, 128] width 17 height 9
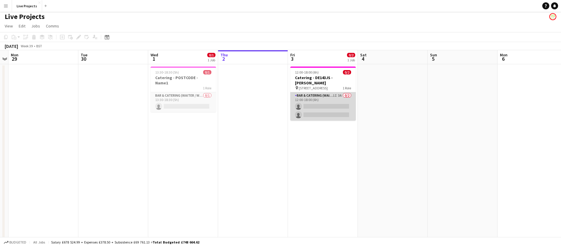
click at [342, 103] on app-card-role "Bar & Catering (Waiter / waitress) 1I 3A 0/2 12:00-18:00 (6h) single-neutral-ac…" at bounding box center [322, 106] width 65 height 28
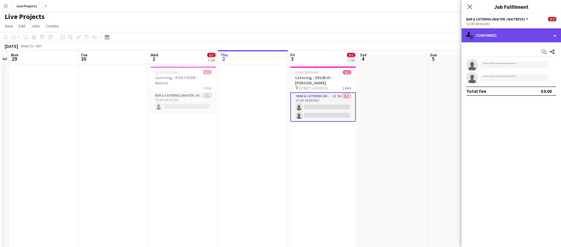
click at [526, 38] on div "single-neutral-actions-check-2 Confirmed" at bounding box center [510, 35] width 99 height 14
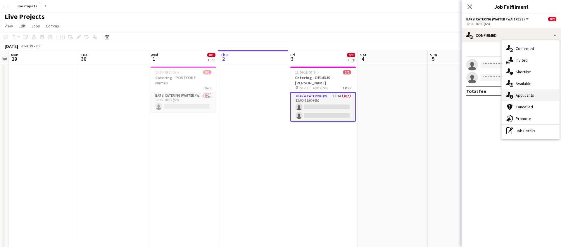
click at [530, 93] on span "Applicants" at bounding box center [525, 95] width 18 height 5
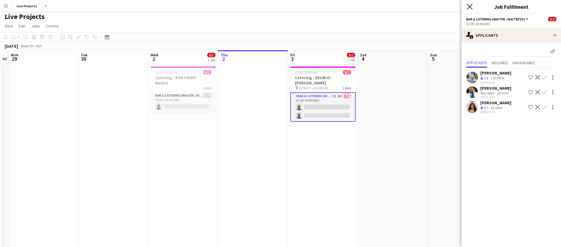
click at [470, 4] on icon "Close pop-in" at bounding box center [470, 7] width 6 height 6
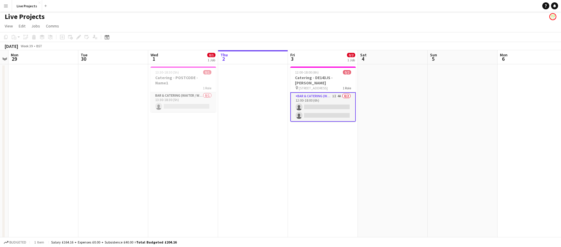
click at [5, 5] on app-icon "Menu" at bounding box center [6, 6] width 5 height 5
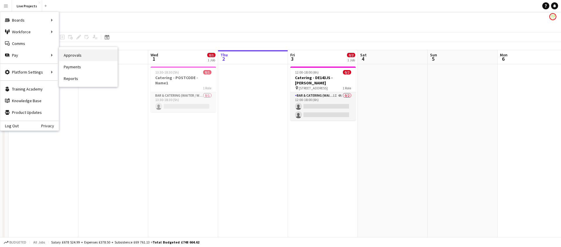
click at [68, 53] on link "Approvals" at bounding box center [88, 55] width 58 height 12
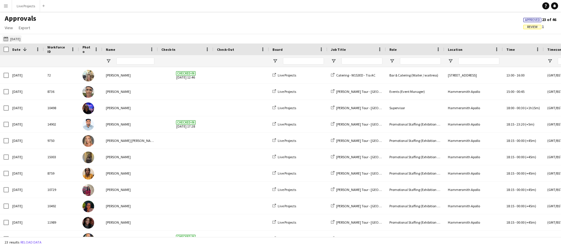
click at [22, 38] on button "24-09-2025 24-09-2025" at bounding box center [11, 38] width 19 height 7
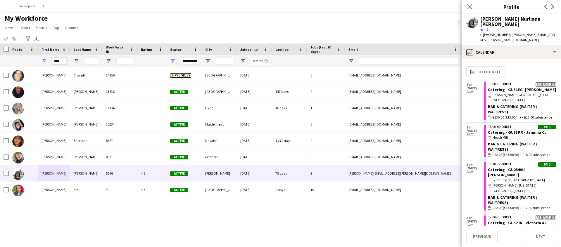
drag, startPoint x: 62, startPoint y: 60, endPoint x: 42, endPoint y: 59, distance: 19.9
click at [42, 59] on div "****" at bounding box center [54, 61] width 32 height 12
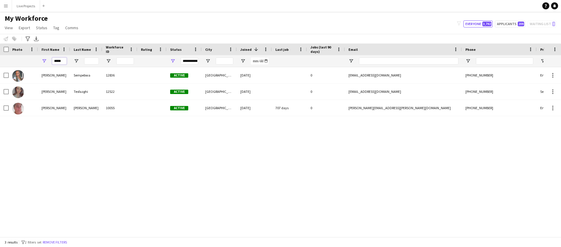
type input "*****"
click at [172, 61] on span "Open Filter Menu" at bounding box center [172, 60] width 5 height 5
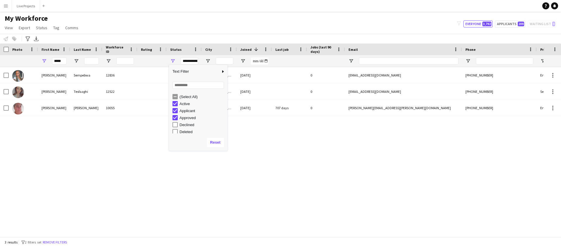
click at [189, 96] on div "(Select All)" at bounding box center [202, 97] width 46 height 4
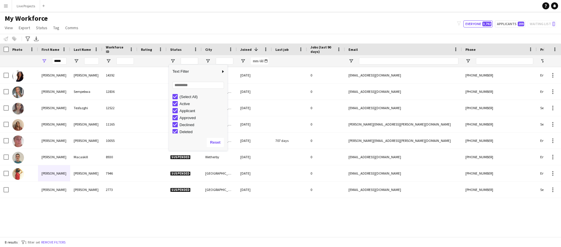
click at [154, 34] on div "Notify workforce Add to tag Select at least one crew to tag him or her. Advance…" at bounding box center [280, 39] width 561 height 10
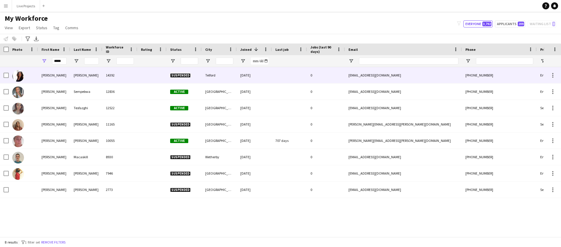
click at [82, 73] on div "COLE" at bounding box center [86, 75] width 32 height 16
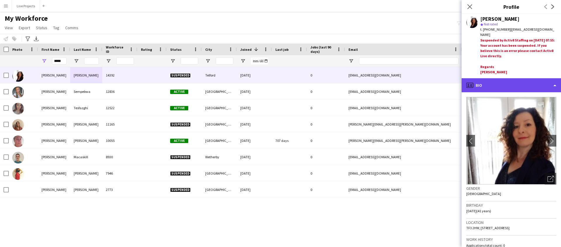
click at [513, 83] on div "profile Bio" at bounding box center [510, 85] width 99 height 14
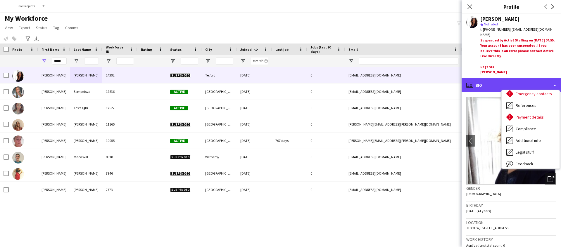
scroll to position [67, 0]
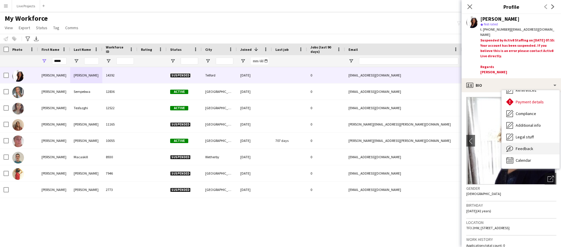
click at [525, 148] on span "Feedback" at bounding box center [525, 148] width 18 height 5
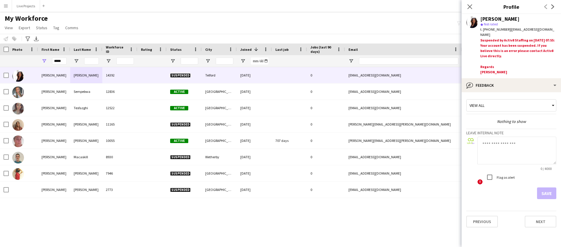
drag, startPoint x: 469, startPoint y: 5, endPoint x: 439, endPoint y: 23, distance: 35.6
click at [469, 5] on icon "Close pop-in" at bounding box center [469, 6] width 5 height 5
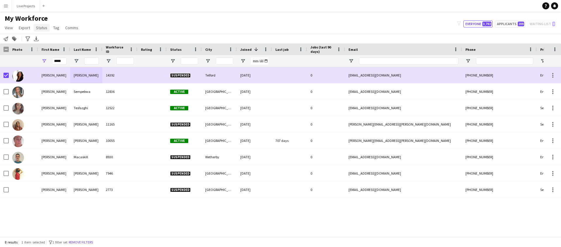
click at [38, 28] on span "Status" at bounding box center [41, 27] width 11 height 5
click at [46, 41] on link "Edit" at bounding box center [54, 40] width 41 height 12
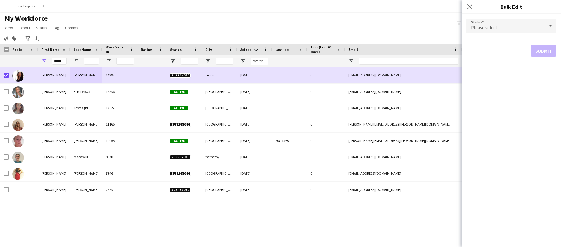
click at [496, 24] on div "Please select" at bounding box center [505, 26] width 78 height 14
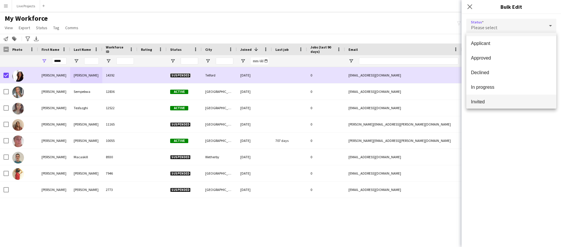
scroll to position [4, 0]
click at [484, 66] on span "Approved" at bounding box center [511, 67] width 81 height 6
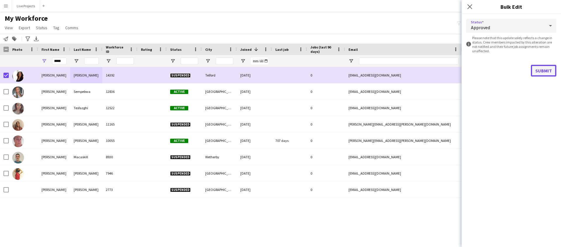
click at [539, 68] on button "Submit" at bounding box center [543, 71] width 25 height 12
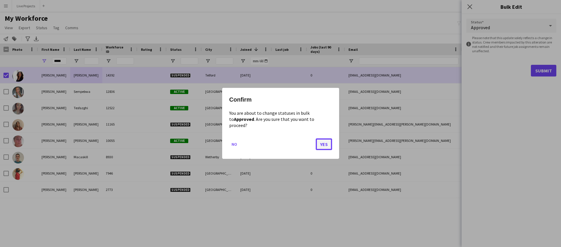
click at [323, 141] on button "Yes" at bounding box center [324, 145] width 16 height 12
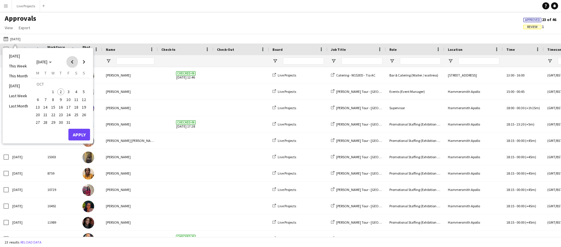
click at [72, 62] on span "Previous month" at bounding box center [72, 62] width 12 height 12
click at [38, 115] on span "22" at bounding box center [37, 114] width 7 height 7
click at [86, 115] on span "28" at bounding box center [83, 114] width 7 height 7
click at [80, 137] on button "Apply" at bounding box center [79, 135] width 22 height 12
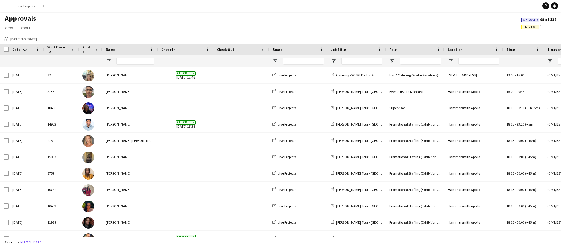
click at [527, 27] on span "Review" at bounding box center [530, 27] width 11 height 4
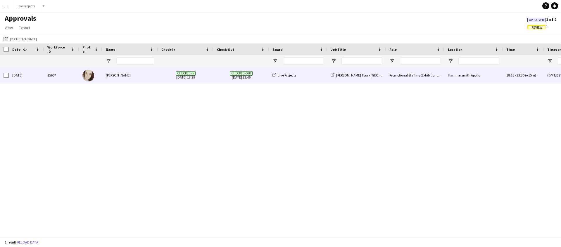
click at [127, 75] on div "[PERSON_NAME]" at bounding box center [130, 75] width 56 height 16
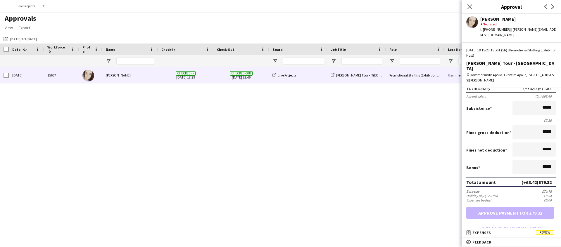
scroll to position [79, 0]
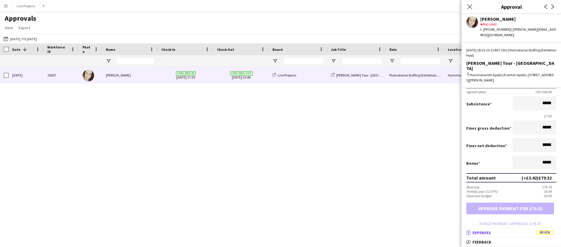
click at [495, 232] on mat-panel-title "receipt Expenses Review" at bounding box center [509, 232] width 97 height 5
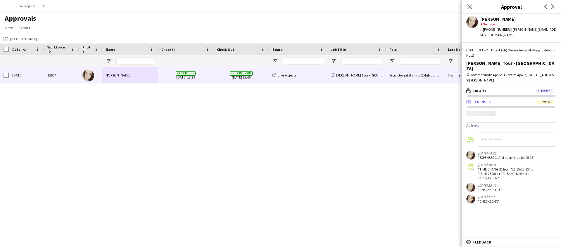
scroll to position [2, 0]
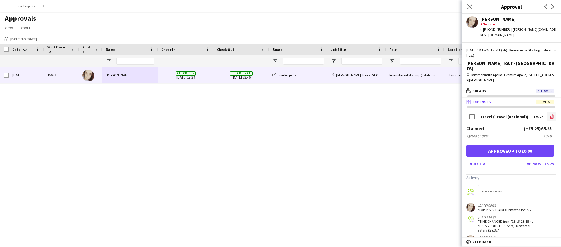
click at [551, 114] on icon "file-image" at bounding box center [551, 116] width 5 height 5
click at [482, 159] on button "Reject all" at bounding box center [478, 163] width 25 height 9
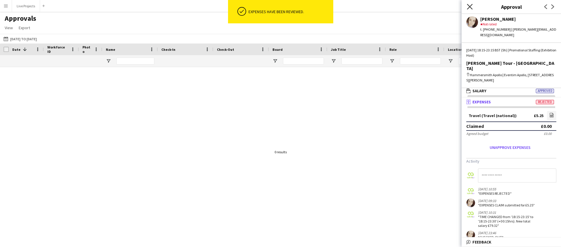
drag, startPoint x: 471, startPoint y: 6, endPoint x: 475, endPoint y: 9, distance: 5.4
click at [471, 6] on icon "Close pop-in" at bounding box center [470, 7] width 6 height 6
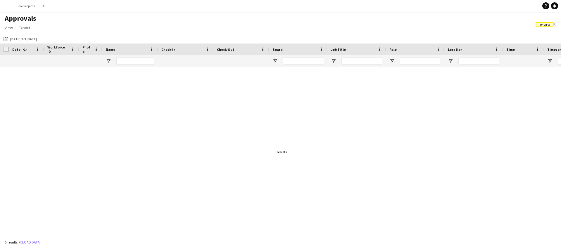
click at [540, 24] on span "Review" at bounding box center [545, 25] width 11 height 4
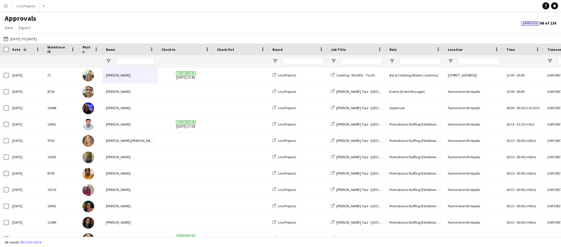
click at [5, 7] on app-icon "Menu" at bounding box center [6, 6] width 5 height 5
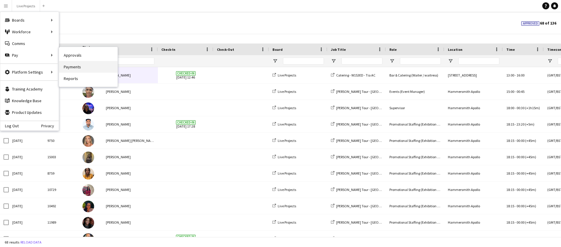
click at [78, 65] on link "Payments" at bounding box center [88, 67] width 58 height 12
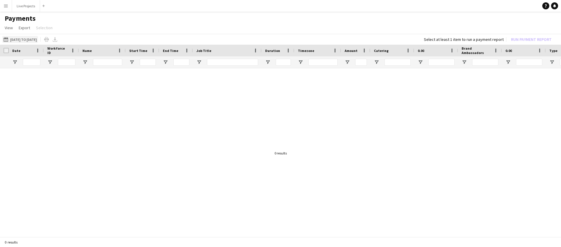
click at [38, 39] on button "[DATE] to [DATE] [DATE] to [DATE]" at bounding box center [20, 39] width 36 height 7
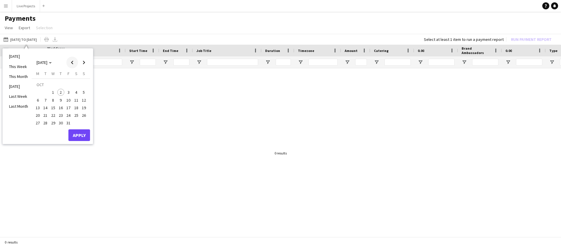
click at [70, 60] on span "Previous month" at bounding box center [72, 63] width 12 height 12
click at [38, 115] on span "22" at bounding box center [37, 115] width 7 height 7
drag, startPoint x: 84, startPoint y: 115, endPoint x: 82, endPoint y: 126, distance: 10.9
click at [84, 115] on span "28" at bounding box center [83, 115] width 7 height 7
click at [79, 136] on button "Apply" at bounding box center [79, 135] width 22 height 12
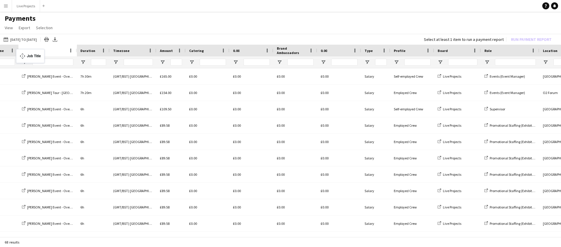
drag, startPoint x: 444, startPoint y: 50, endPoint x: 19, endPoint y: 52, distance: 424.6
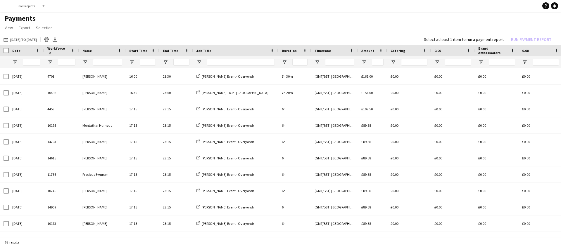
drag, startPoint x: 250, startPoint y: 49, endPoint x: 277, endPoint y: 50, distance: 26.9
click at [277, 50] on div at bounding box center [278, 51] width 2 height 12
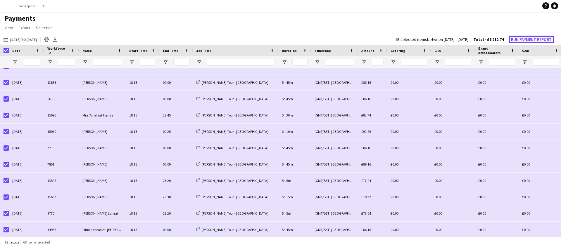
click at [537, 39] on button "Run Payment Report" at bounding box center [530, 40] width 45 height 8
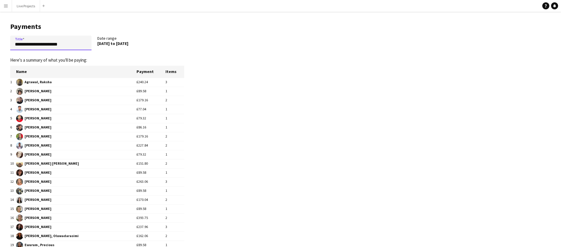
drag, startPoint x: 36, startPoint y: 44, endPoint x: 8, endPoint y: 45, distance: 27.5
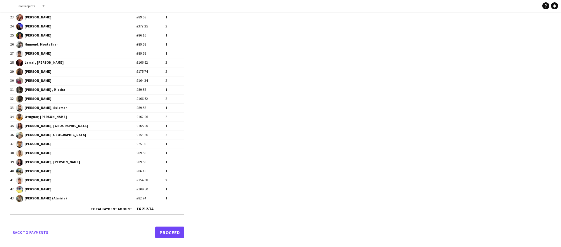
type input "**********"
click at [171, 233] on link "Proceed" at bounding box center [169, 233] width 29 height 12
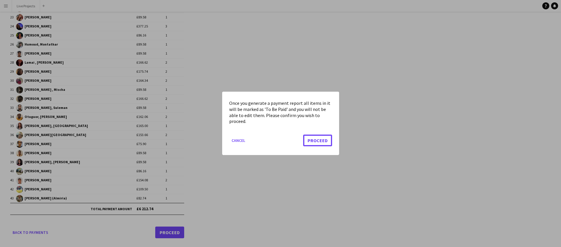
drag, startPoint x: 314, startPoint y: 141, endPoint x: 313, endPoint y: 145, distance: 4.8
click at [314, 141] on button "Proceed" at bounding box center [317, 141] width 29 height 12
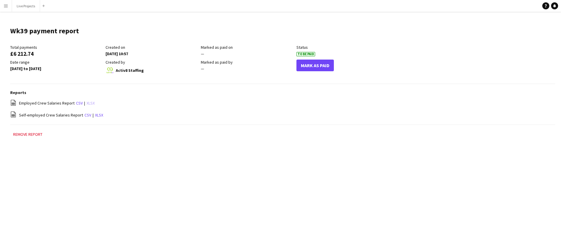
click at [91, 103] on link "xlsx" at bounding box center [91, 103] width 8 height 5
click at [97, 115] on link "xlsx" at bounding box center [99, 115] width 8 height 5
